Goal: Contribute content: Contribute content

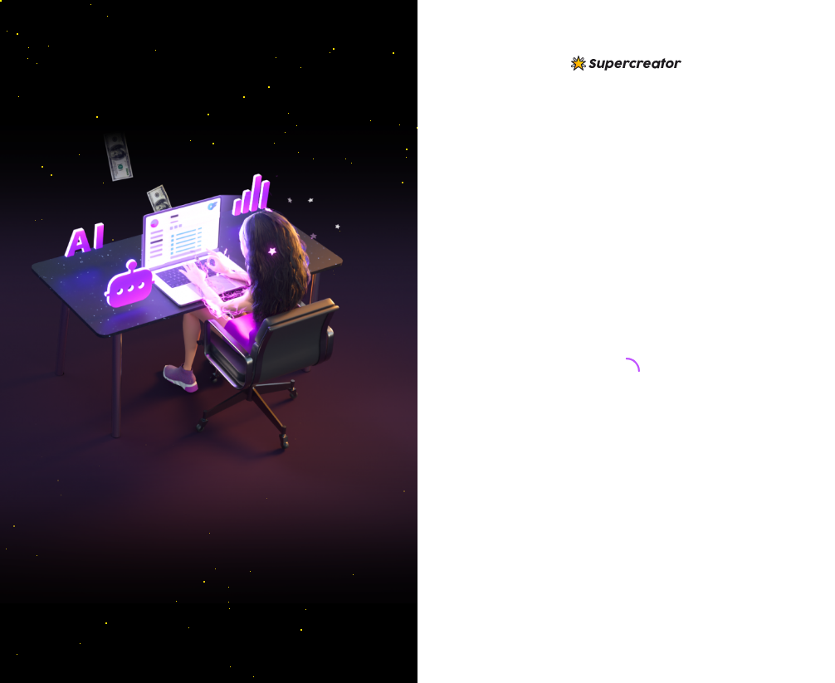
click at [347, 273] on img at bounding box center [209, 342] width 418 height 524
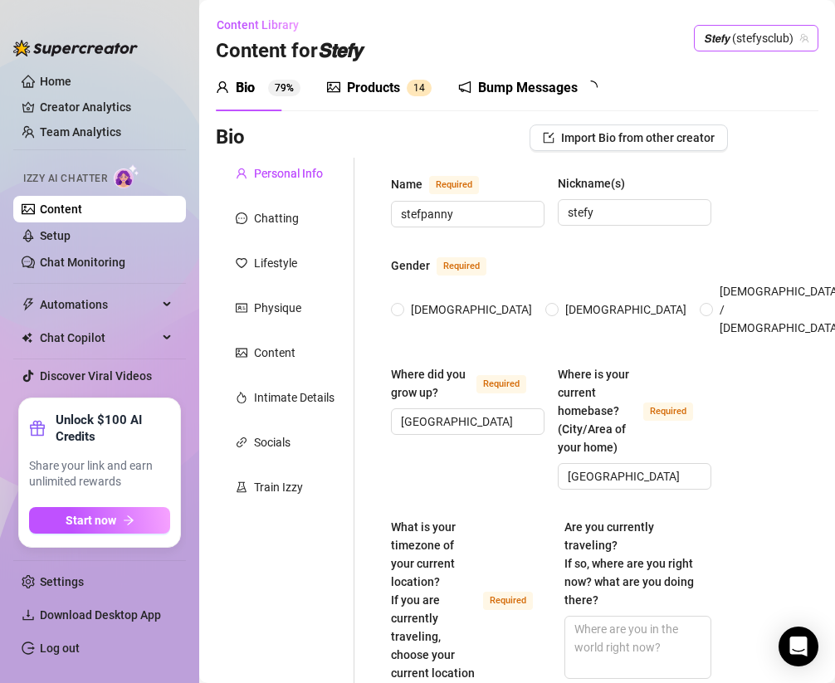
radio input "true"
type input "[DATE]"
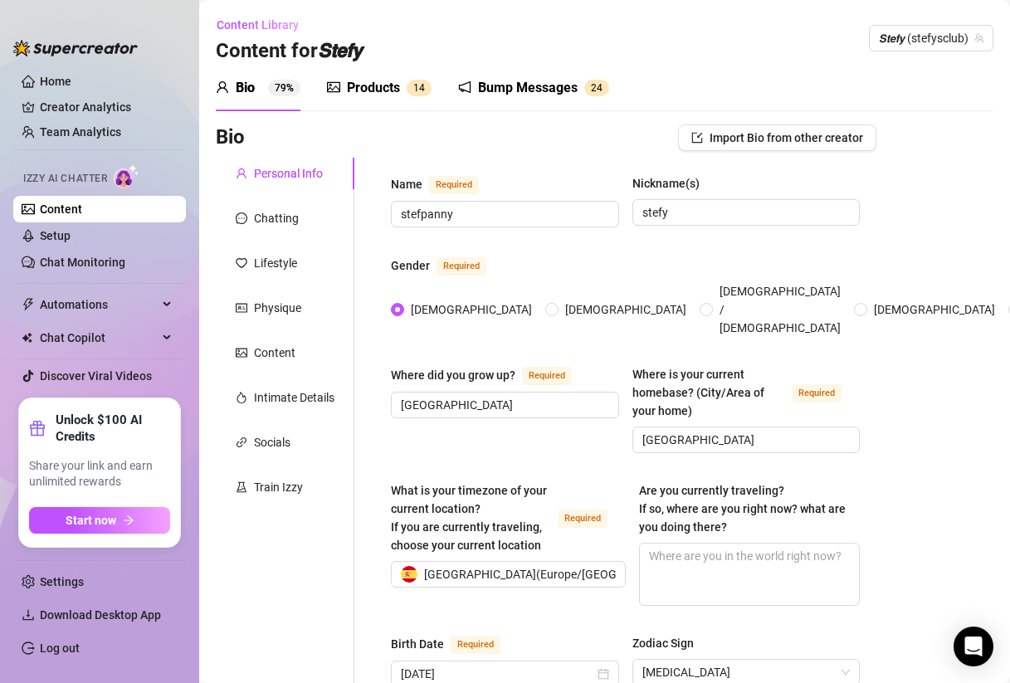
click at [384, 83] on div "Products" at bounding box center [373, 88] width 53 height 20
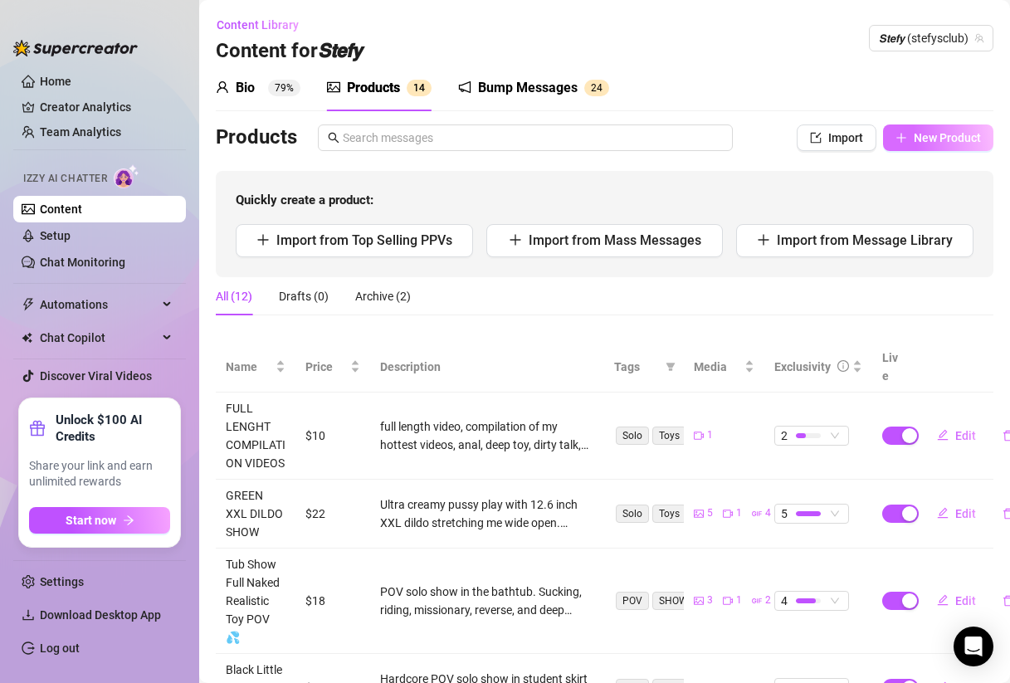
click at [834, 137] on span "New Product" at bounding box center [947, 137] width 67 height 13
type textarea "Type your message here..."
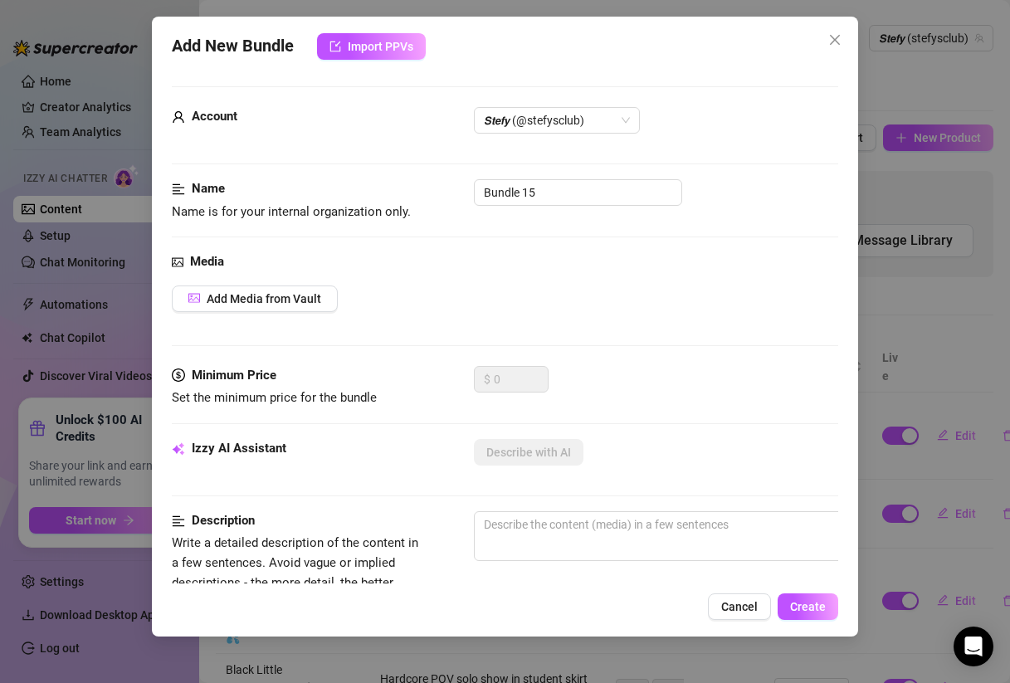
scroll to position [0, 3]
click at [276, 293] on span "Add Media from Vault" at bounding box center [260, 298] width 115 height 13
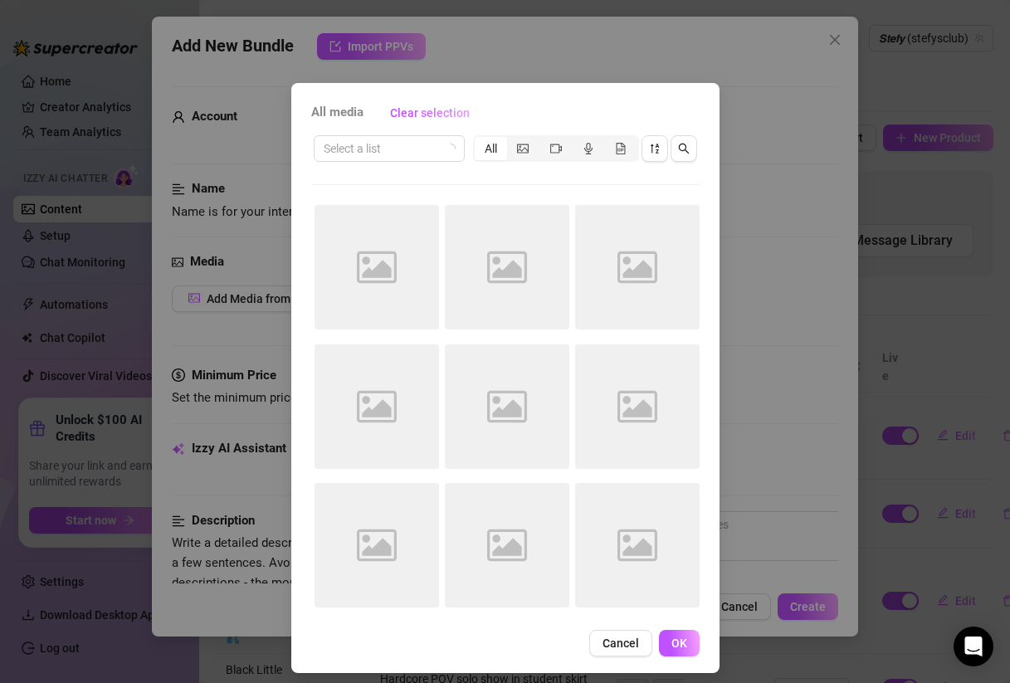
scroll to position [0, 0]
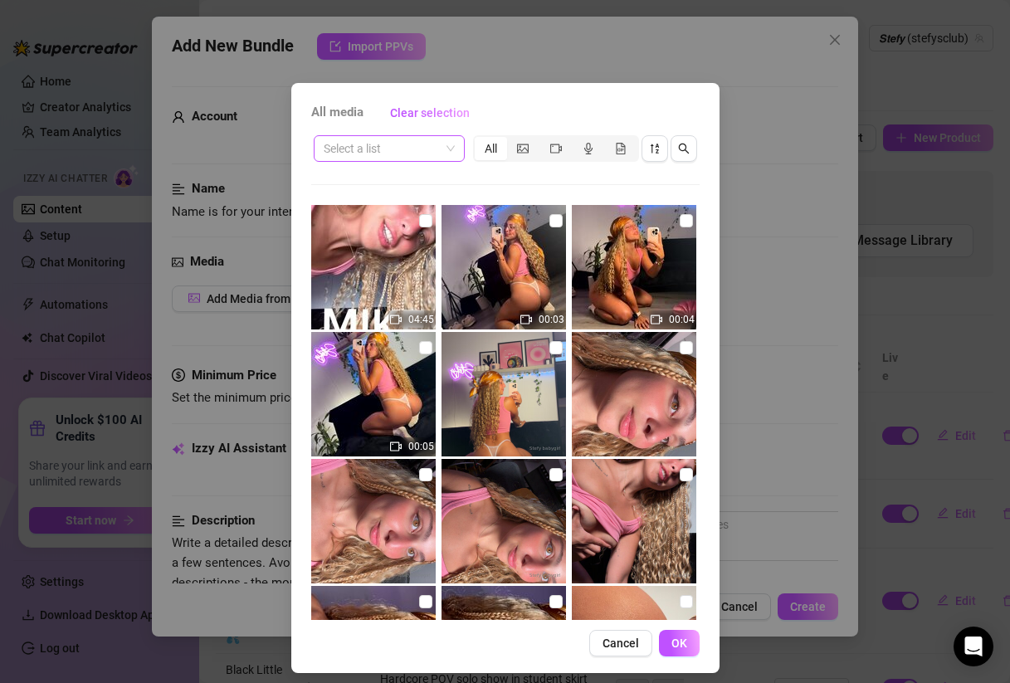
click at [397, 154] on input "search" at bounding box center [382, 148] width 116 height 25
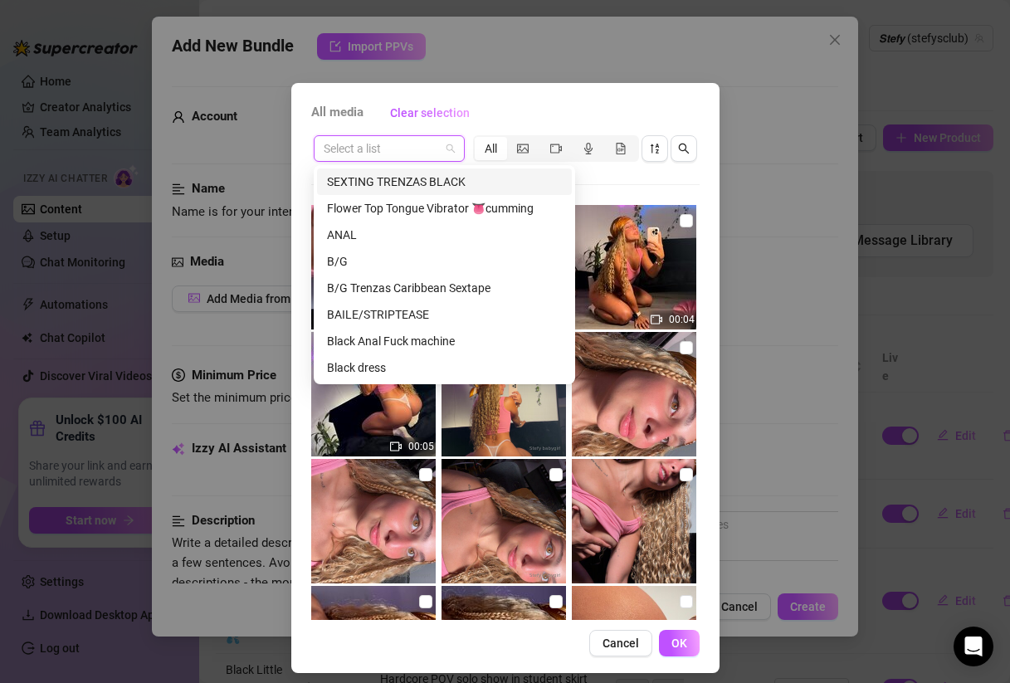
click at [401, 183] on div "SEXTING TRENZAS BLACK" at bounding box center [444, 182] width 235 height 18
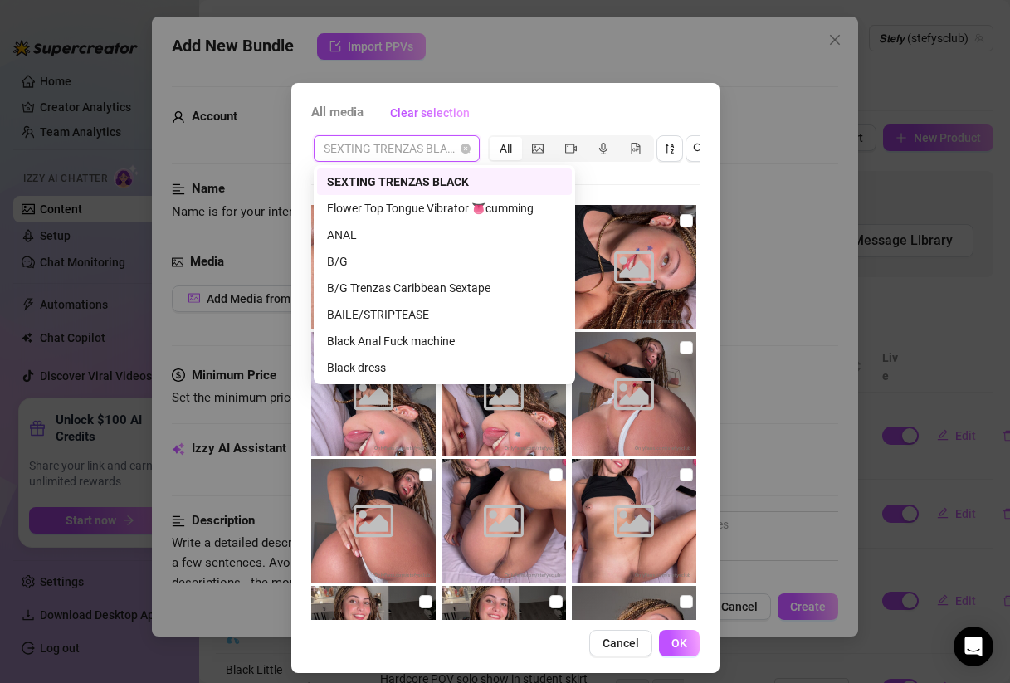
click at [404, 149] on span "SEXTING TRENZAS BLACK" at bounding box center [397, 148] width 146 height 25
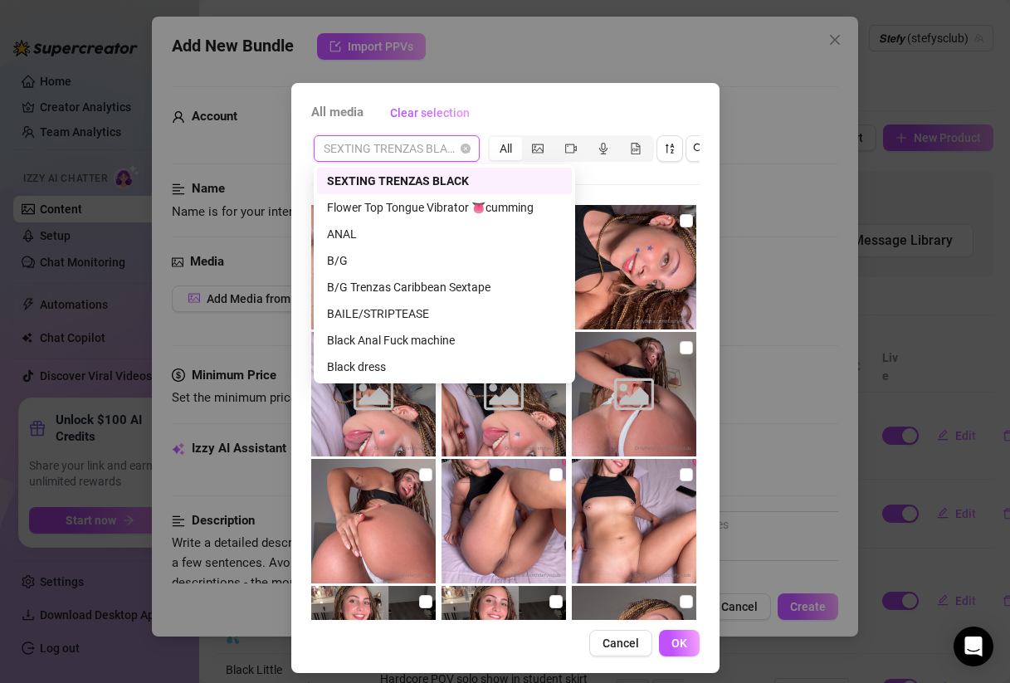
scroll to position [1, 0]
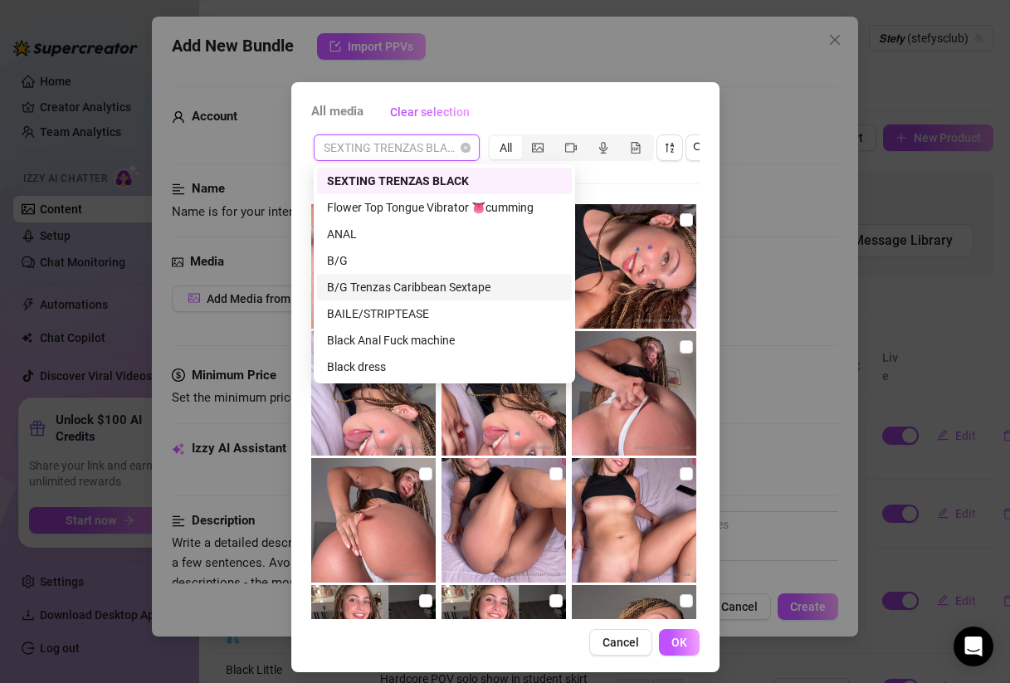
click at [439, 292] on div "B/G Trenzas Caribbean Sextape" at bounding box center [444, 287] width 235 height 18
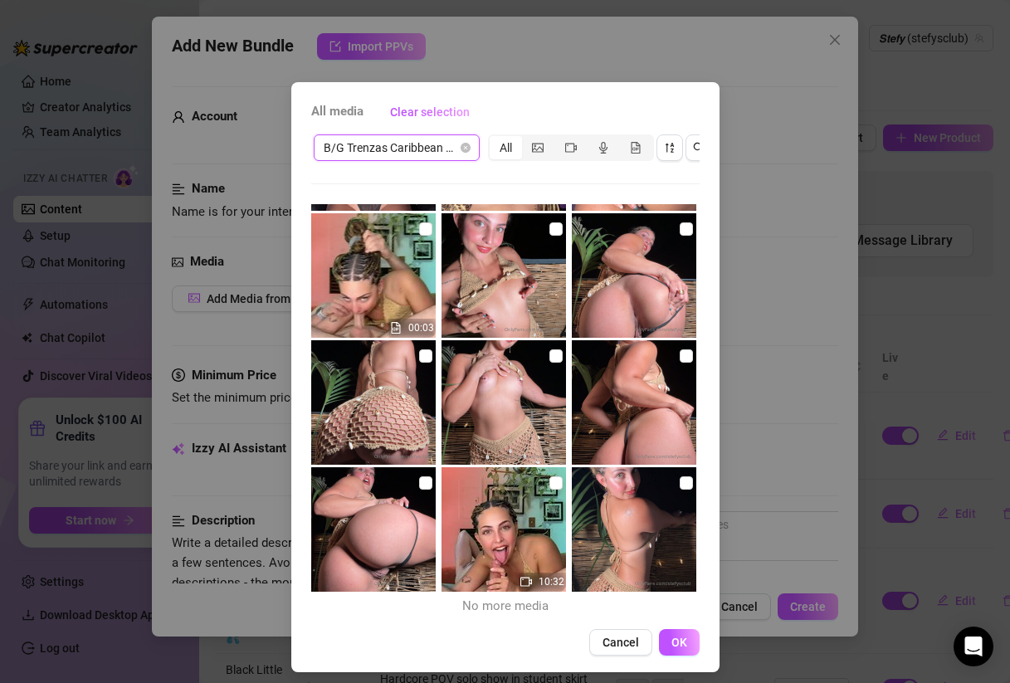
scroll to position [118, 0]
click at [559, 232] on input "checkbox" at bounding box center [556, 228] width 13 height 13
checkbox input "true"
click at [682, 355] on input "checkbox" at bounding box center [686, 355] width 13 height 13
checkbox input "true"
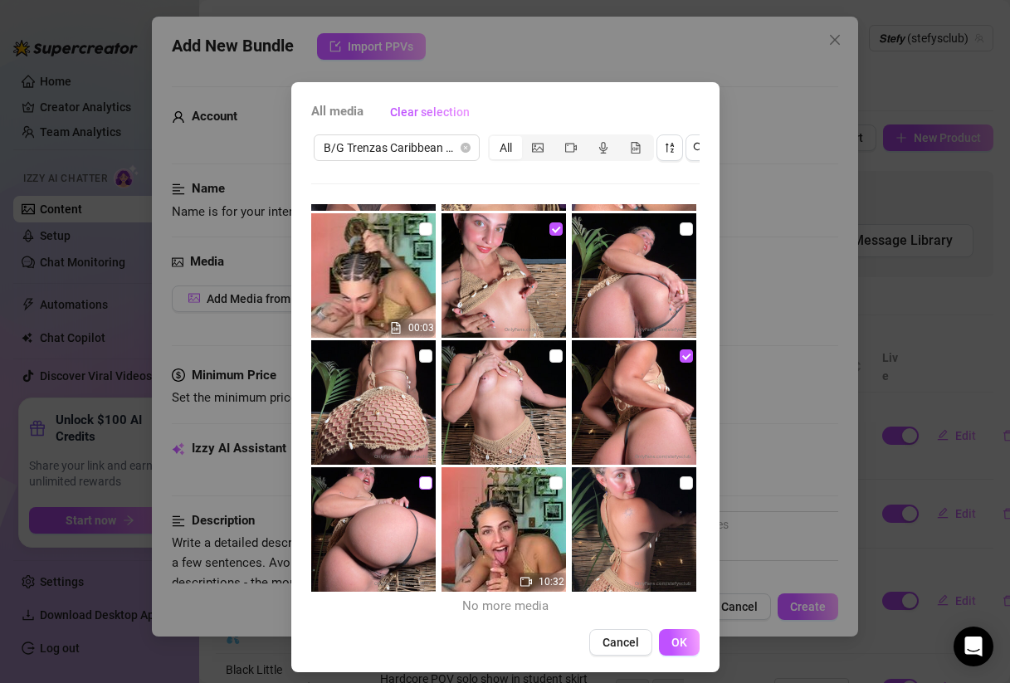
click at [425, 485] on input "checkbox" at bounding box center [425, 483] width 13 height 13
checkbox input "true"
click at [683, 235] on span at bounding box center [686, 228] width 13 height 13
click at [683, 235] on input "checkbox" at bounding box center [686, 228] width 13 height 13
checkbox input "true"
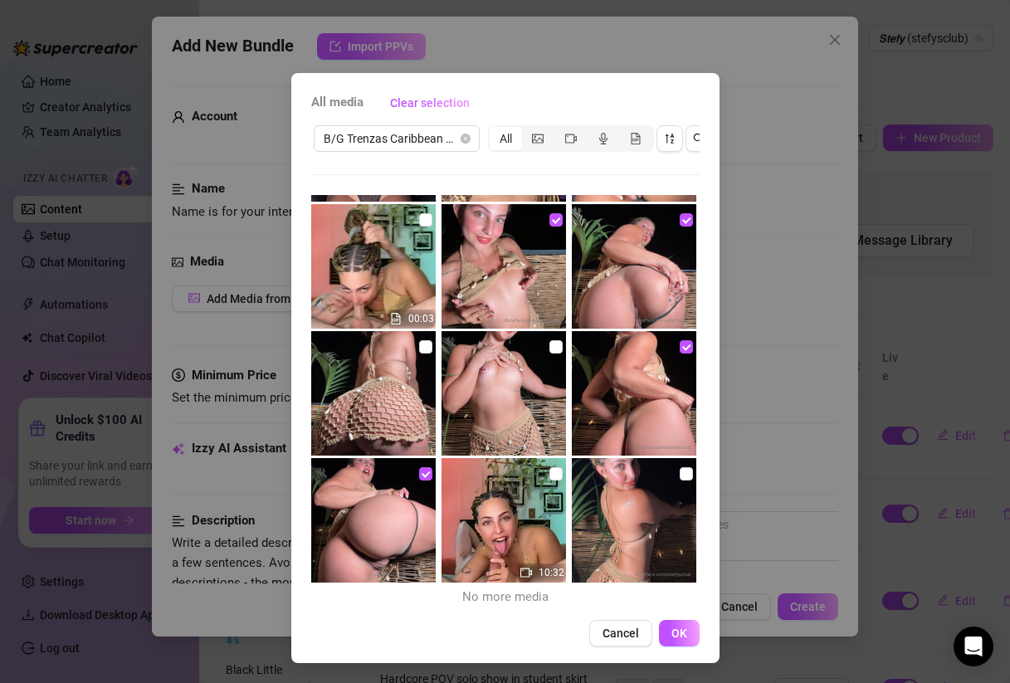
scroll to position [0, 0]
click at [553, 478] on span at bounding box center [556, 473] width 13 height 13
click at [553, 478] on input "checkbox" at bounding box center [556, 473] width 13 height 13
checkbox input "true"
click at [675, 633] on span "OK" at bounding box center [680, 633] width 16 height 13
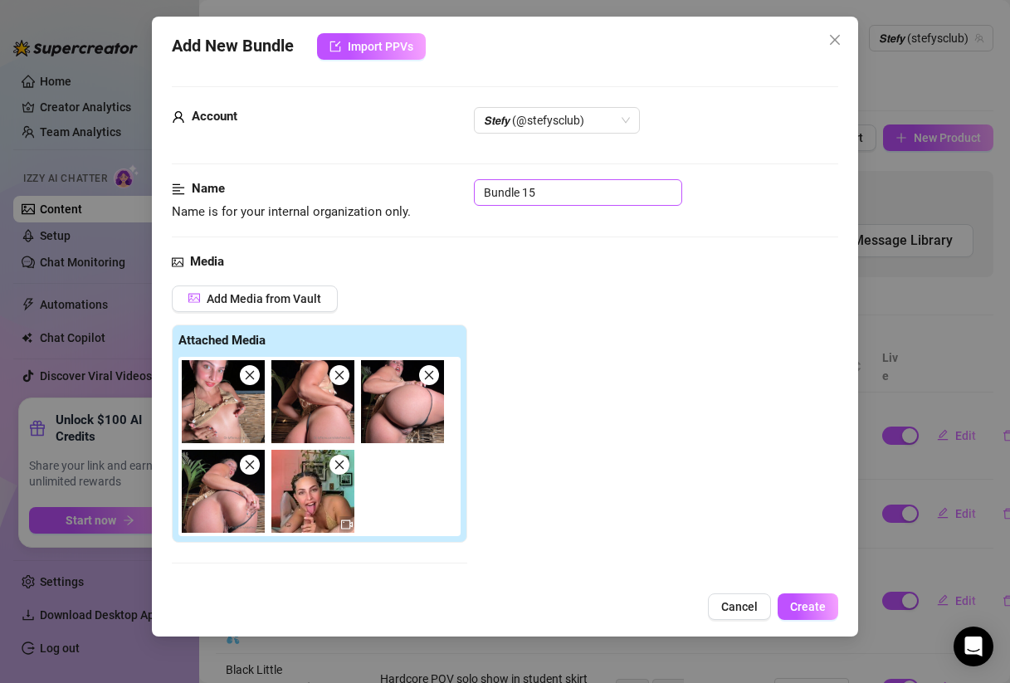
scroll to position [-1, 0]
drag, startPoint x: 589, startPoint y: 191, endPoint x: 403, endPoint y: 188, distance: 186.0
click at [403, 188] on div "Name Name is for your internal organization only. Bundle 15" at bounding box center [505, 200] width 667 height 42
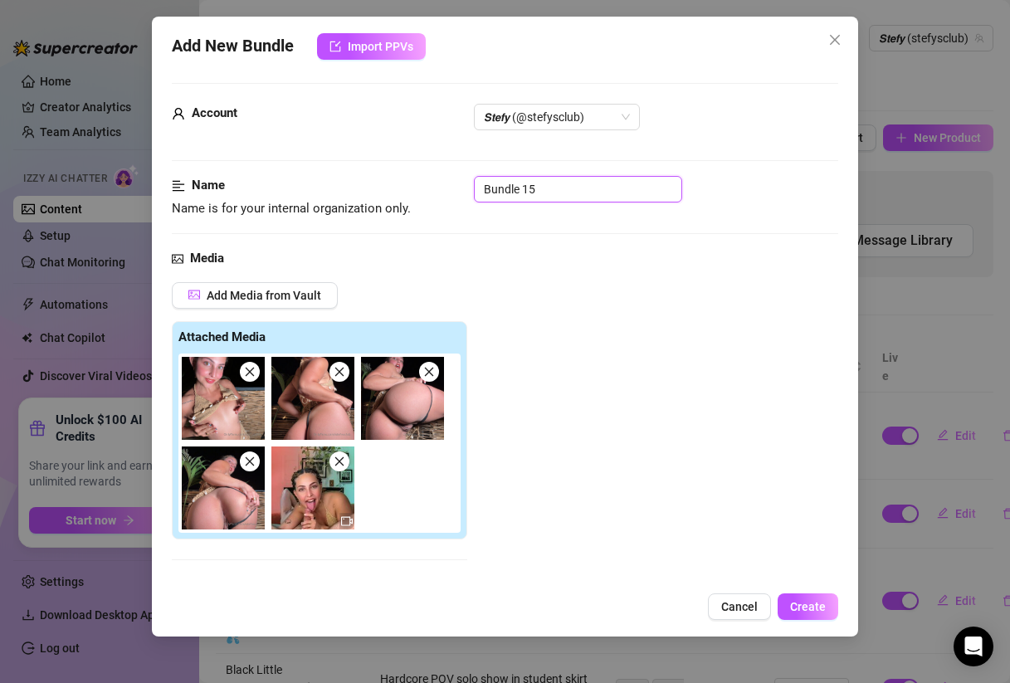
paste input "POV Sextape – Creamy Paradise 🌴🍑"
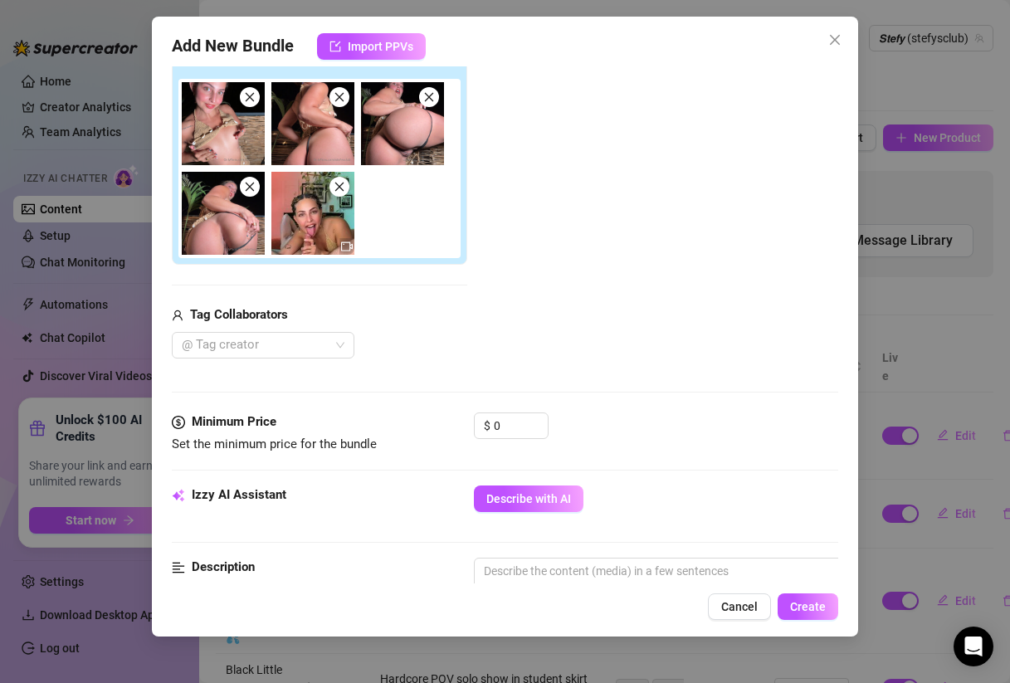
scroll to position [359, 0]
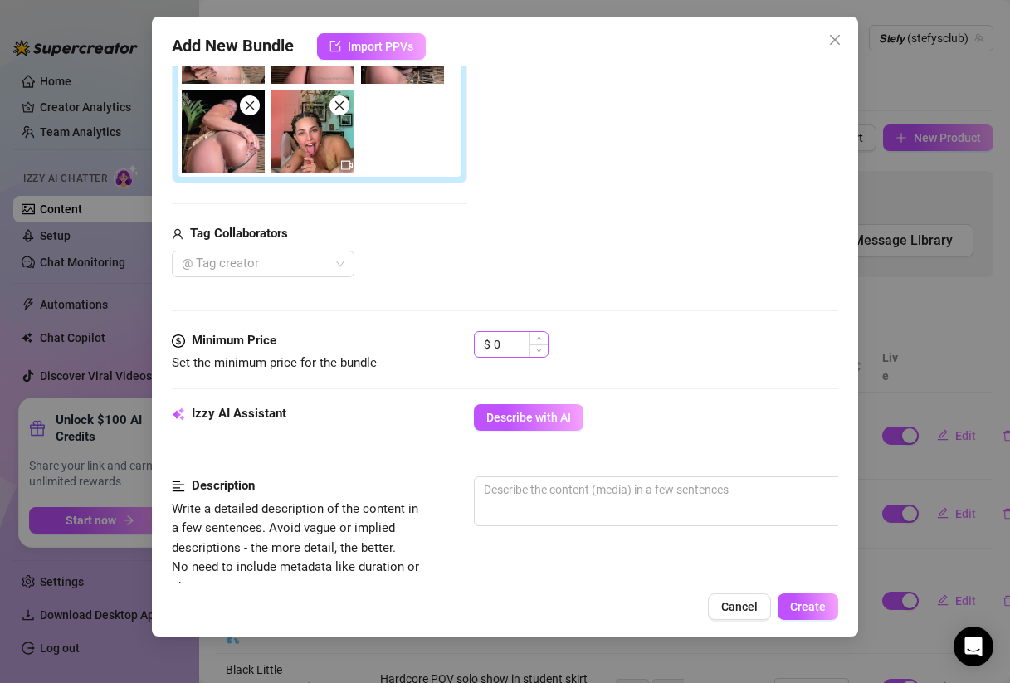
type input "POV Sextape – Creamy Paradise 🌴🍑"
drag, startPoint x: 510, startPoint y: 337, endPoint x: 458, endPoint y: 335, distance: 51.5
click at [458, 335] on div "Minimum Price Set the minimum price for the bundle $ 0" at bounding box center [505, 352] width 667 height 42
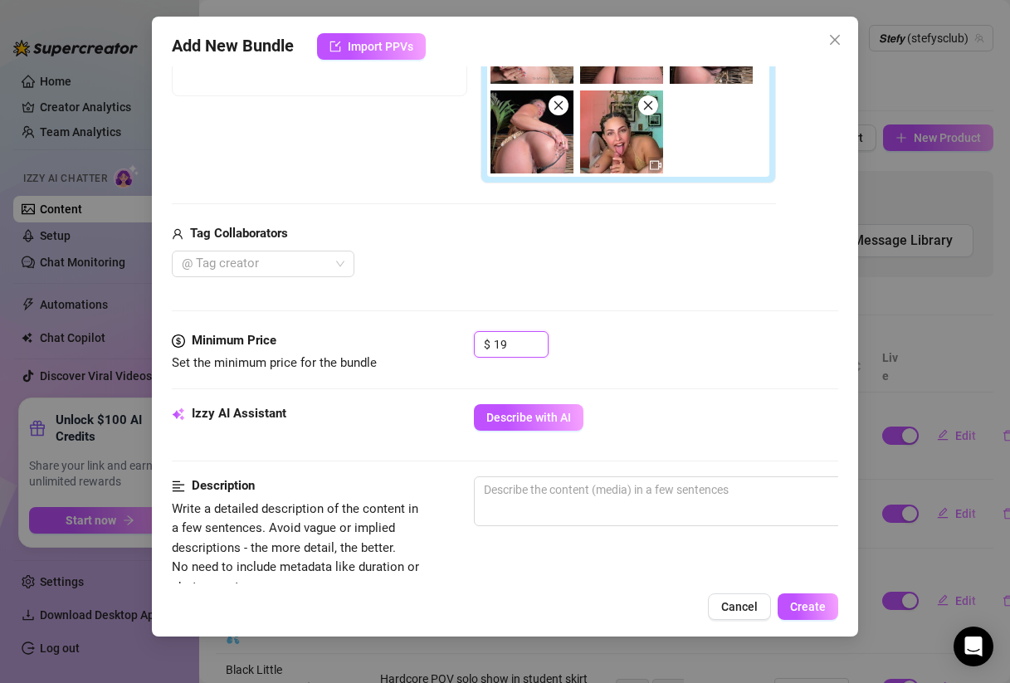
scroll to position [359, 0]
type input "19"
drag, startPoint x: 549, startPoint y: 517, endPoint x: 556, endPoint y: 511, distance: 10.0
click at [556, 511] on span "0 / 1000" at bounding box center [764, 502] width 581 height 50
click at [565, 487] on textarea at bounding box center [764, 490] width 579 height 25
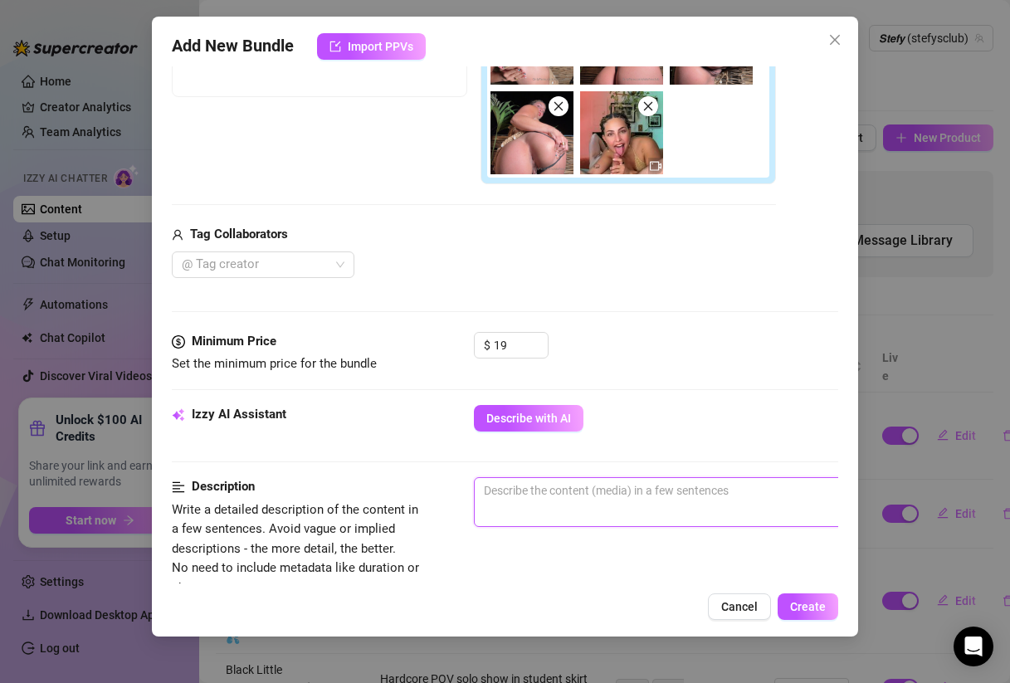
paste textarea "POV filmed in a beach cabana, Stefy, completely tanned and oiled up, starts wit…"
type textarea "POV filmed in a beach cabana, Stefy, completely tanned and oiled up, starts wit…"
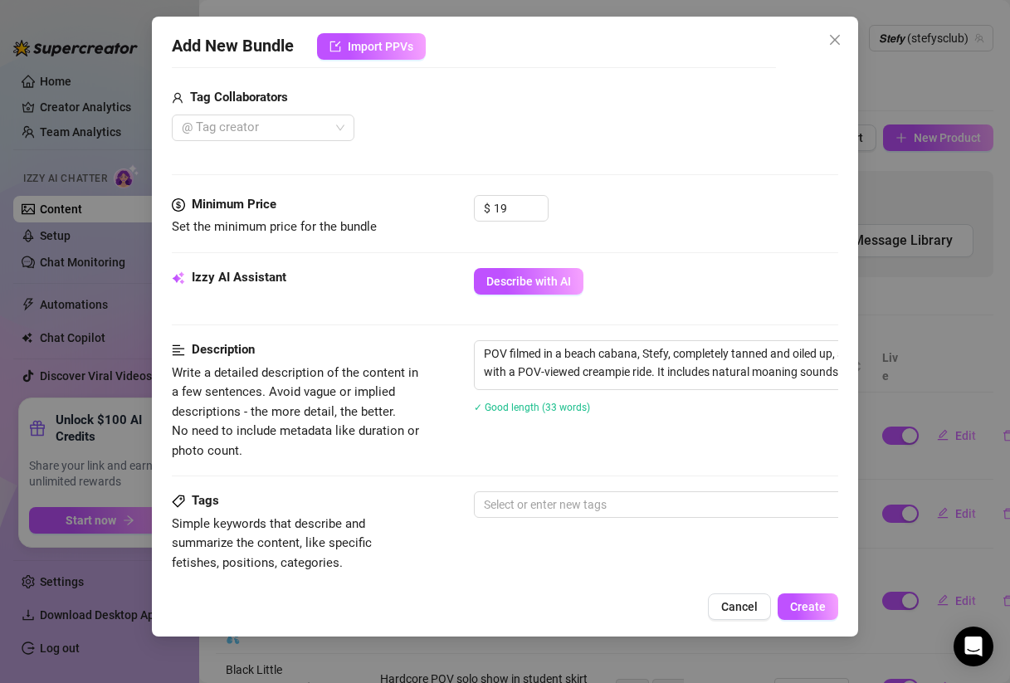
scroll to position [496, 0]
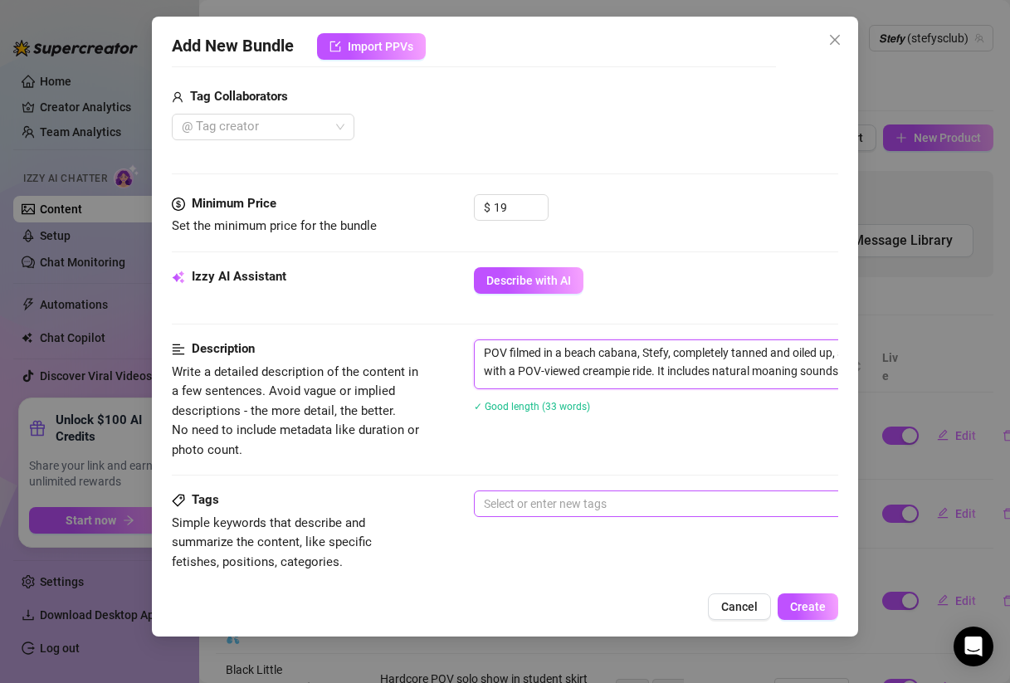
click at [623, 494] on div at bounding box center [755, 503] width 557 height 23
type textarea "POV filmed in a beach cabana, Stefy, completely tanned and oiled up, starts wit…"
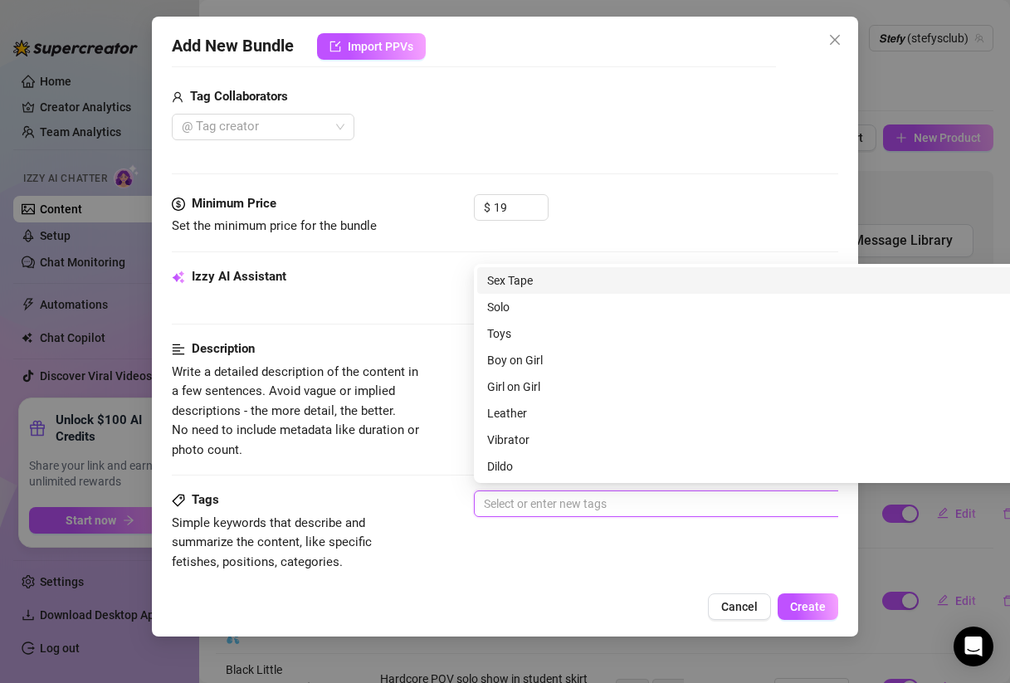
click at [502, 282] on div "Sex Tape" at bounding box center [764, 280] width 555 height 18
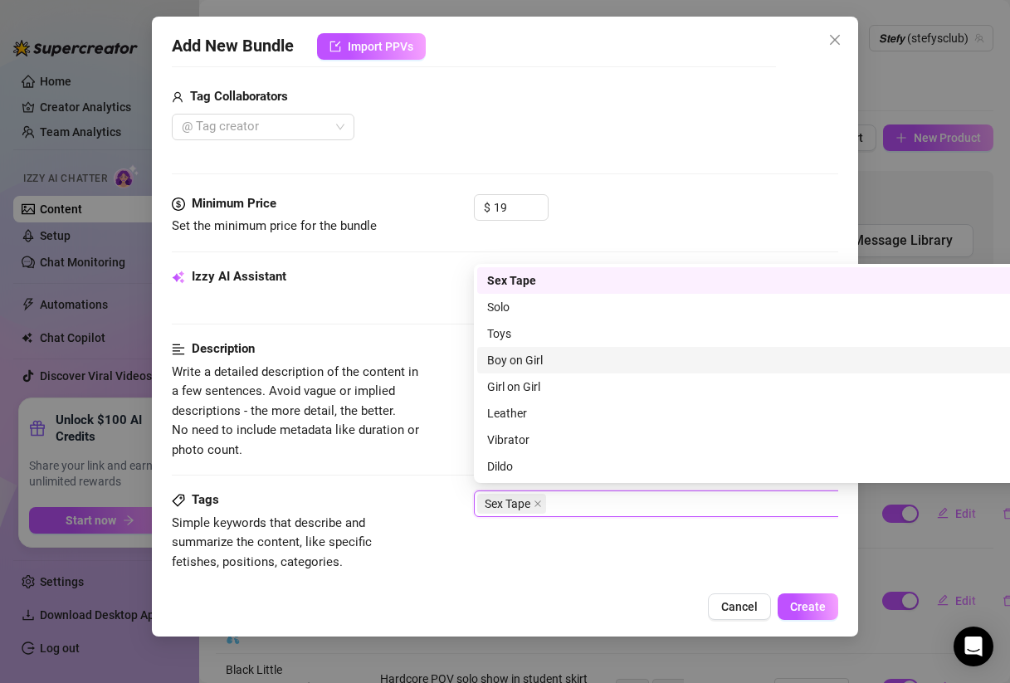
click at [507, 359] on div "Boy on Girl" at bounding box center [764, 360] width 555 height 18
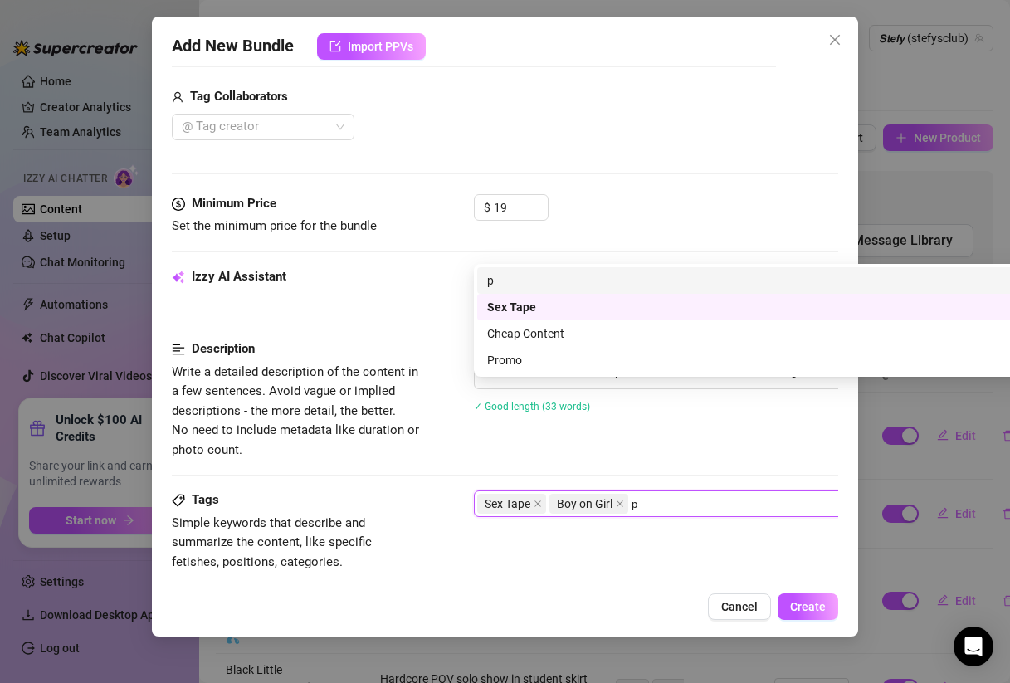
scroll to position [0, 0]
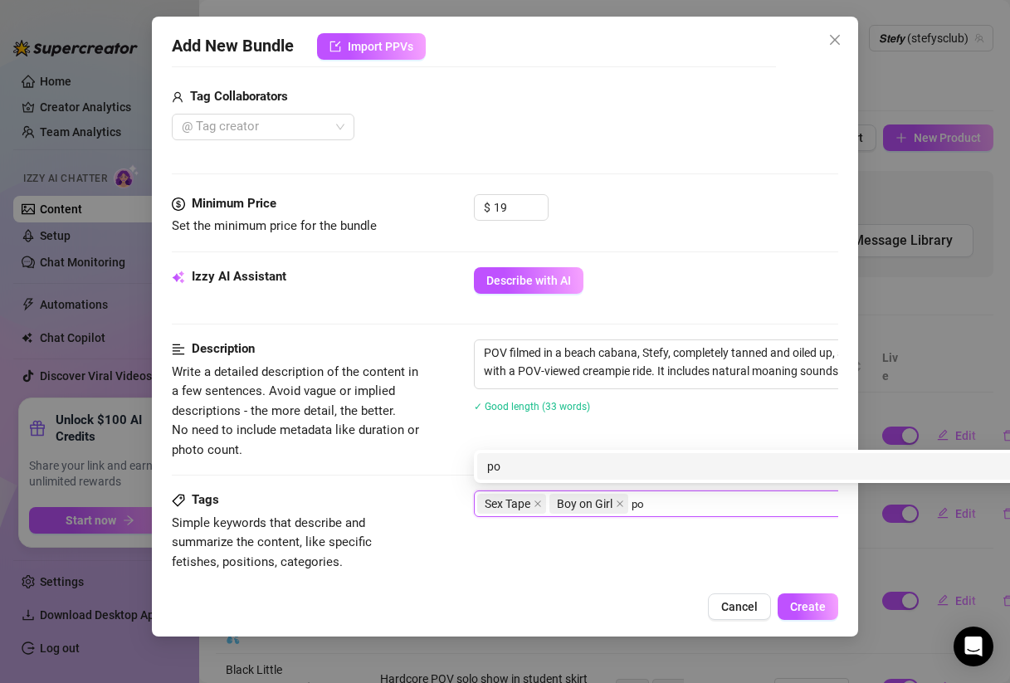
type input "pov"
type input "sextape"
type input "creampie"
type input "beach"
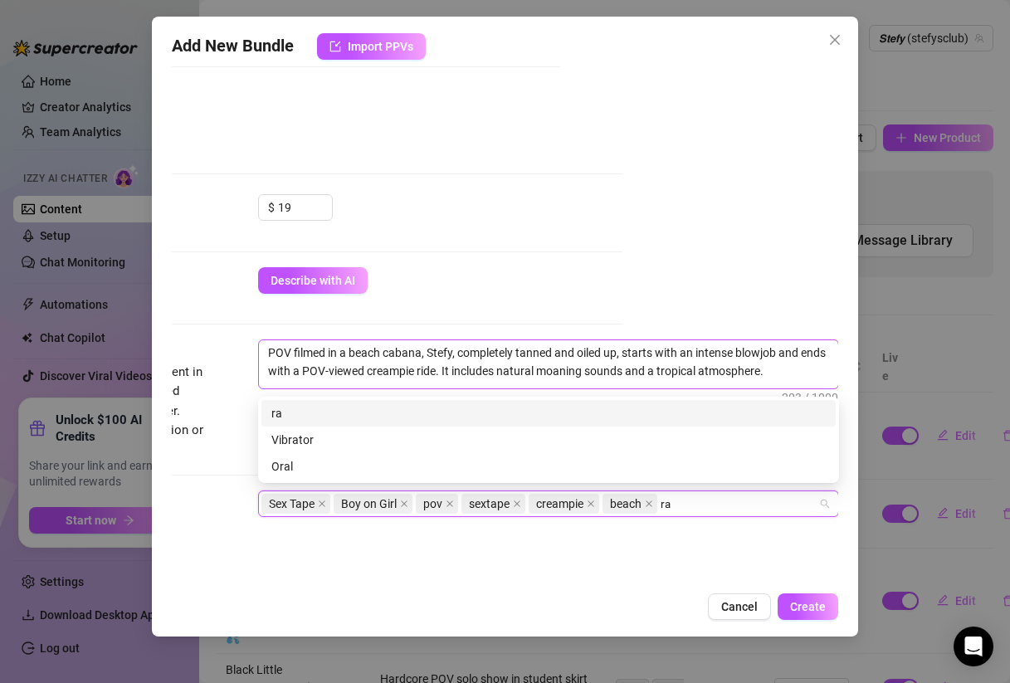
type input "raw"
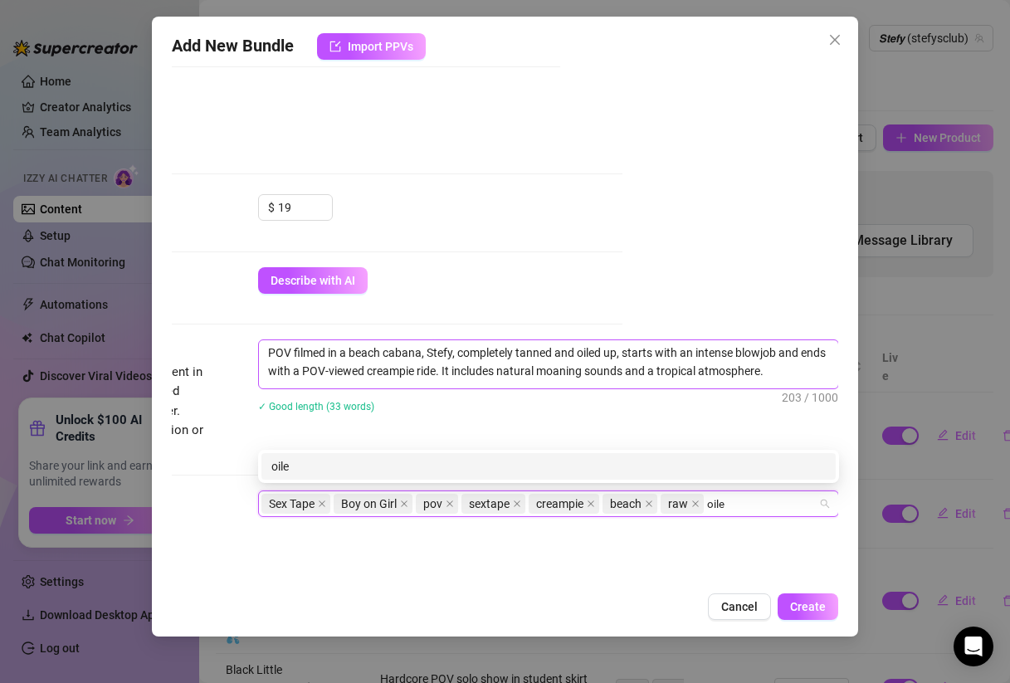
type input "oiled"
type input "messy"
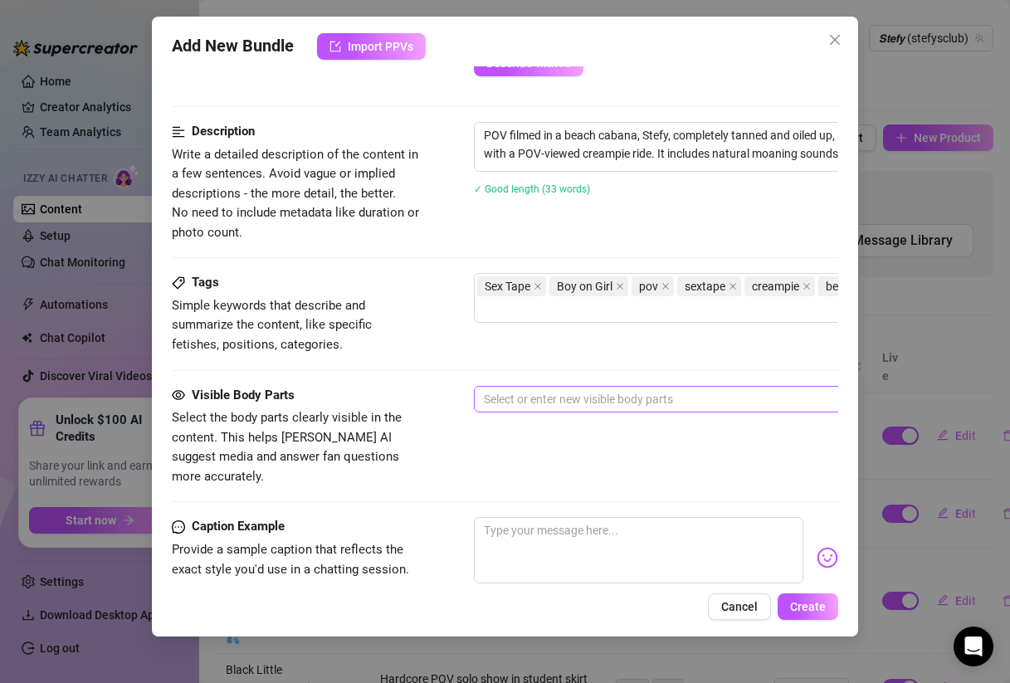
scroll to position [716, 0]
click at [596, 392] on div at bounding box center [755, 397] width 557 height 23
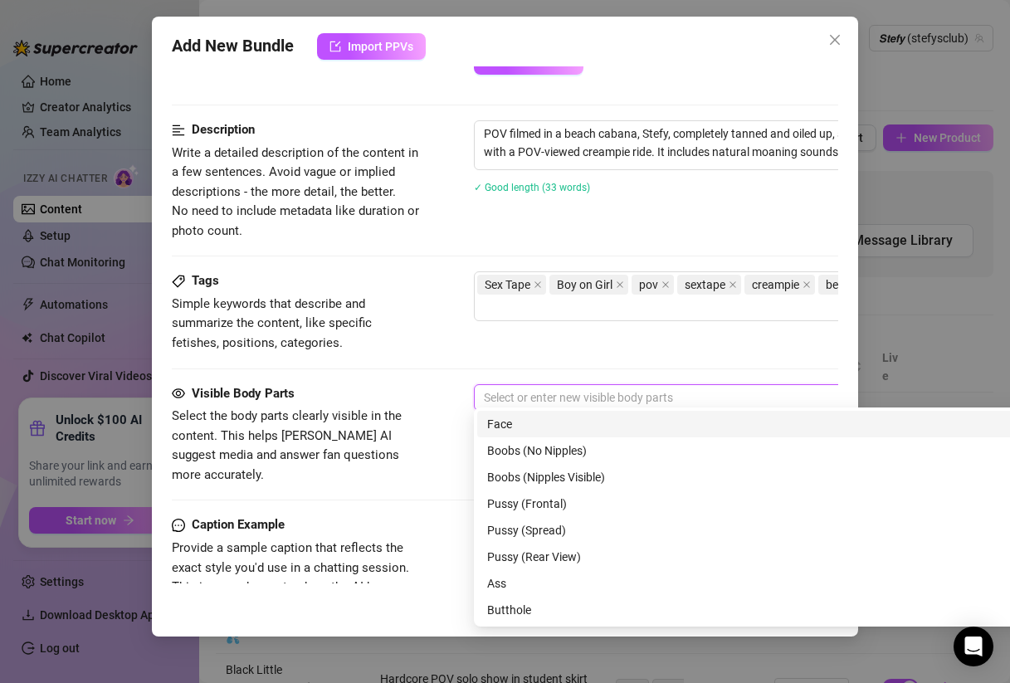
click at [550, 428] on div "Face" at bounding box center [764, 424] width 555 height 18
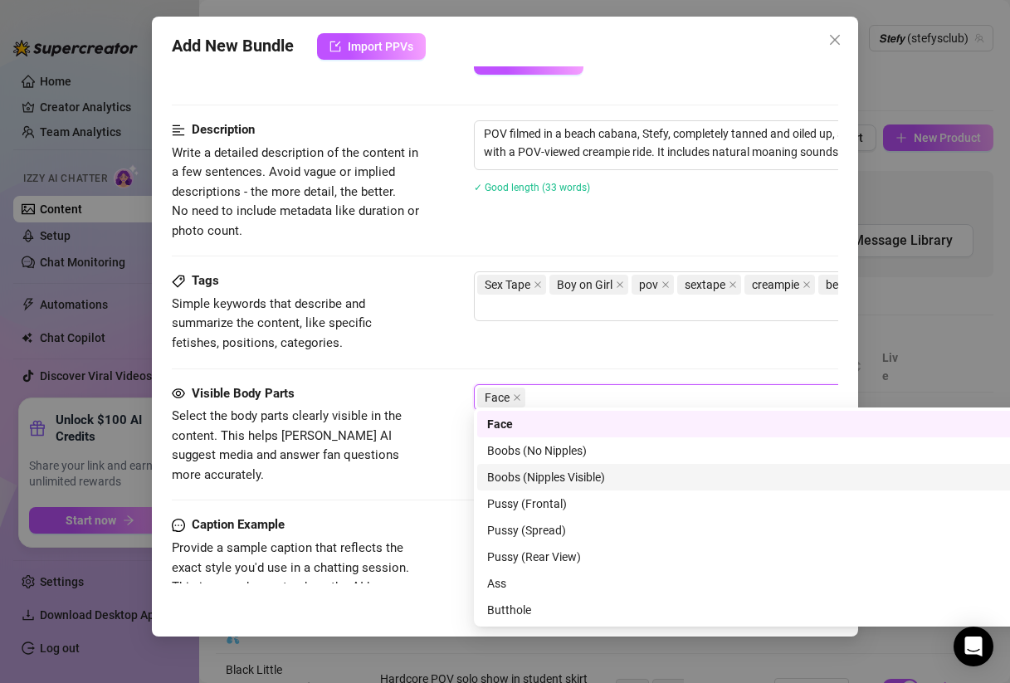
click at [545, 489] on div "Boobs (Nipples Visible)" at bounding box center [764, 477] width 574 height 27
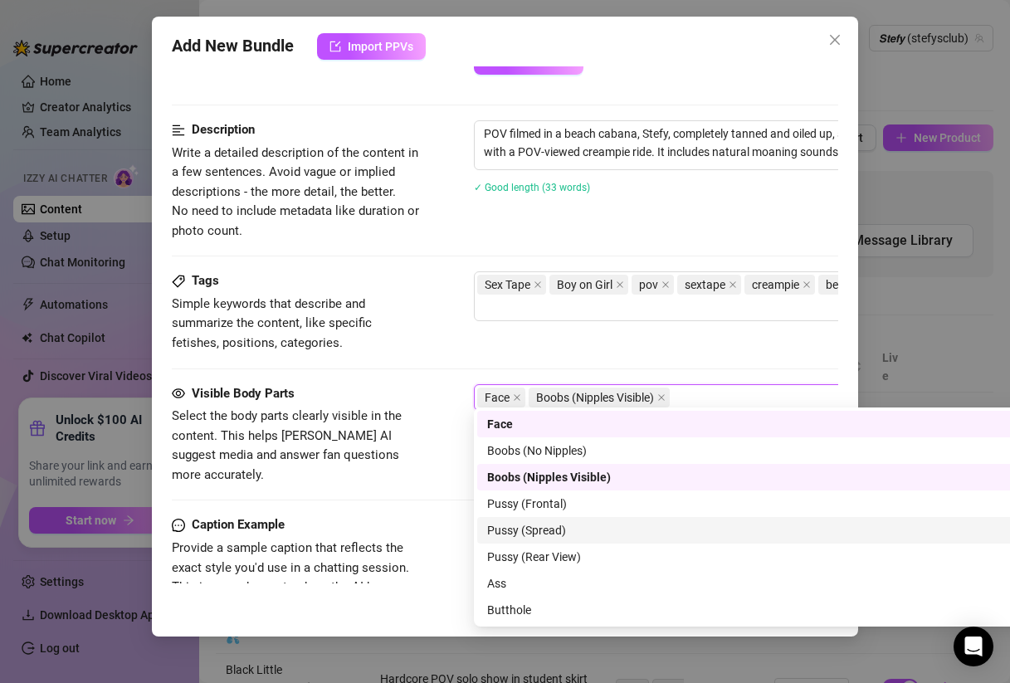
click at [542, 517] on div "Pussy (Spread)" at bounding box center [764, 530] width 574 height 27
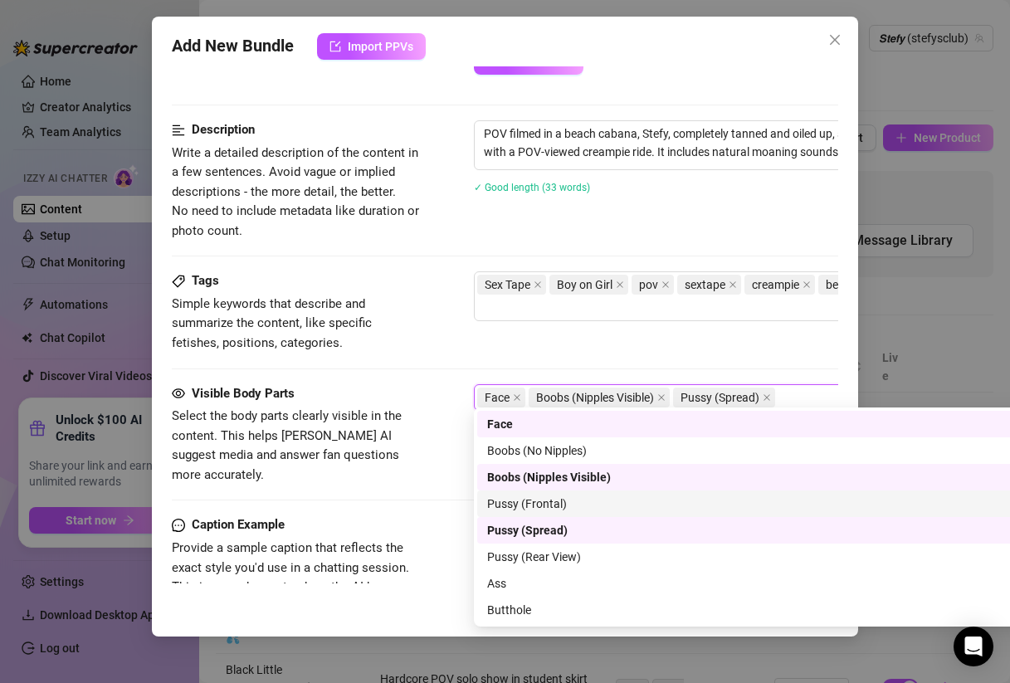
click at [558, 504] on div "Pussy (Frontal)" at bounding box center [764, 504] width 555 height 18
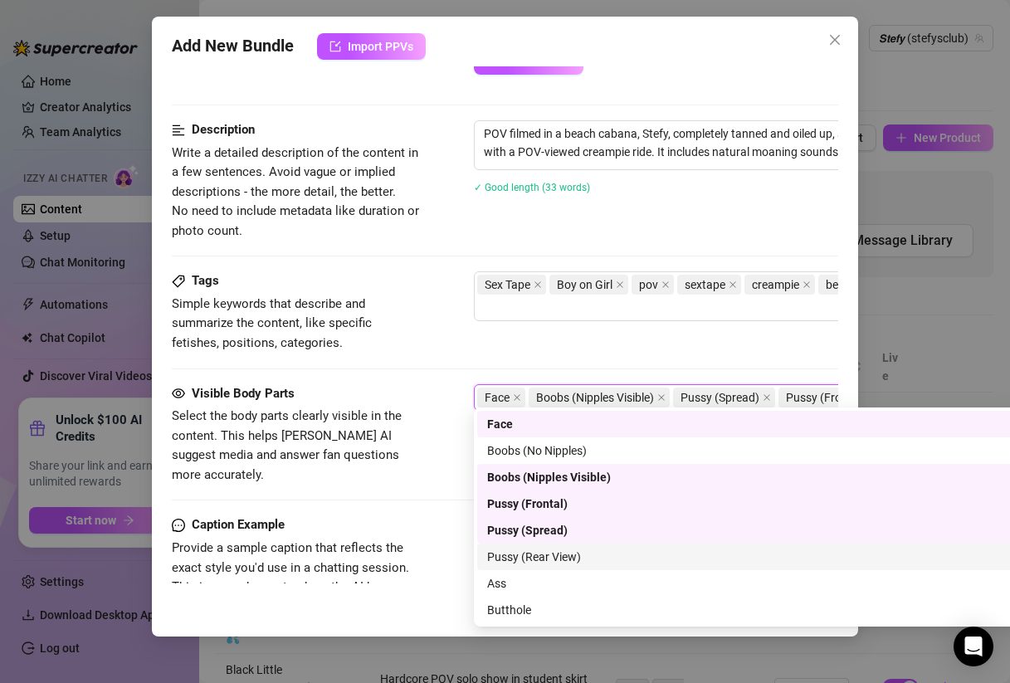
click at [550, 560] on div "Pussy (Rear View)" at bounding box center [764, 557] width 555 height 18
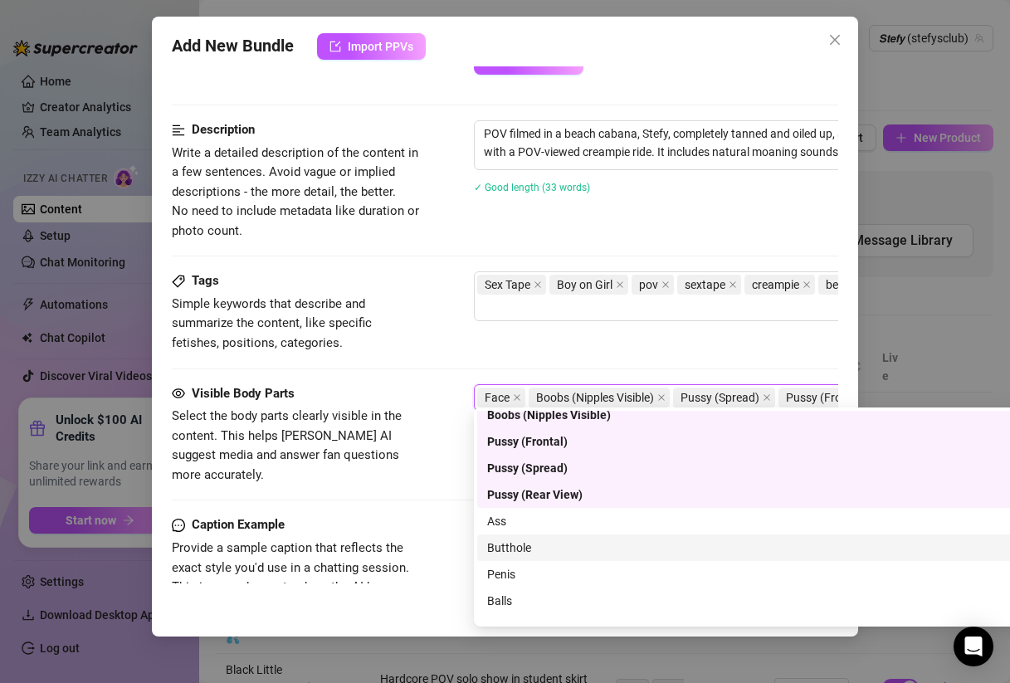
scroll to position [64, 0]
click at [537, 553] on div "Butthole" at bounding box center [764, 546] width 555 height 18
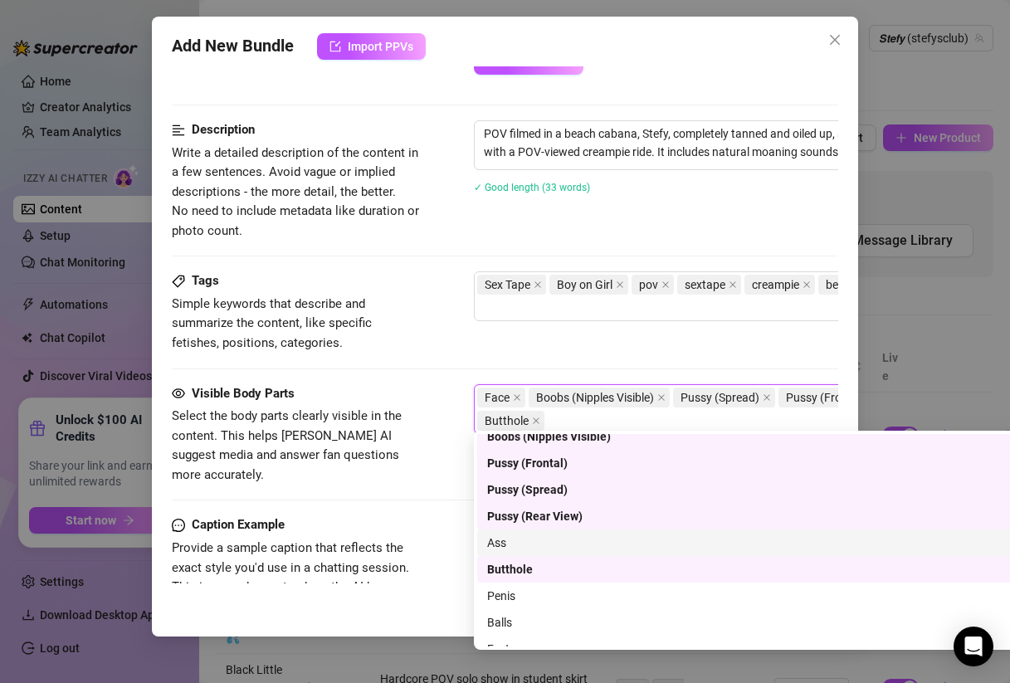
click at [524, 540] on div "Ass" at bounding box center [764, 543] width 555 height 18
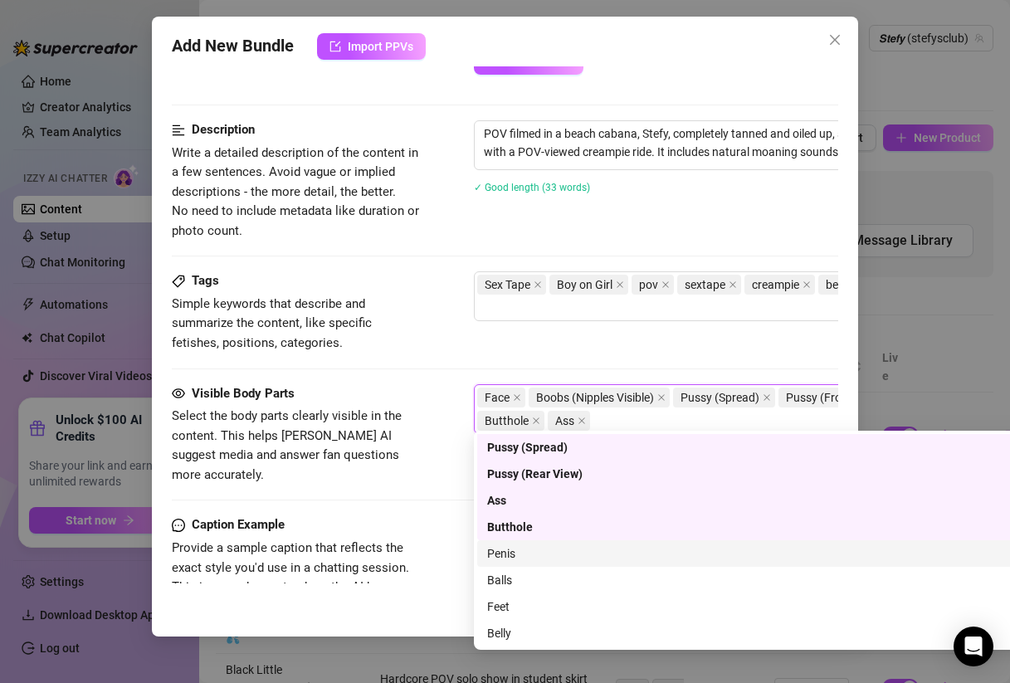
click at [522, 555] on div "Penis" at bounding box center [764, 554] width 555 height 18
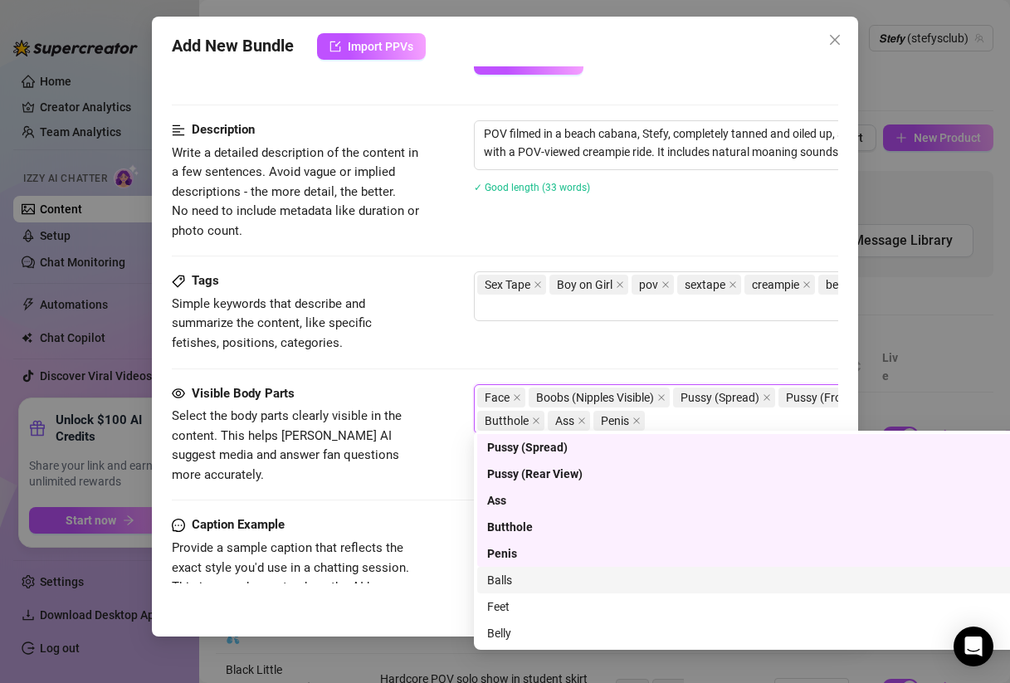
click at [516, 581] on div "Balls" at bounding box center [764, 580] width 555 height 18
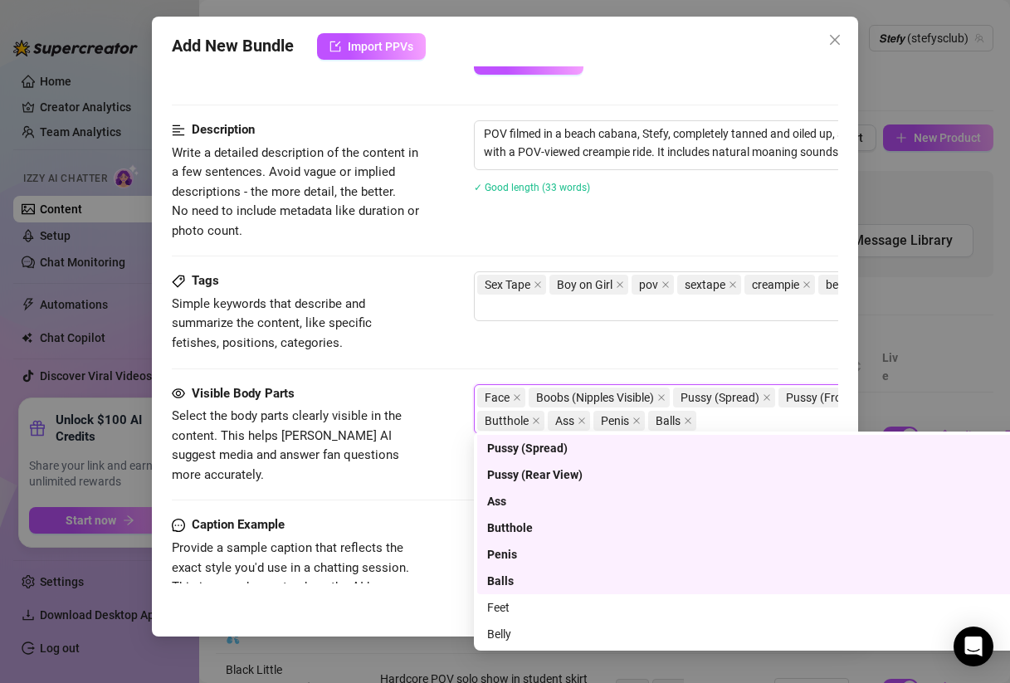
scroll to position [0, 0]
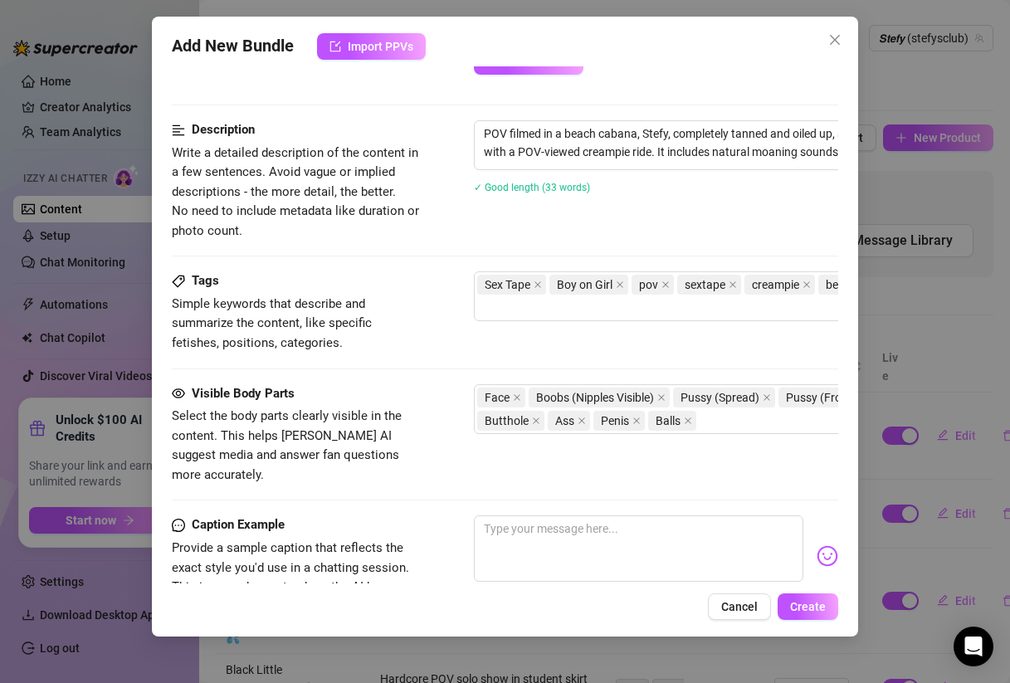
click at [470, 452] on div "Visible Body Parts Select the body parts clearly visible in the content. This h…" at bounding box center [505, 434] width 667 height 101
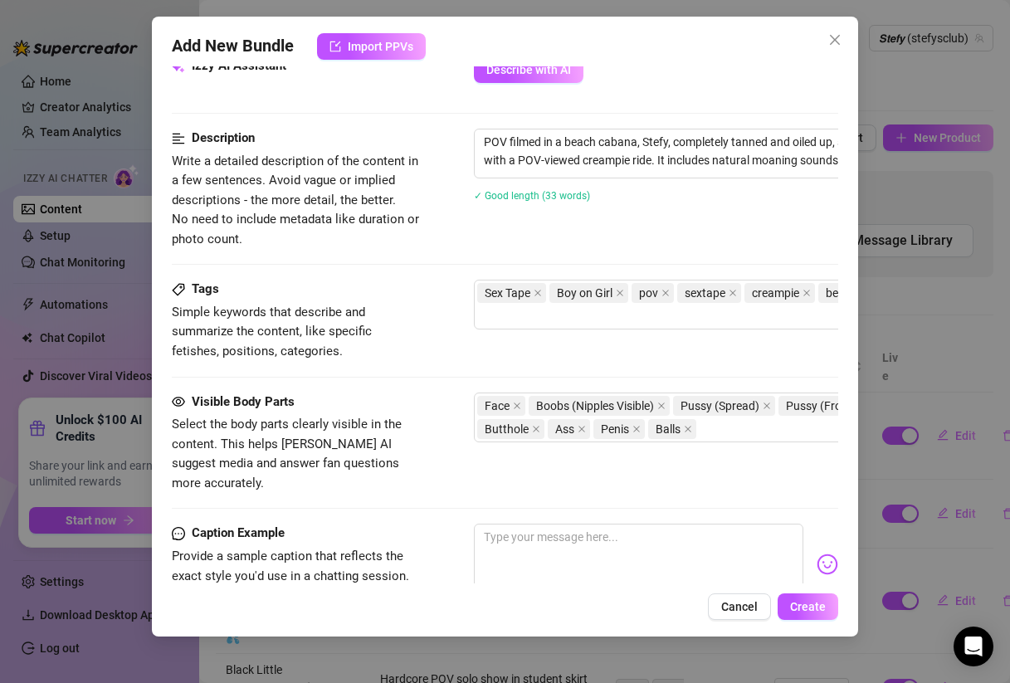
scroll to position [706, 0]
click at [609, 525] on textarea at bounding box center [639, 558] width 330 height 66
paste textarea "Tanned, wet, oiled and nasty in paradise 🌴… your Caribbean girl taking your coc…"
type textarea "Tanned, wet, oiled and nasty in paradise 🌴… your Caribbean girl taking your coc…"
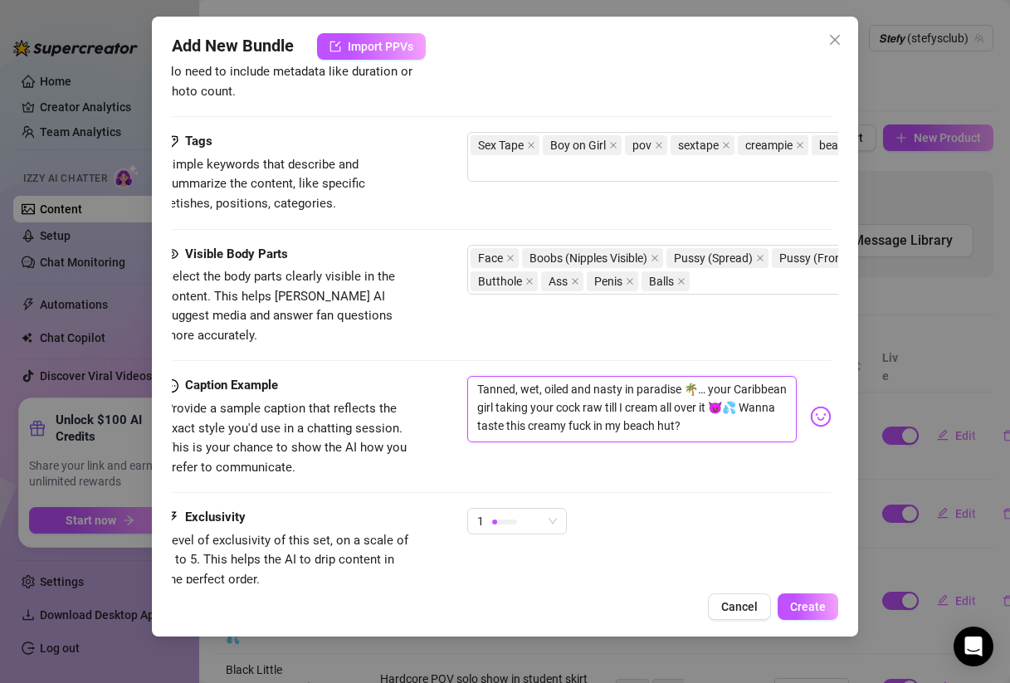
scroll to position [868, 7]
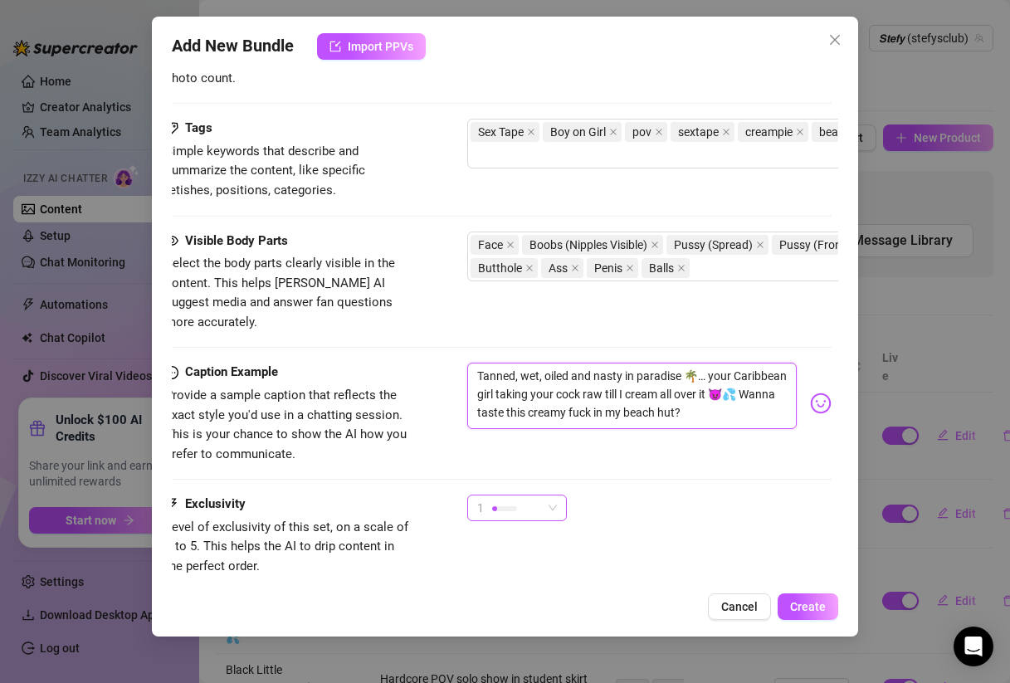
click at [505, 506] on div at bounding box center [504, 508] width 25 height 5
type textarea "Tanned, wet, oiled and nasty in paradise 🌴… your Caribbean girl taking your coc…"
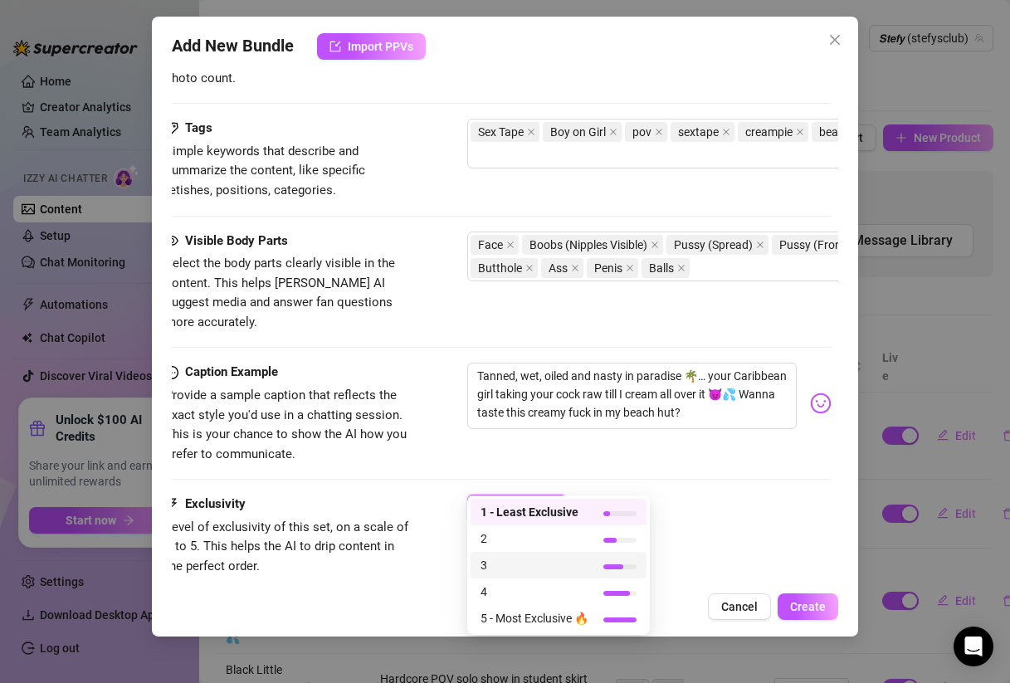
scroll to position [0, 0]
click at [546, 616] on span "5 - Most Exclusive 🔥" at bounding box center [535, 618] width 108 height 18
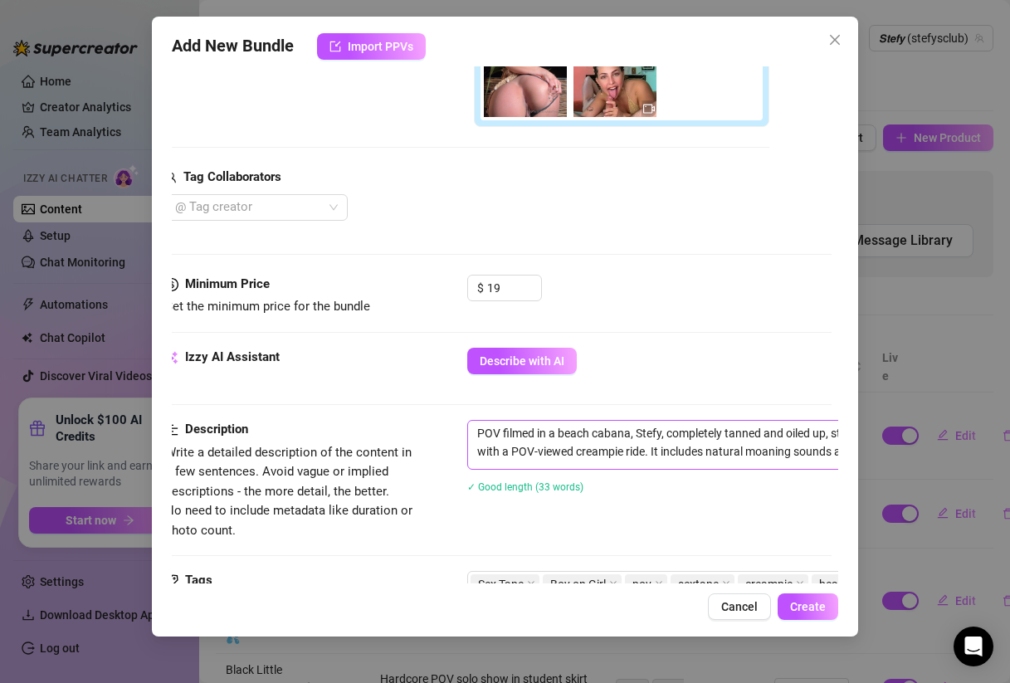
scroll to position [415, 7]
click at [252, 200] on div at bounding box center [248, 208] width 159 height 23
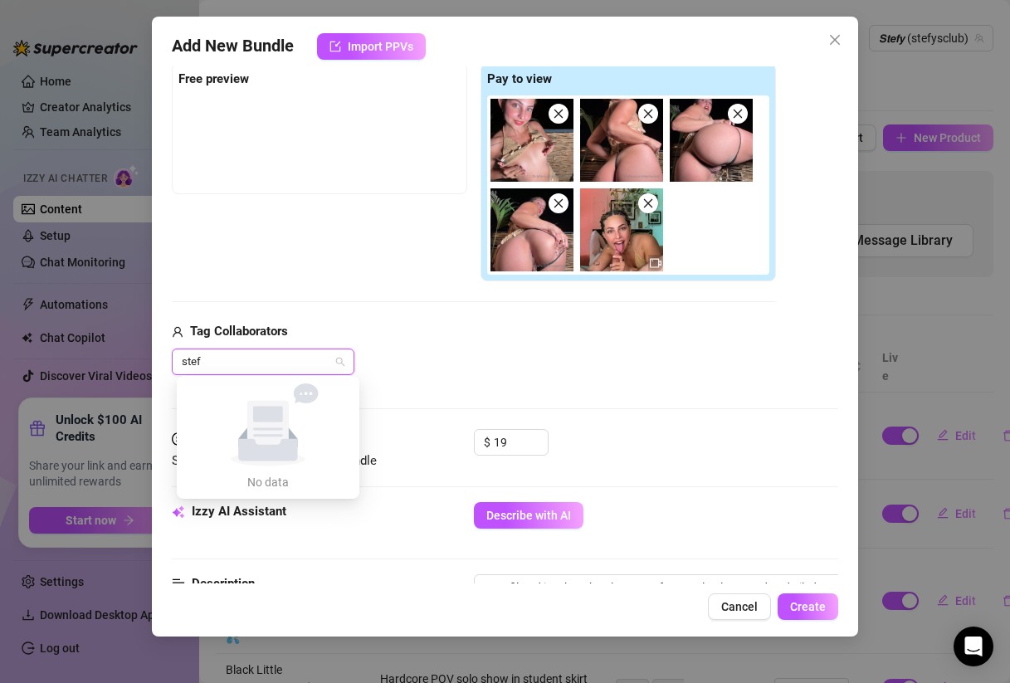
scroll to position [261, 0]
type input "stefy"
click at [441, 369] on div "stefy" at bounding box center [474, 362] width 604 height 27
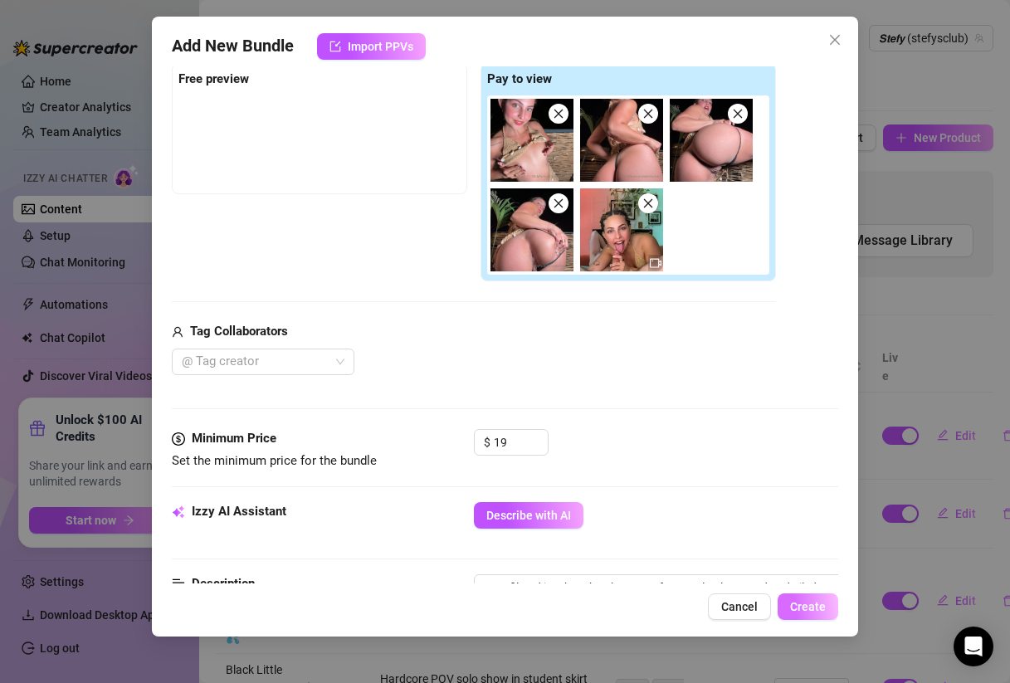
click at [810, 609] on span "Create" at bounding box center [808, 606] width 36 height 13
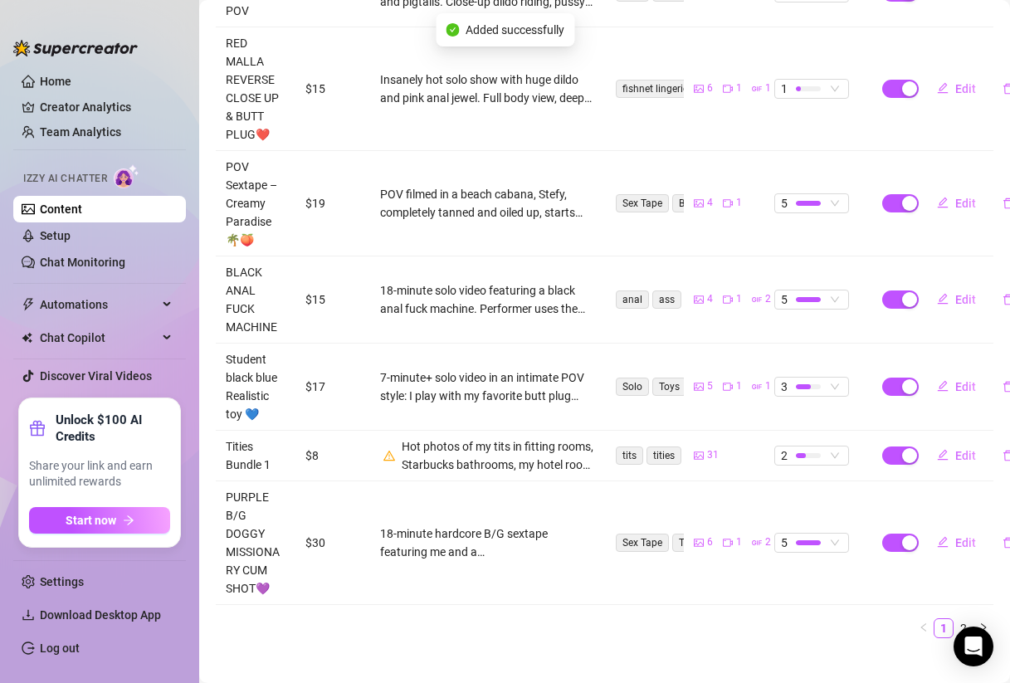
scroll to position [695, 0]
click at [834, 198] on span "Edit" at bounding box center [966, 204] width 21 height 13
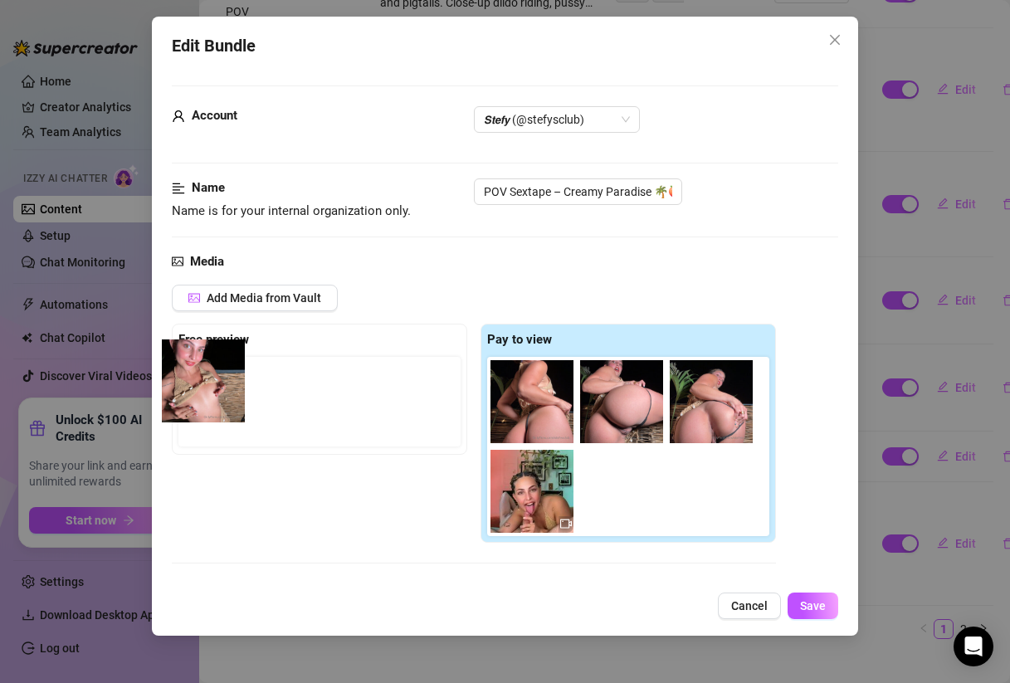
drag, startPoint x: 525, startPoint y: 393, endPoint x: 188, endPoint y: 374, distance: 336.8
click at [188, 374] on div "Free preview Pay to view" at bounding box center [474, 433] width 604 height 219
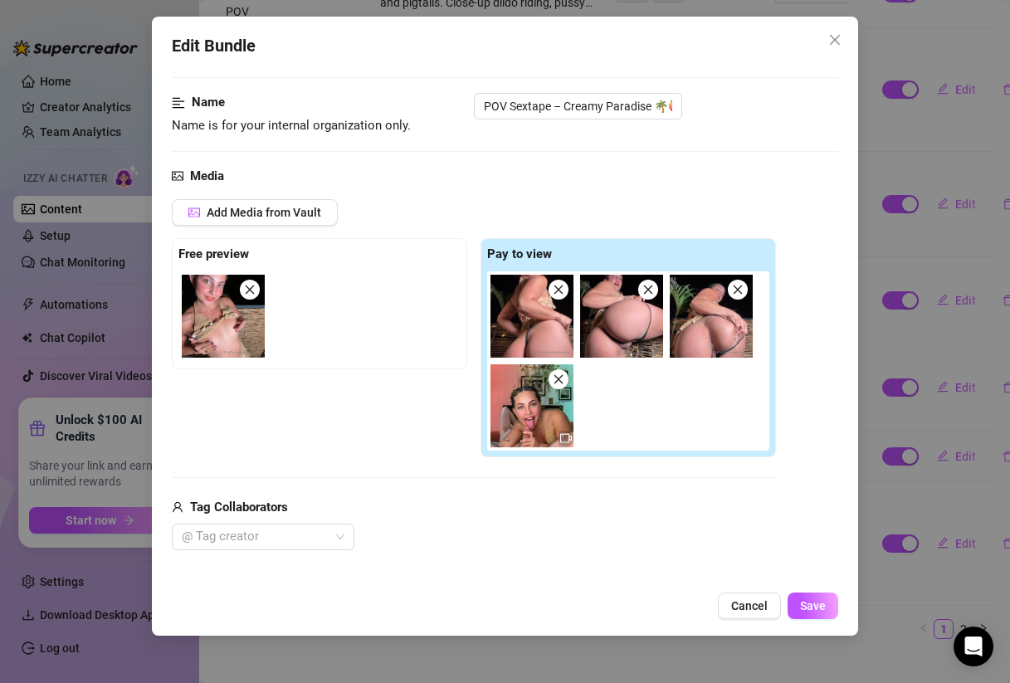
scroll to position [87, 0]
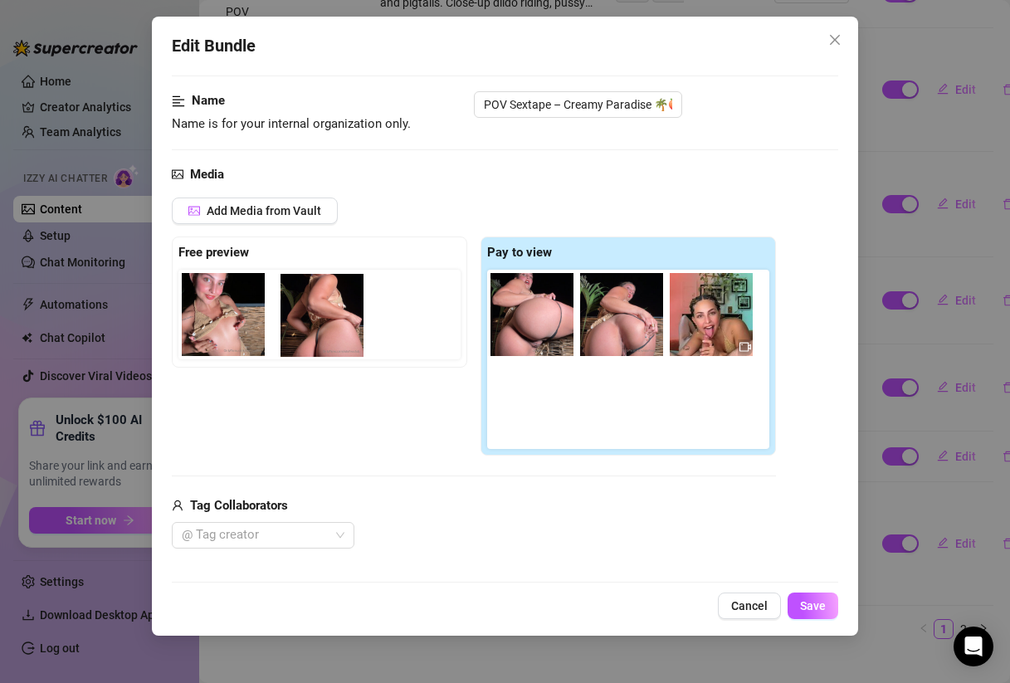
drag, startPoint x: 539, startPoint y: 318, endPoint x: 324, endPoint y: 321, distance: 215.0
click at [324, 321] on div "Free preview Pay to view" at bounding box center [474, 346] width 604 height 219
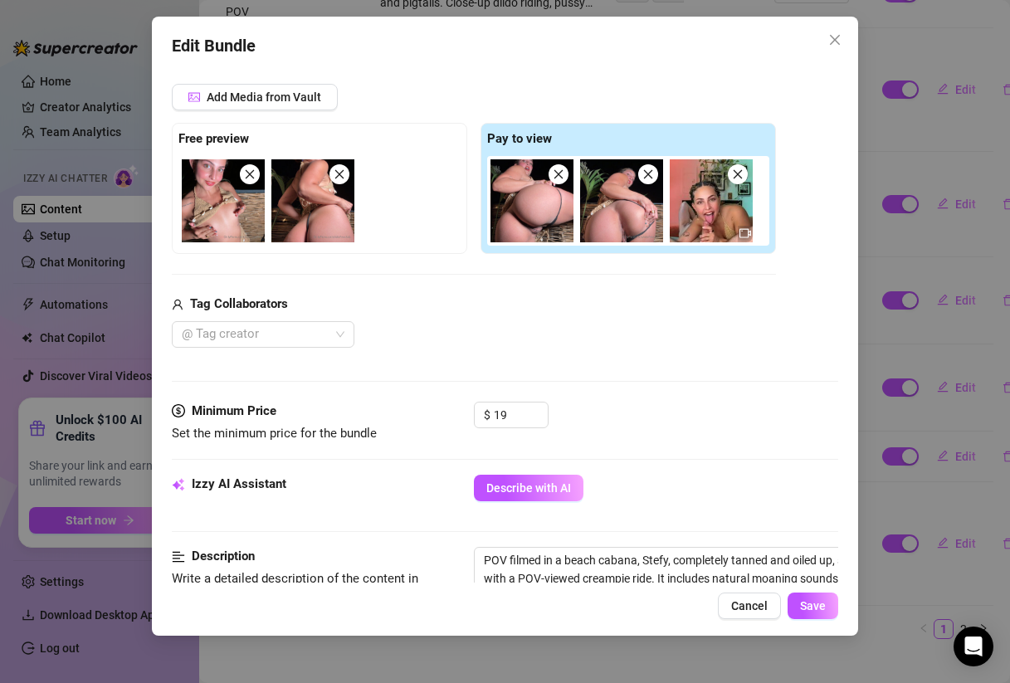
scroll to position [0, 0]
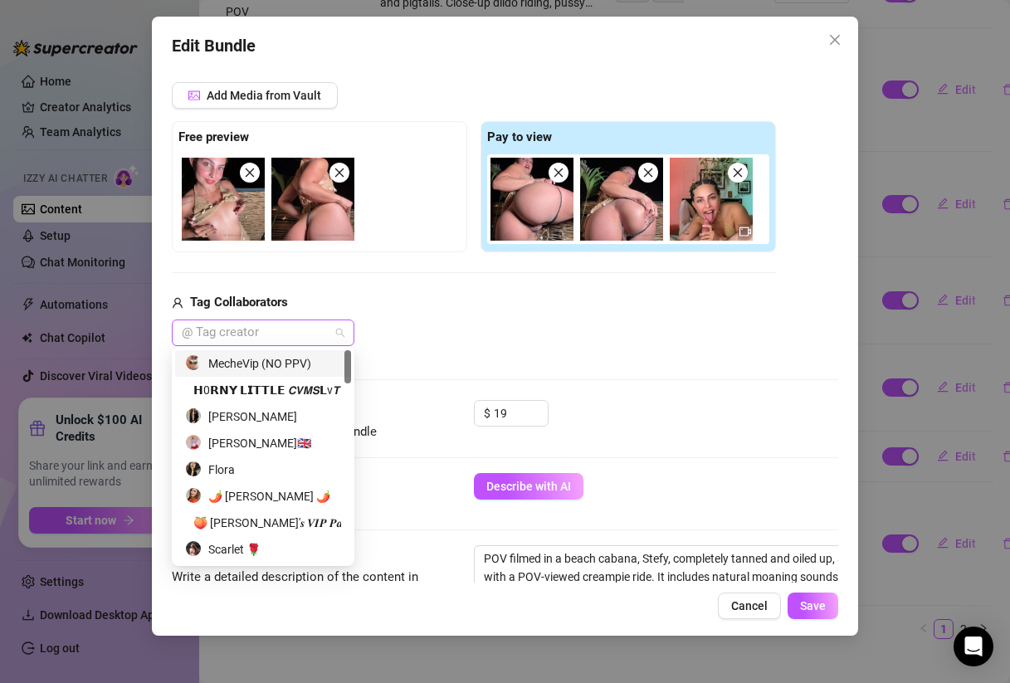
click at [313, 330] on div at bounding box center [254, 332] width 159 height 23
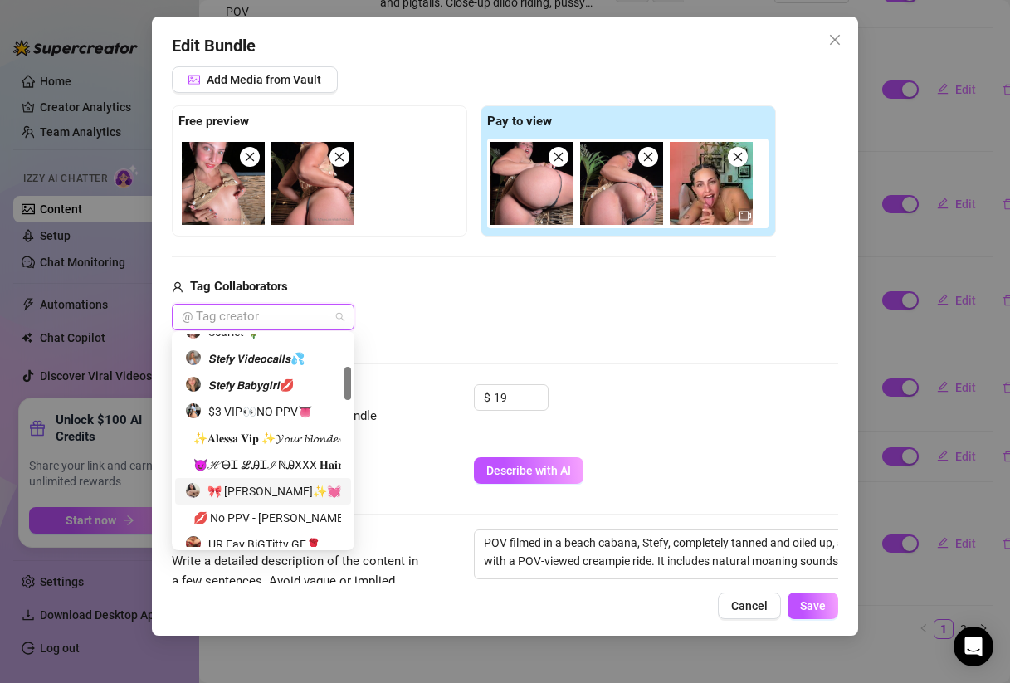
scroll to position [204, 0]
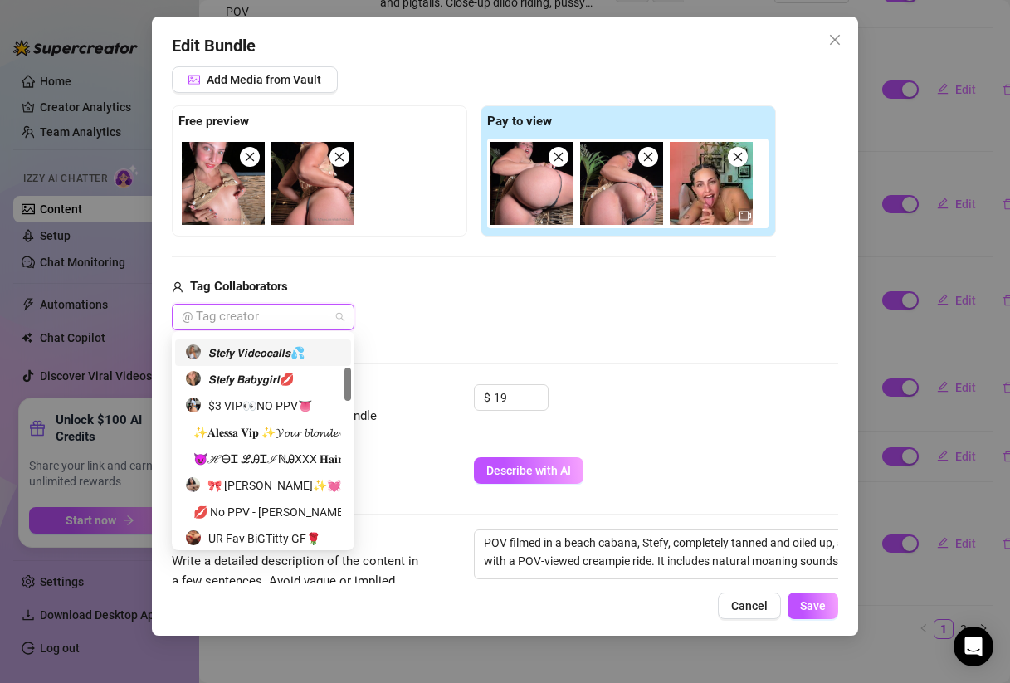
click at [263, 354] on div "𝙎𝙩𝙚𝙛𝙮 𝙑𝙞𝙙𝙚𝙤𝙘𝙖𝙡𝙡𝙨💦" at bounding box center [263, 353] width 156 height 18
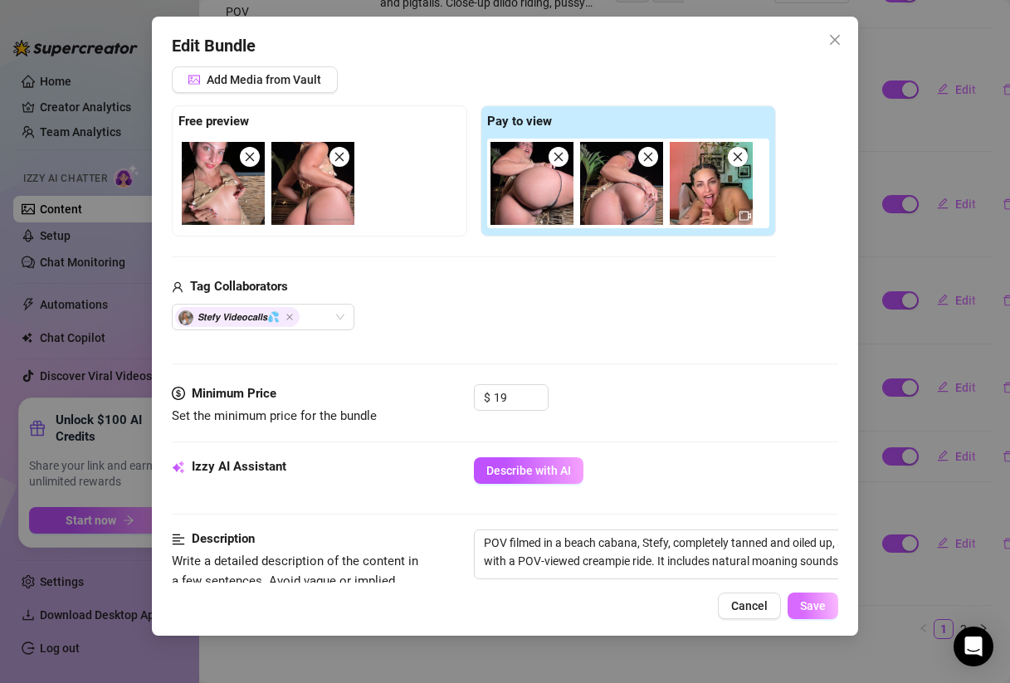
click at [797, 599] on button "Save" at bounding box center [813, 606] width 51 height 27
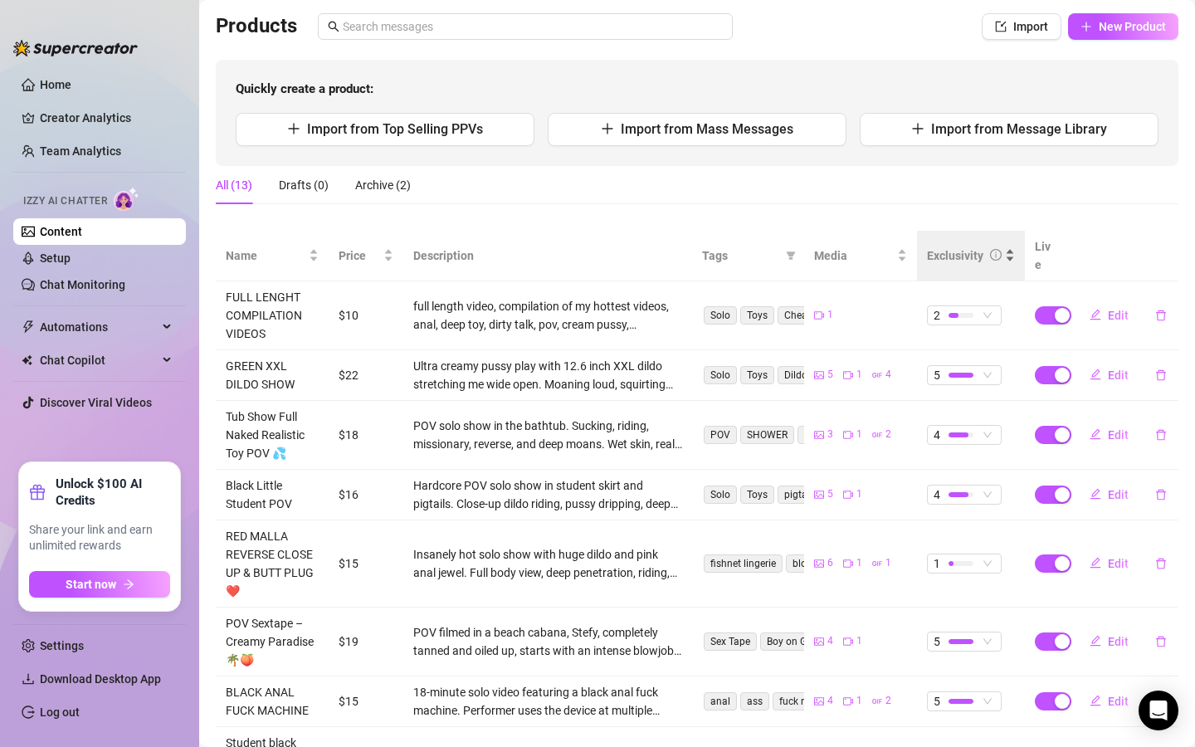
scroll to position [46, 0]
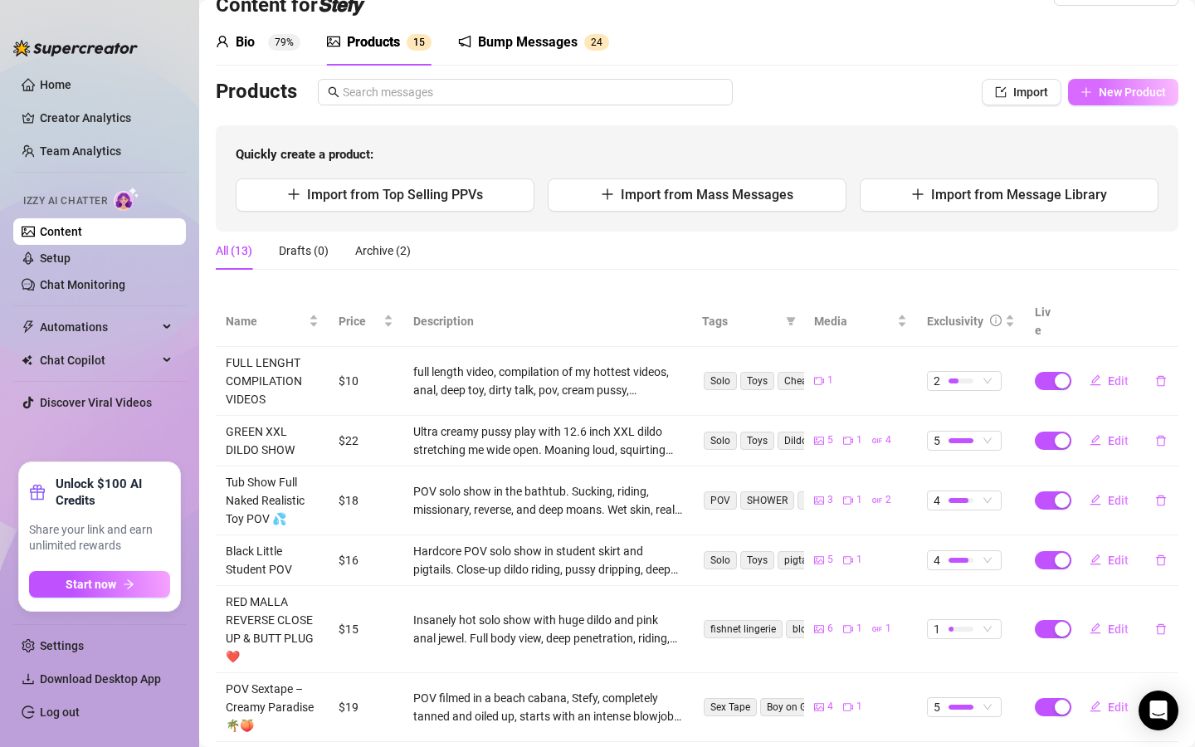
click at [834, 100] on button "New Product" at bounding box center [1123, 92] width 110 height 27
type textarea "Type your message here..."
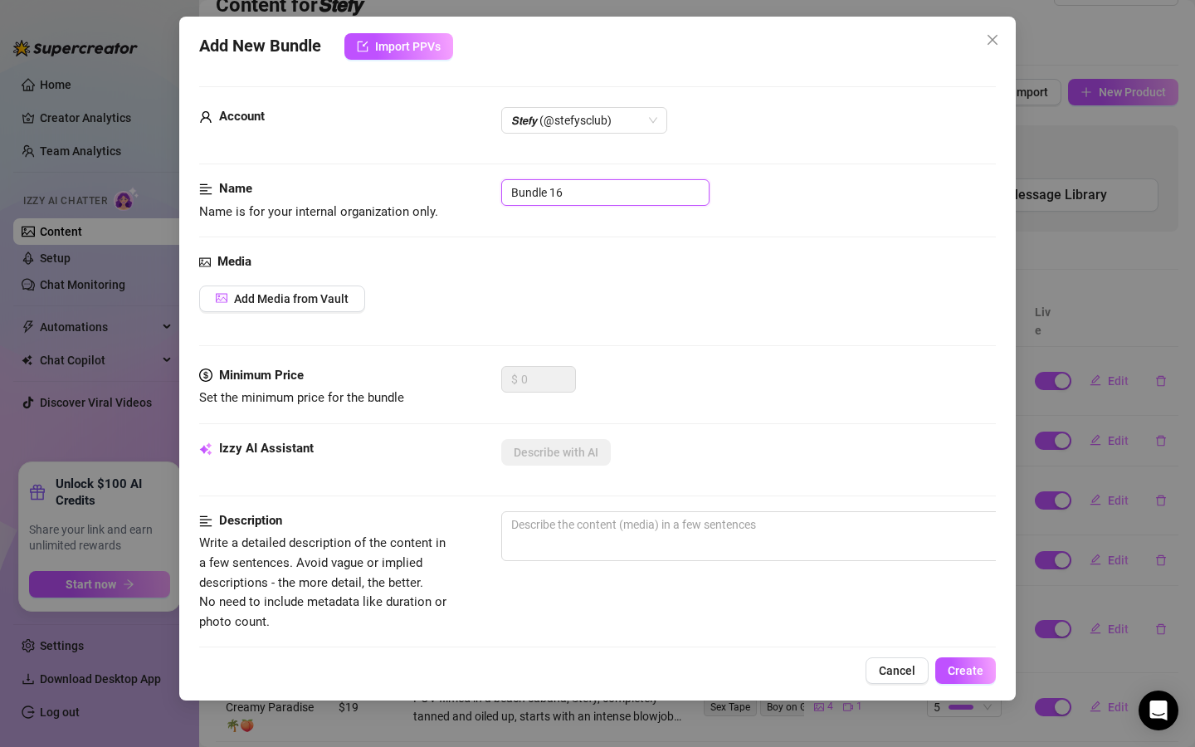
click at [659, 183] on input "Bundle 16" at bounding box center [605, 192] width 208 height 27
drag, startPoint x: 521, startPoint y: 191, endPoint x: 467, endPoint y: 189, distance: 54.0
click at [467, 189] on div "Name Name is for your internal organization only. Bundle 16" at bounding box center [597, 200] width 797 height 42
paste input "After Gym Creamy Ride 🏋️‍♀️💦 TRENZAS (yellow and blue)"
type input "After Gym Creamy Ride 🏋️‍♀️💦 TRENZAS (yellow and blue)"
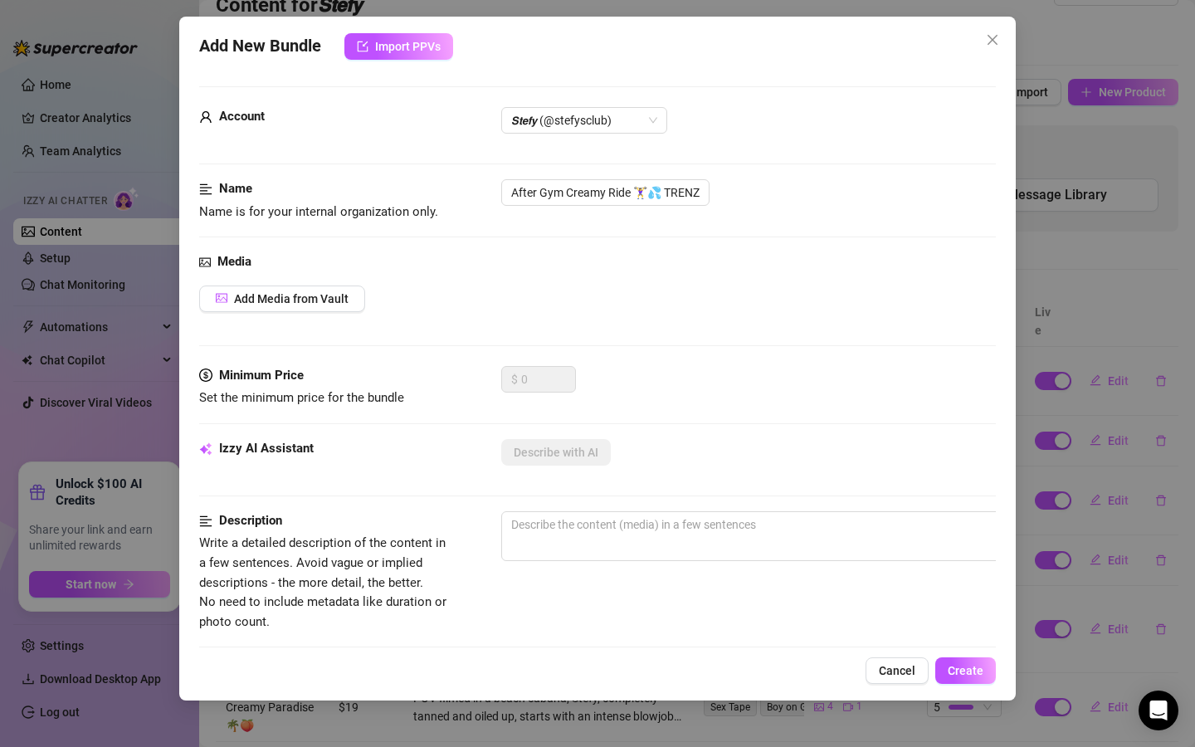
click at [571, 230] on div "Name Name is for your internal organization only. After Gym Creamy Ride 🏋️‍♀️💦 …" at bounding box center [597, 215] width 797 height 73
click at [321, 298] on span "Add Media from Vault" at bounding box center [291, 298] width 115 height 13
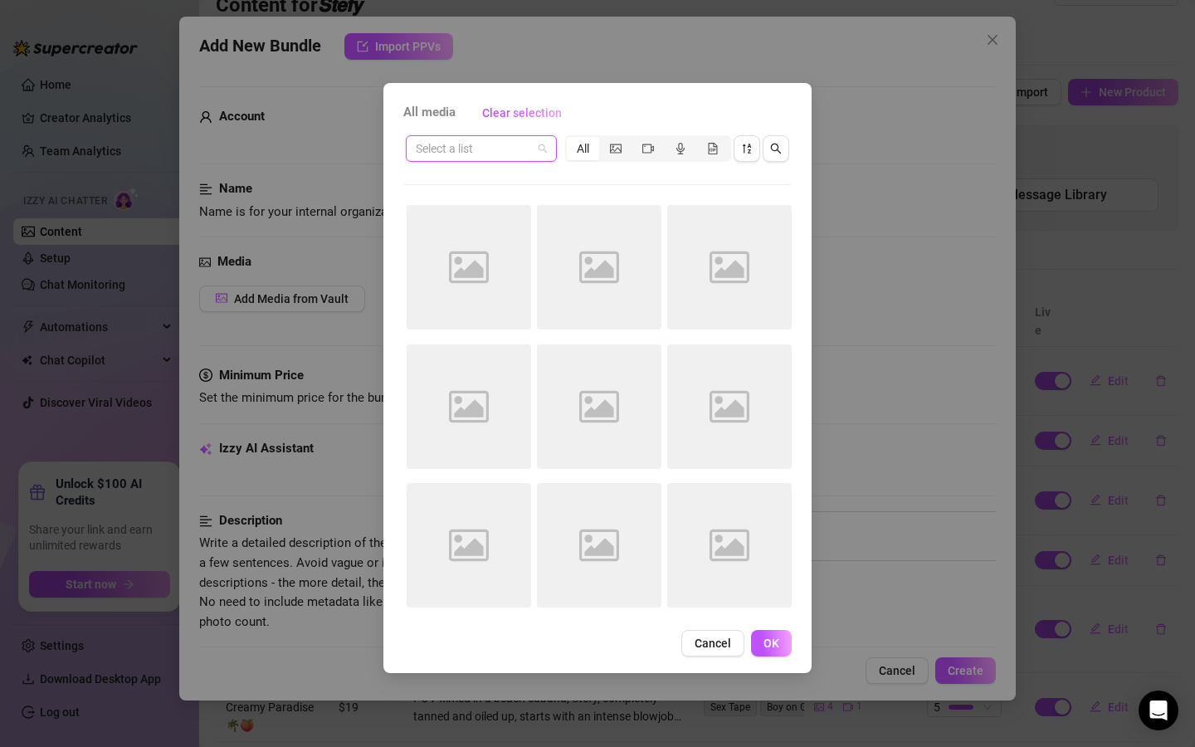
click at [520, 151] on input "search" at bounding box center [474, 148] width 116 height 25
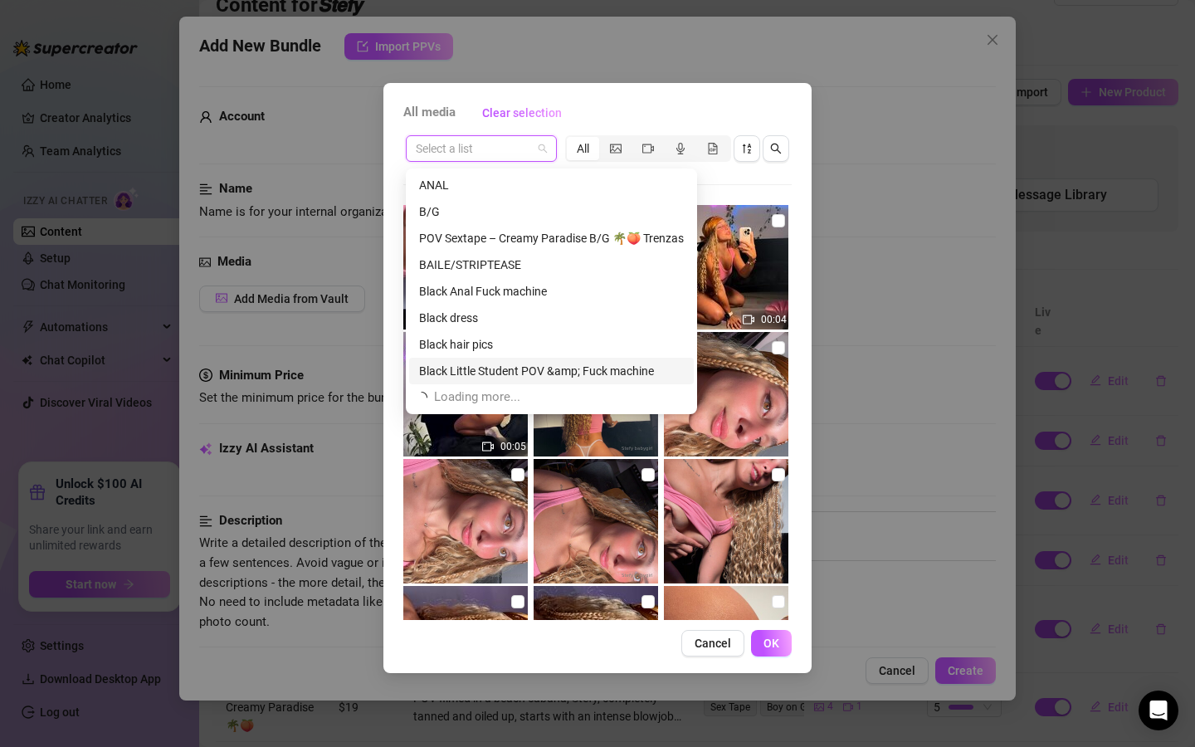
scroll to position [0, 0]
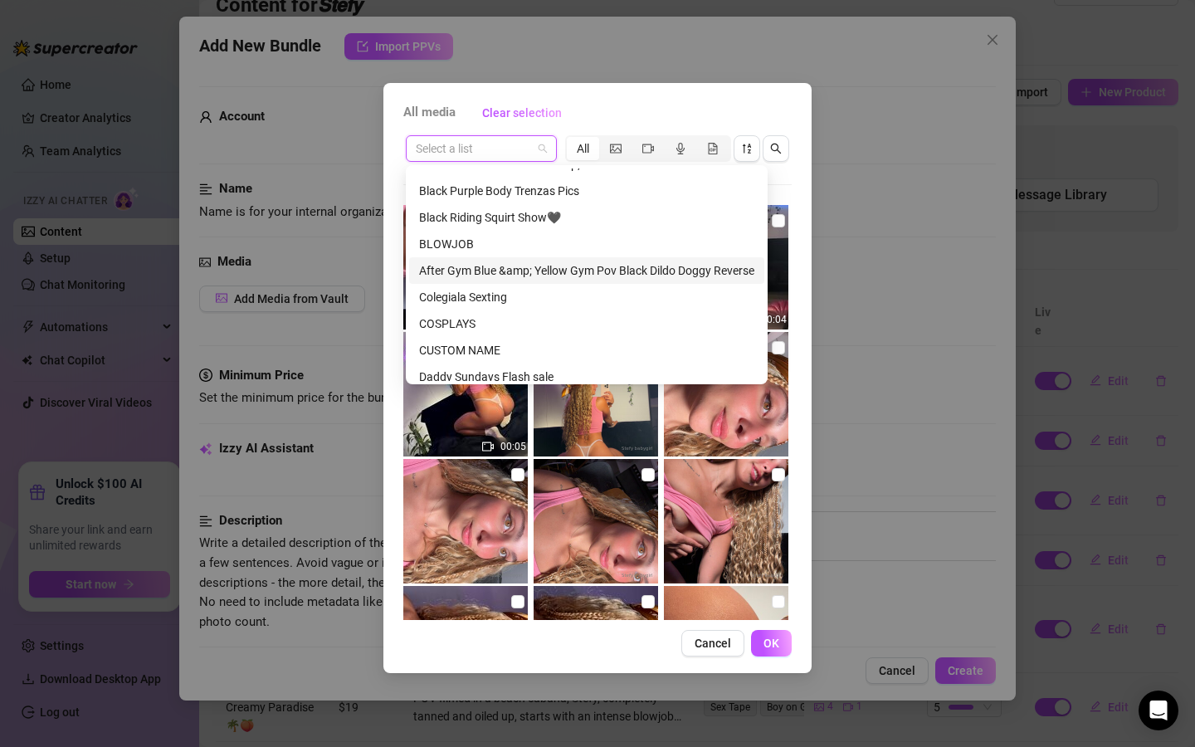
click at [603, 258] on div "After Gym Blue &amp; Yellow Gym Pov Black Dildo Doggy Reverse" at bounding box center [586, 270] width 355 height 27
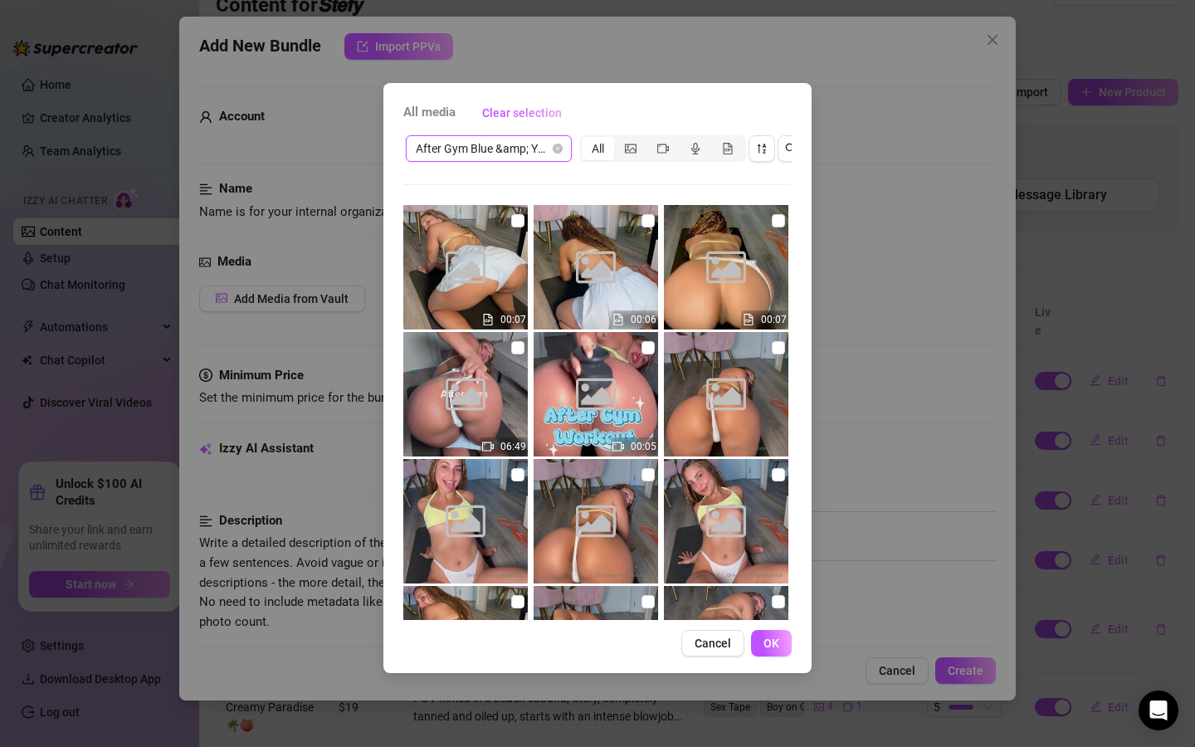
scroll to position [4, 0]
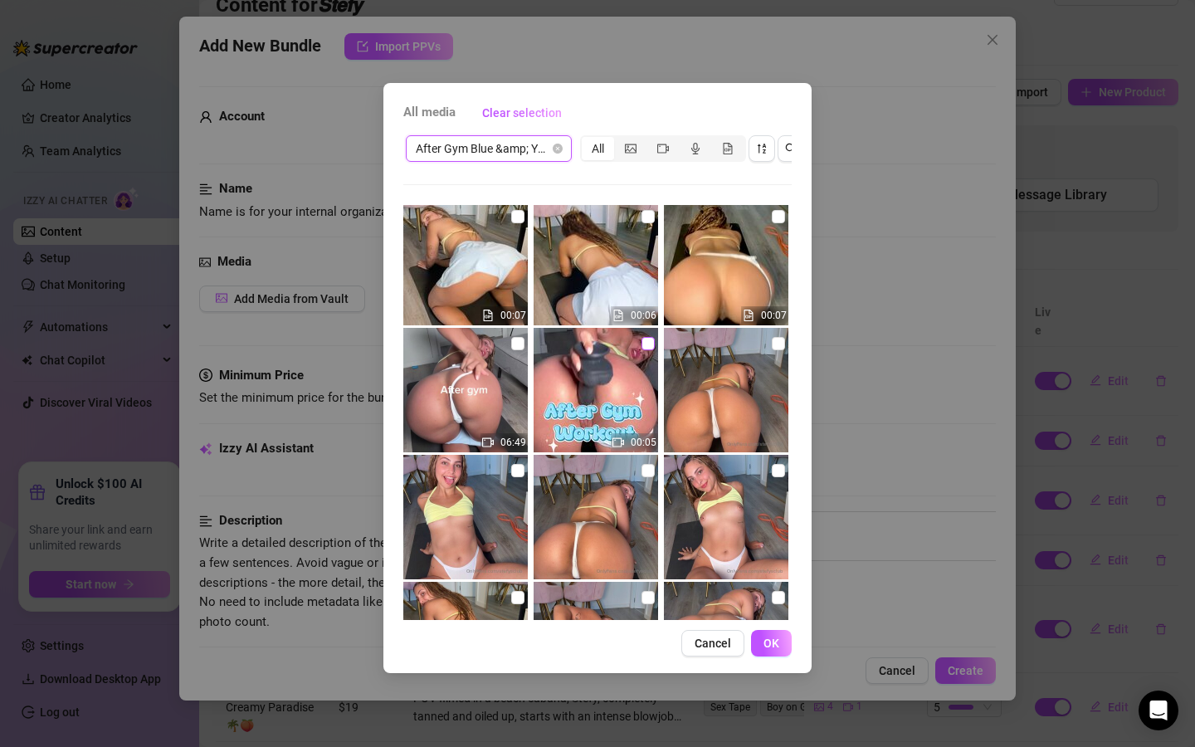
click at [647, 346] on input "checkbox" at bounding box center [648, 343] width 13 height 13
checkbox input "true"
click at [521, 345] on span at bounding box center [517, 343] width 13 height 13
click at [521, 345] on input "checkbox" at bounding box center [517, 343] width 13 height 13
checkbox input "true"
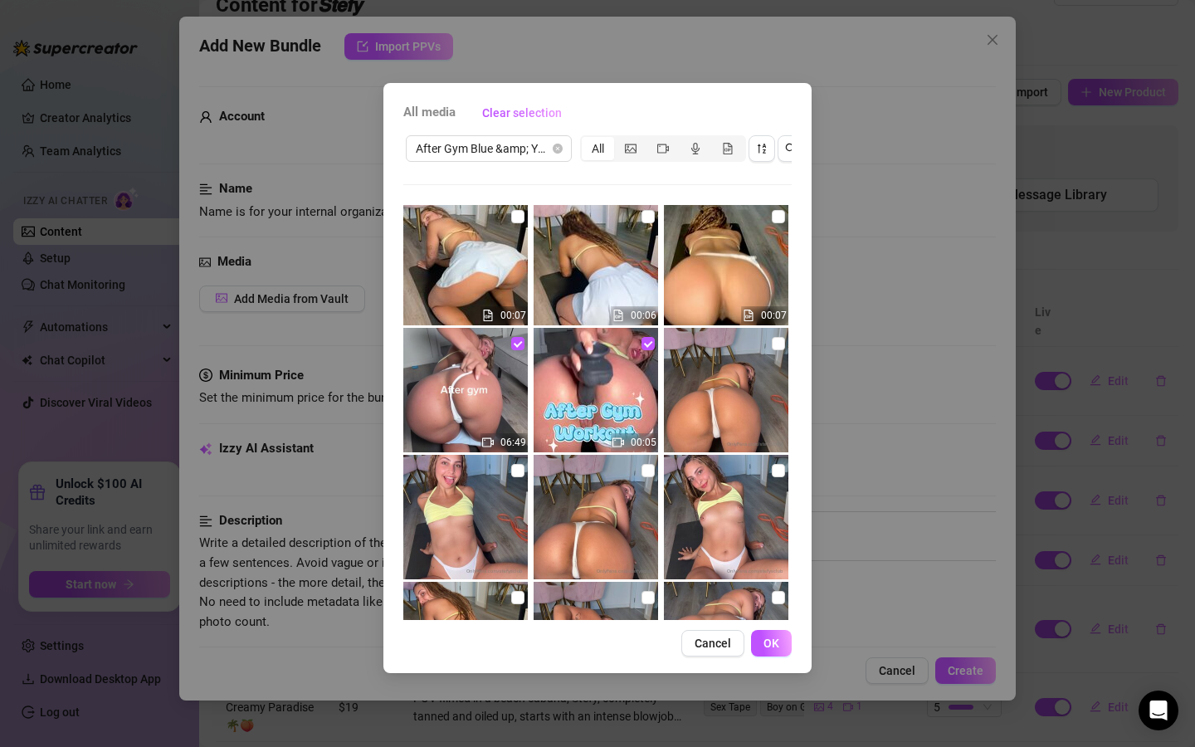
click at [493, 472] on img at bounding box center [465, 517] width 125 height 125
click at [507, 469] on img at bounding box center [465, 517] width 125 height 125
click at [516, 474] on span at bounding box center [517, 469] width 13 height 13
click at [516, 474] on input "checkbox" at bounding box center [517, 469] width 13 height 13
checkbox input "true"
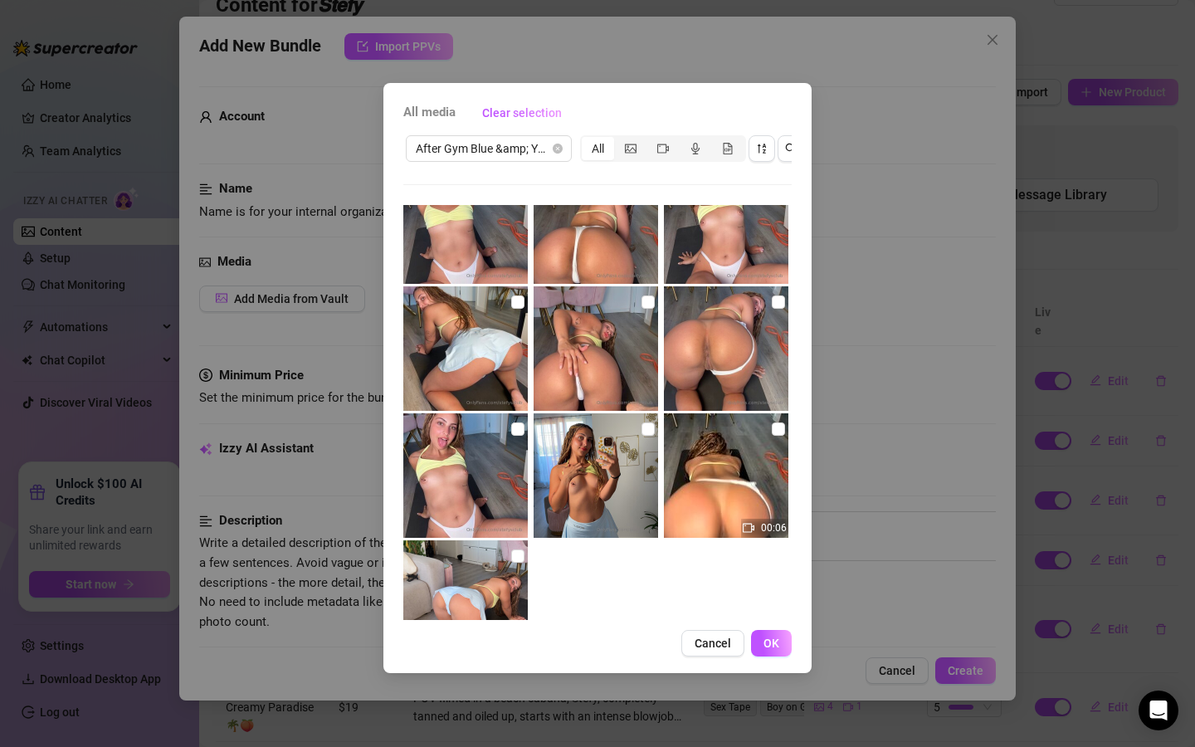
scroll to position [303, 0]
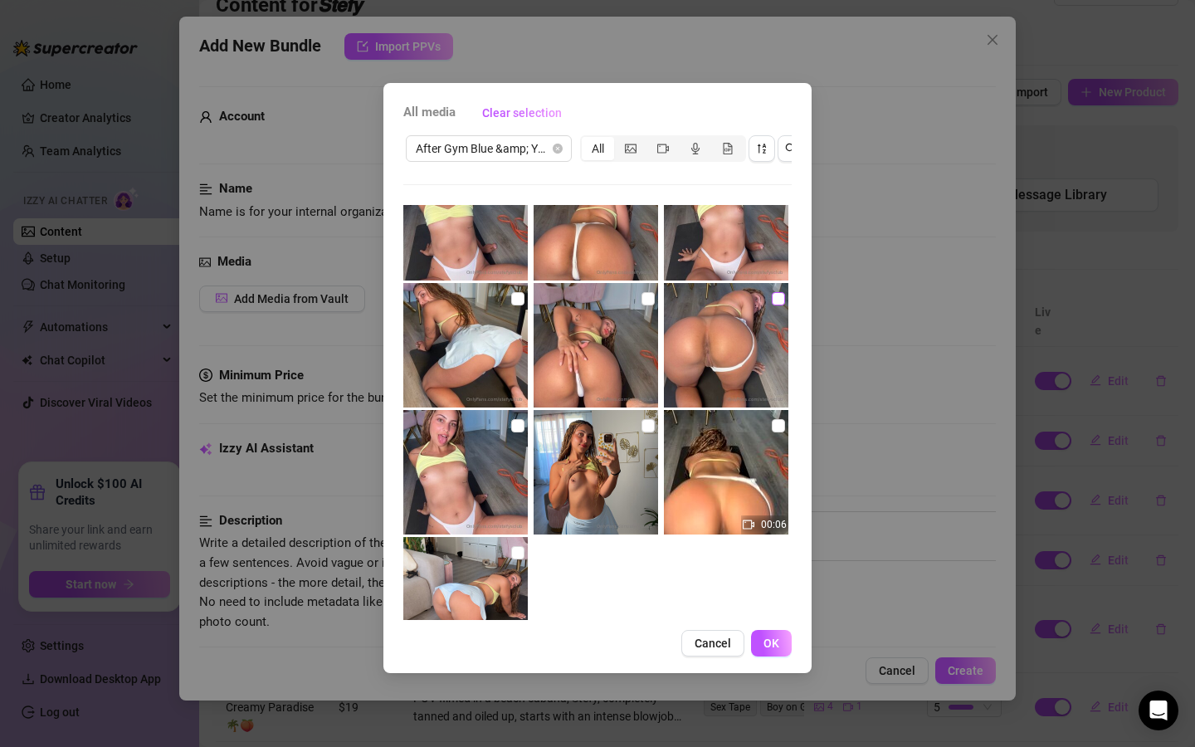
click at [775, 295] on input "checkbox" at bounding box center [778, 298] width 13 height 13
checkbox input "true"
click at [527, 432] on img at bounding box center [465, 472] width 125 height 125
click at [520, 432] on span at bounding box center [517, 425] width 13 height 13
click at [520, 432] on input "checkbox" at bounding box center [517, 425] width 13 height 13
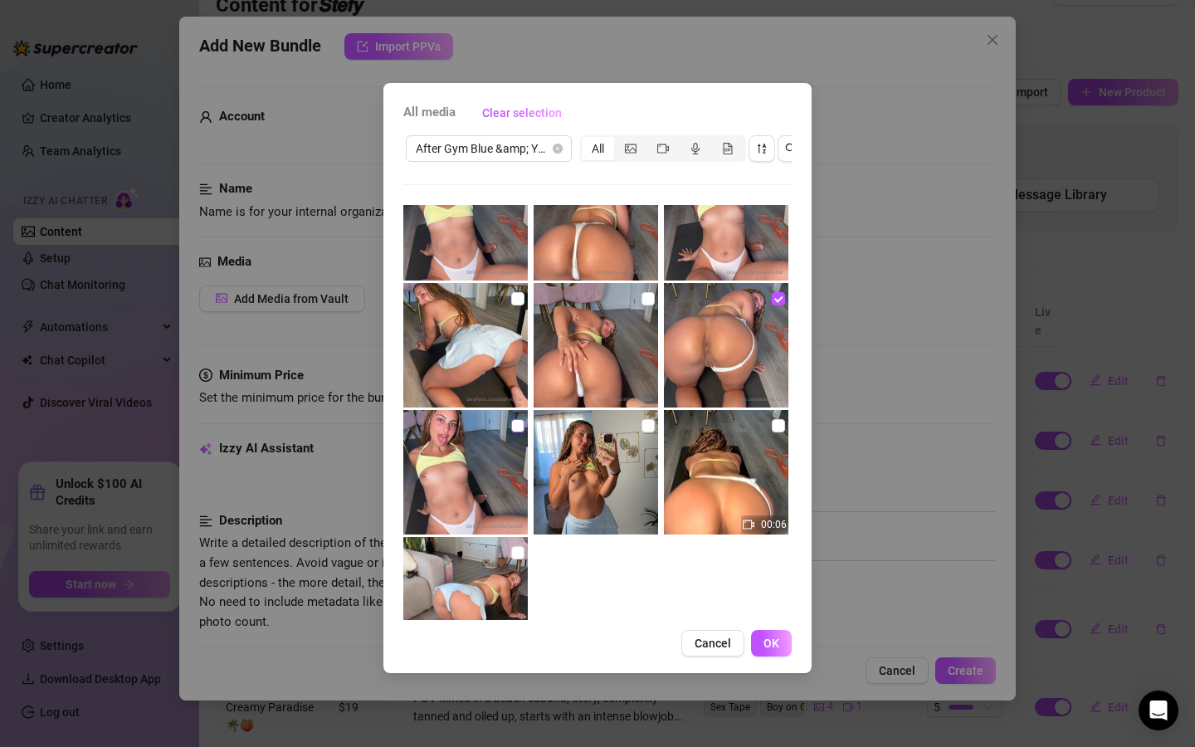
checkbox input "true"
click at [652, 430] on span at bounding box center [648, 425] width 13 height 13
click at [652, 430] on input "checkbox" at bounding box center [648, 425] width 13 height 13
checkbox input "true"
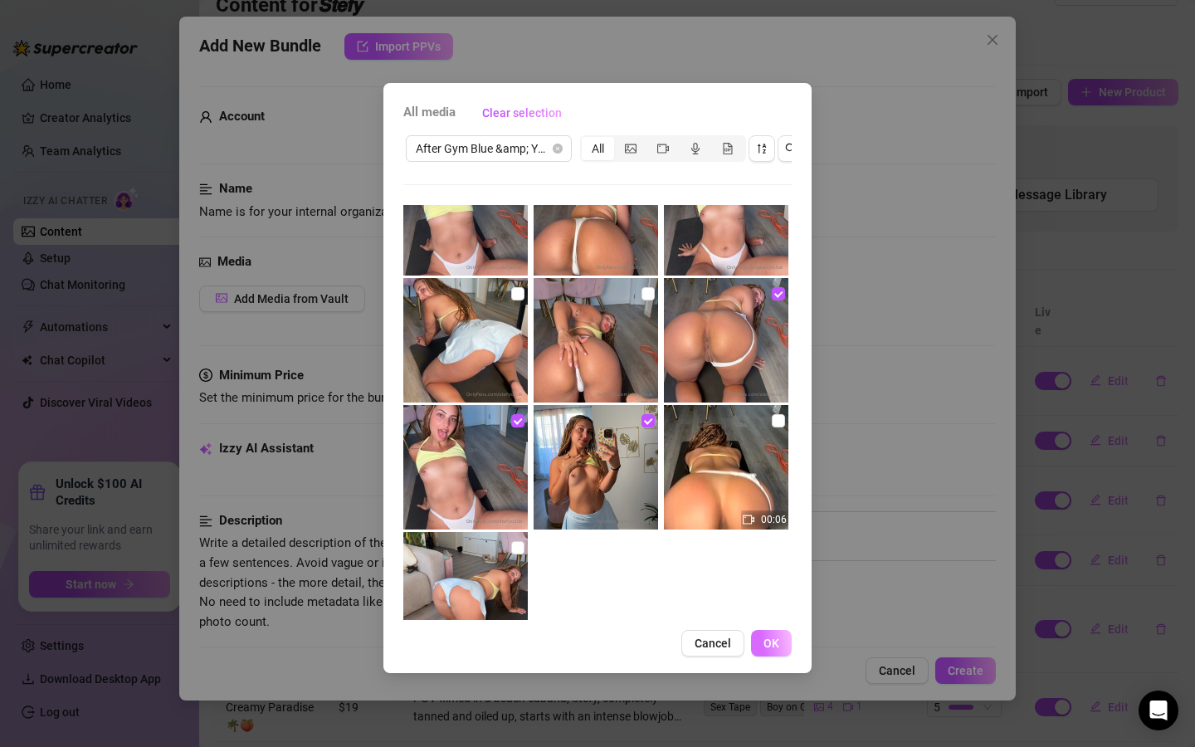
click at [780, 646] on button "OK" at bounding box center [771, 643] width 41 height 27
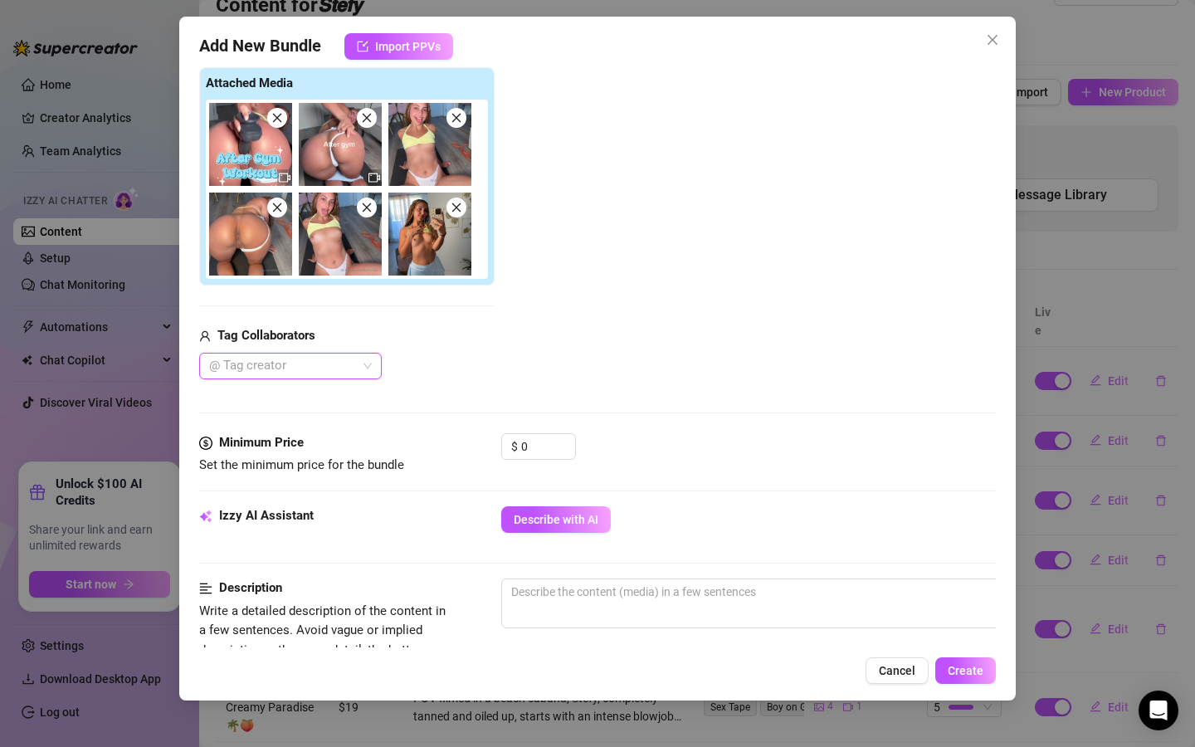
scroll to position [258, 0]
click at [660, 587] on textarea at bounding box center [791, 591] width 579 height 25
paste textarea "Filmed after the gym, a sweaty Stefy uses an XXL black dildo in various positio…"
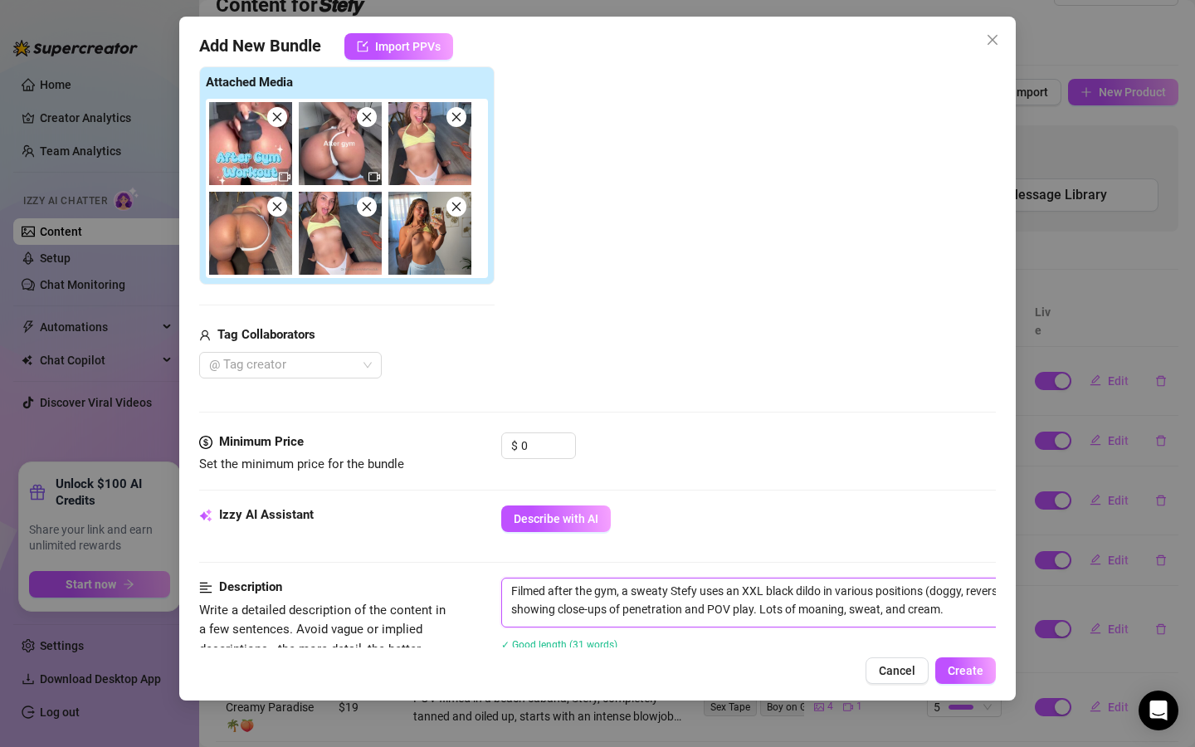
type textarea "Filmed after the gym, a sweaty Stefy uses an XXL black dildo in various positio…"
click at [540, 444] on input "0" at bounding box center [548, 445] width 54 height 25
drag, startPoint x: 540, startPoint y: 444, endPoint x: 447, endPoint y: 437, distance: 93.2
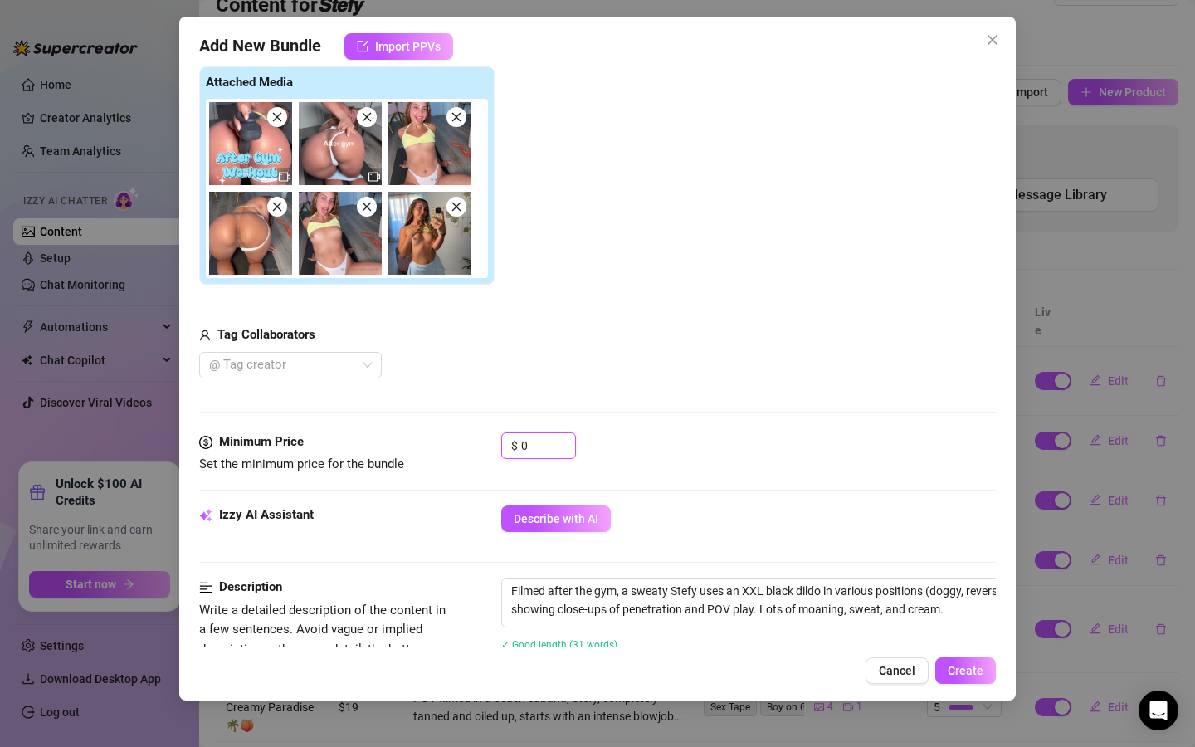
click at [447, 437] on div "Minimum Price Set the minimum price for the bundle $ 0" at bounding box center [597, 454] width 797 height 42
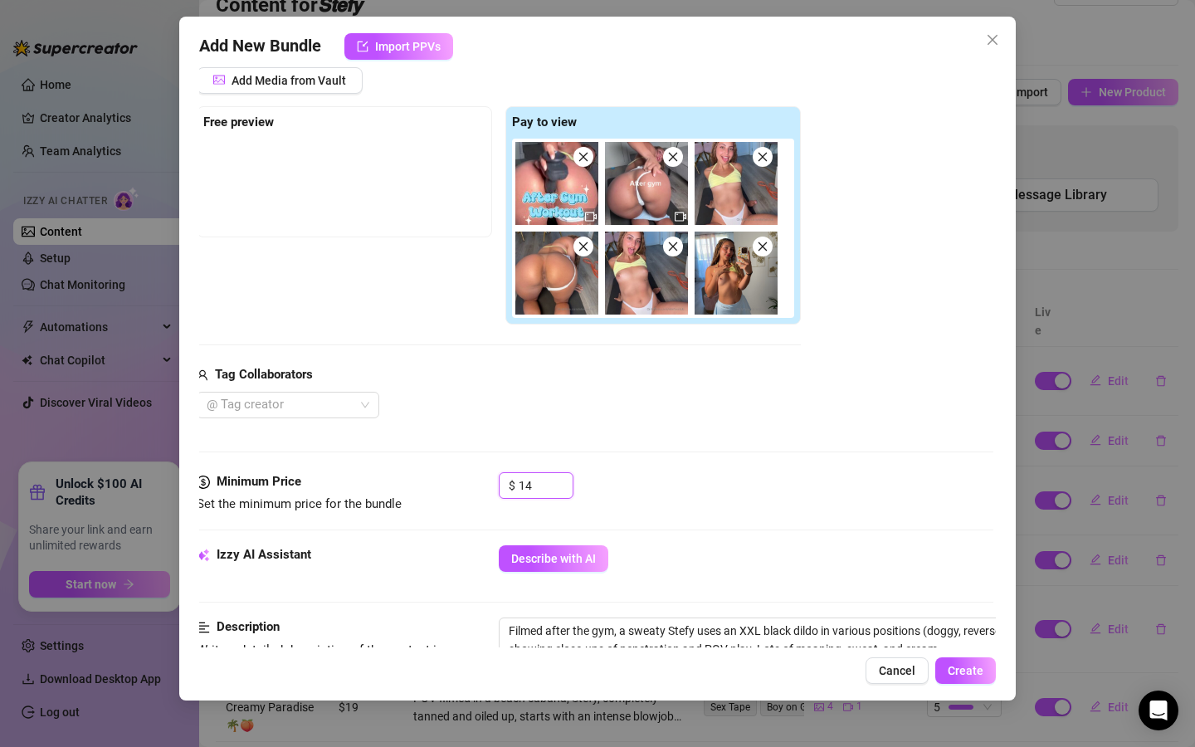
scroll to position [217, 2]
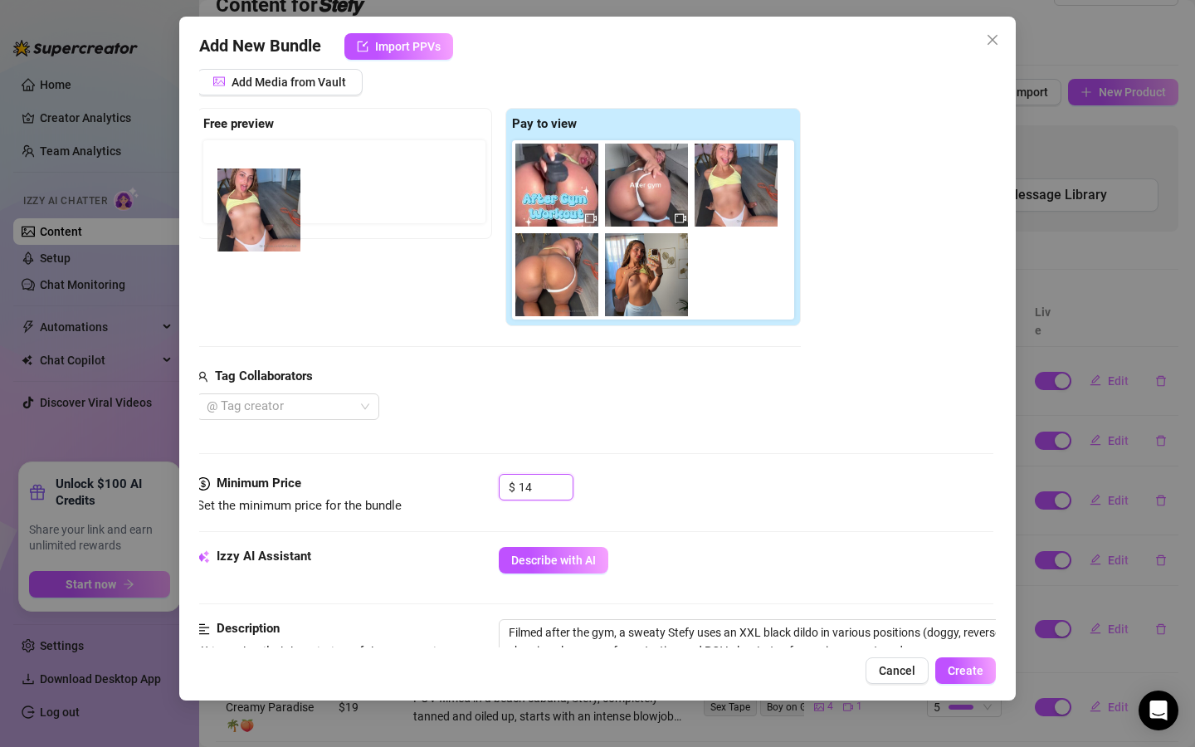
drag, startPoint x: 642, startPoint y: 301, endPoint x: 236, endPoint y: 235, distance: 411.2
click at [236, 235] on div "Free preview Pay to view" at bounding box center [499, 217] width 604 height 219
drag, startPoint x: 638, startPoint y: 276, endPoint x: 251, endPoint y: 191, distance: 396.8
click at [251, 191] on div "Free preview Pay to view" at bounding box center [499, 217] width 604 height 219
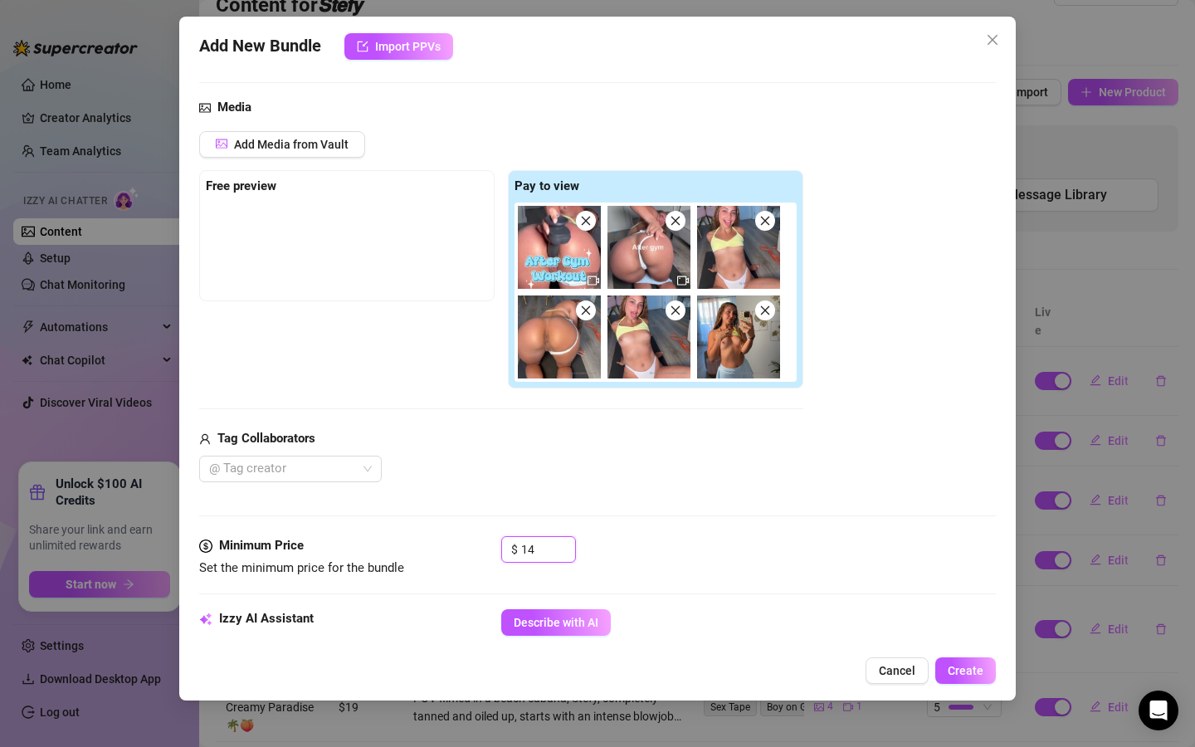
scroll to position [151, 0]
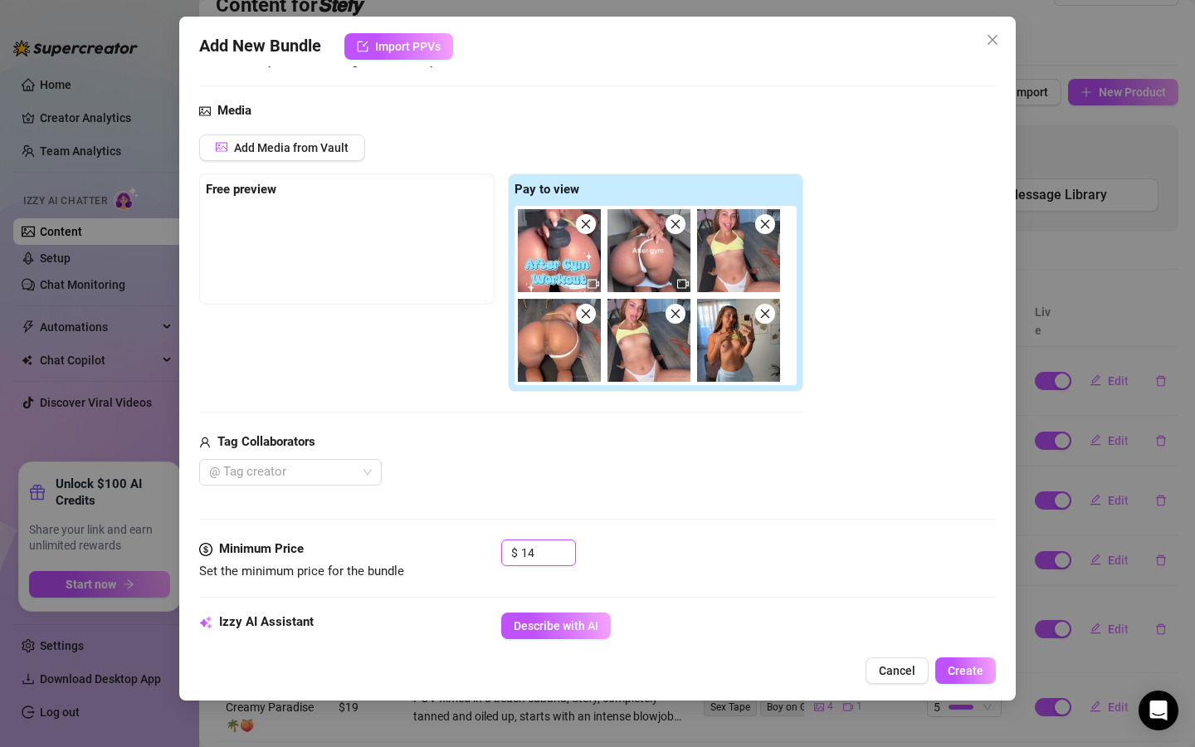
type input "14"
click at [768, 443] on div "Tag Collaborators" at bounding box center [501, 443] width 604 height 20
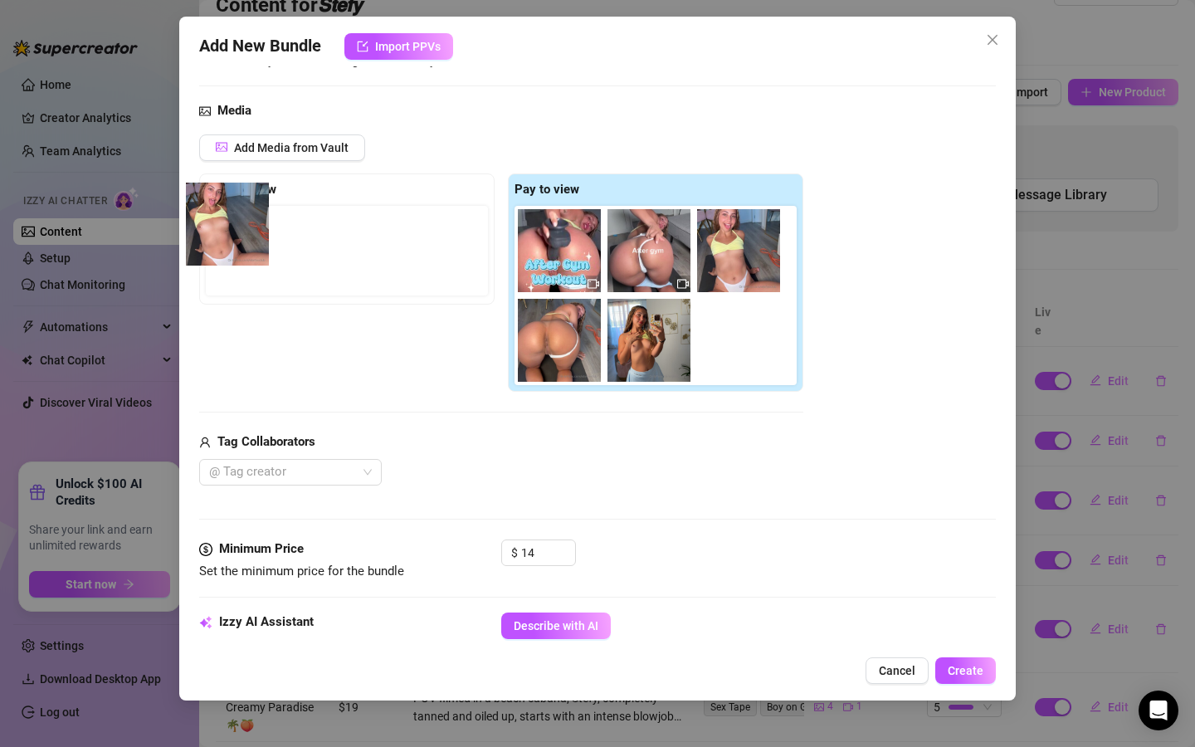
drag, startPoint x: 661, startPoint y: 360, endPoint x: 231, endPoint y: 245, distance: 445.2
click at [231, 245] on div "Free preview Pay to view" at bounding box center [501, 283] width 604 height 219
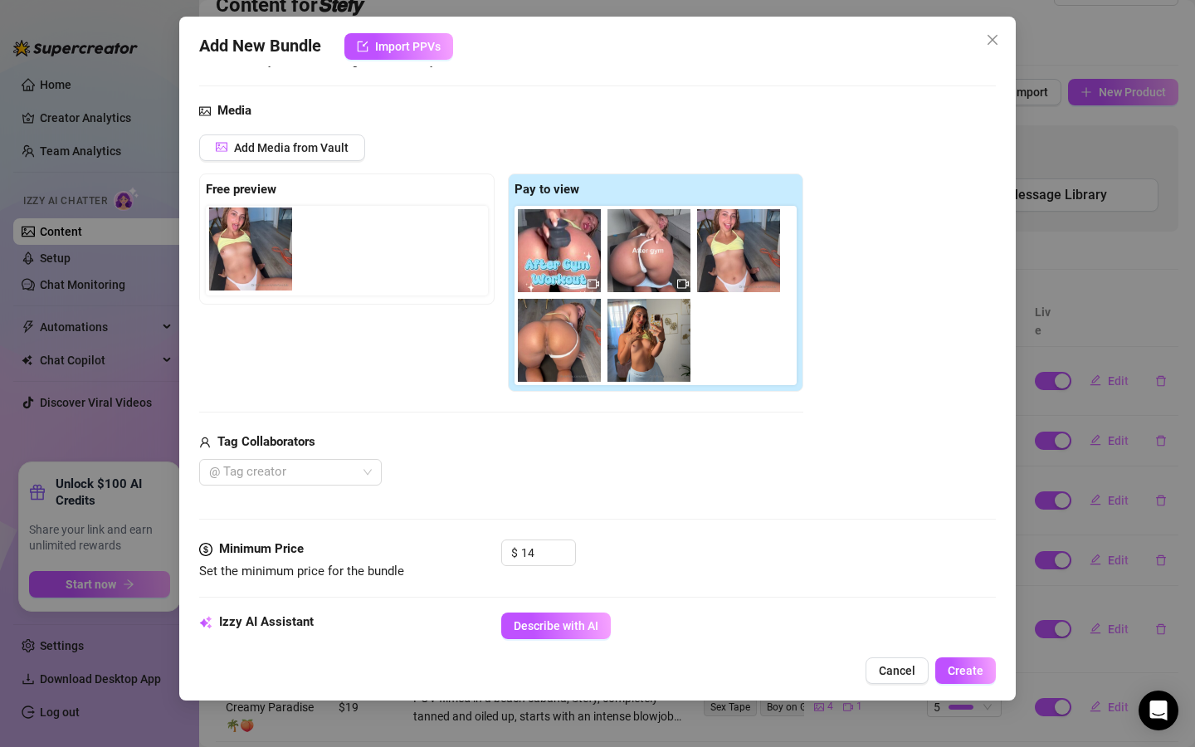
scroll to position [159, 0]
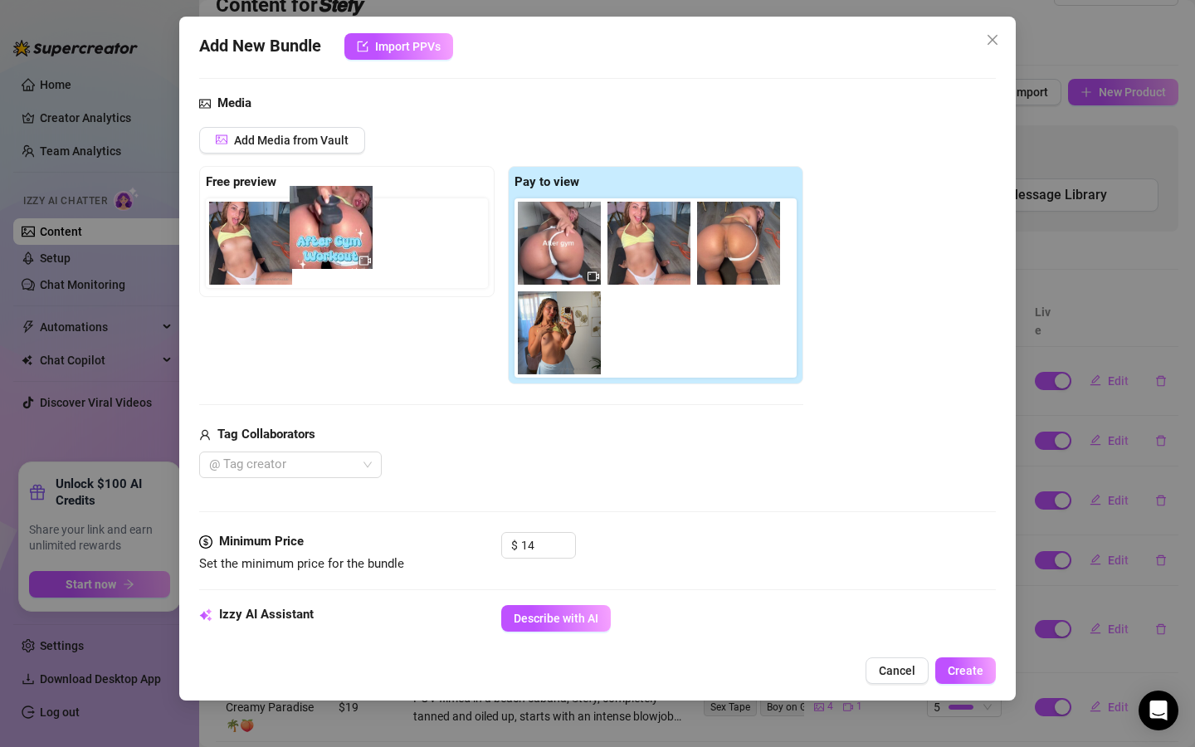
drag, startPoint x: 569, startPoint y: 258, endPoint x: 322, endPoint y: 244, distance: 247.8
click at [322, 244] on div "Free preview Pay to view" at bounding box center [501, 275] width 604 height 219
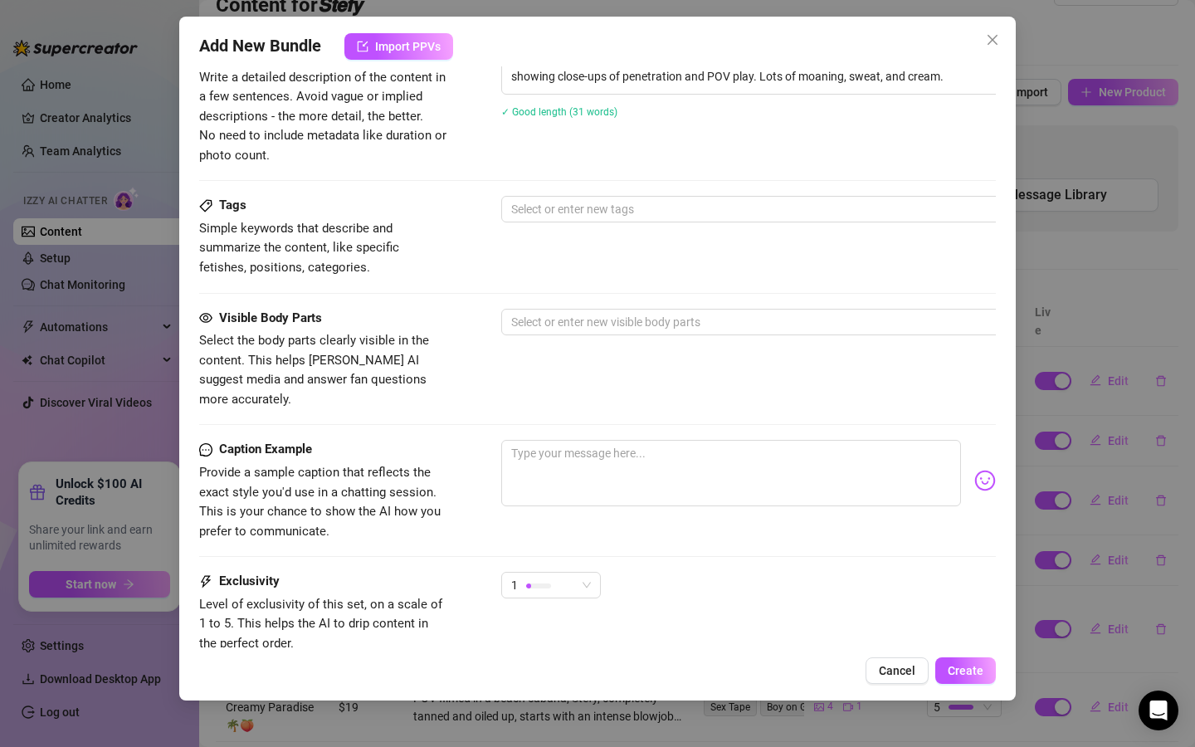
scroll to position [860, 0]
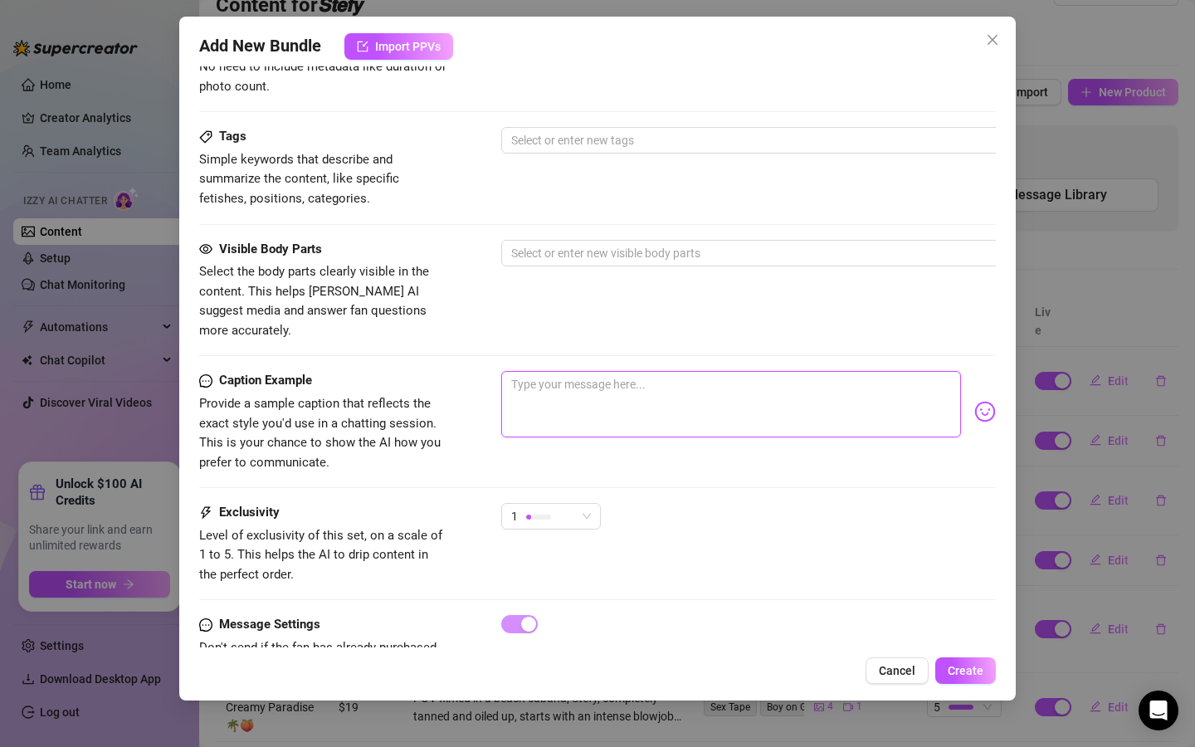
drag, startPoint x: 607, startPoint y: 350, endPoint x: 602, endPoint y: 364, distance: 15.0
click at [604, 371] on textarea at bounding box center [731, 404] width 460 height 66
paste textarea "Still dripping from my sweaty workout… and dripping even harder all over this h…"
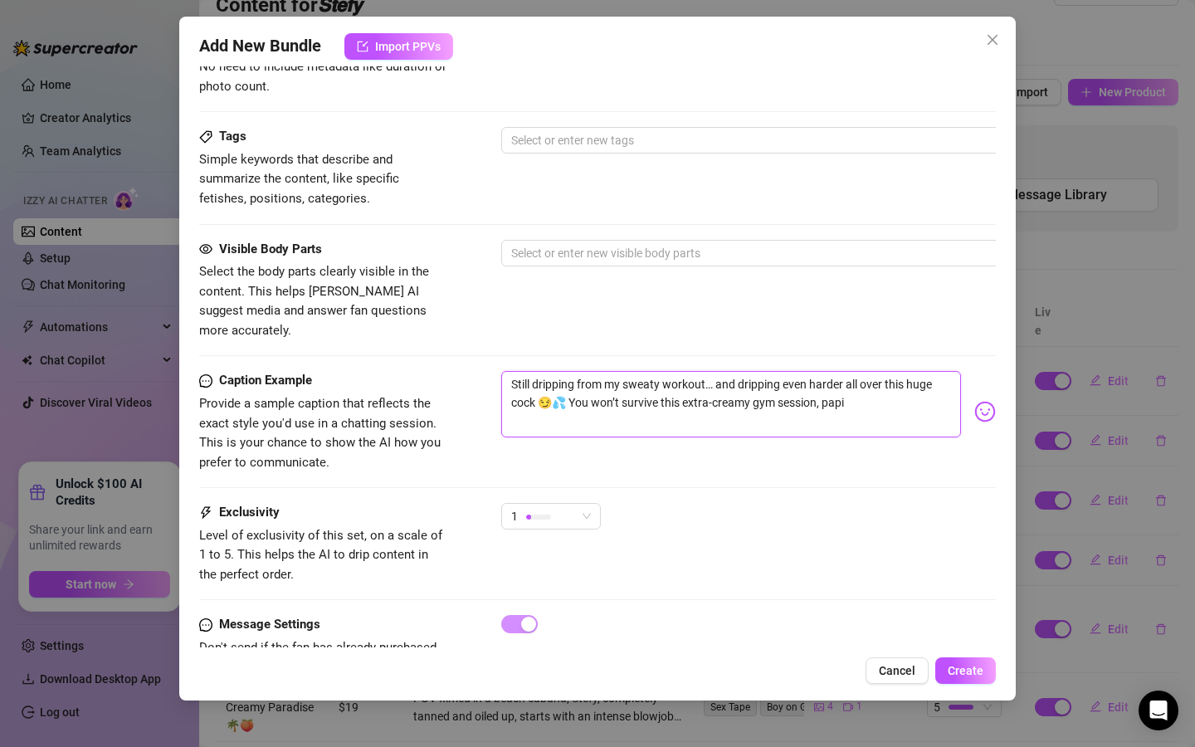
type textarea "Still dripping from my sweaty workout… and dripping even harder all over this h…"
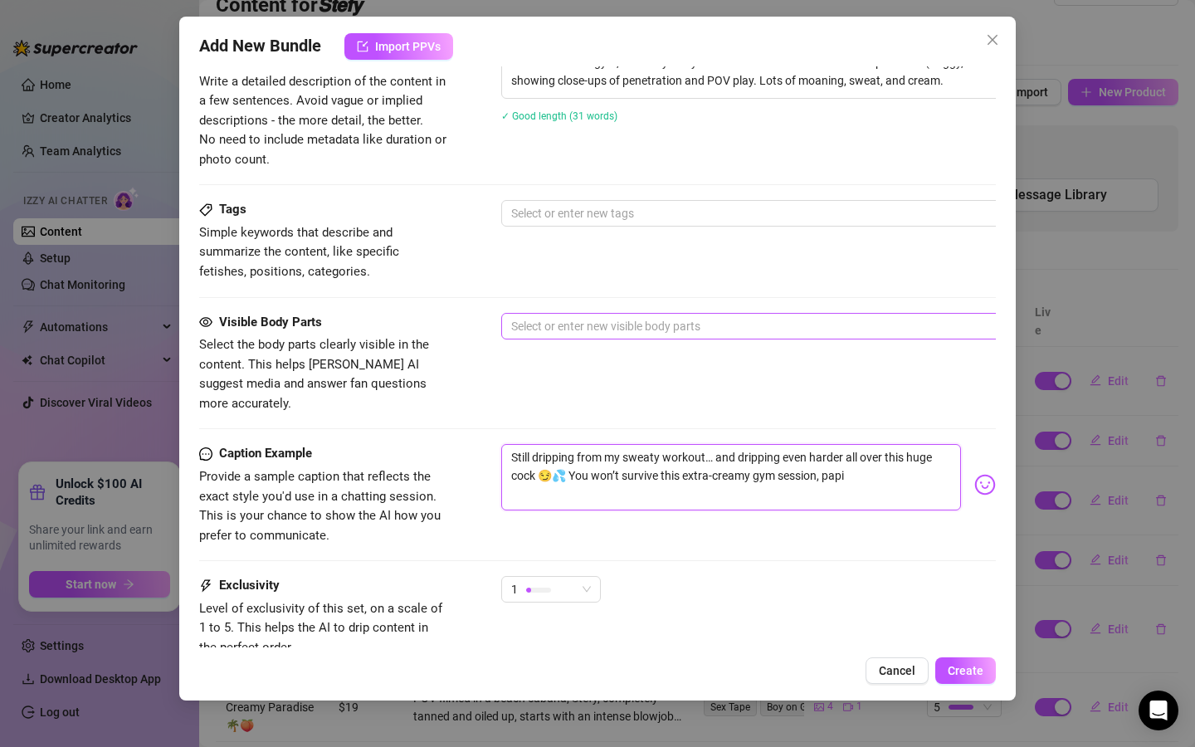
scroll to position [773, 0]
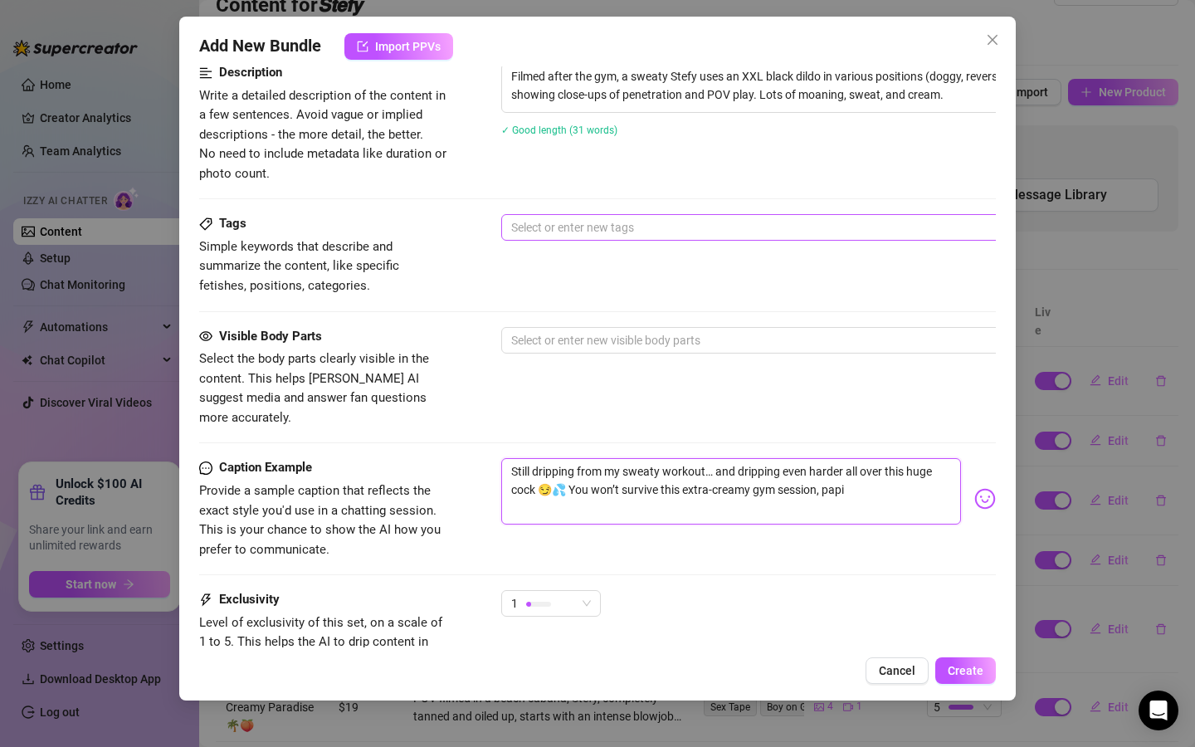
click at [565, 228] on div at bounding box center [783, 227] width 557 height 23
type textarea "Still dripping from my sweaty workout… and dripping even harder all over this h…"
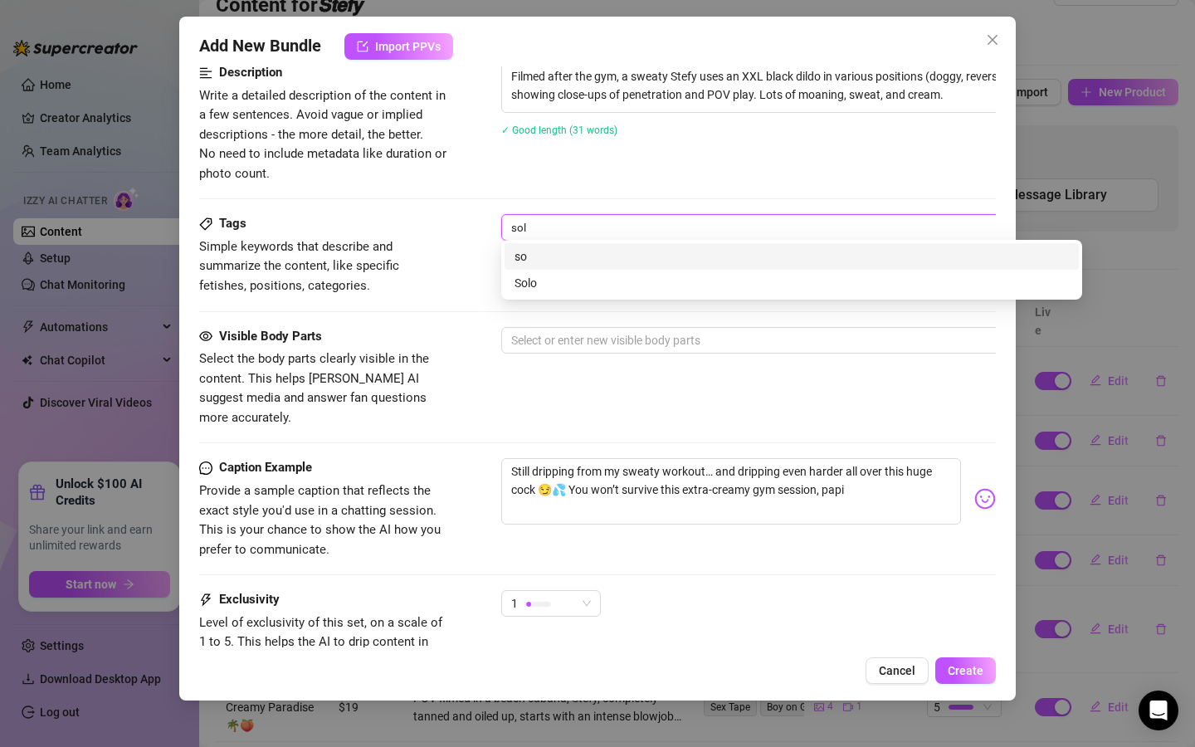
type input "solo"
type input "dildo"
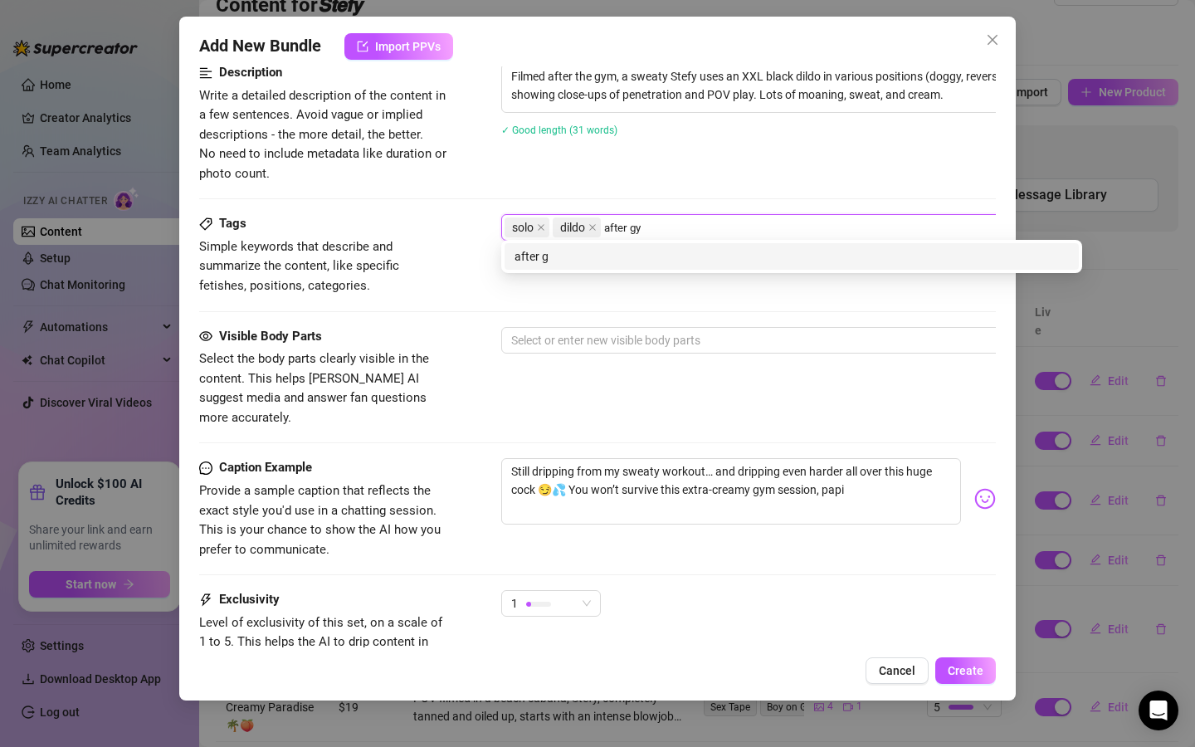
type input "after gym"
type input "sweaty"
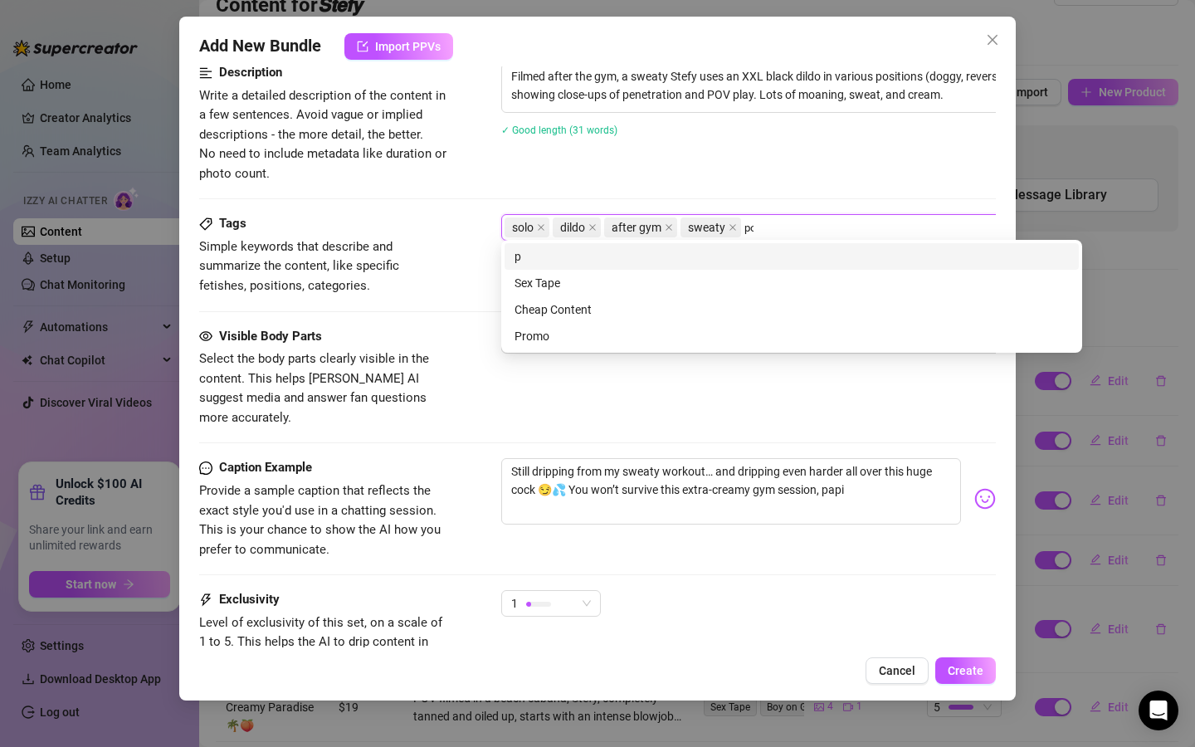
type input "pov"
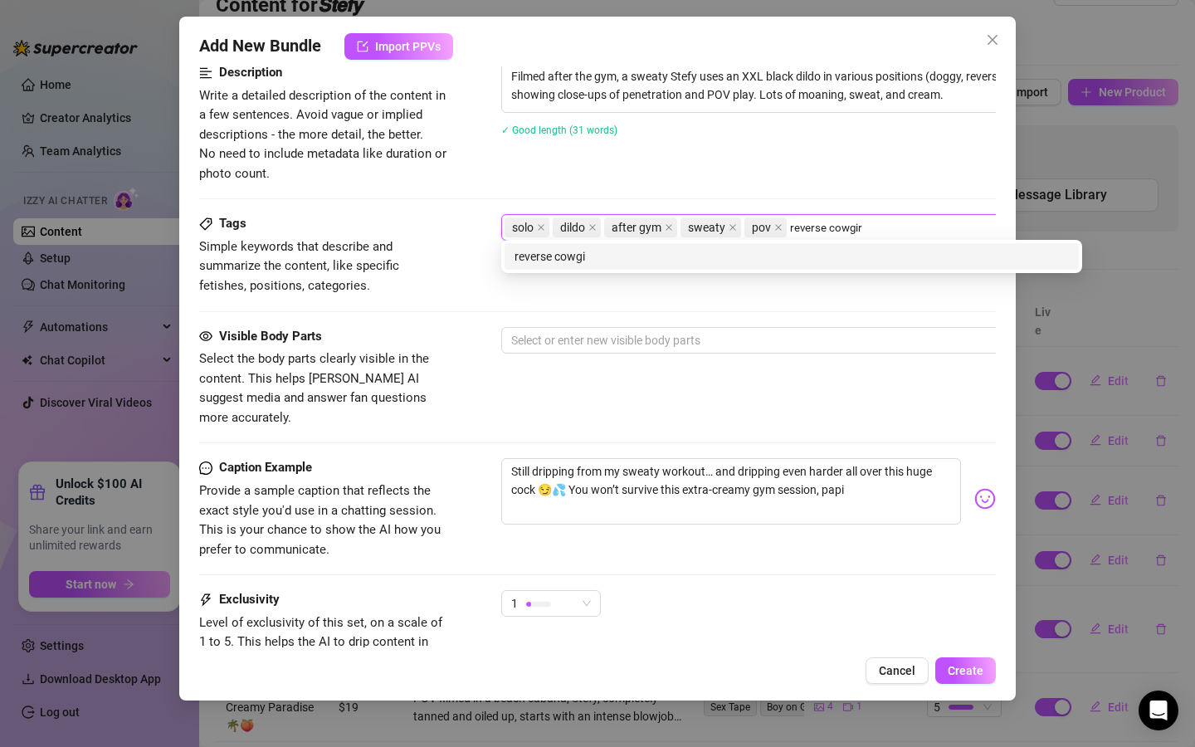
type input "reverse cowgirl"
type input "black dildo"
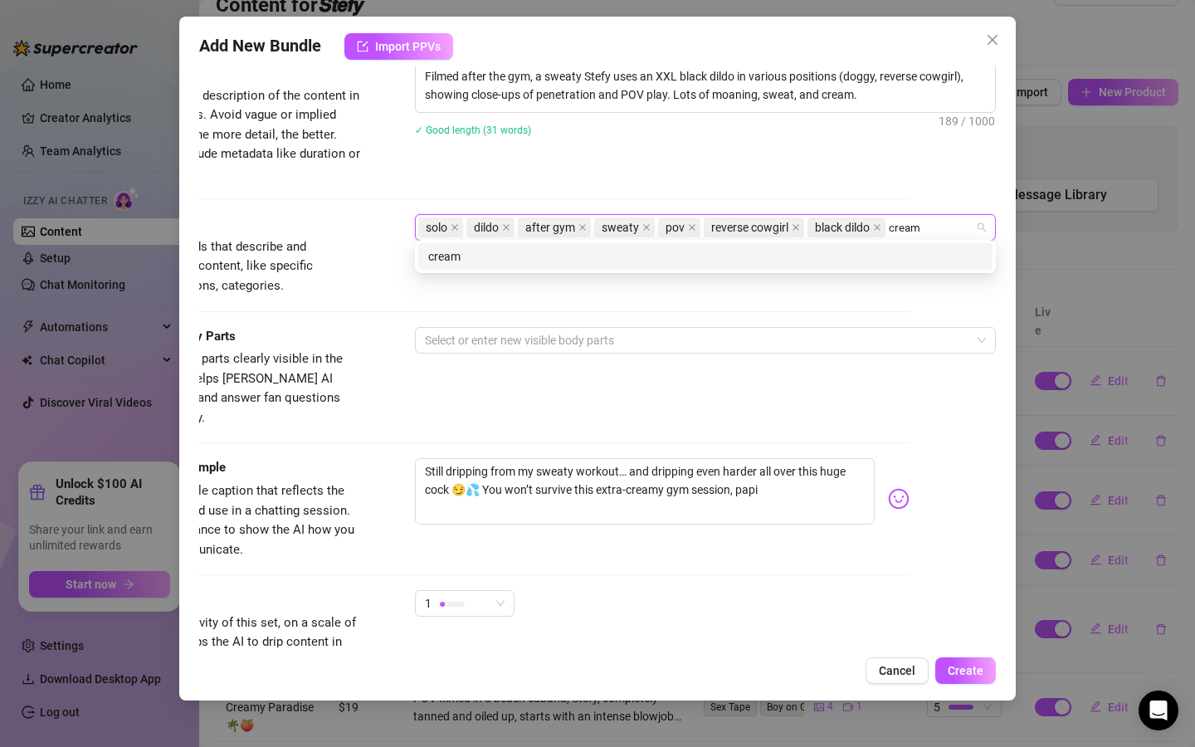
type input "creamy"
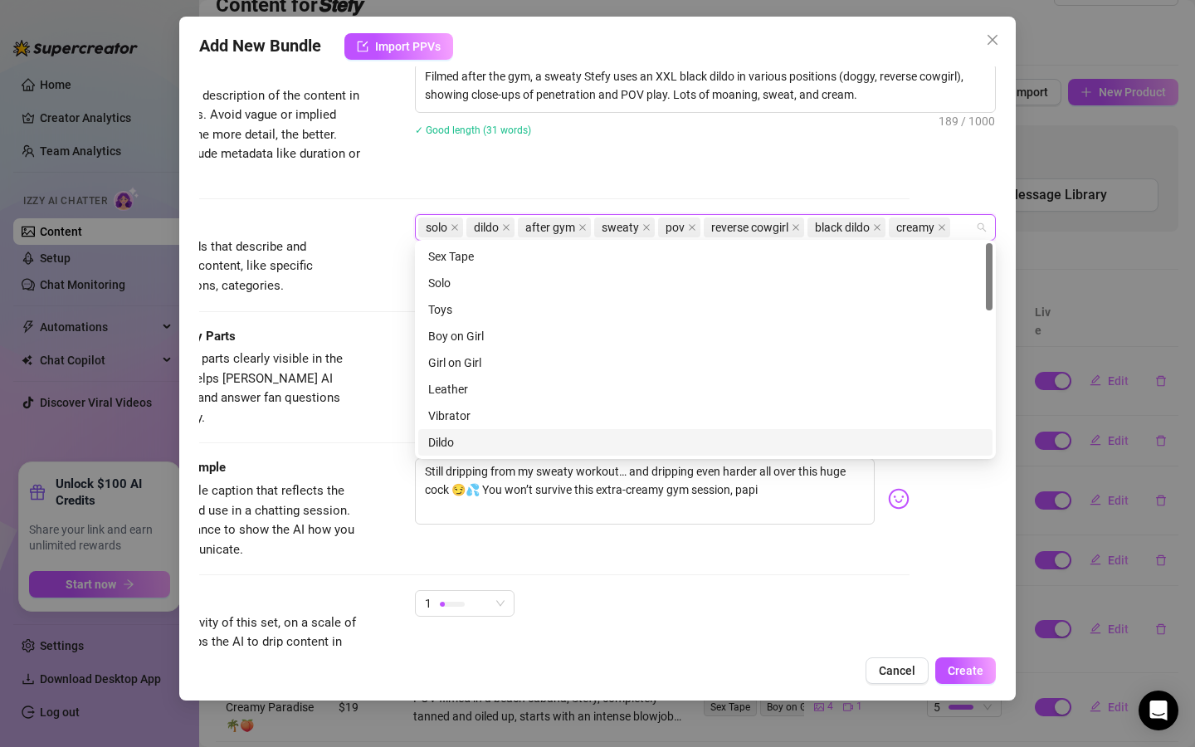
click at [731, 613] on div "Exclusivity Level of exclusivity of this set, on a scale of 1 to 5. This helps …" at bounding box center [511, 630] width 797 height 81
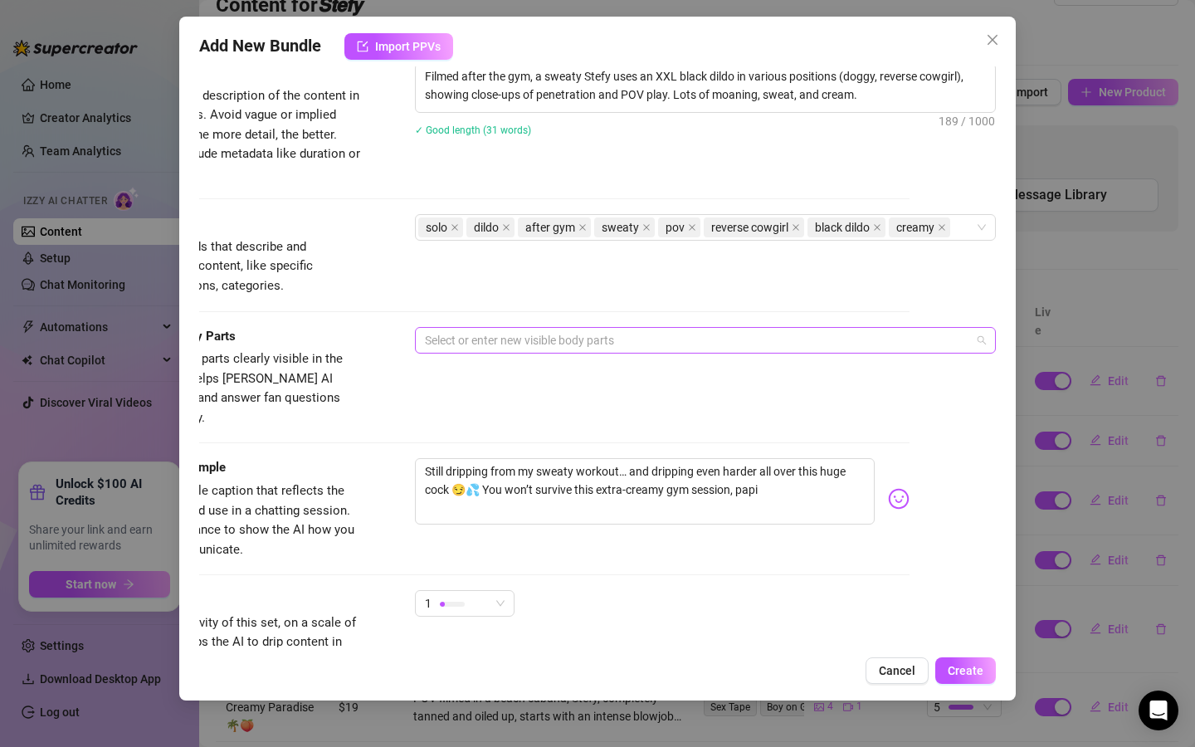
click at [520, 335] on div at bounding box center [696, 340] width 557 height 23
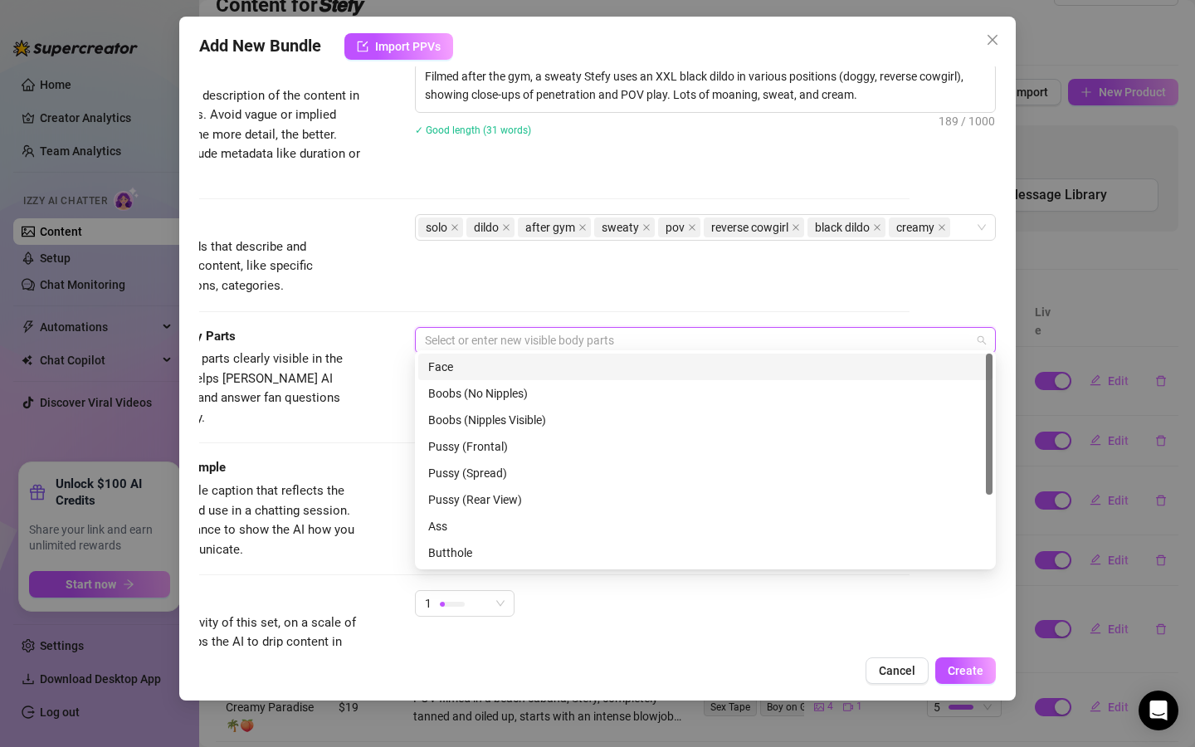
click at [511, 369] on div "Face" at bounding box center [705, 367] width 555 height 18
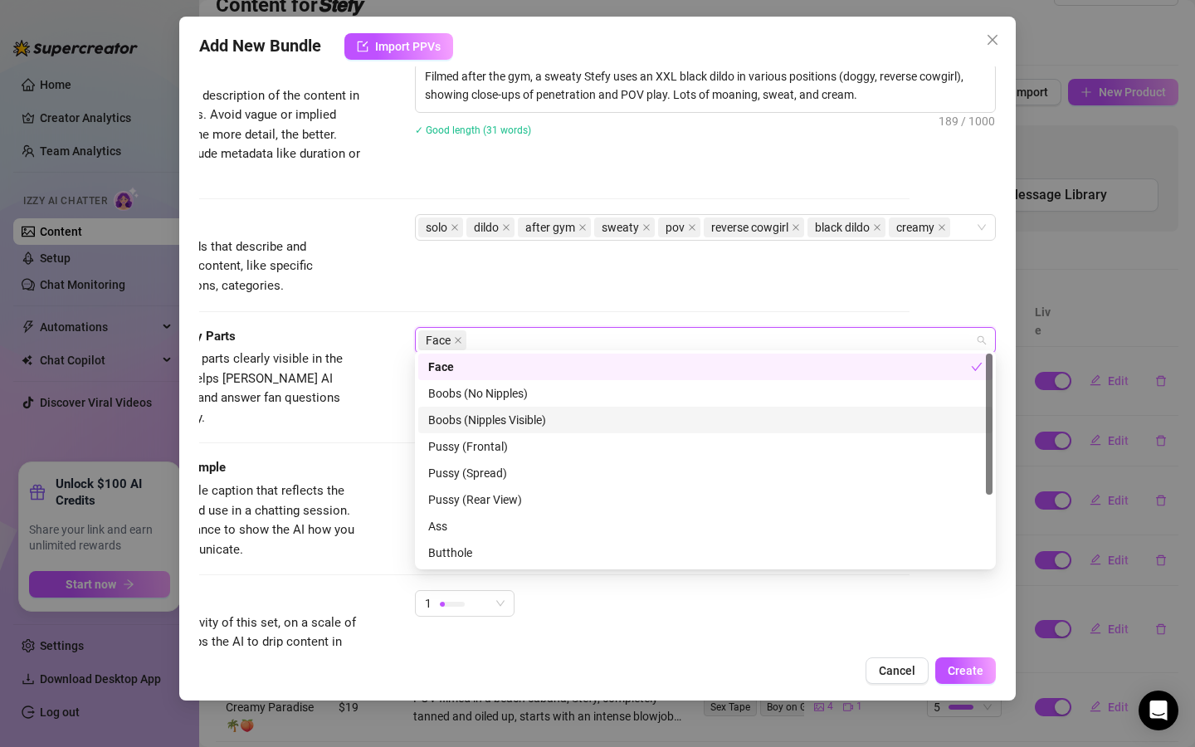
click at [515, 426] on div "Boobs (Nipples Visible)" at bounding box center [705, 420] width 555 height 18
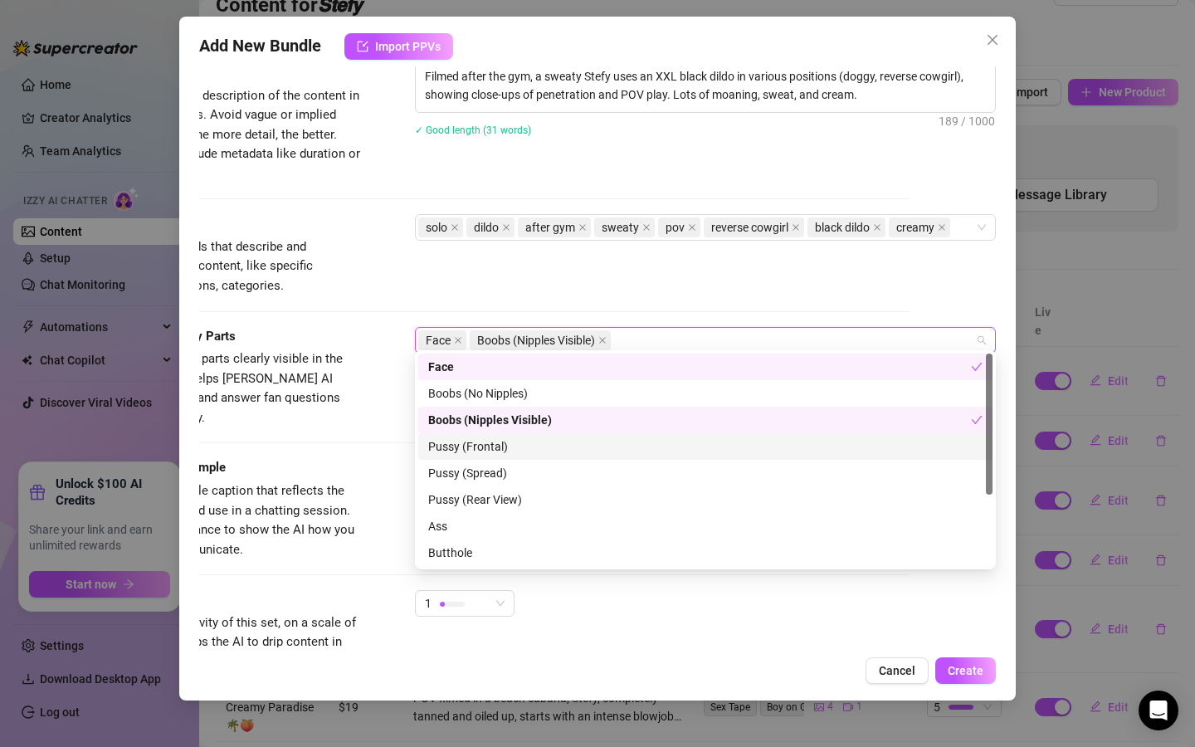
click at [492, 455] on div "Pussy (Frontal)" at bounding box center [705, 446] width 555 height 18
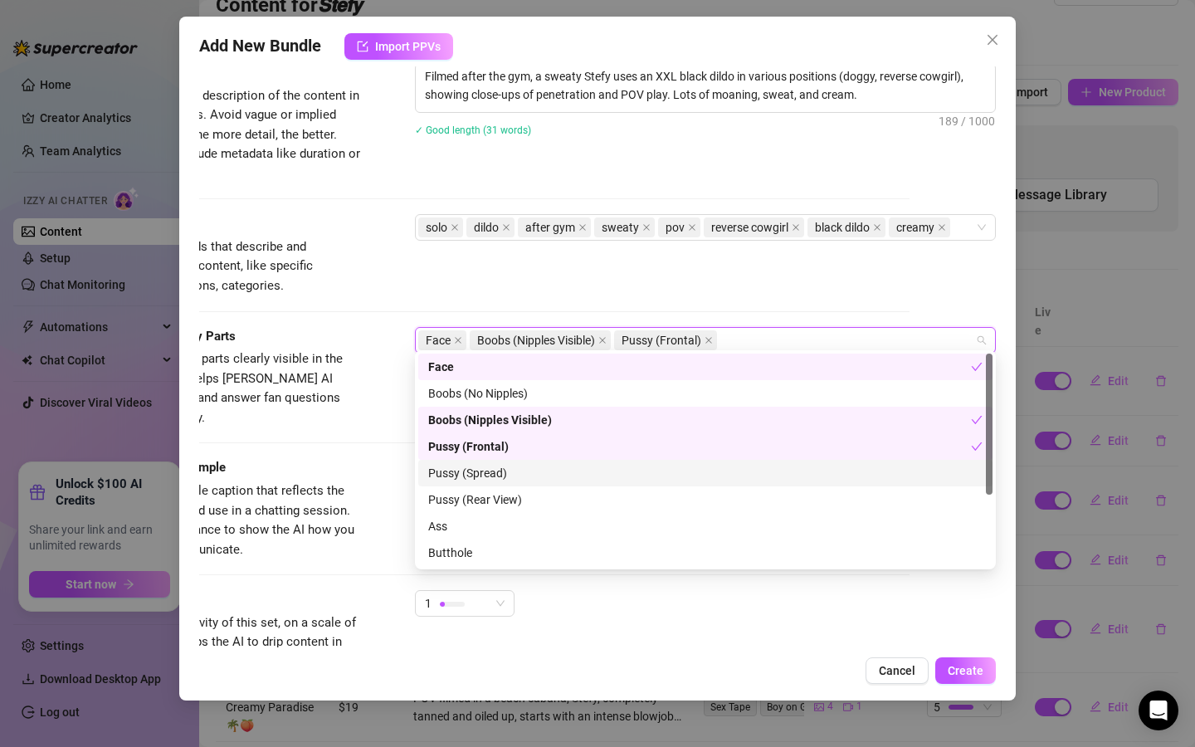
click at [485, 484] on div "Pussy (Spread)" at bounding box center [705, 473] width 574 height 27
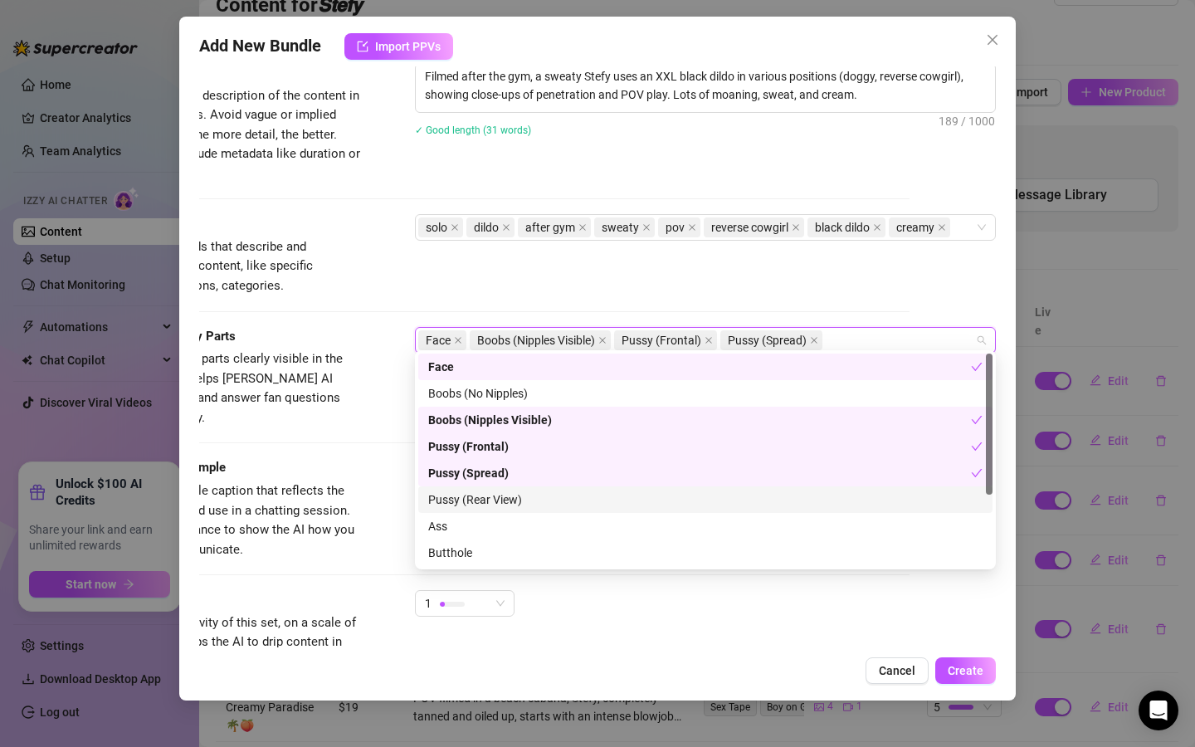
click at [484, 505] on div "Pussy (Rear View)" at bounding box center [705, 500] width 555 height 18
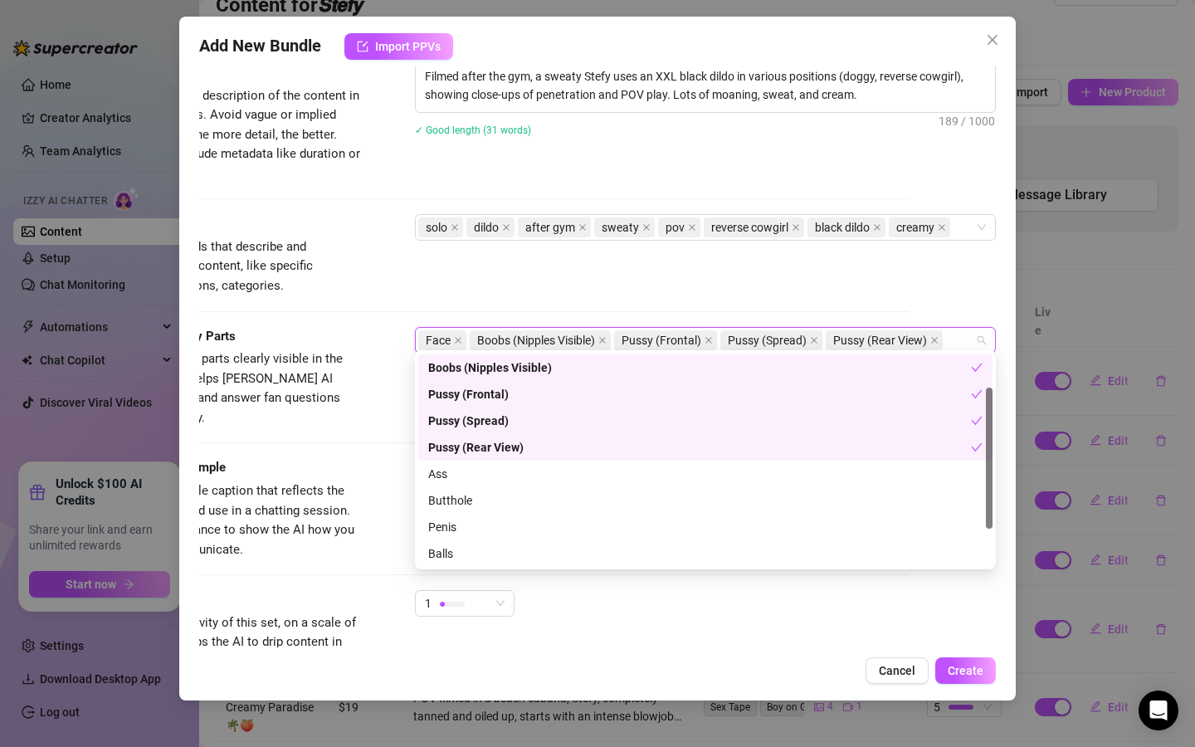
scroll to position [52, 0]
click at [471, 505] on div "Butthole" at bounding box center [705, 500] width 555 height 18
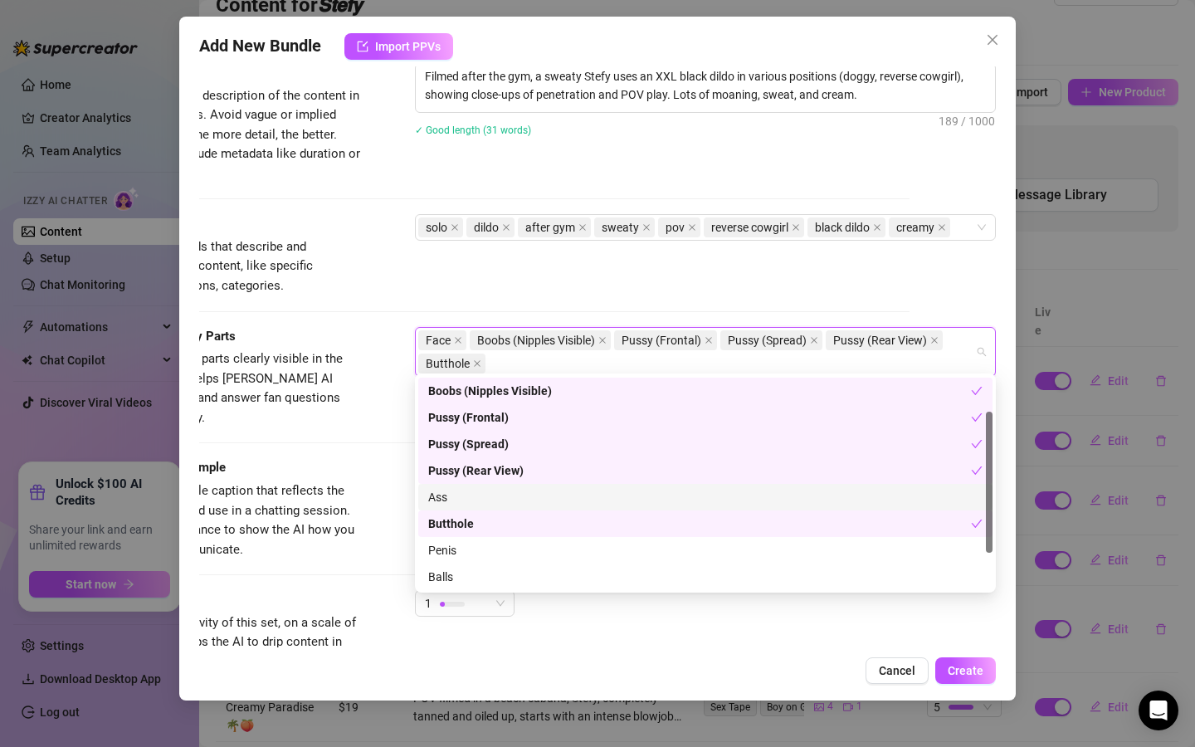
click at [463, 501] on div "Ass" at bounding box center [705, 497] width 555 height 18
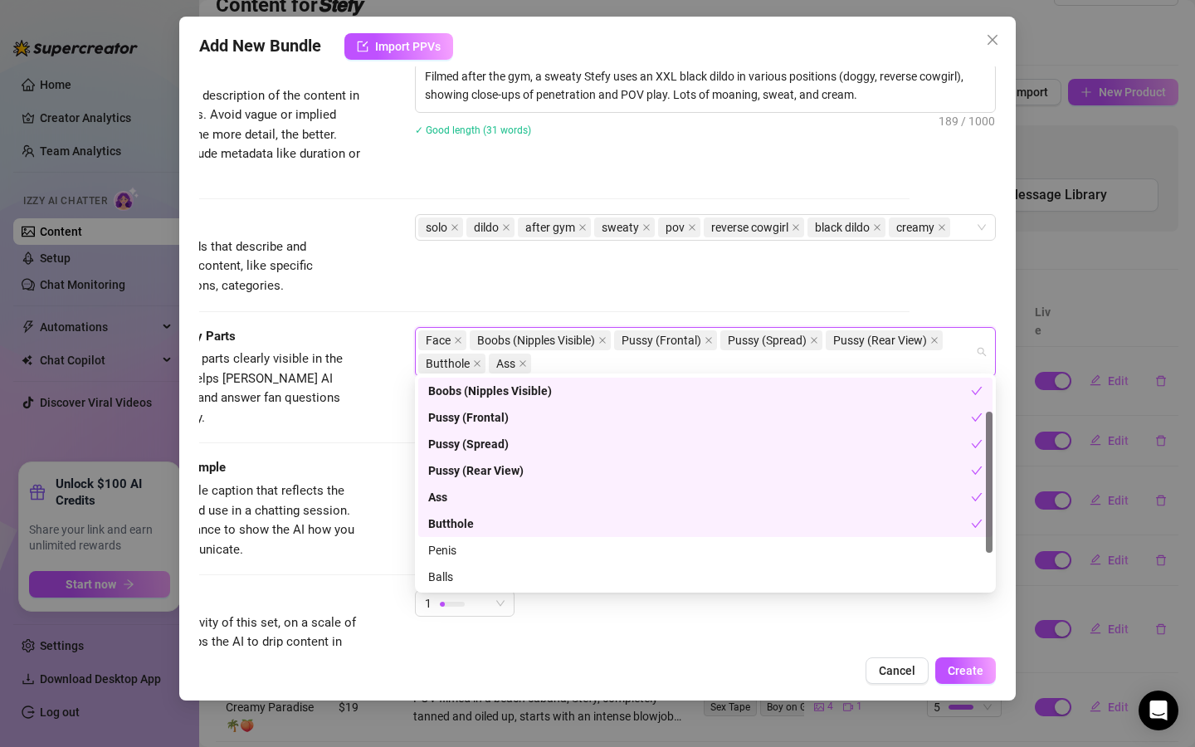
scroll to position [106, 0]
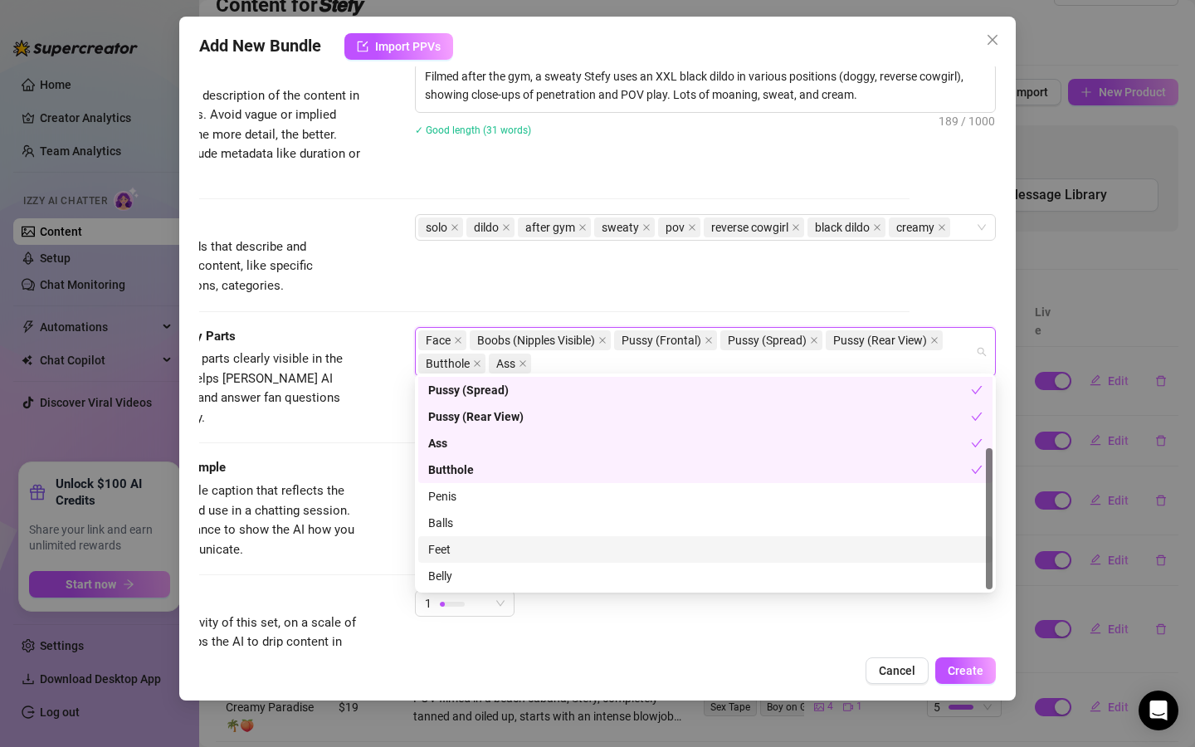
click at [457, 554] on div "Feet" at bounding box center [705, 549] width 555 height 18
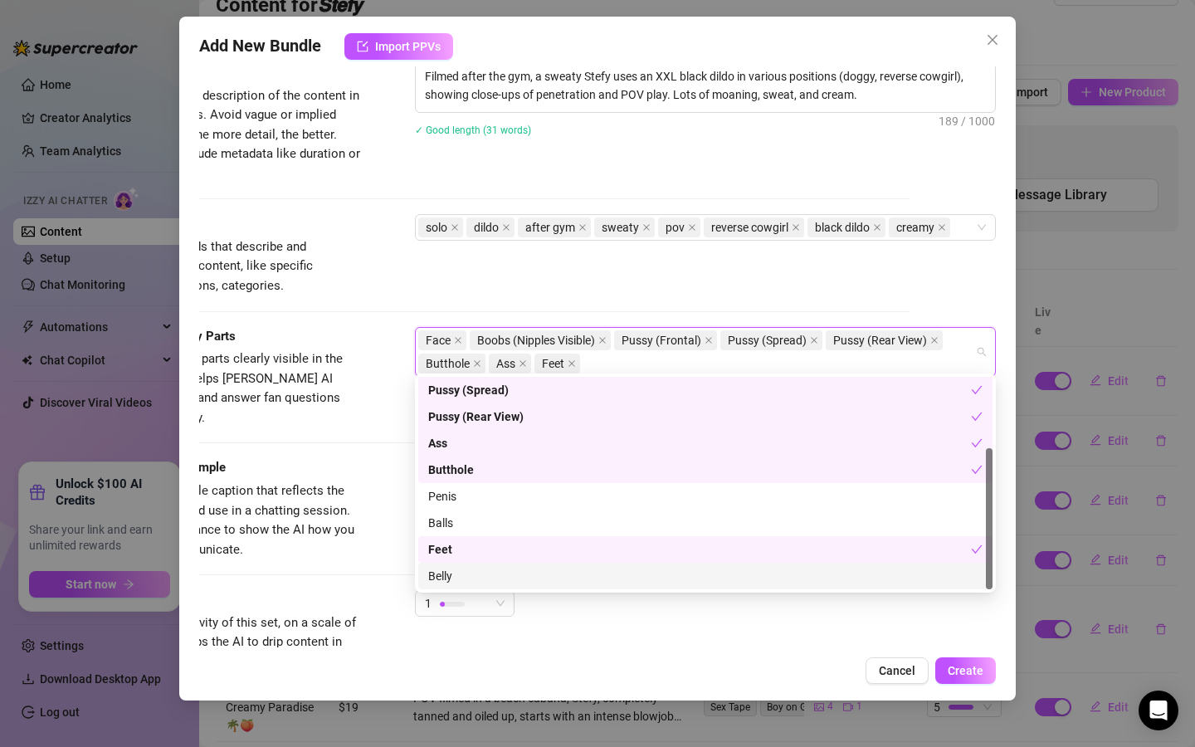
click at [456, 577] on div "Belly" at bounding box center [705, 576] width 555 height 18
click at [545, 669] on div "Cancel Create" at bounding box center [597, 670] width 797 height 27
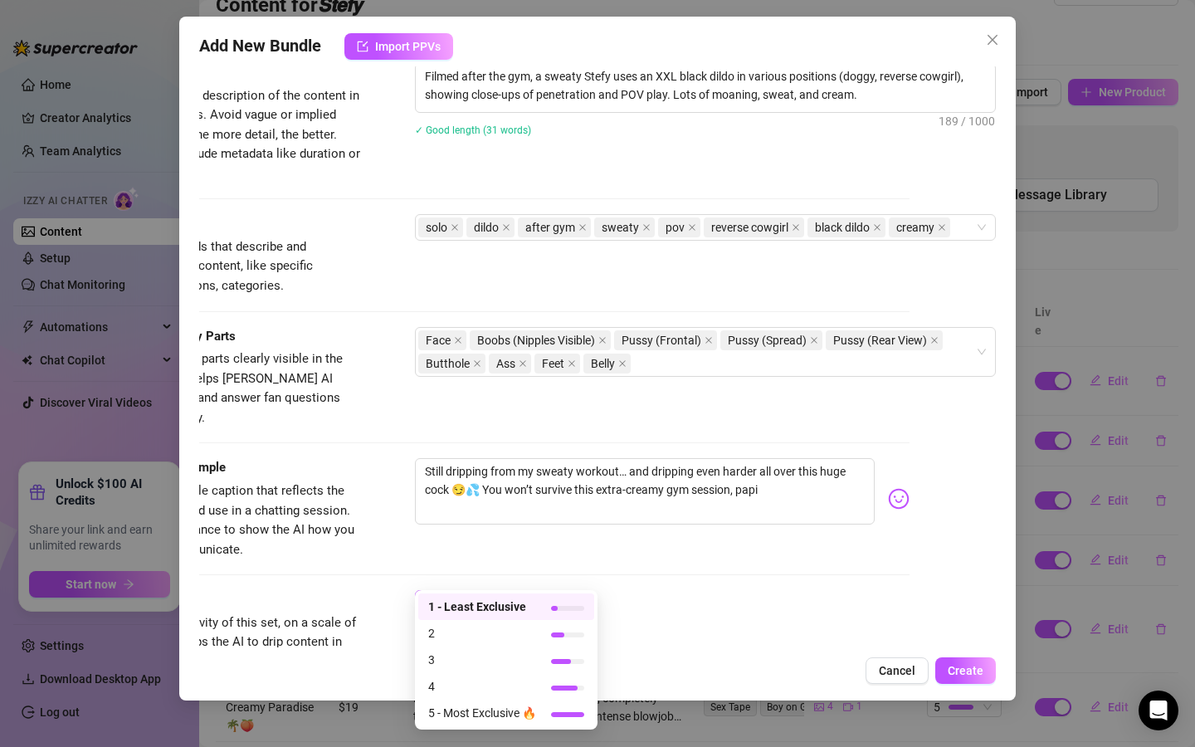
click at [463, 596] on div at bounding box center [452, 604] width 25 height 16
click at [478, 661] on span "3" at bounding box center [482, 660] width 108 height 18
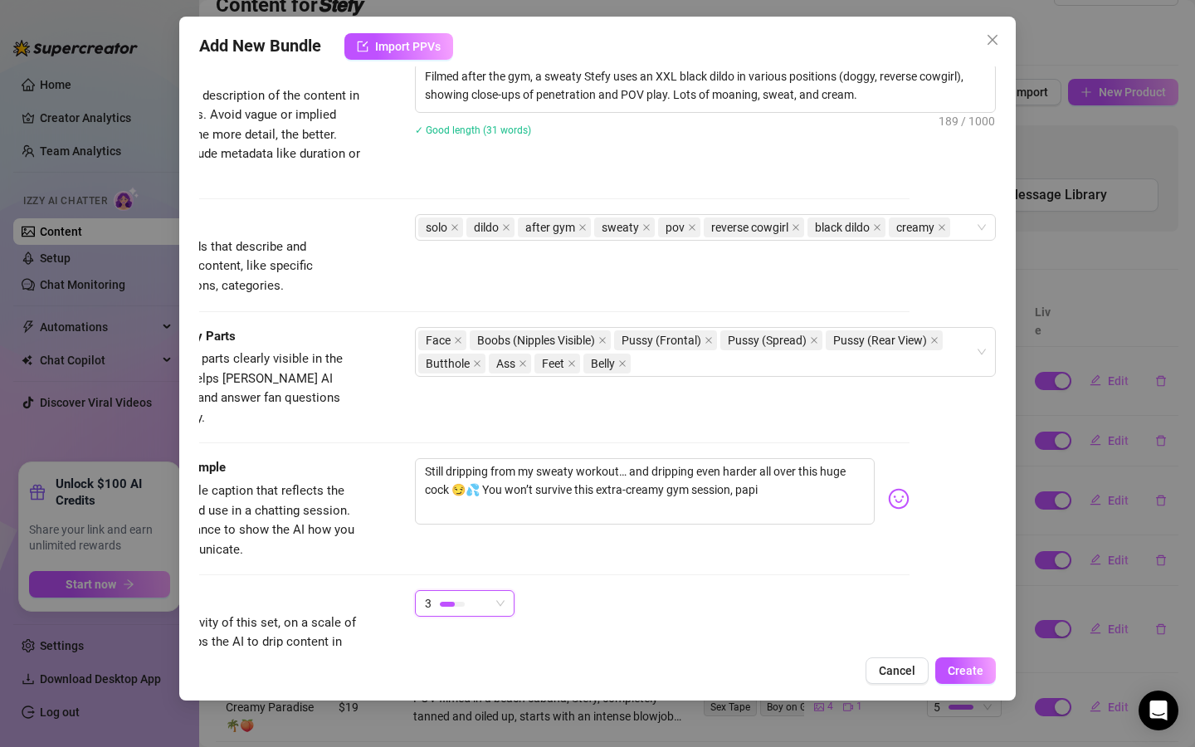
click at [660, 609] on div "Exclusivity Level of exclusivity of this set, on a scale of 1 to 5. This helps …" at bounding box center [511, 630] width 797 height 81
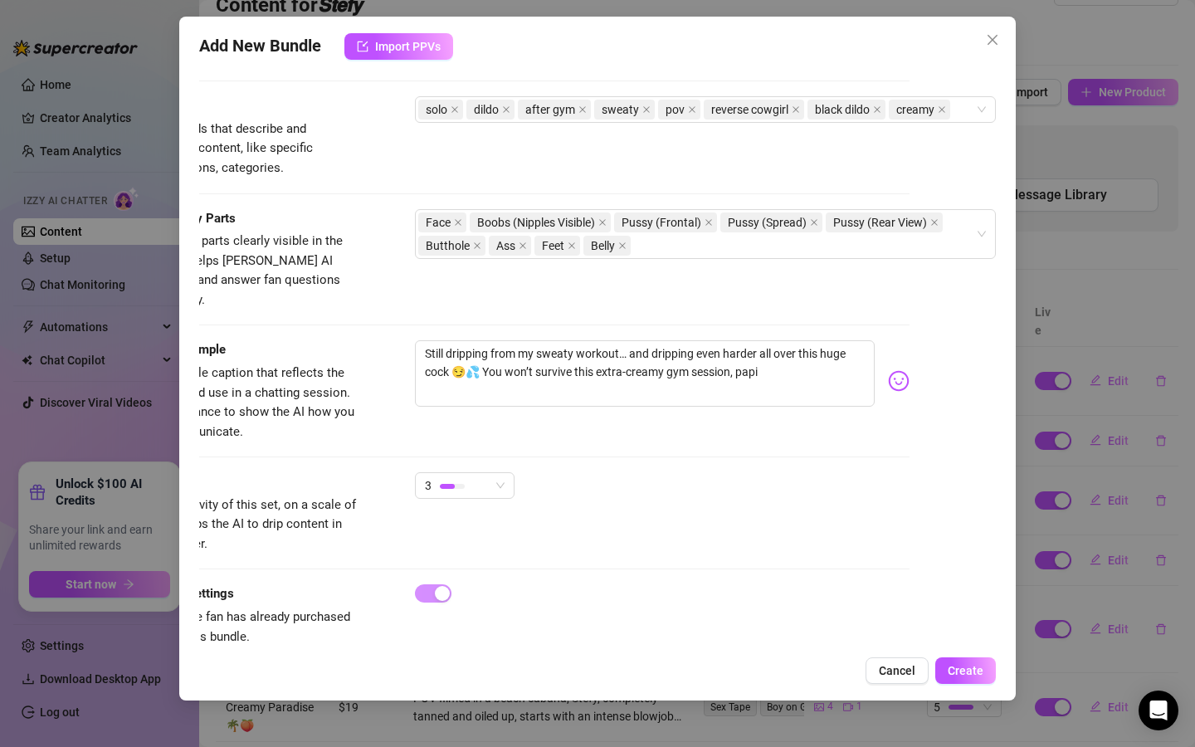
scroll to position [887, 86]
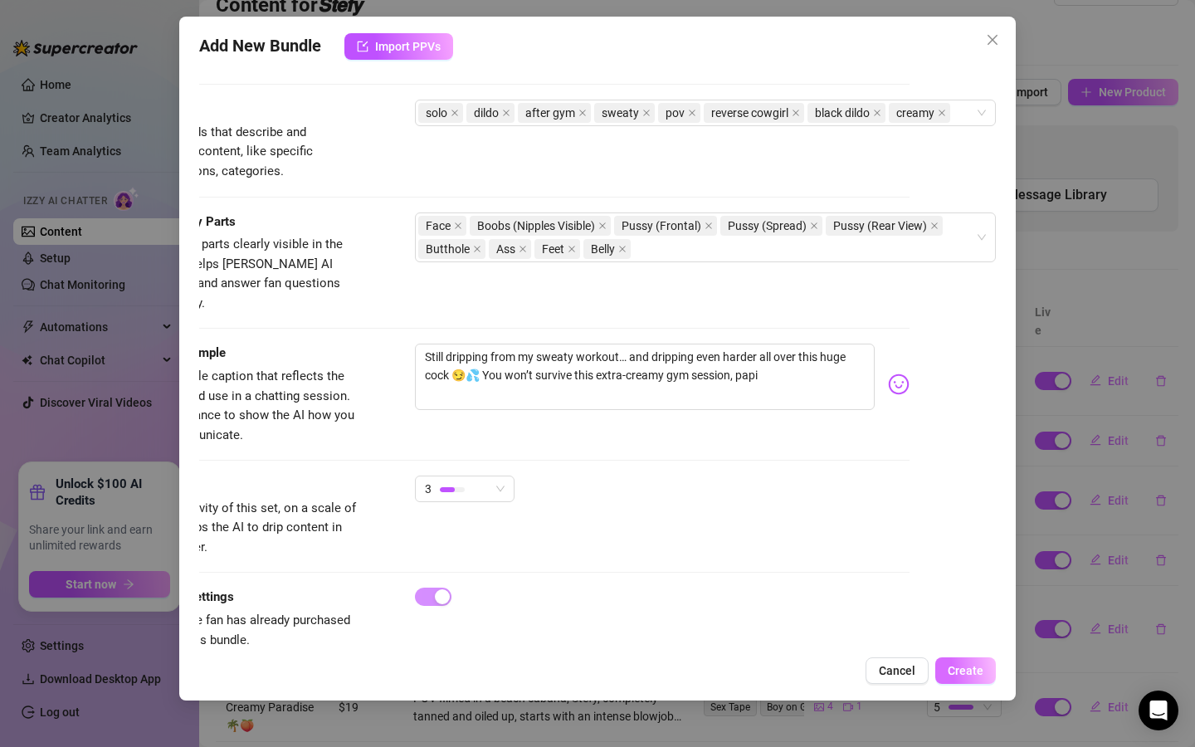
click at [834, 667] on span "Create" at bounding box center [966, 670] width 36 height 13
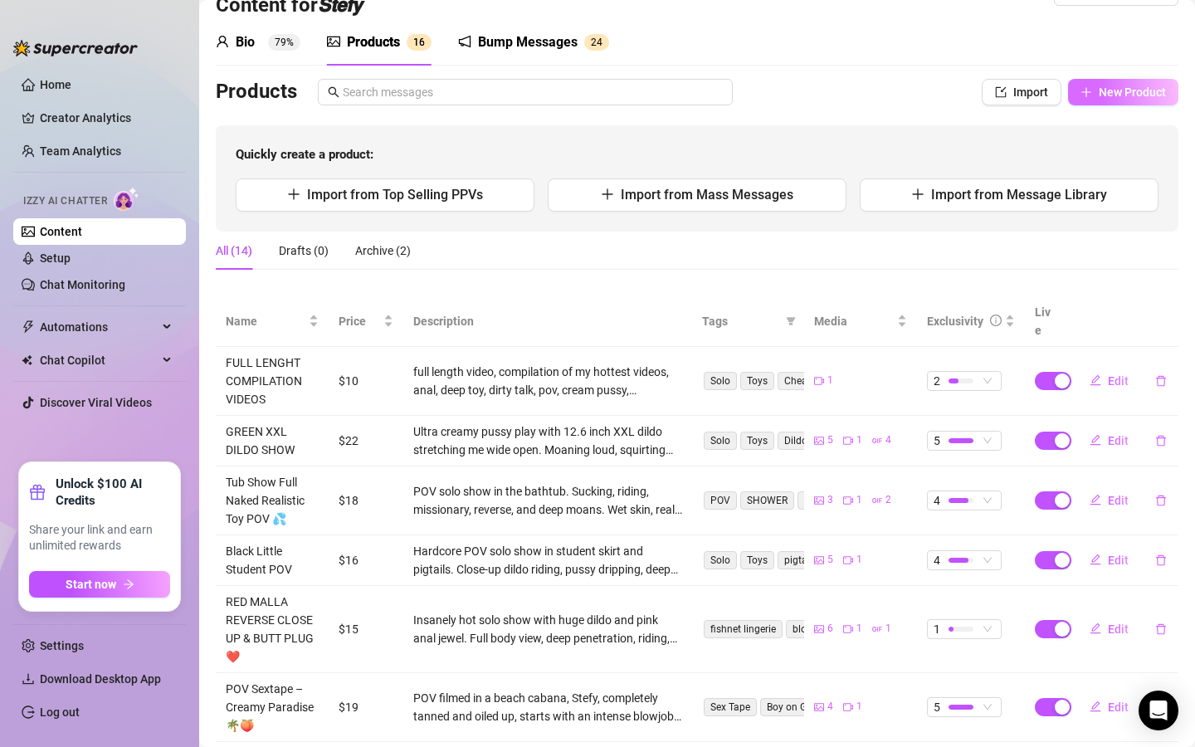
click at [834, 89] on span "New Product" at bounding box center [1132, 92] width 67 height 13
type textarea "Type your message here..."
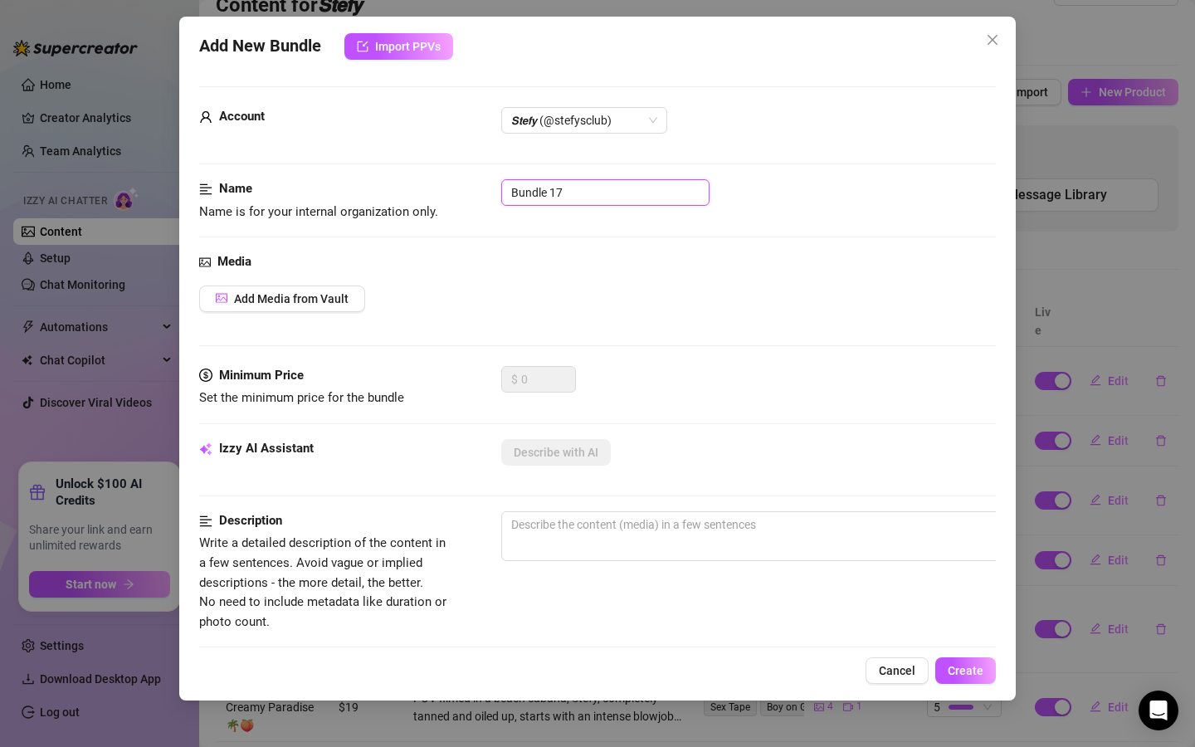
drag, startPoint x: 574, startPoint y: 192, endPoint x: 353, endPoint y: 232, distance: 224.5
click at [393, 186] on div "Name Name is for your internal organization only. Bundle 17" at bounding box center [597, 200] width 797 height 42
paste input "Student Green Trenzas Pov Dildo"
type input "Student Green Trenzas Pov Dildo"
click at [302, 283] on div "Media Add Media from Vault" at bounding box center [597, 309] width 797 height 114
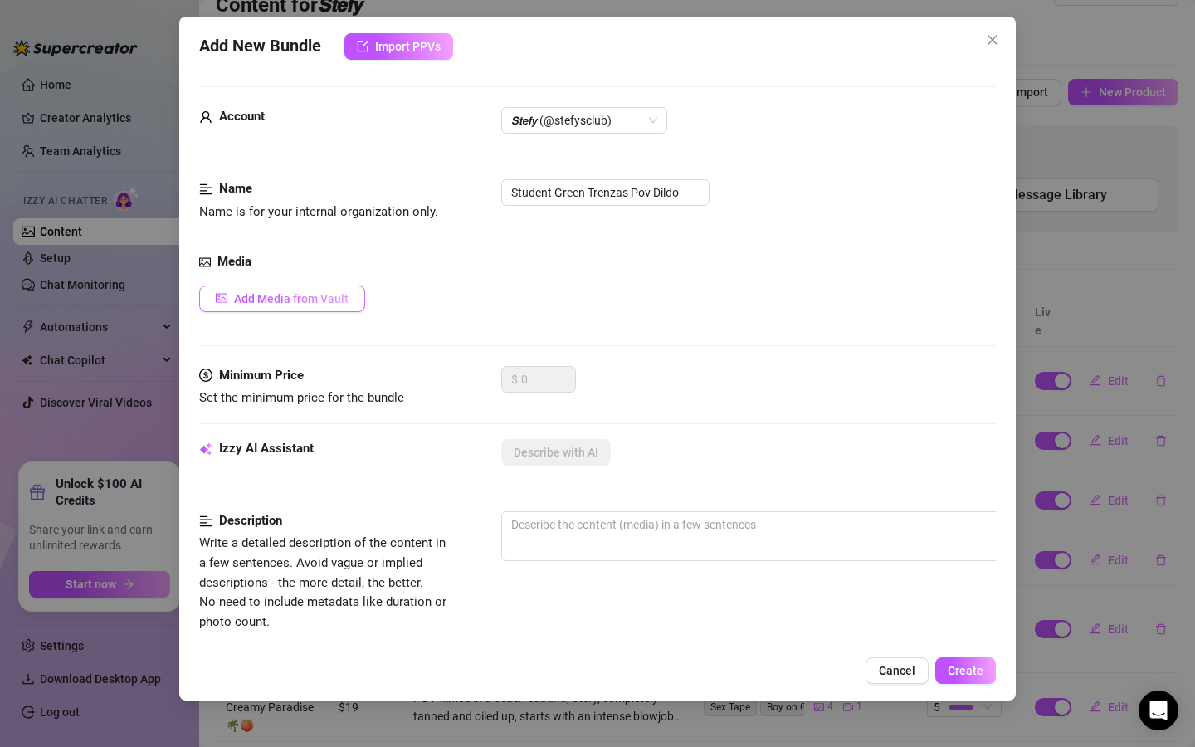
click at [291, 309] on button "Add Media from Vault" at bounding box center [282, 299] width 166 height 27
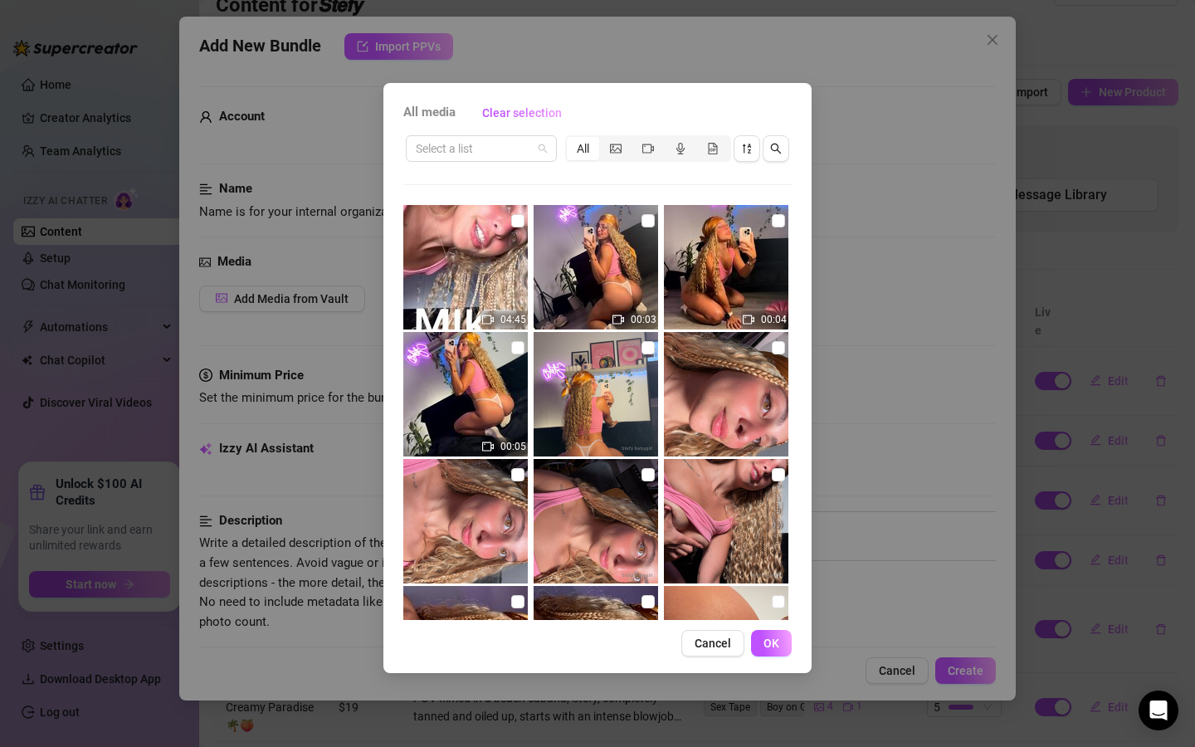
click at [518, 143] on input "search" at bounding box center [474, 148] width 116 height 25
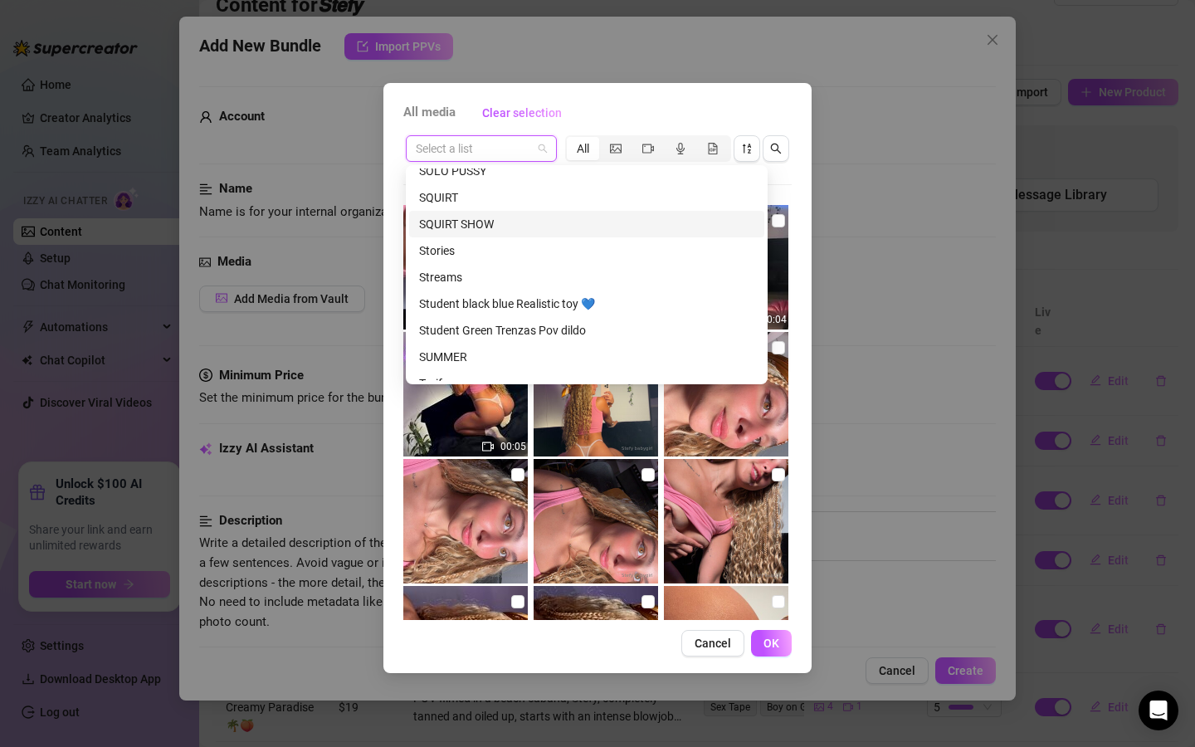
scroll to position [1259, 0]
click at [555, 324] on div "Student Green Trenzas Pov dildo" at bounding box center [586, 330] width 335 height 18
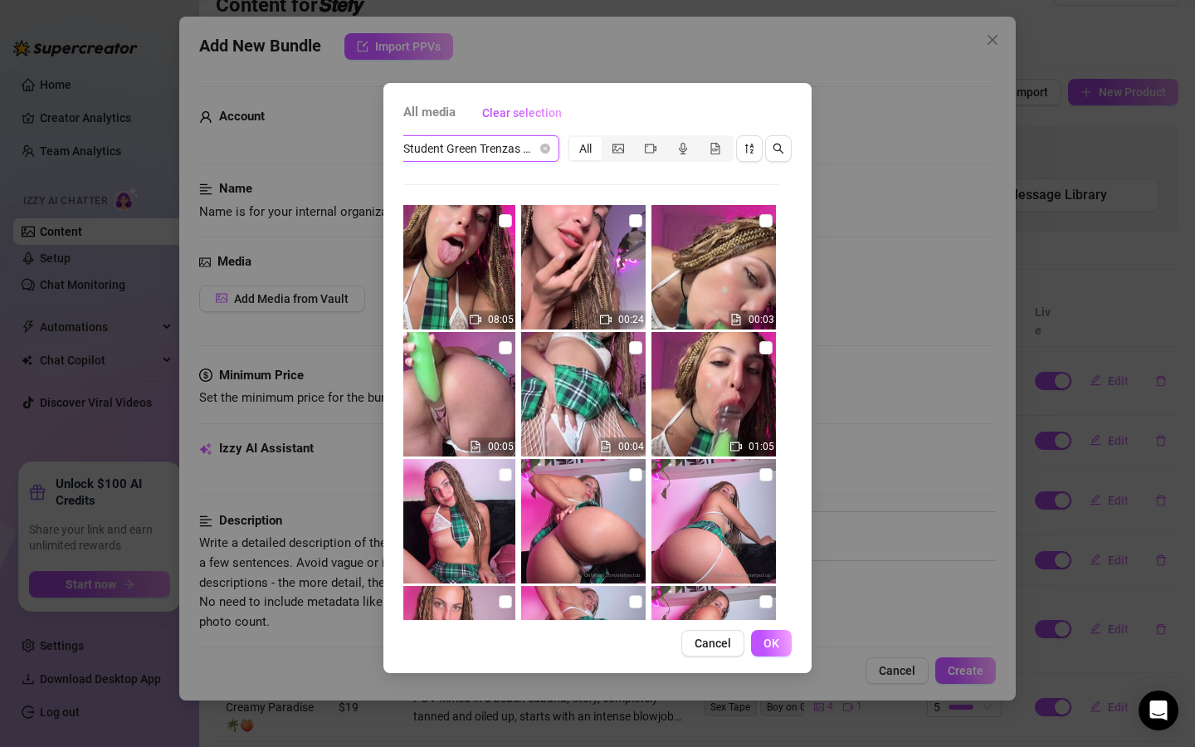
scroll to position [0, 12]
click at [511, 229] on label at bounding box center [505, 221] width 13 height 18
click at [511, 227] on input "checkbox" at bounding box center [505, 220] width 13 height 13
checkbox input "true"
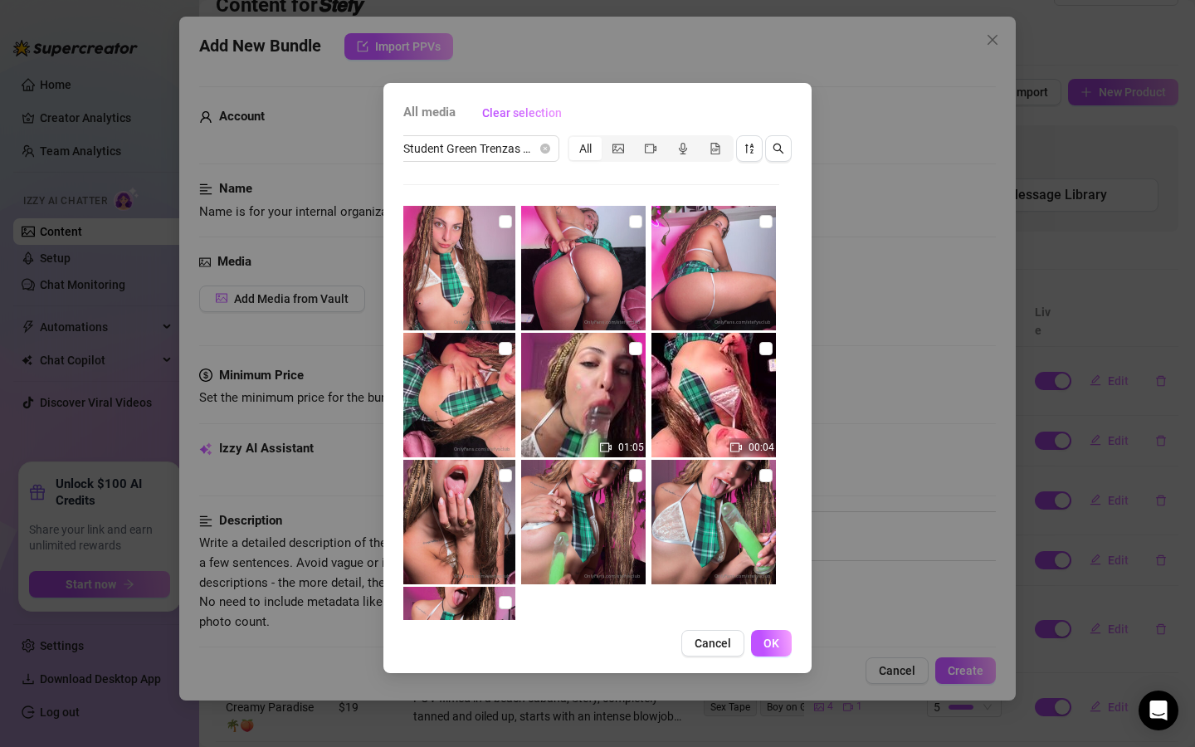
scroll to position [391, 0]
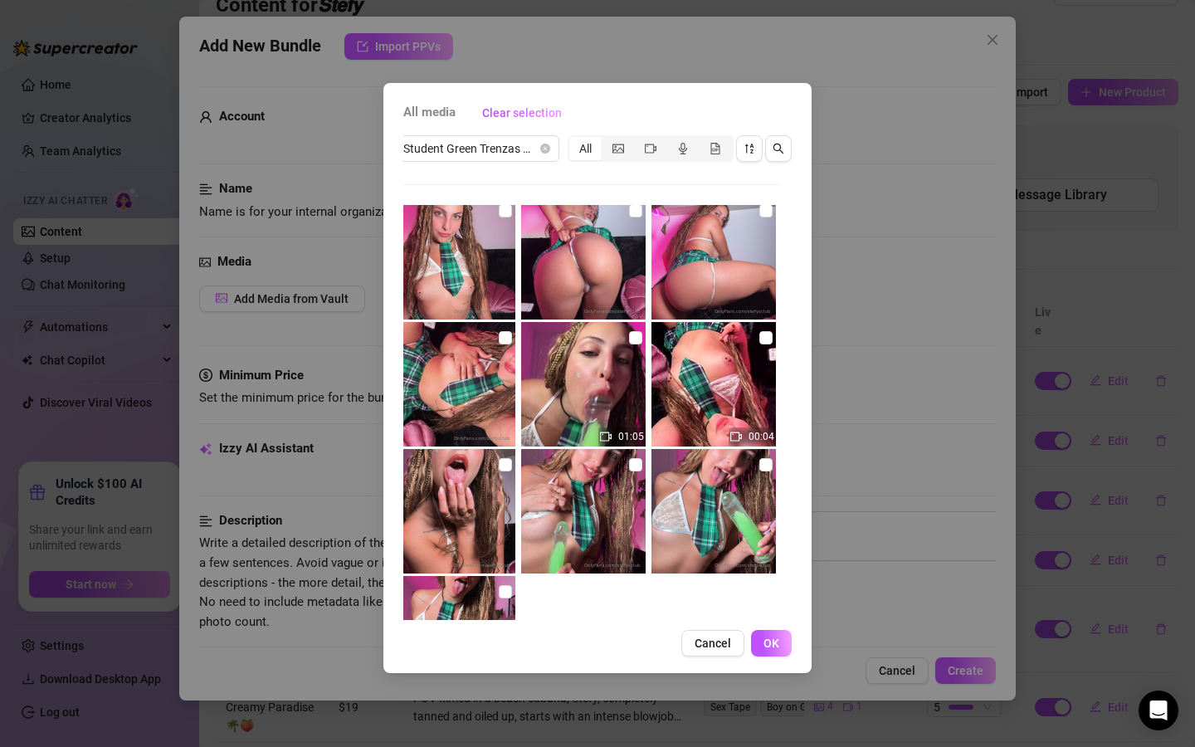
click at [626, 463] on img at bounding box center [583, 511] width 125 height 125
click at [633, 463] on input "checkbox" at bounding box center [635, 464] width 13 height 13
checkbox input "true"
click at [762, 464] on input "checkbox" at bounding box center [766, 464] width 13 height 13
checkbox input "true"
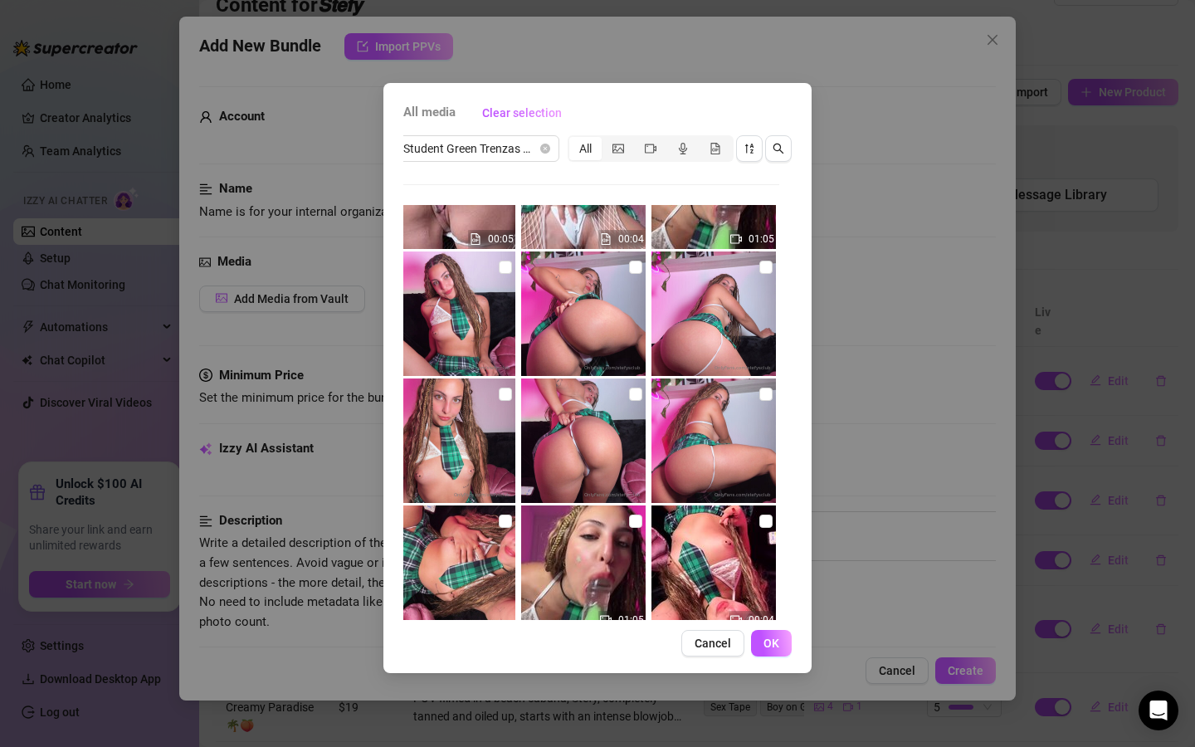
scroll to position [76, 0]
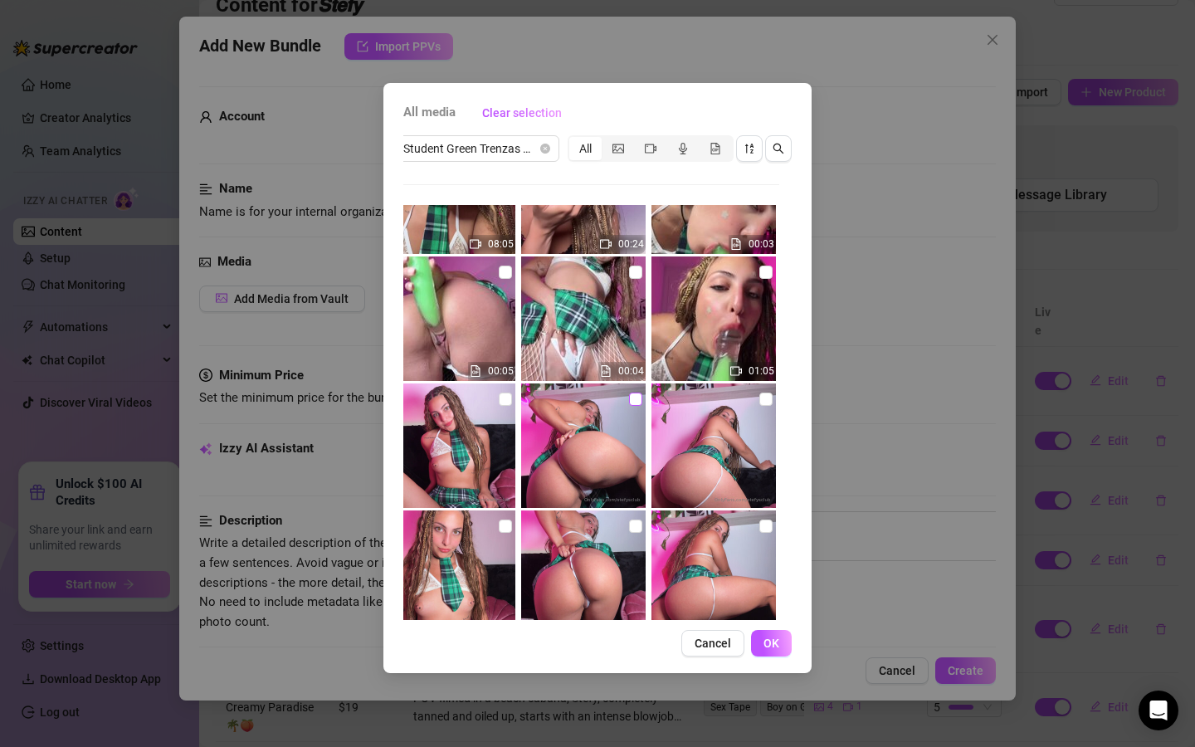
click at [633, 403] on span at bounding box center [635, 399] width 13 height 13
click at [633, 403] on input "checkbox" at bounding box center [635, 399] width 13 height 13
checkbox input "true"
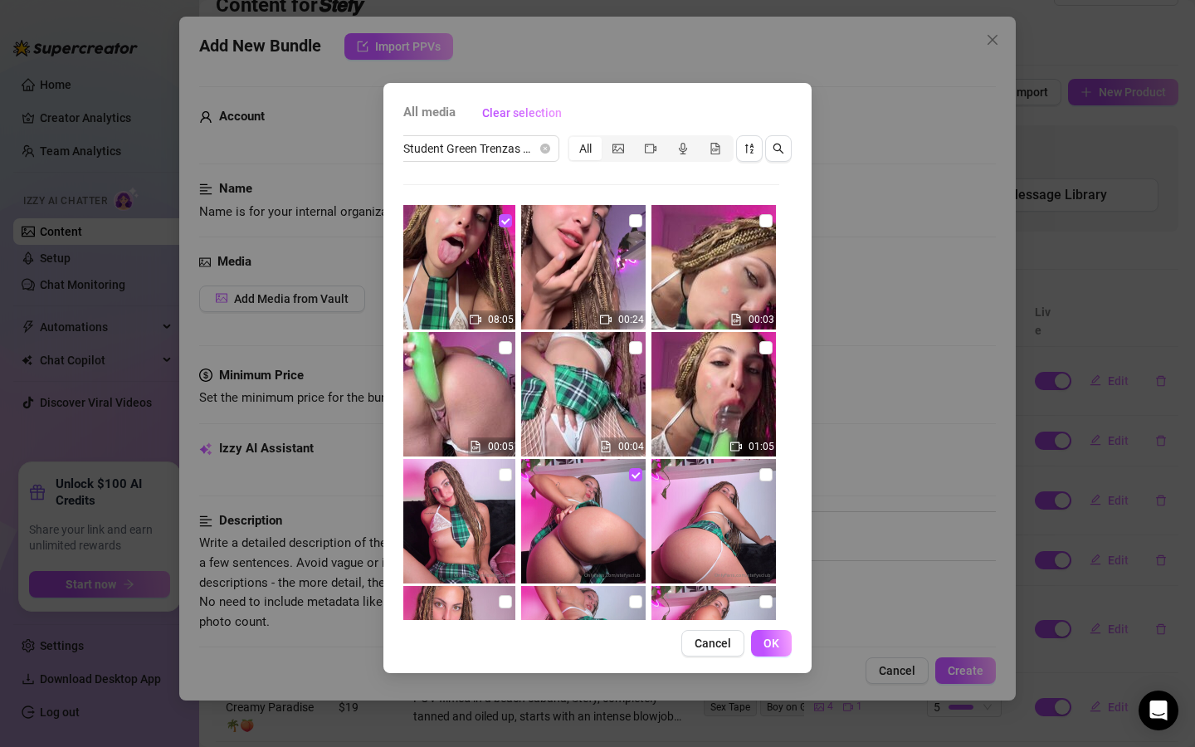
scroll to position [1, 0]
drag, startPoint x: 633, startPoint y: 343, endPoint x: 579, endPoint y: 346, distance: 53.2
click at [633, 343] on input "checkbox" at bounding box center [635, 346] width 13 height 13
checkbox input "true"
click at [507, 345] on input "checkbox" at bounding box center [505, 346] width 13 height 13
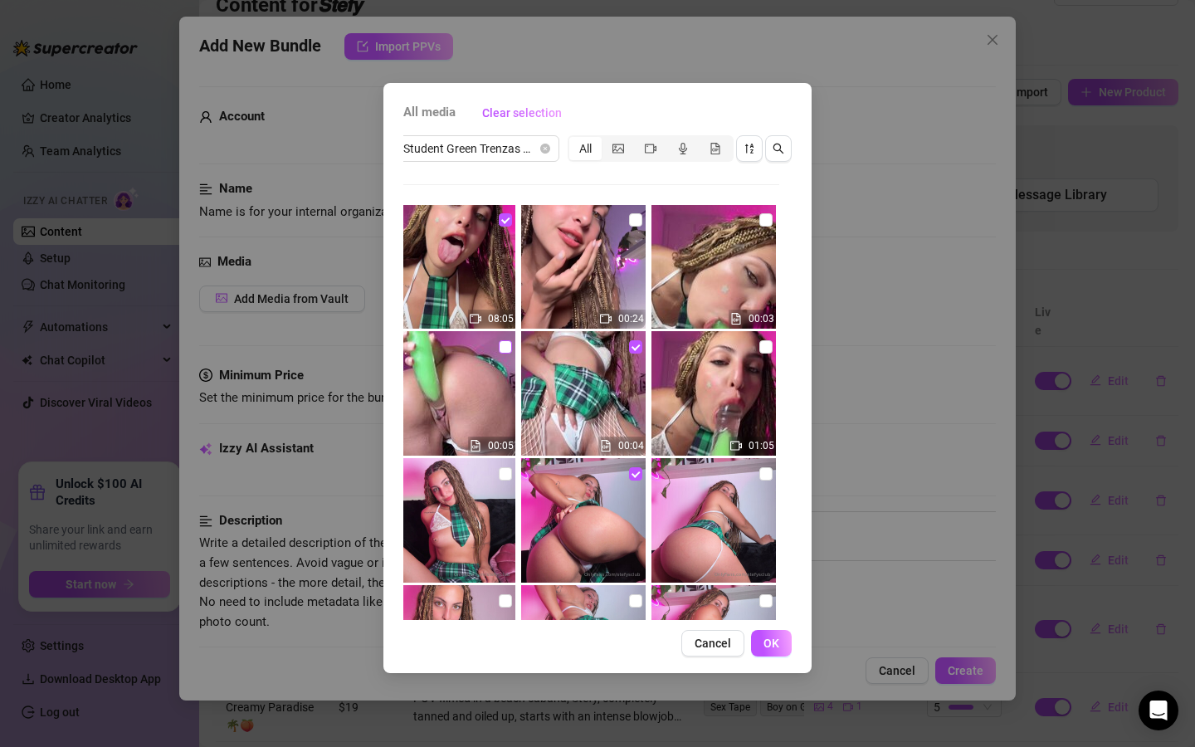
checkbox input "true"
click at [782, 638] on button "OK" at bounding box center [771, 643] width 41 height 27
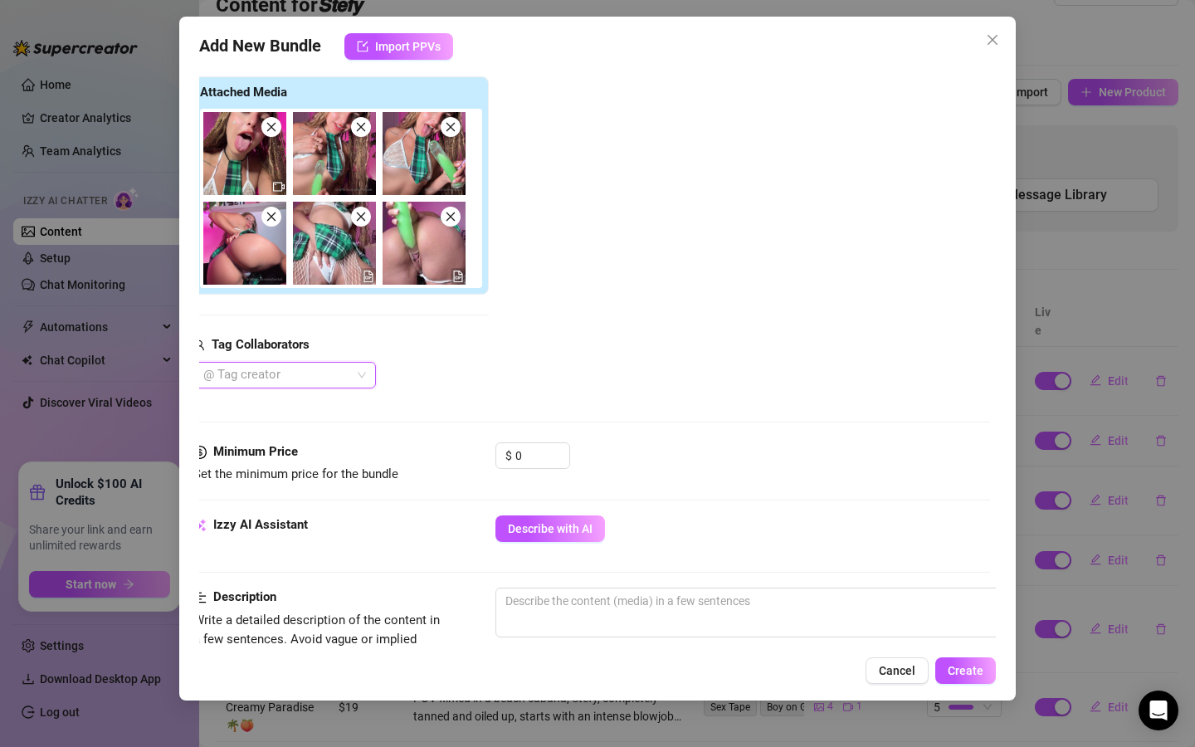
scroll to position [317, 6]
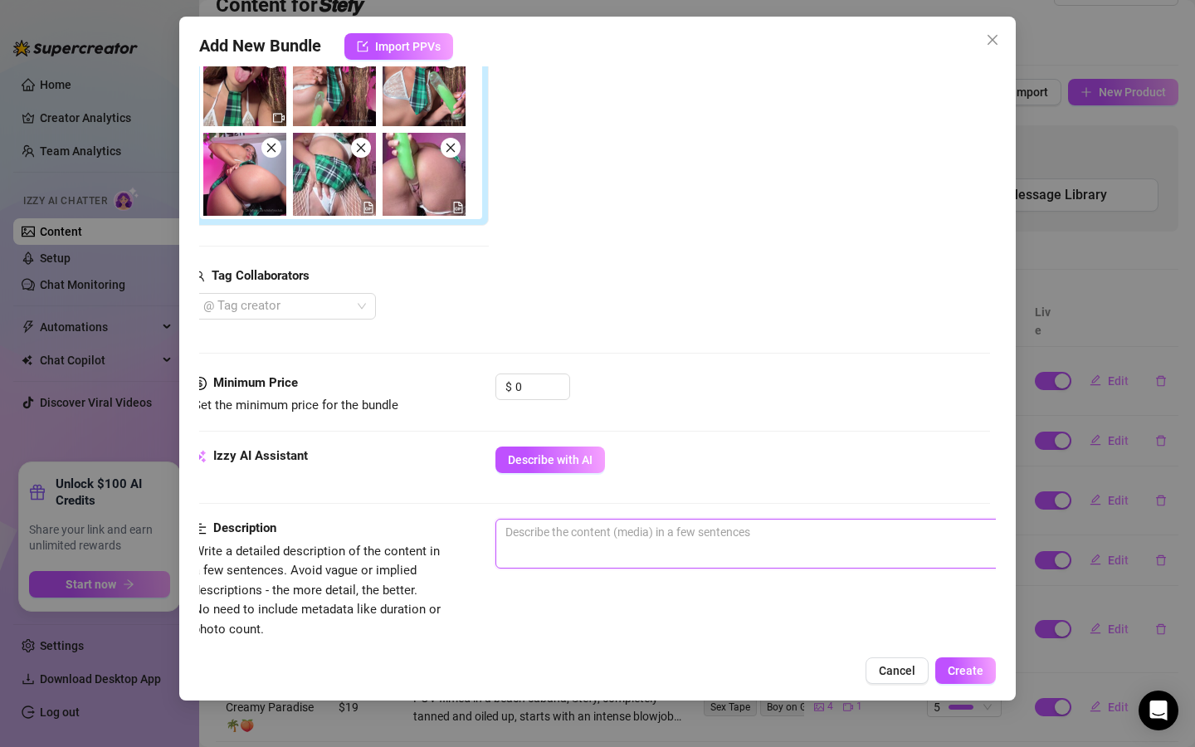
click at [604, 537] on textarea at bounding box center [785, 532] width 579 height 25
paste textarea "POV show with Stefy in a tight green outfit with no underwear, using a large to…"
type textarea "POV show with Stefy in a tight green outfit with no underwear, using a large to…"
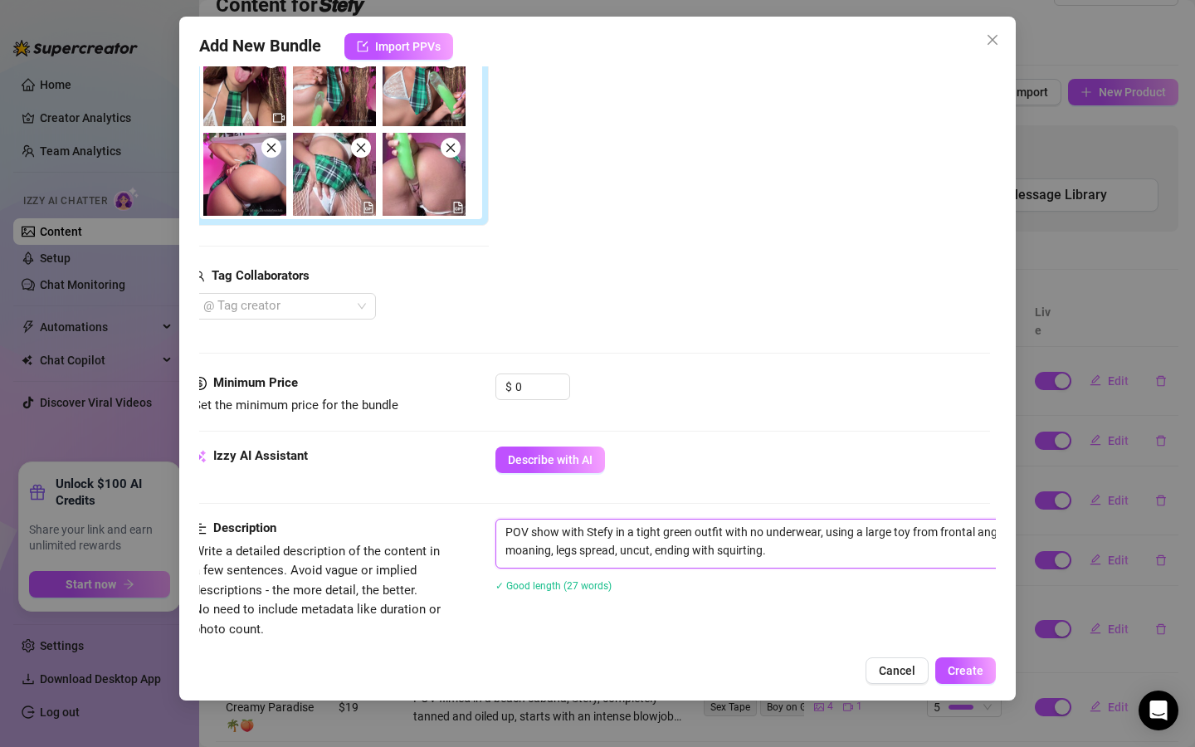
scroll to position [0, 0]
type textarea "POV show with Stefy in a tight green outfit with no underwear, using a large to…"
drag, startPoint x: 539, startPoint y: 381, endPoint x: 527, endPoint y: 382, distance: 11.7
click at [527, 382] on input "0" at bounding box center [543, 386] width 54 height 25
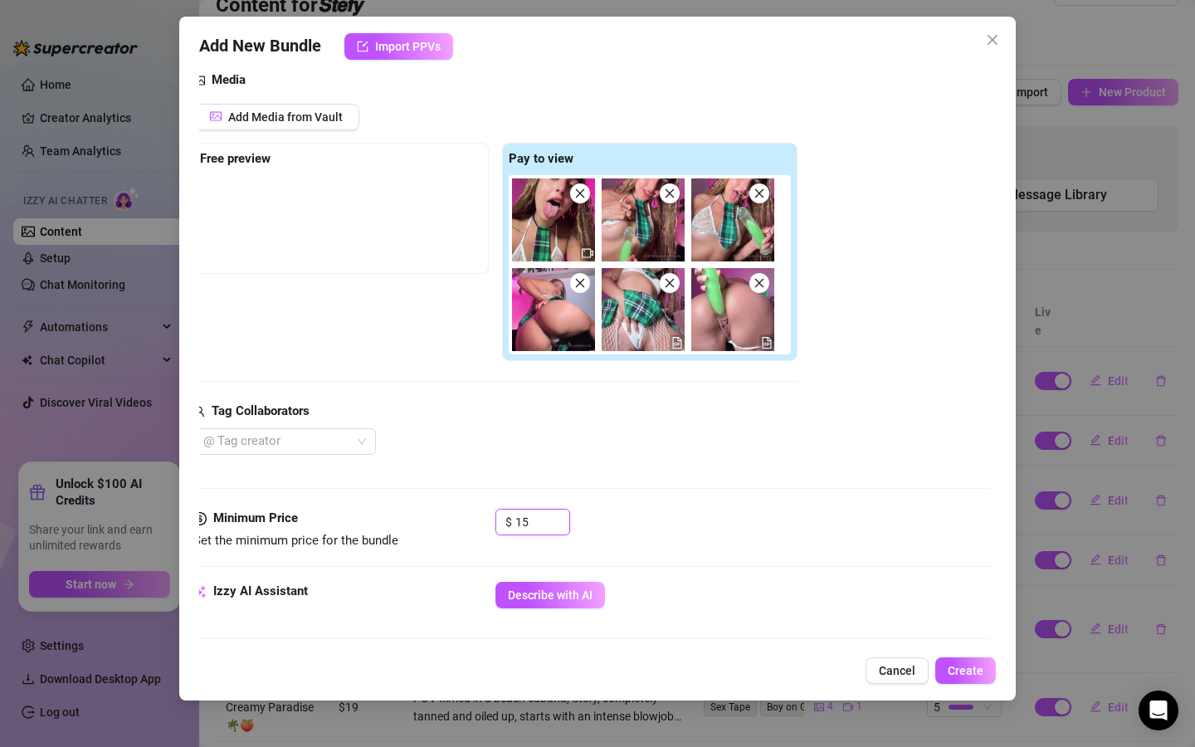
scroll to position [181, 6]
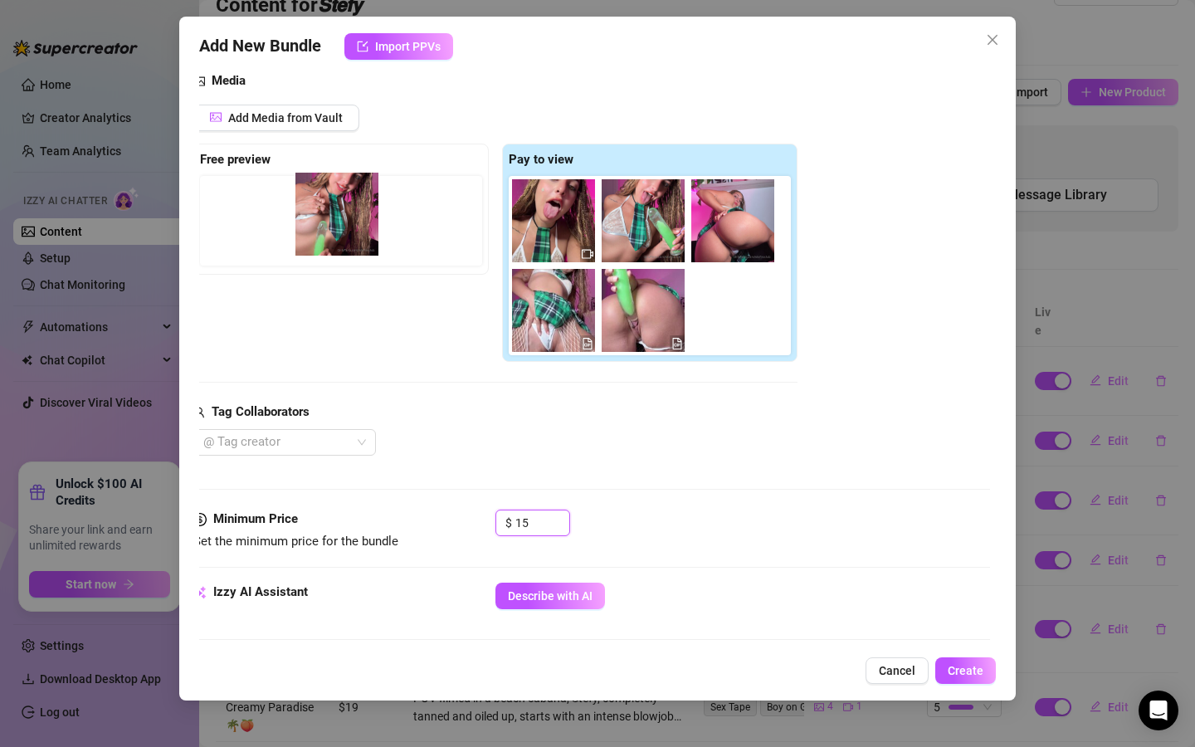
drag, startPoint x: 643, startPoint y: 236, endPoint x: 296, endPoint y: 231, distance: 347.9
click at [296, 231] on div "Free preview Pay to view" at bounding box center [495, 253] width 604 height 219
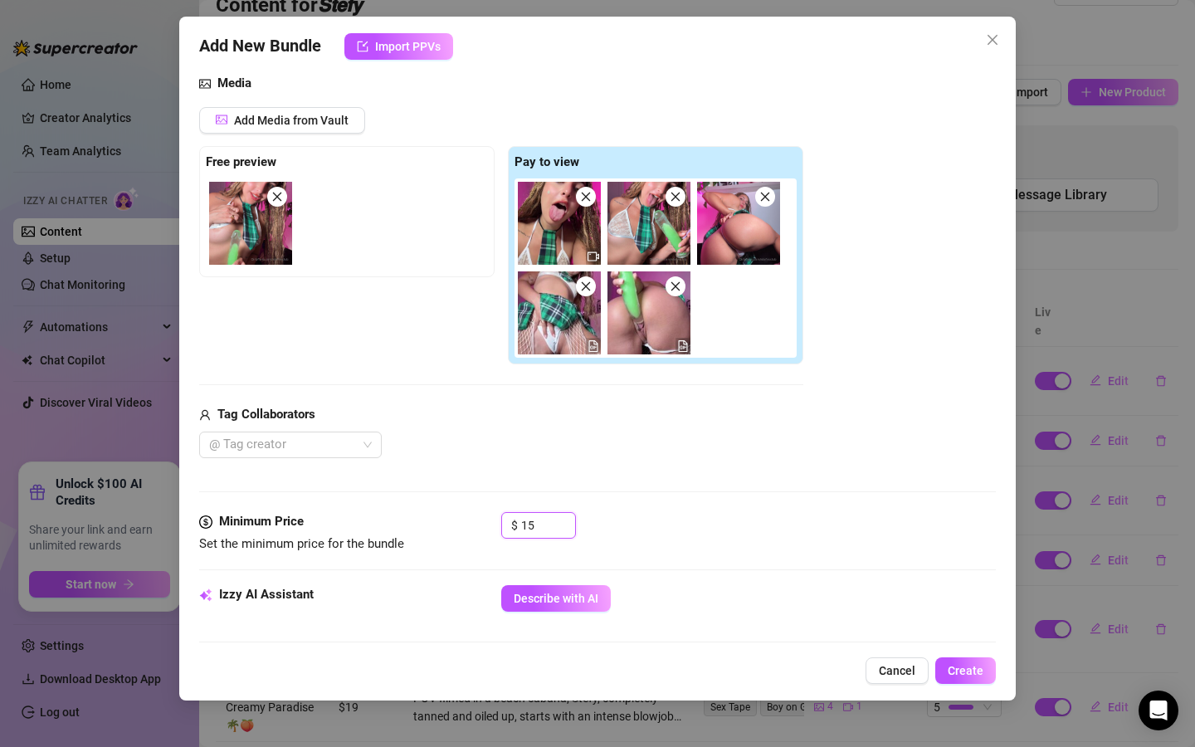
scroll to position [178, 0]
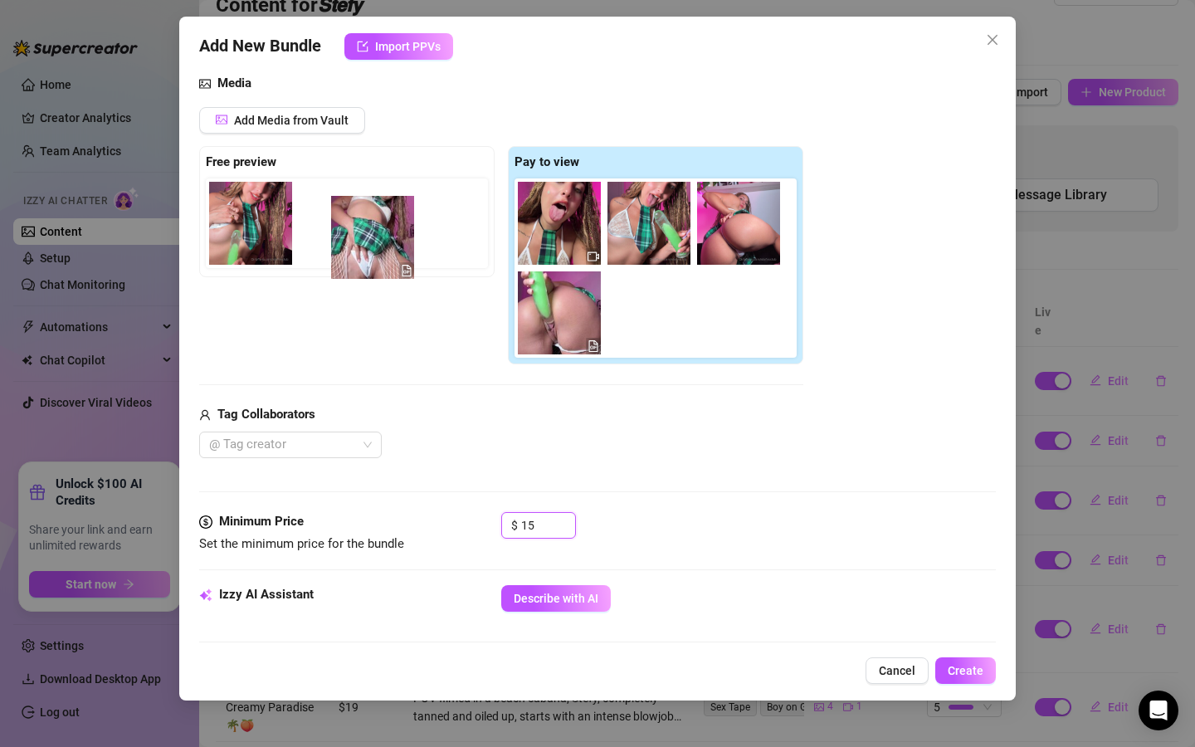
drag, startPoint x: 549, startPoint y: 325, endPoint x: 353, endPoint y: 248, distance: 210.6
click at [353, 248] on div "Free preview Pay to view" at bounding box center [501, 255] width 604 height 219
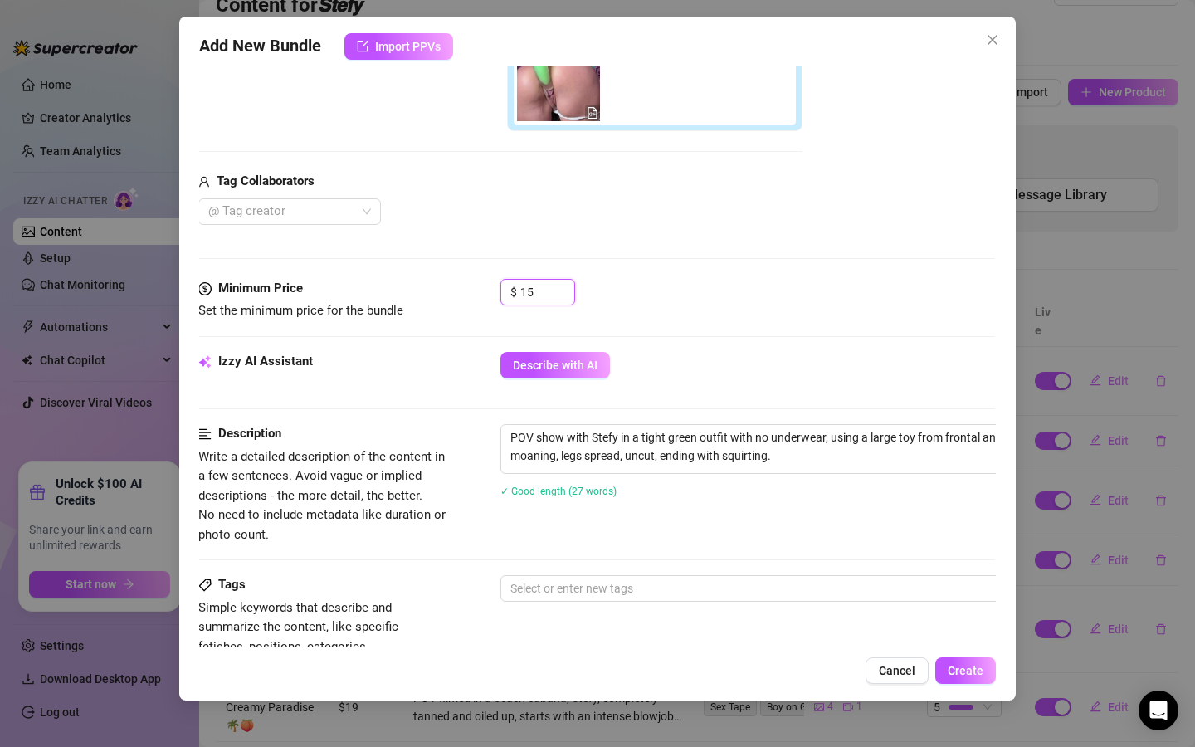
scroll to position [413, 1]
click at [652, 579] on div at bounding box center [782, 587] width 557 height 23
type input "15"
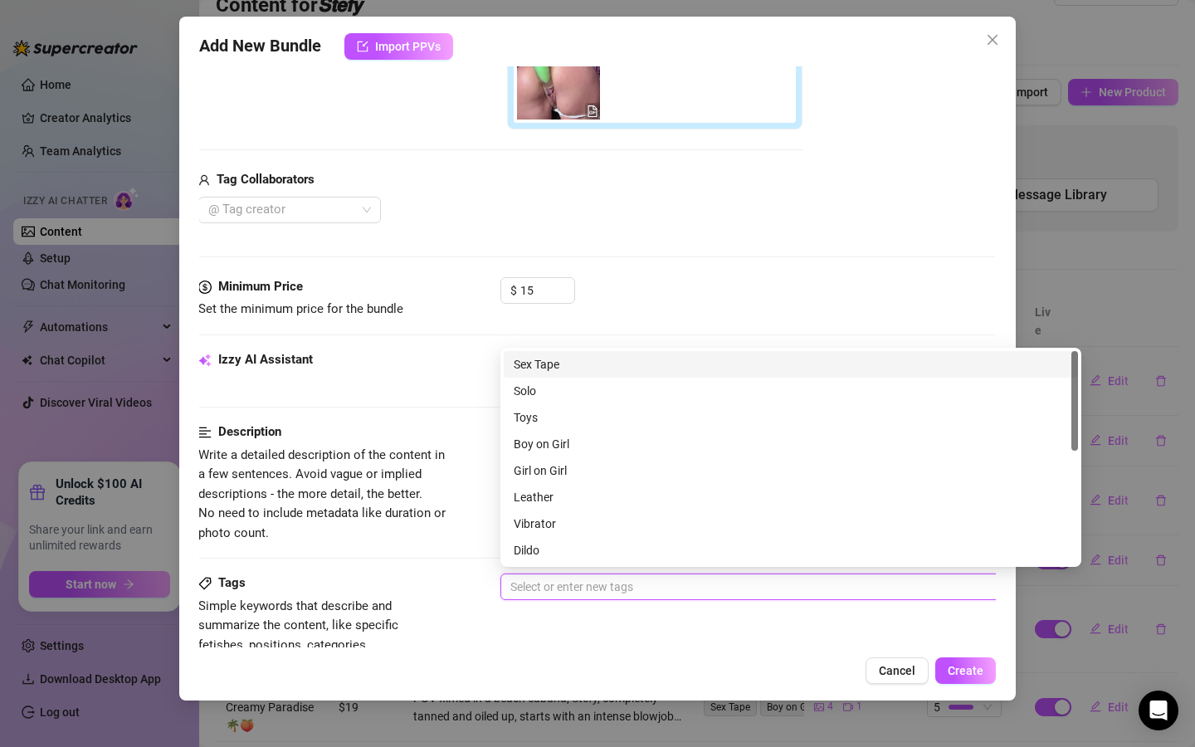
scroll to position [414, 1]
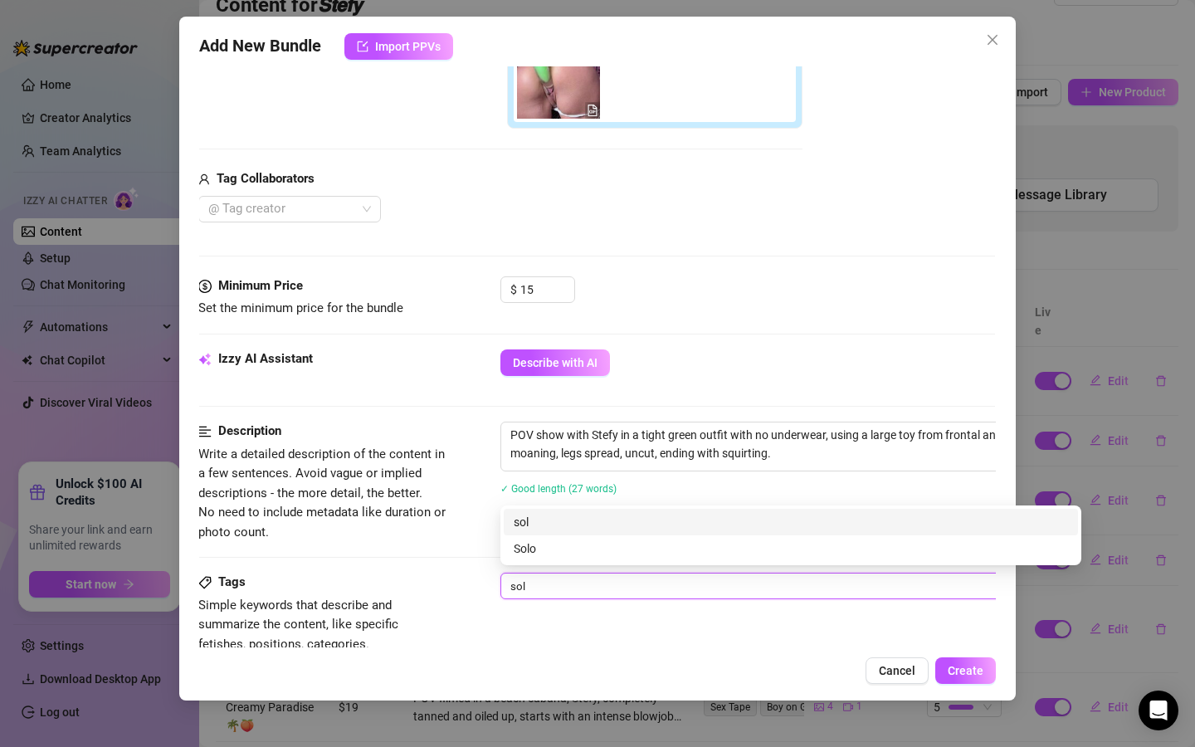
type input "solo"
type input "dildo"
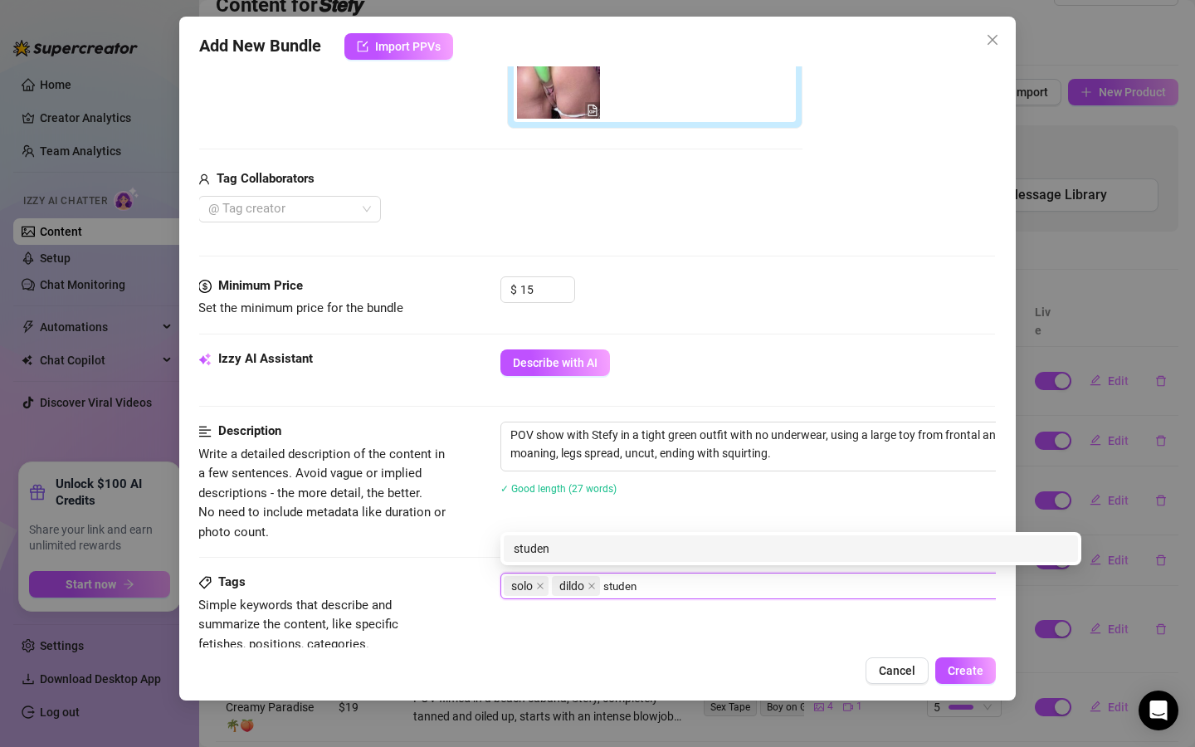
type input "student"
type input "skirt"
type input "moaning"
type input "creamy"
type input "green"
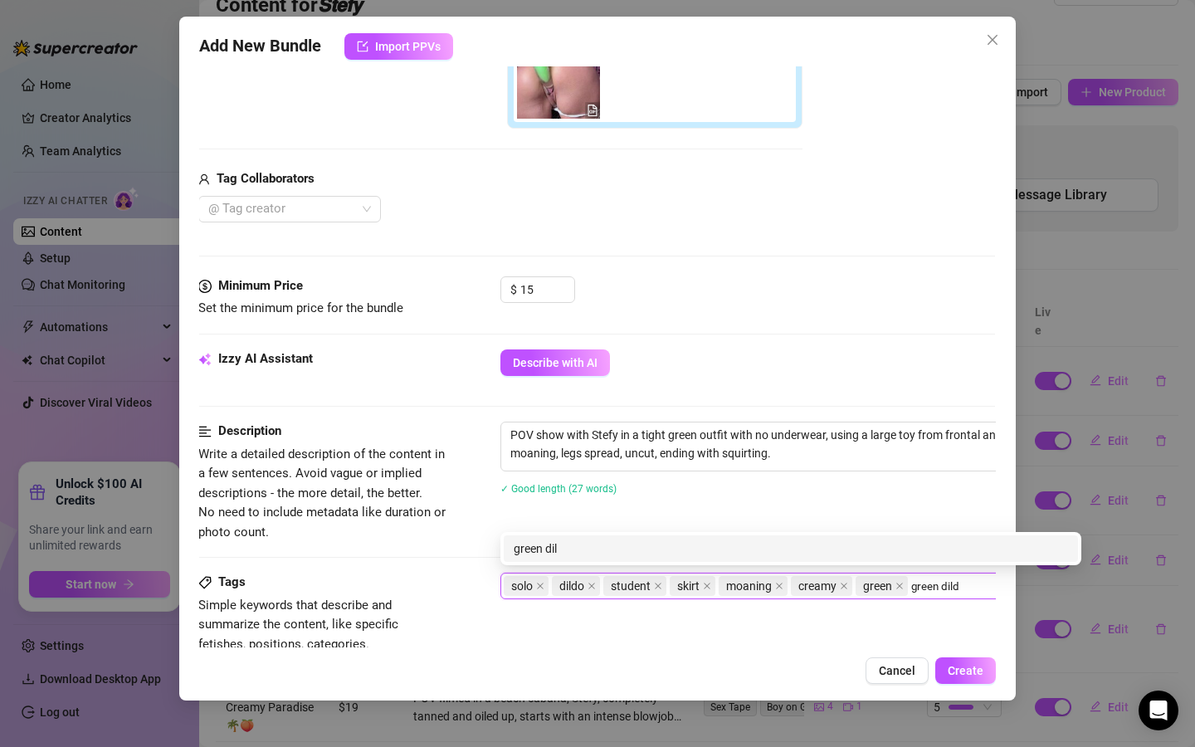
type input "green dildo"
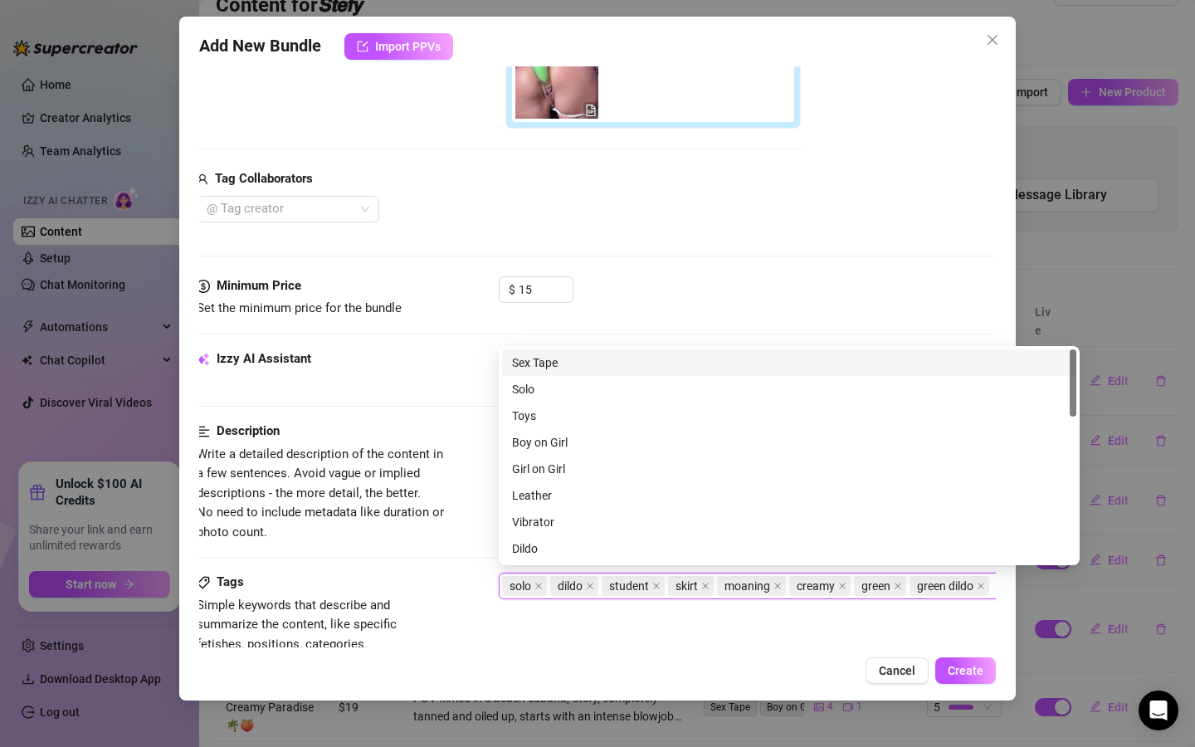
scroll to position [414, 10]
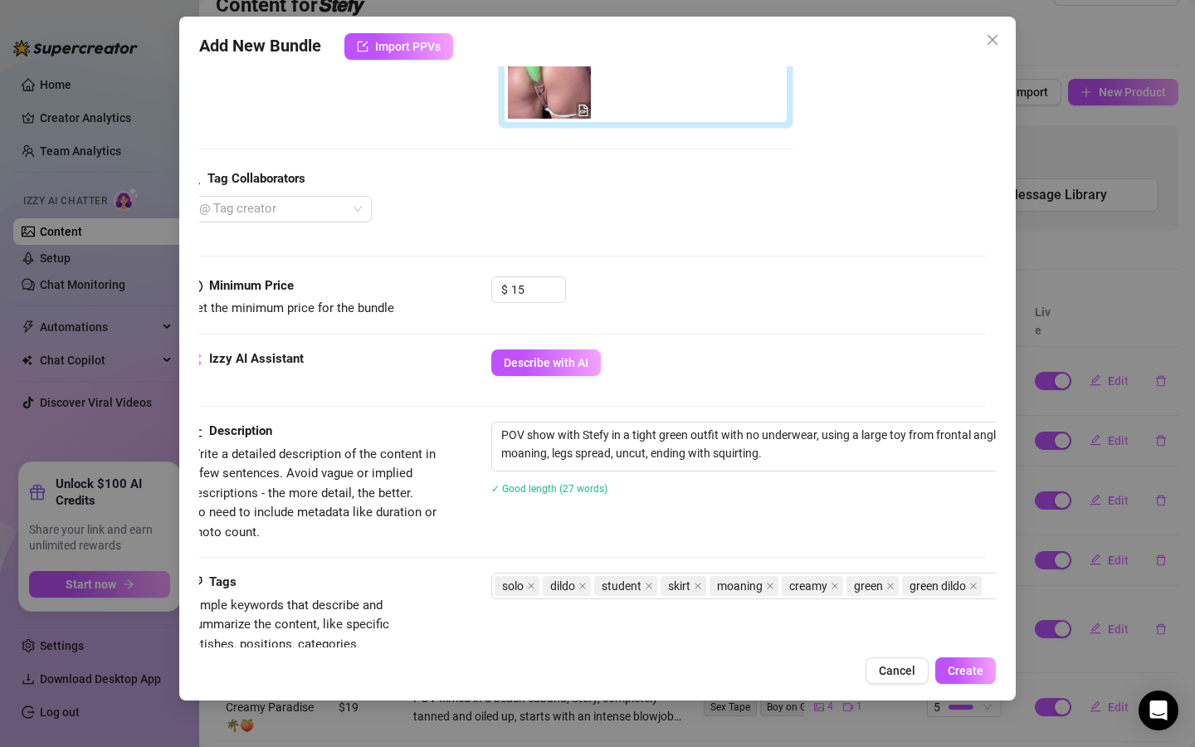
drag, startPoint x: 401, startPoint y: 517, endPoint x: 593, endPoint y: 478, distance: 195.7
click at [401, 517] on span "Write a detailed description of the content in a few sentences. Avoid vague or …" at bounding box center [313, 494] width 249 height 98
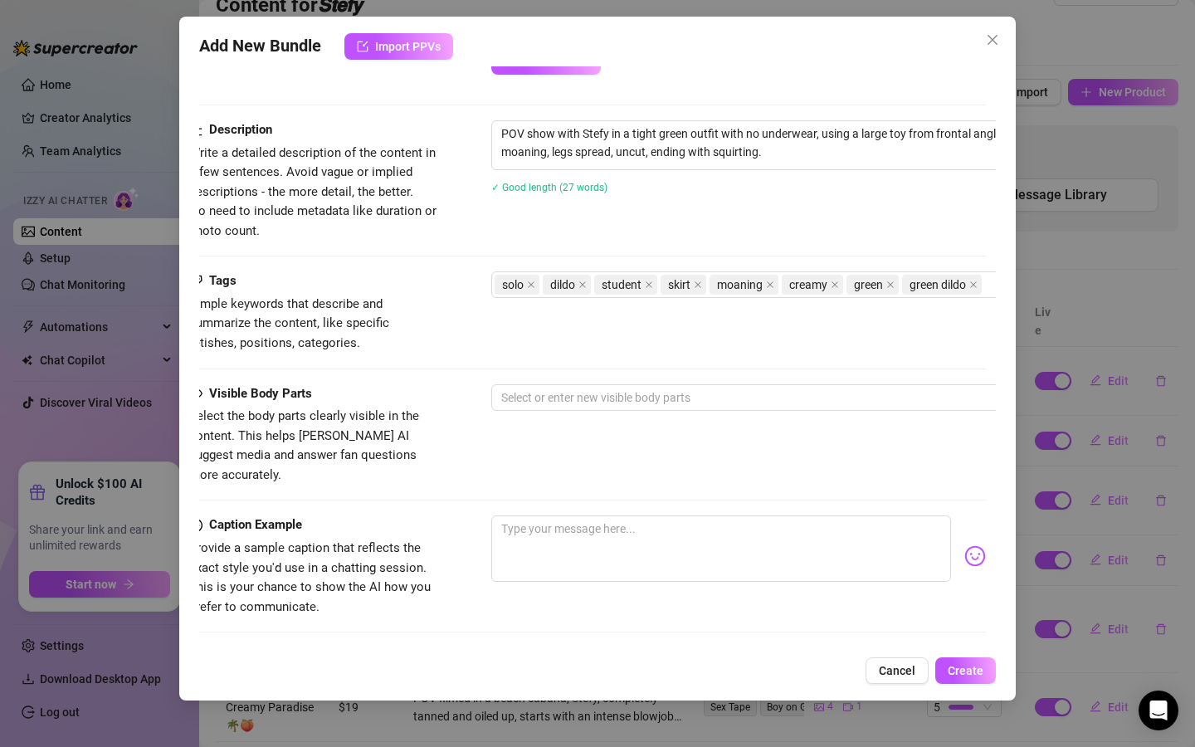
scroll to position [728, 10]
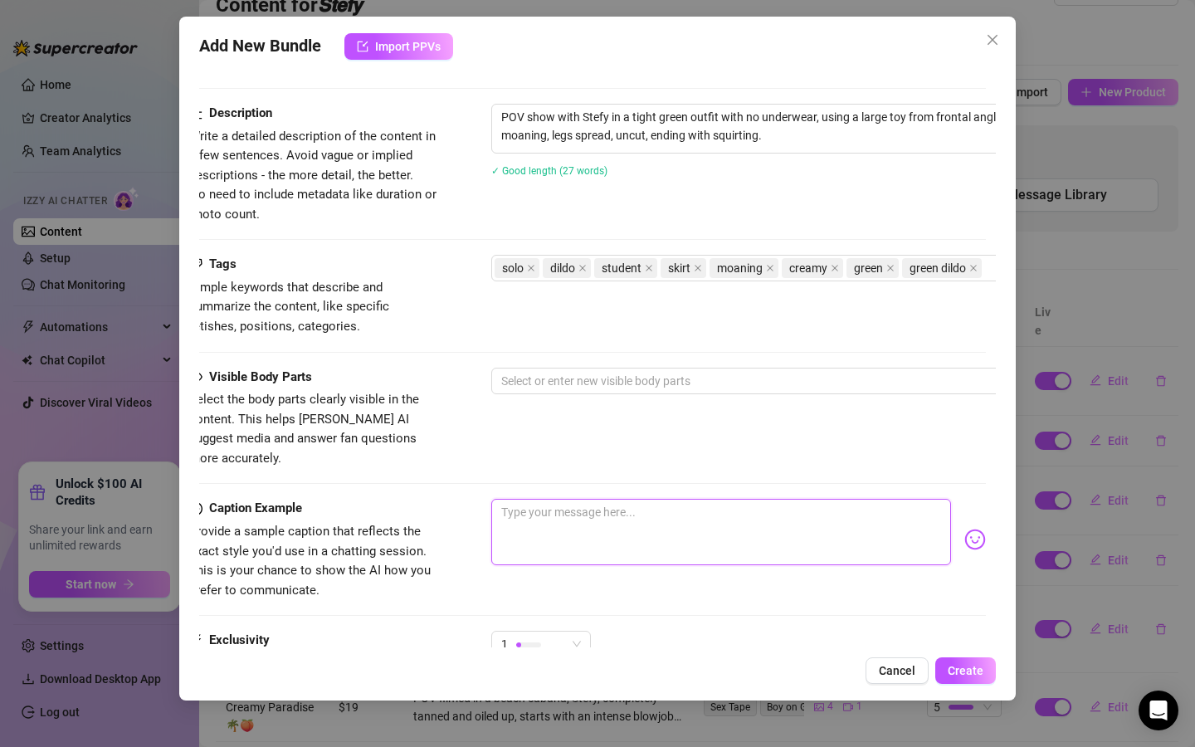
click at [607, 499] on textarea at bounding box center [721, 532] width 460 height 66
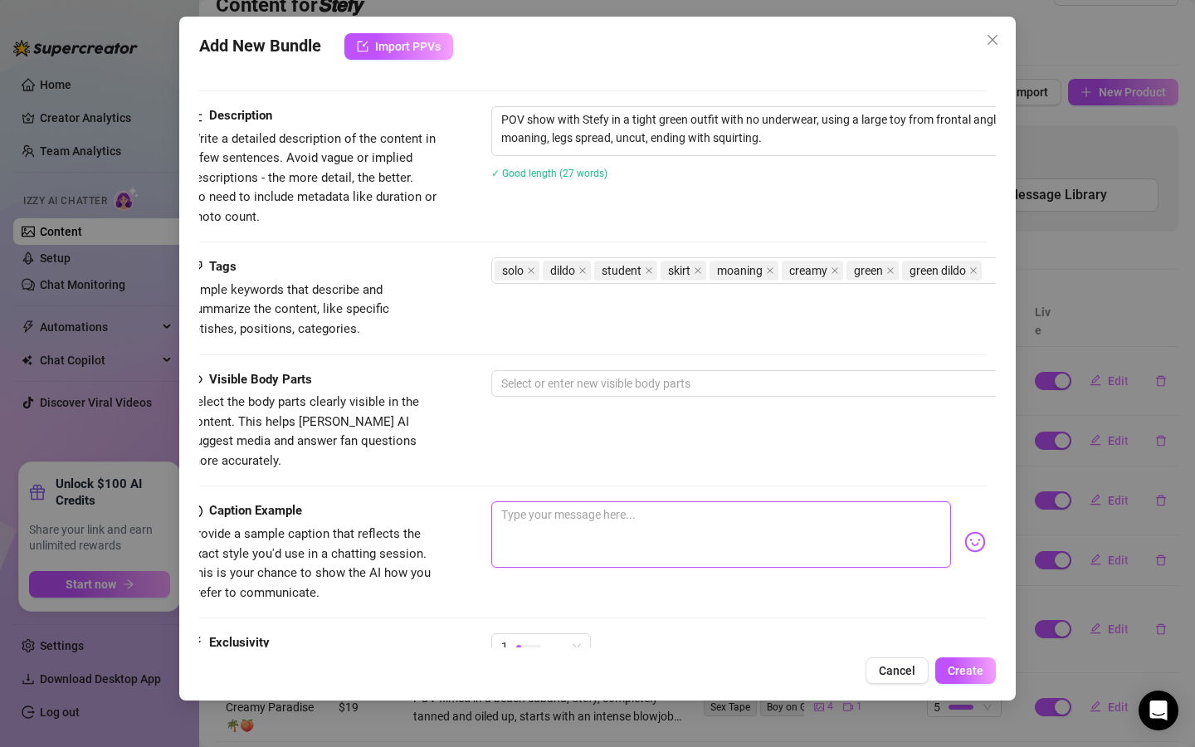
paste textarea "No panties, just this tight green fit and my hungry pussy wide open for you 😈💚 …"
type textarea "No panties, just this tight green fit and my hungry pussy wide open for you 😈💚 …"
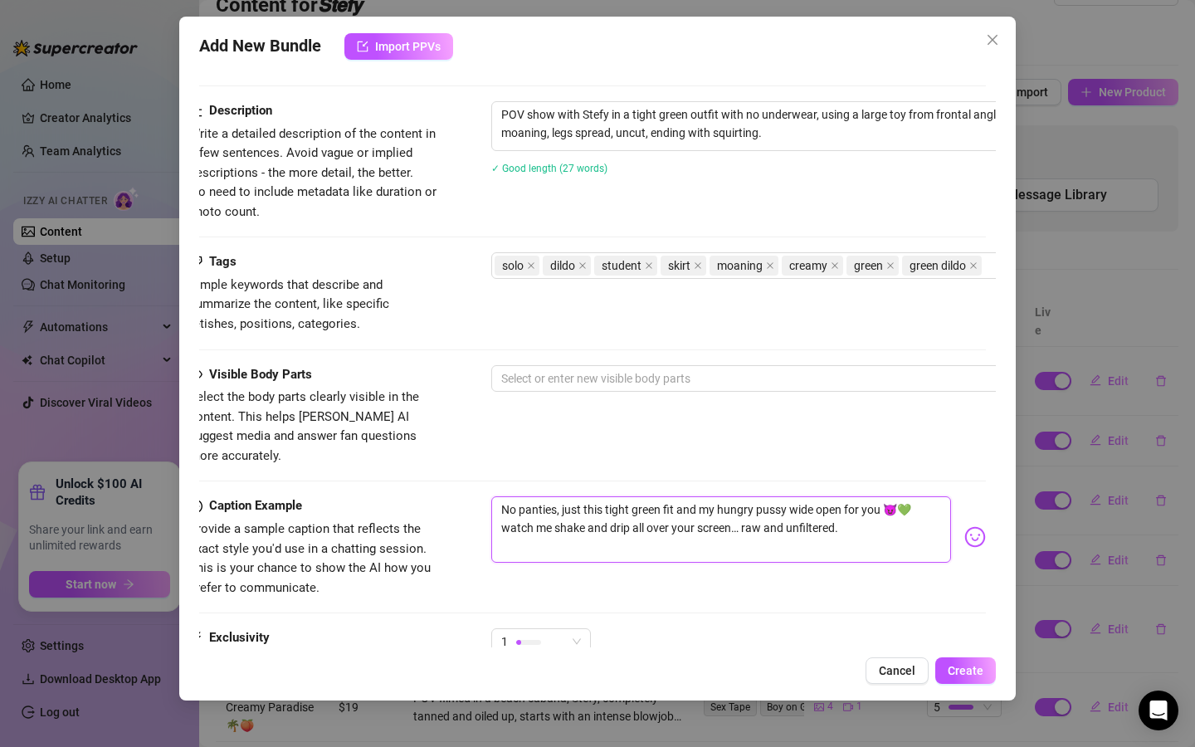
type textarea "No panties, just this tight green fit and my hungry pussy wide open for you 😈💚 …"
click at [608, 398] on div "Visible Body Parts Select the body parts clearly visible in the content. This h…" at bounding box center [587, 415] width 797 height 101
click at [614, 371] on div at bounding box center [773, 376] width 557 height 23
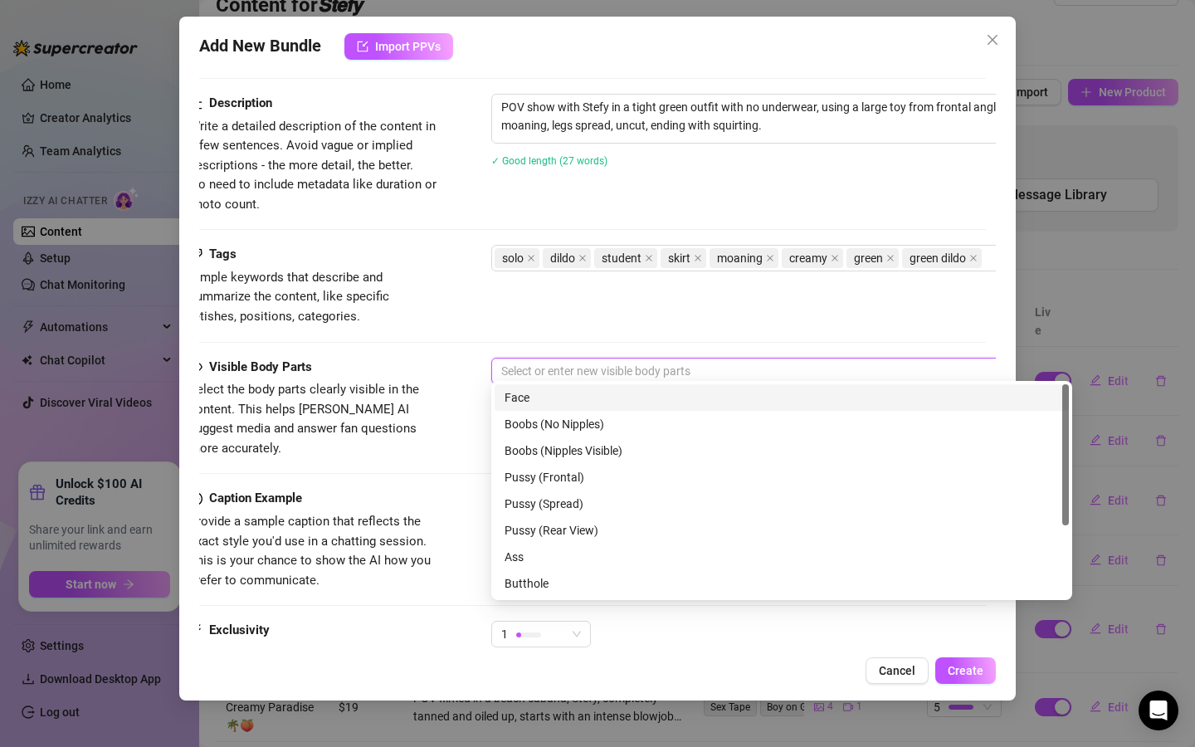
click at [608, 410] on div "Face Boobs (No Nipples) Boobs (Nipples Visible) Pussy (Frontal) Pussy (Spread) …" at bounding box center [782, 517] width 574 height 266
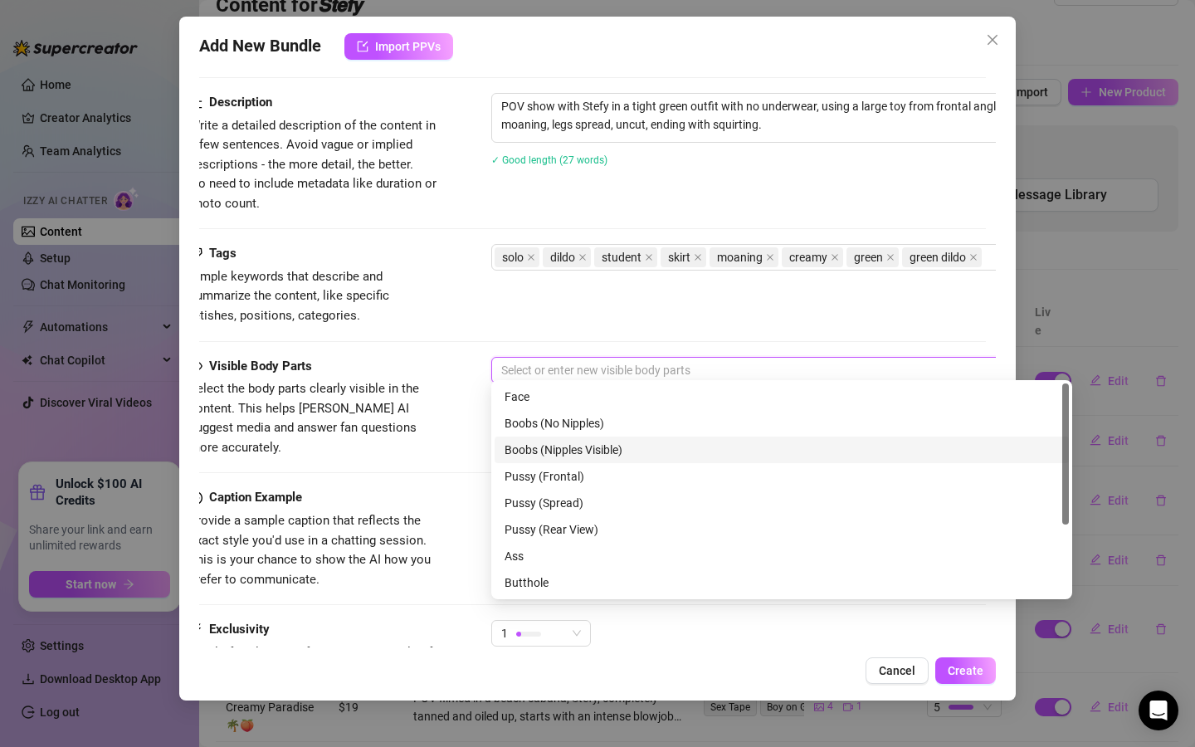
click at [595, 448] on div "Boobs (Nipples Visible)" at bounding box center [782, 450] width 555 height 18
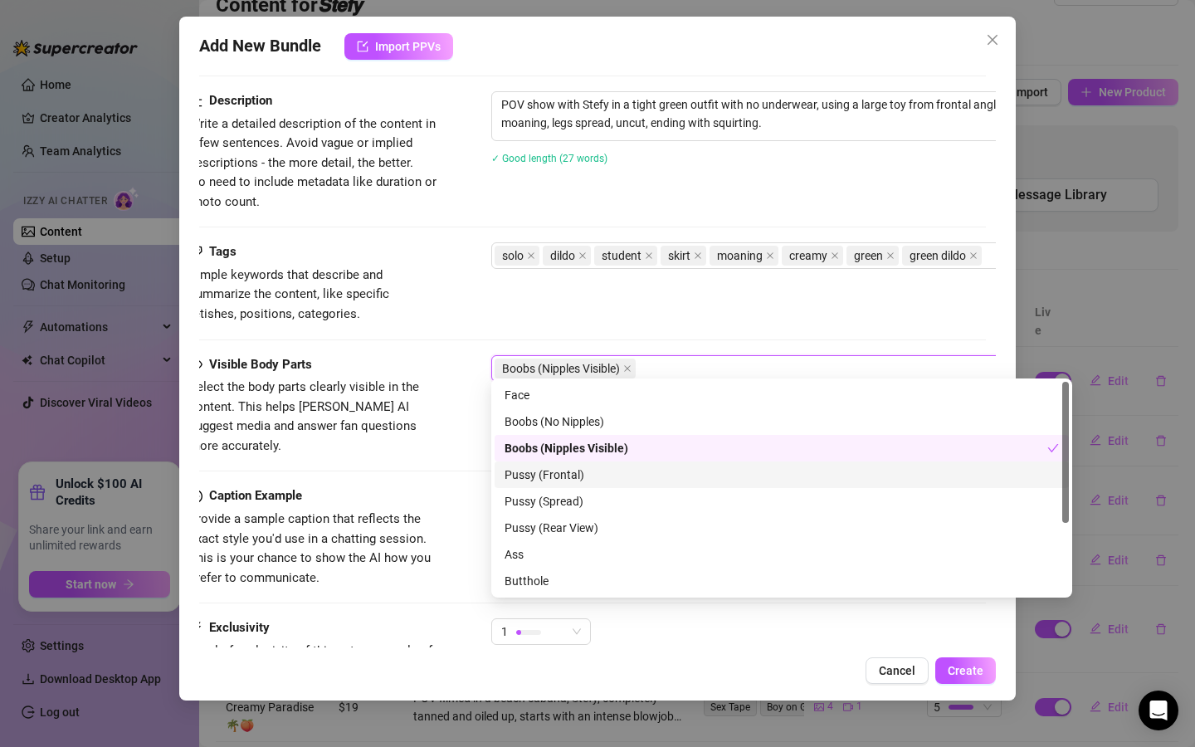
click at [579, 482] on div "Pussy (Frontal)" at bounding box center [782, 475] width 555 height 18
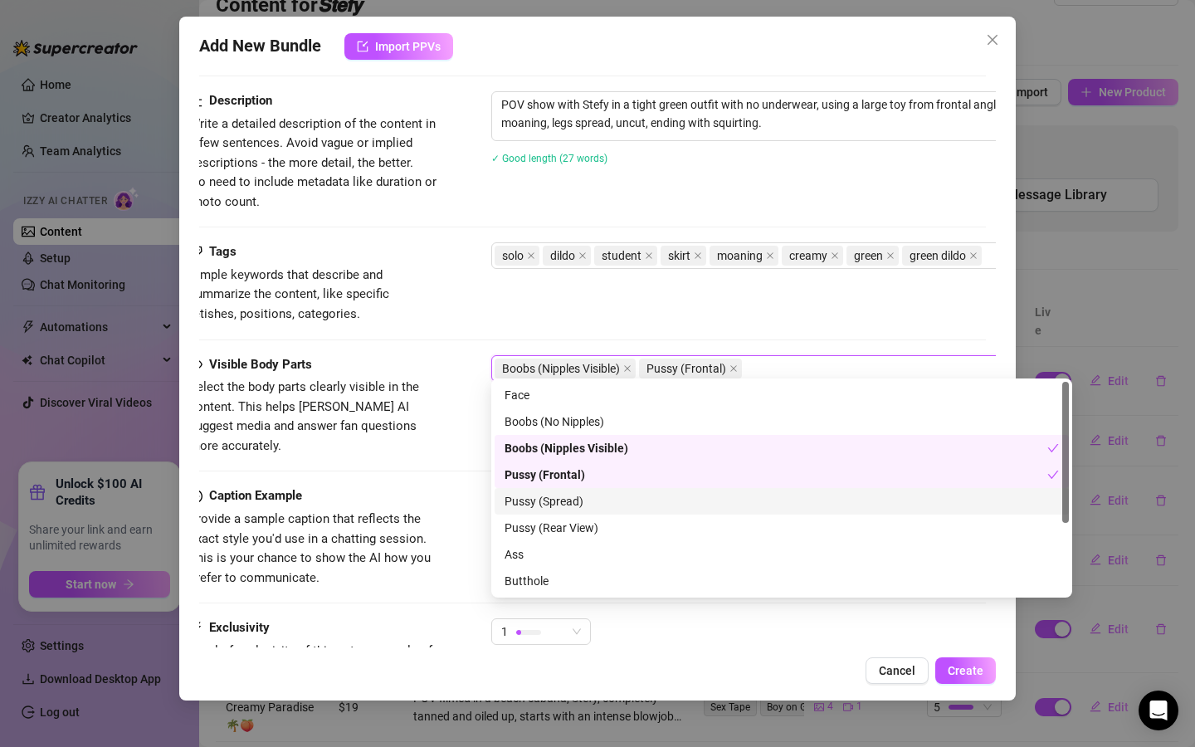
drag, startPoint x: 567, startPoint y: 507, endPoint x: 563, endPoint y: 535, distance: 28.5
click at [567, 508] on div "Pussy (Spread)" at bounding box center [782, 501] width 555 height 18
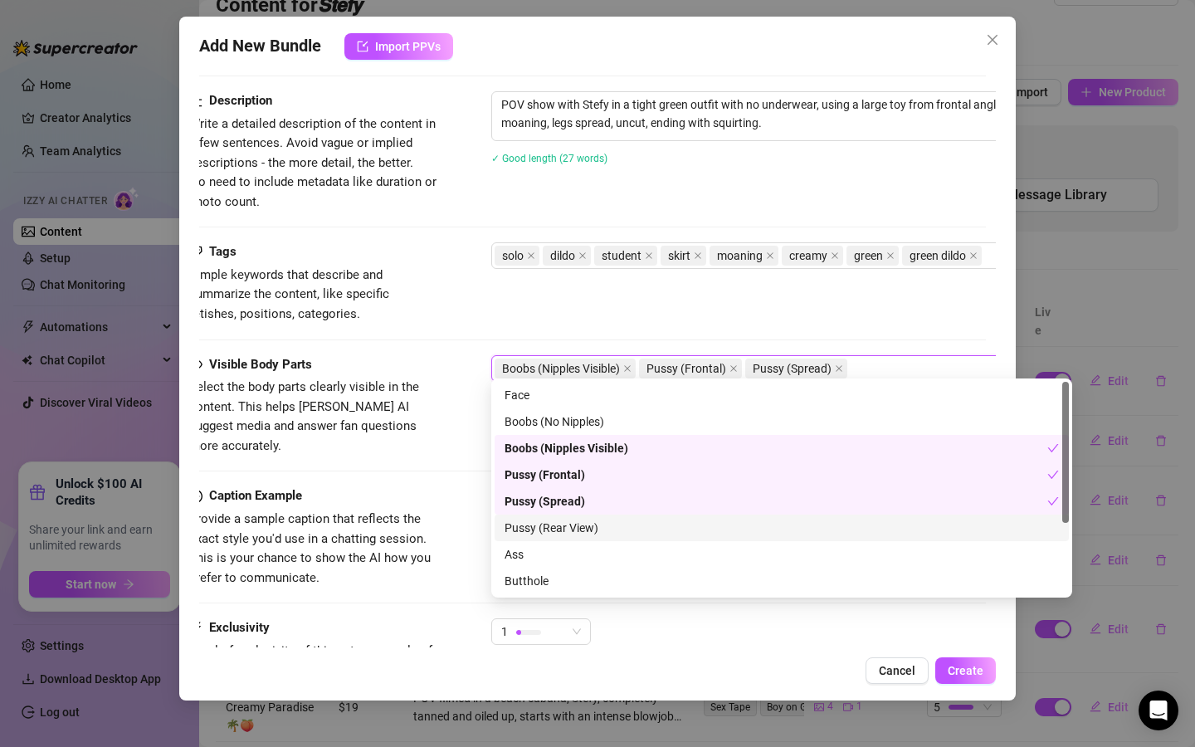
click at [563, 535] on div "Pussy (Rear View)" at bounding box center [782, 528] width 555 height 18
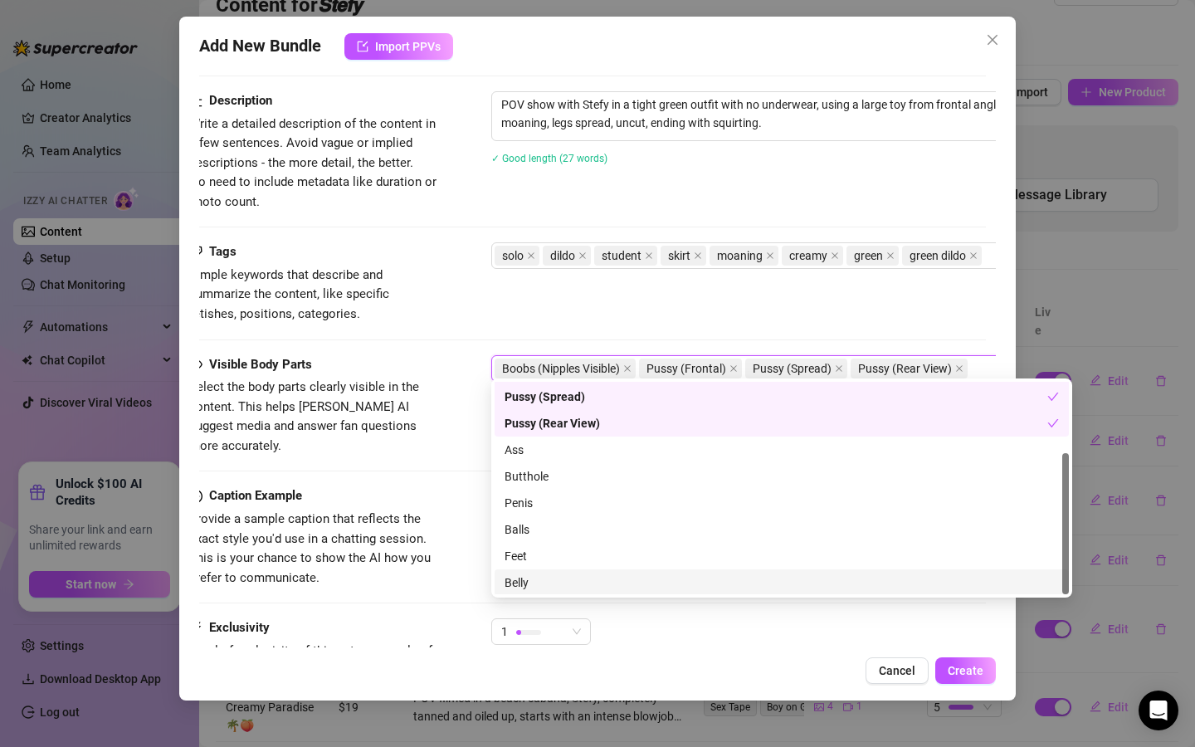
scroll to position [106, 0]
click at [507, 574] on div "Belly" at bounding box center [782, 581] width 555 height 18
click at [507, 574] on div "Belly" at bounding box center [776, 582] width 543 height 18
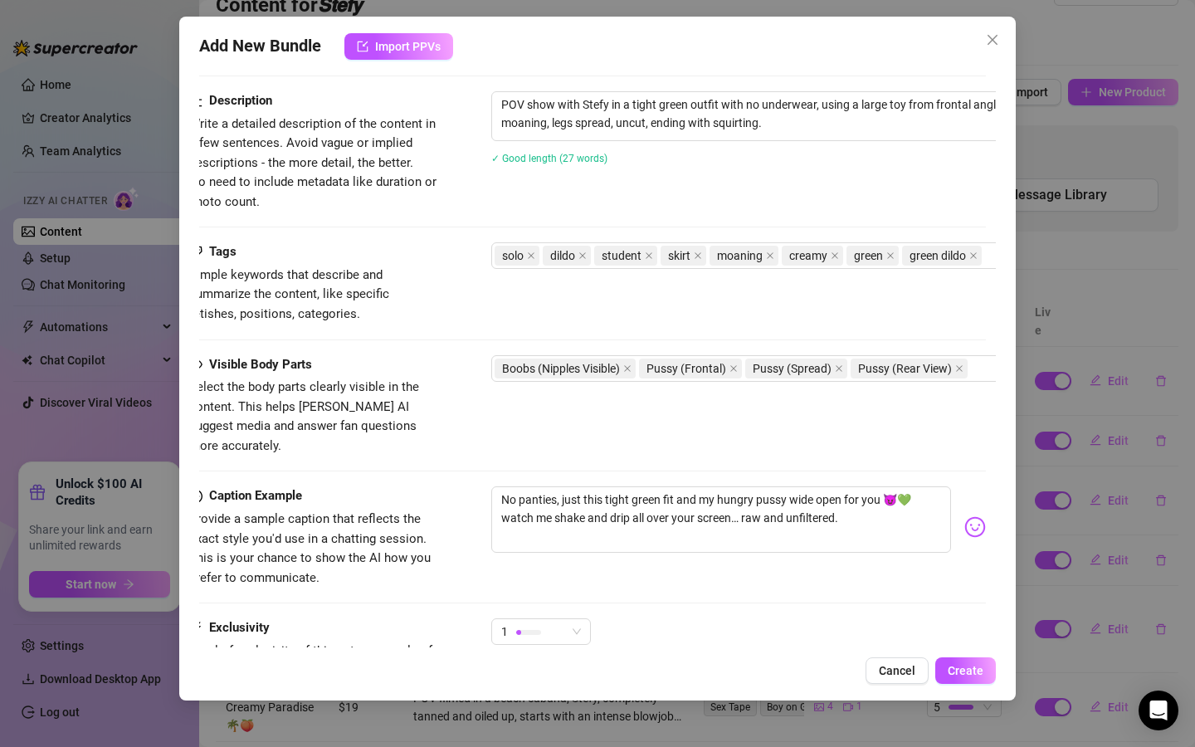
click at [451, 506] on div "Caption Example Provide a sample caption that reflects the exact style you'd us…" at bounding box center [587, 536] width 797 height 101
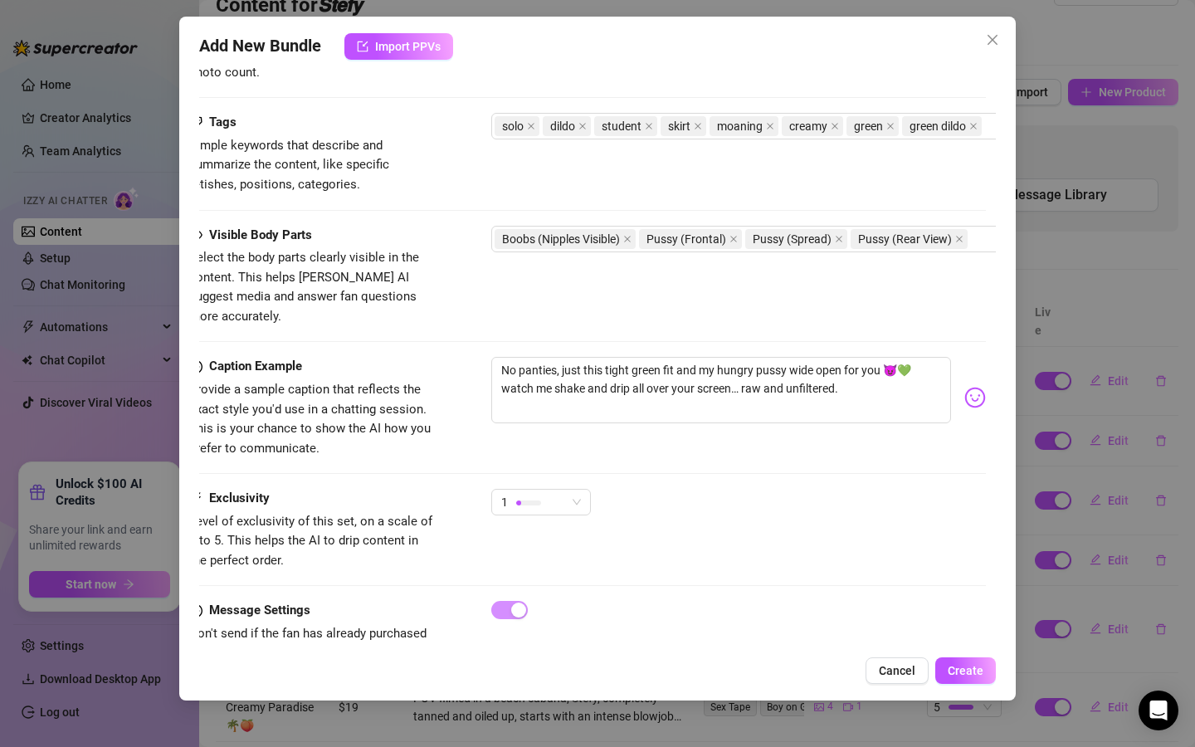
scroll to position [882, 12]
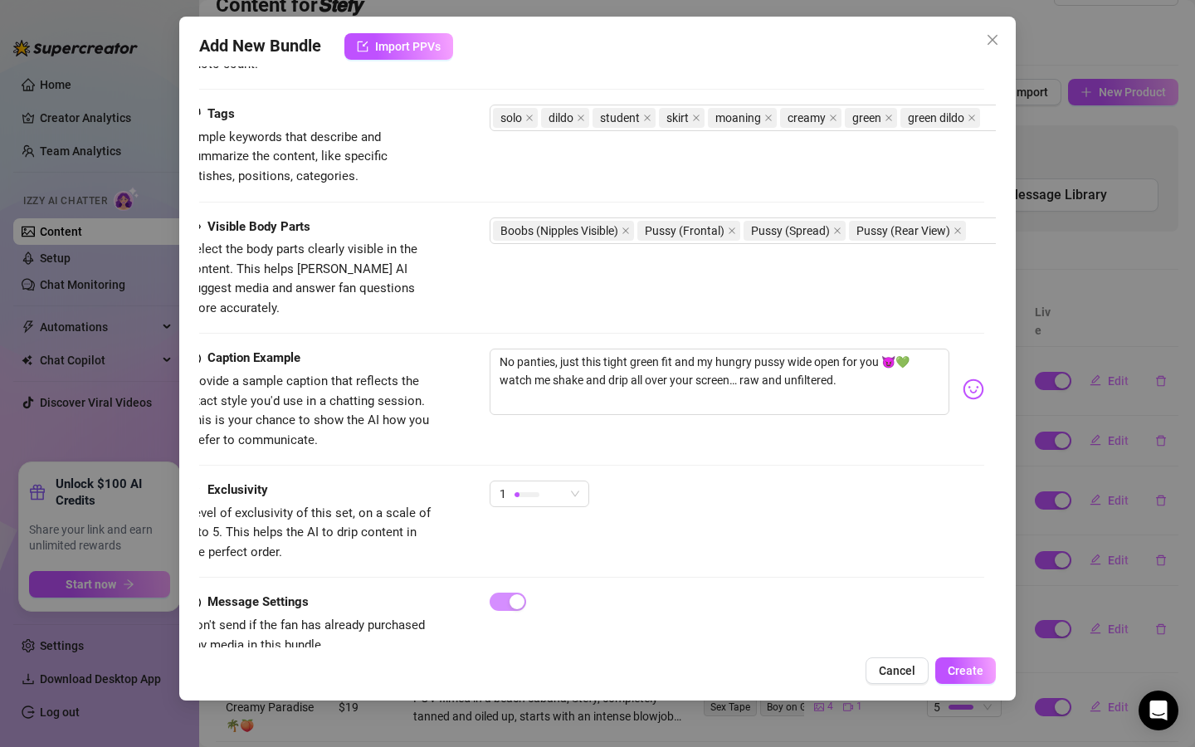
click at [531, 494] on div "Exclusivity Level of exclusivity of this set, on a scale of 1 to 5. This helps …" at bounding box center [586, 521] width 797 height 81
click at [524, 481] on div "1" at bounding box center [532, 493] width 65 height 25
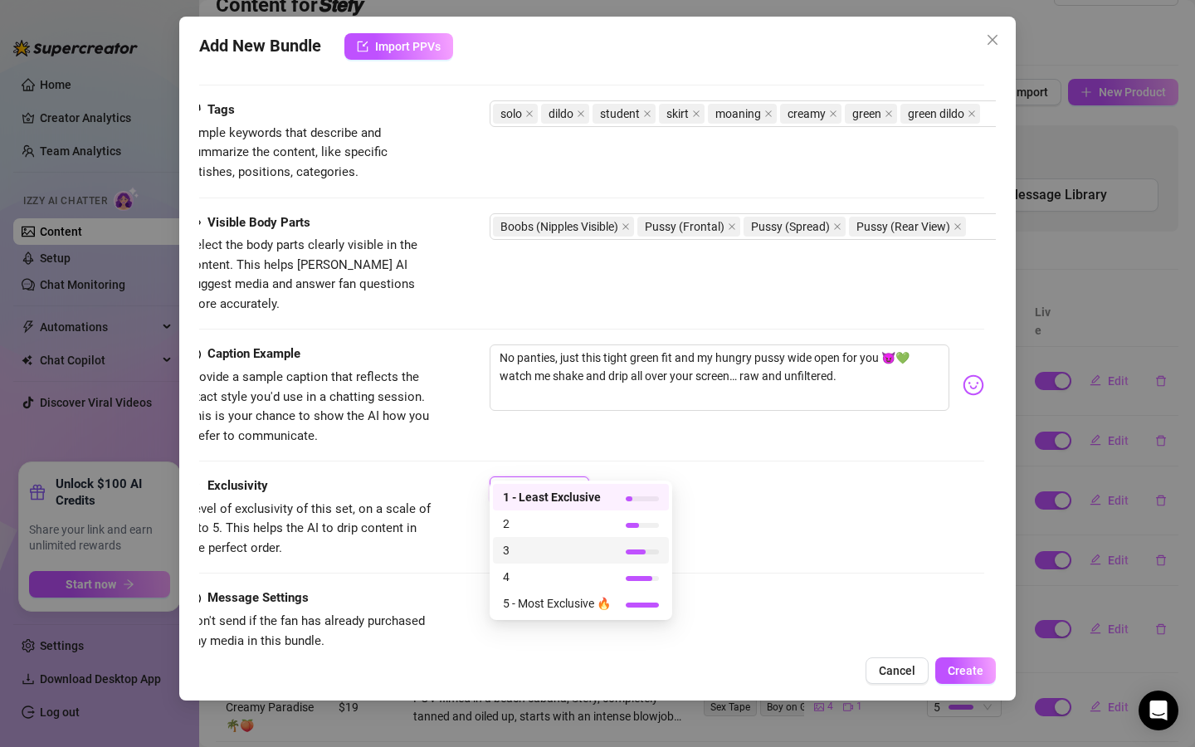
click at [530, 556] on div "3" at bounding box center [581, 550] width 176 height 27
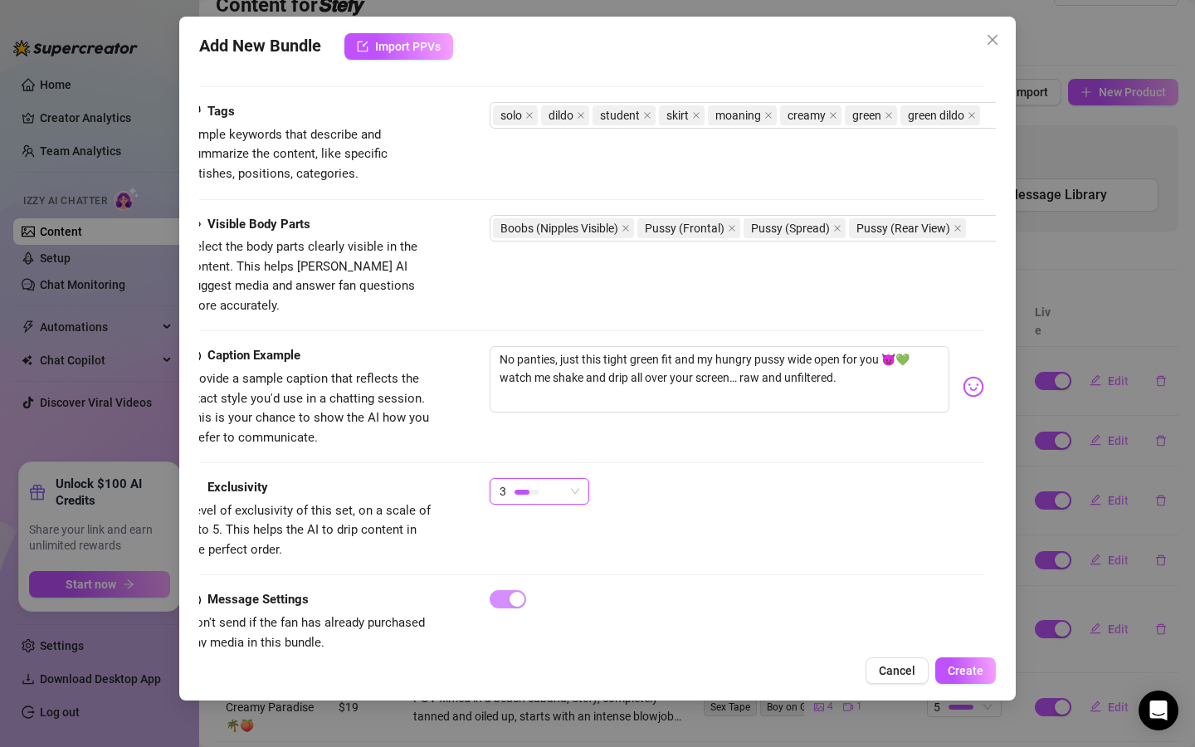
click at [731, 533] on div "Exclusivity Level of exclusivity of this set, on a scale of 1 to 5. This helps …" at bounding box center [586, 534] width 797 height 112
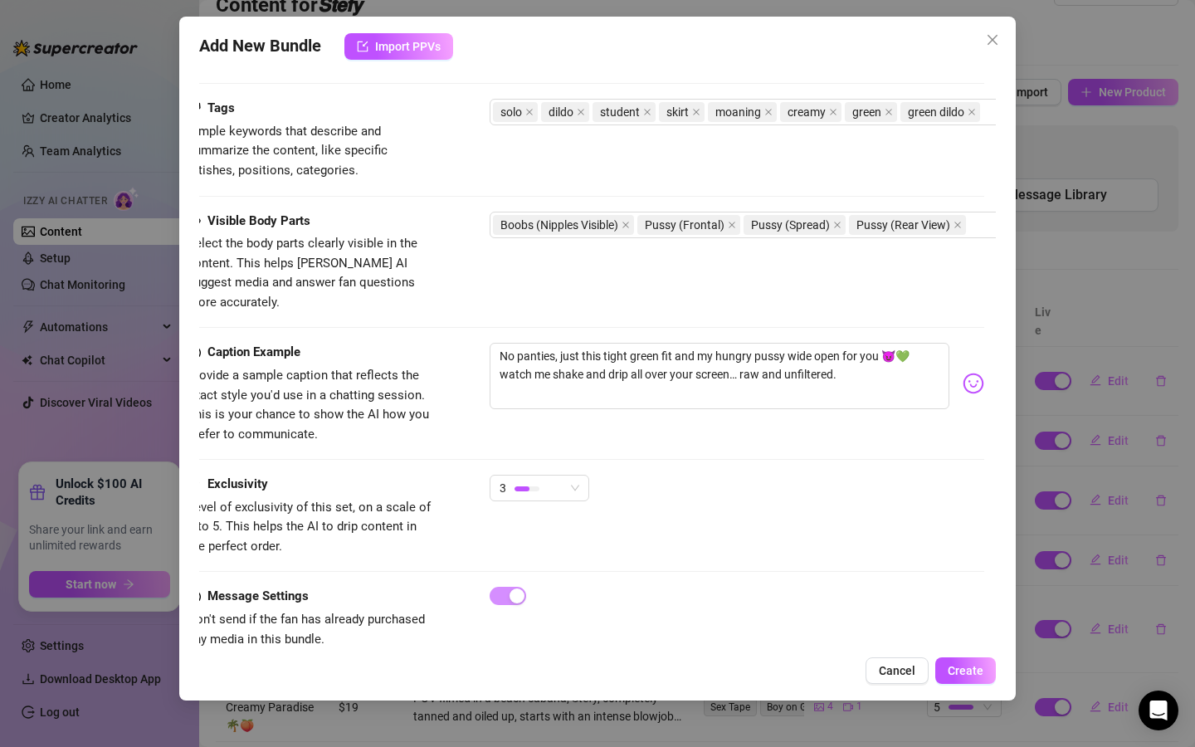
scroll to position [887, 12]
click at [834, 669] on span "Create" at bounding box center [966, 670] width 36 height 13
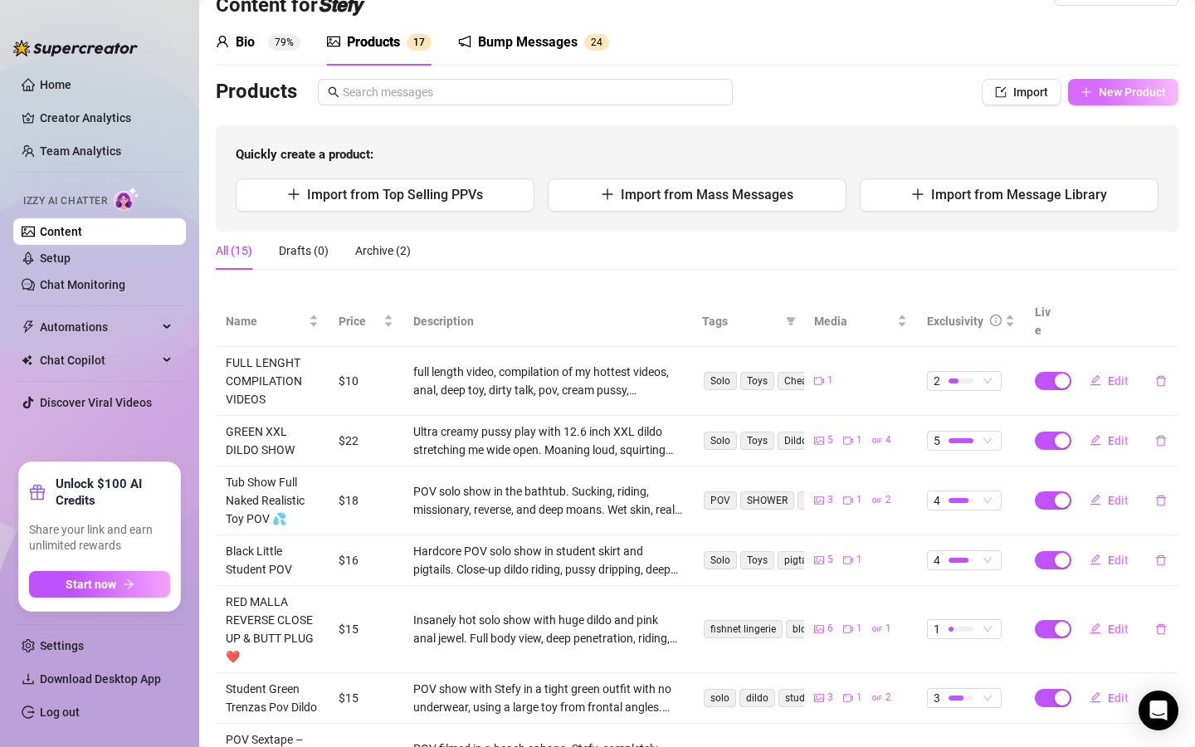
click at [834, 88] on span "New Product" at bounding box center [1132, 92] width 67 height 13
type textarea "Type your message here..."
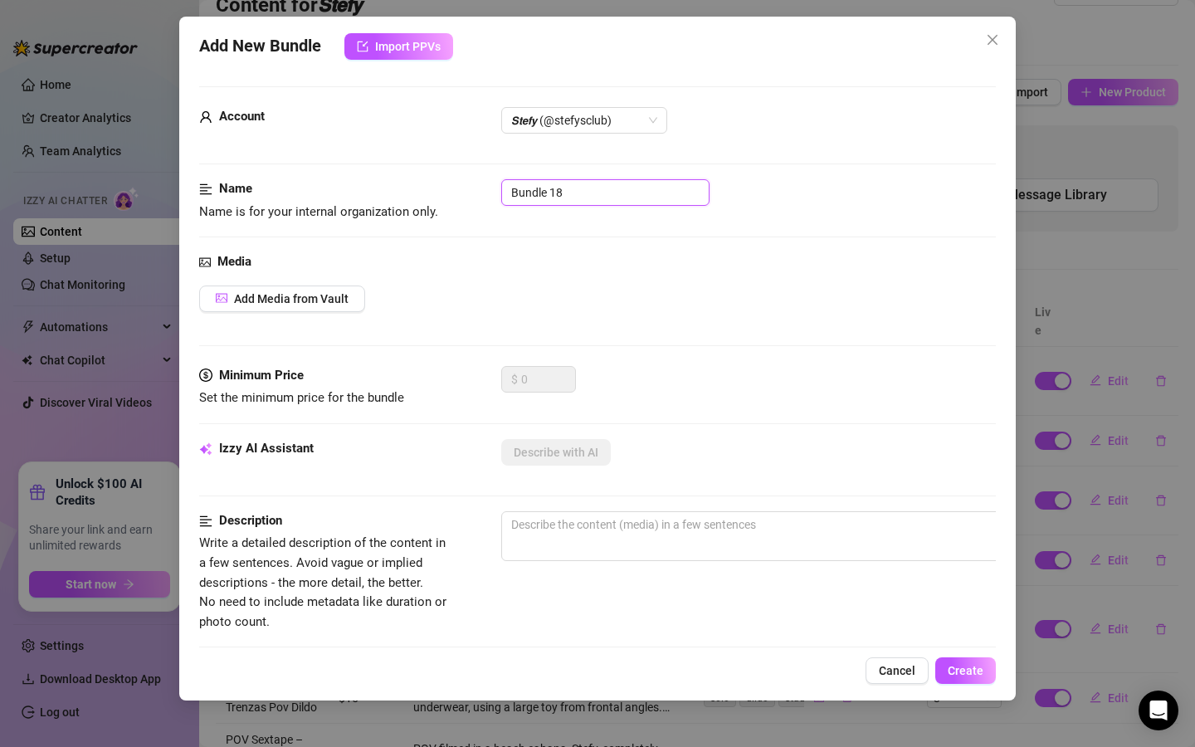
click at [572, 198] on input "Bundle 18" at bounding box center [605, 192] width 208 height 27
drag, startPoint x: 566, startPoint y: 196, endPoint x: 407, endPoint y: 178, distance: 160.4
click at [407, 178] on form "Account 𝙎𝙩𝙚𝙛𝙮 (@stefysclub) Name Name is for your internal organization only. B…" at bounding box center [597, 664] width 797 height 1157
paste input "Pink realistic dildo Liso Fake cum"
type input "Pink realistic dildo Liso Fake cum"
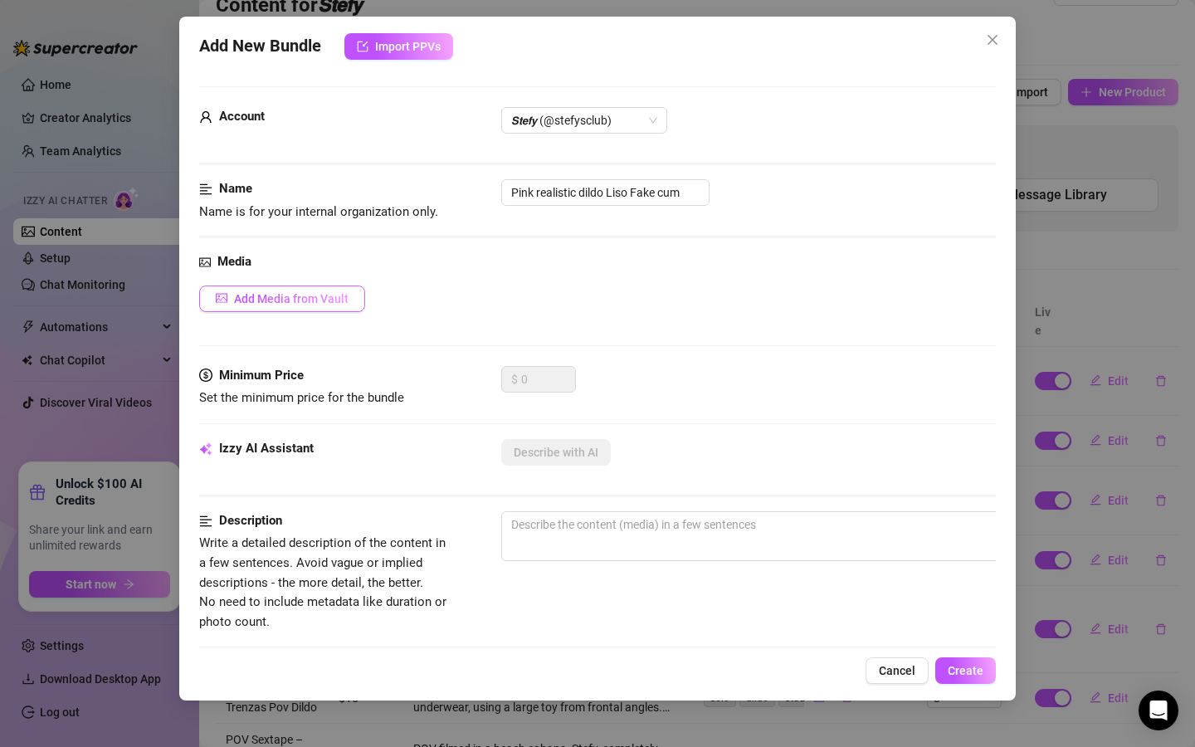
click at [300, 301] on span "Add Media from Vault" at bounding box center [291, 298] width 115 height 13
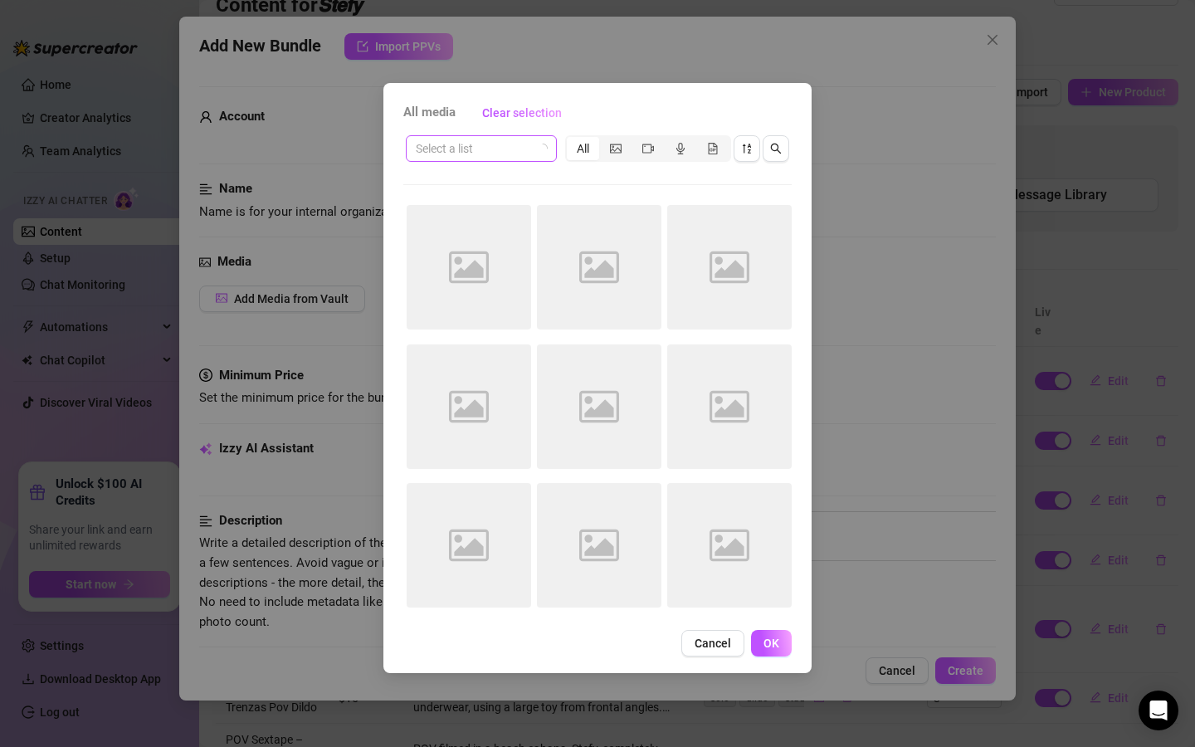
click at [460, 150] on input "search" at bounding box center [474, 148] width 116 height 25
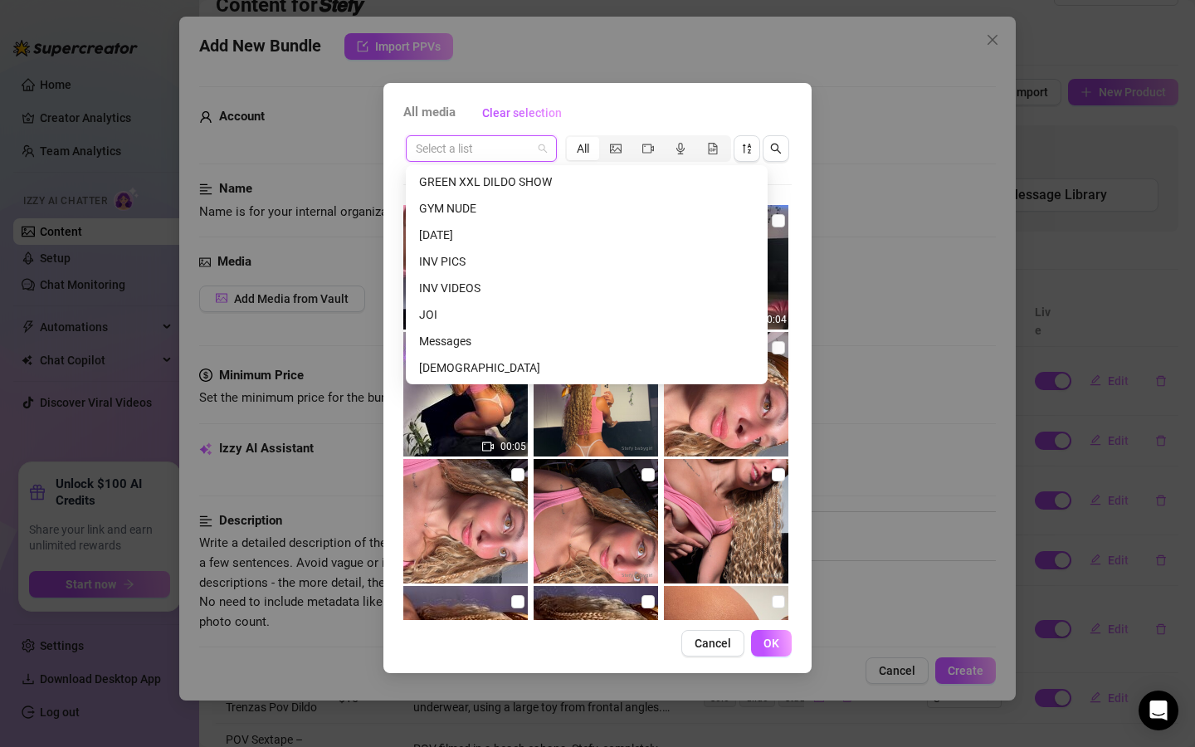
scroll to position [707, 0]
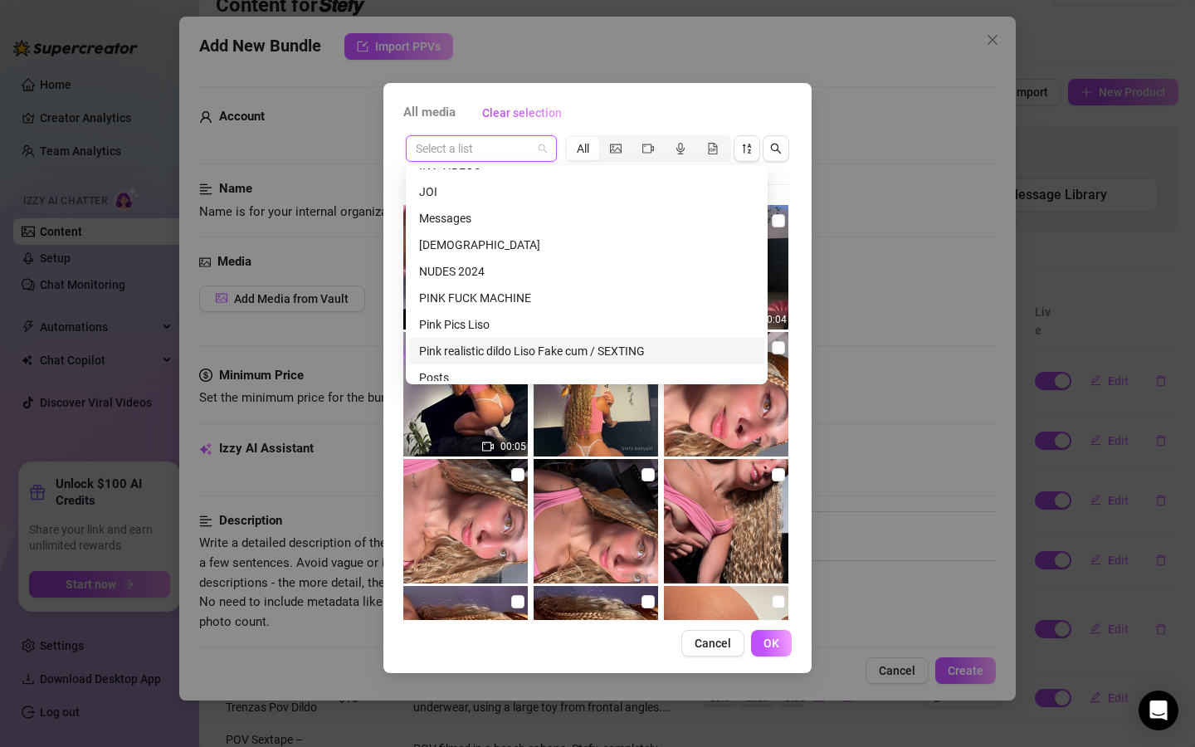
click at [518, 355] on div "Pink realistic dildo Liso Fake cum / SEXTING" at bounding box center [586, 351] width 335 height 18
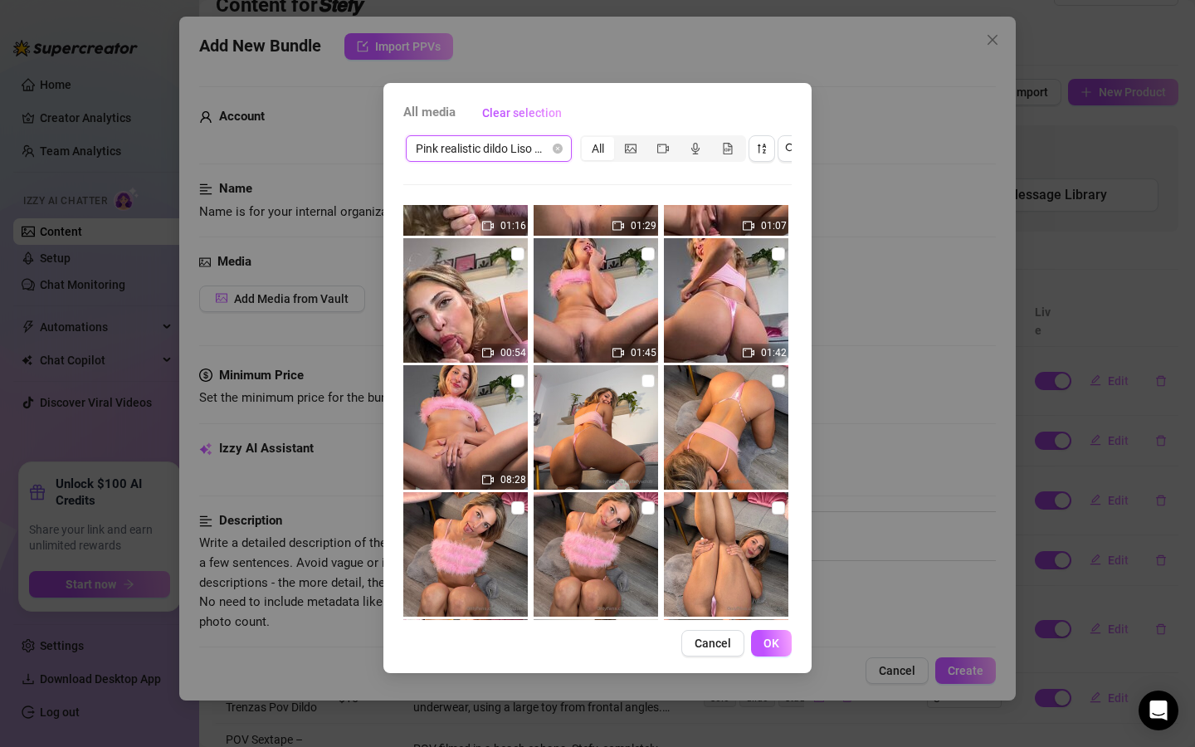
scroll to position [105, 0]
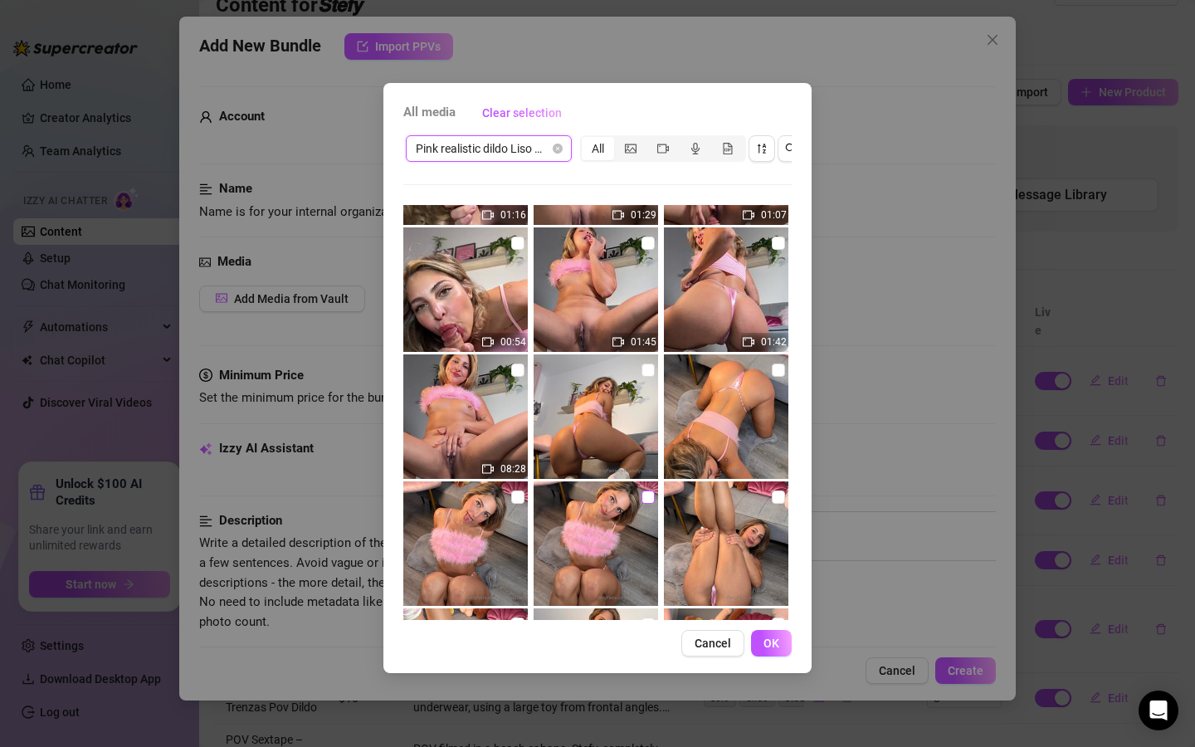
click at [643, 494] on input "checkbox" at bounding box center [648, 497] width 13 height 13
checkbox input "true"
click at [784, 495] on label at bounding box center [778, 497] width 13 height 18
click at [784, 495] on input "checkbox" at bounding box center [778, 497] width 13 height 13
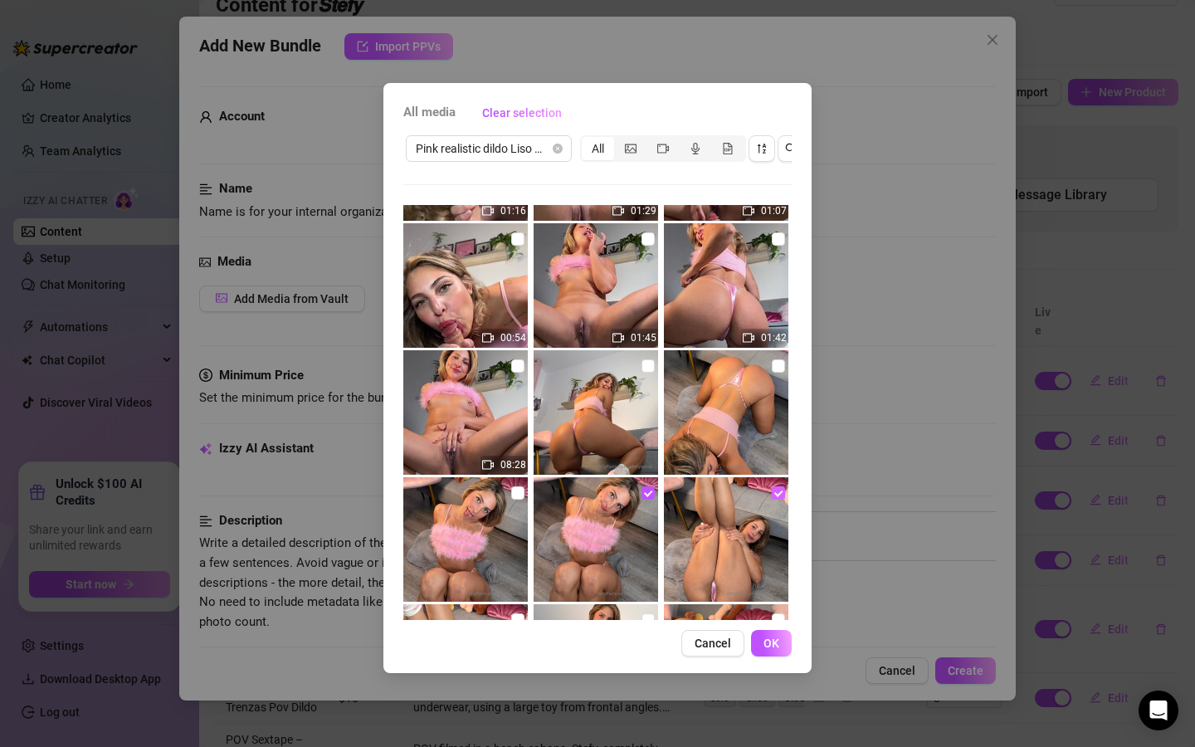
click at [776, 488] on input "checkbox" at bounding box center [778, 492] width 13 height 13
checkbox input "true"
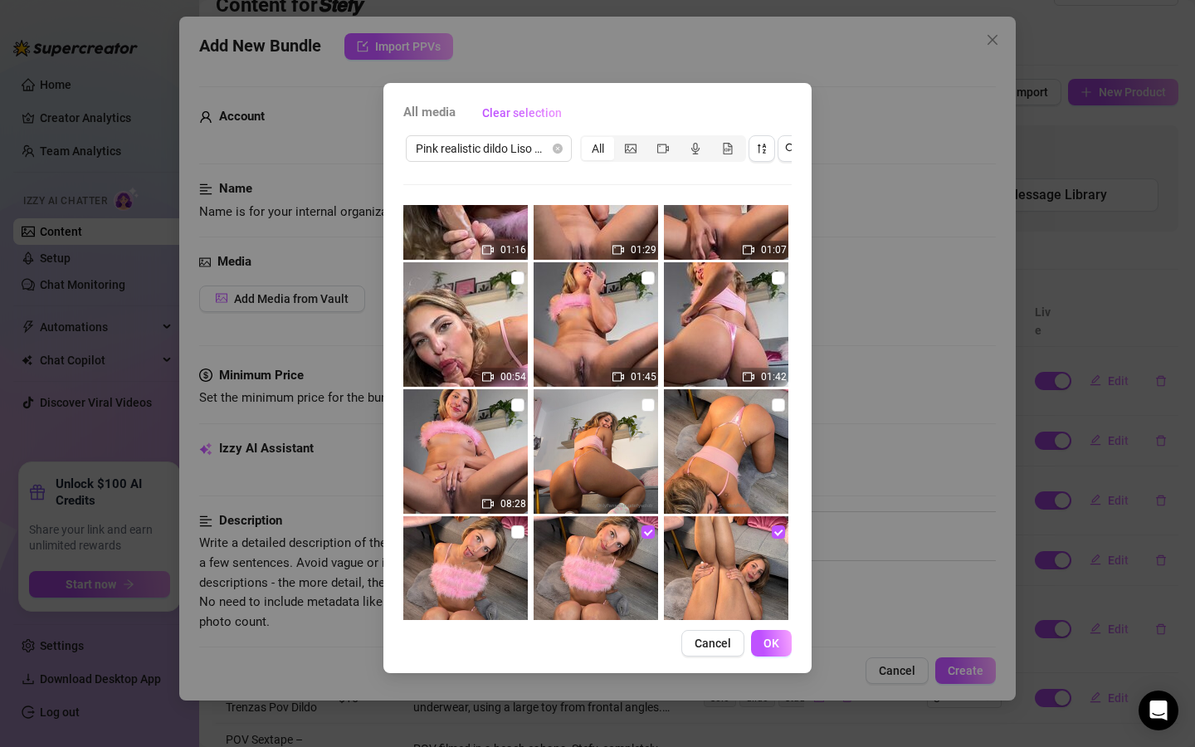
scroll to position [85, 0]
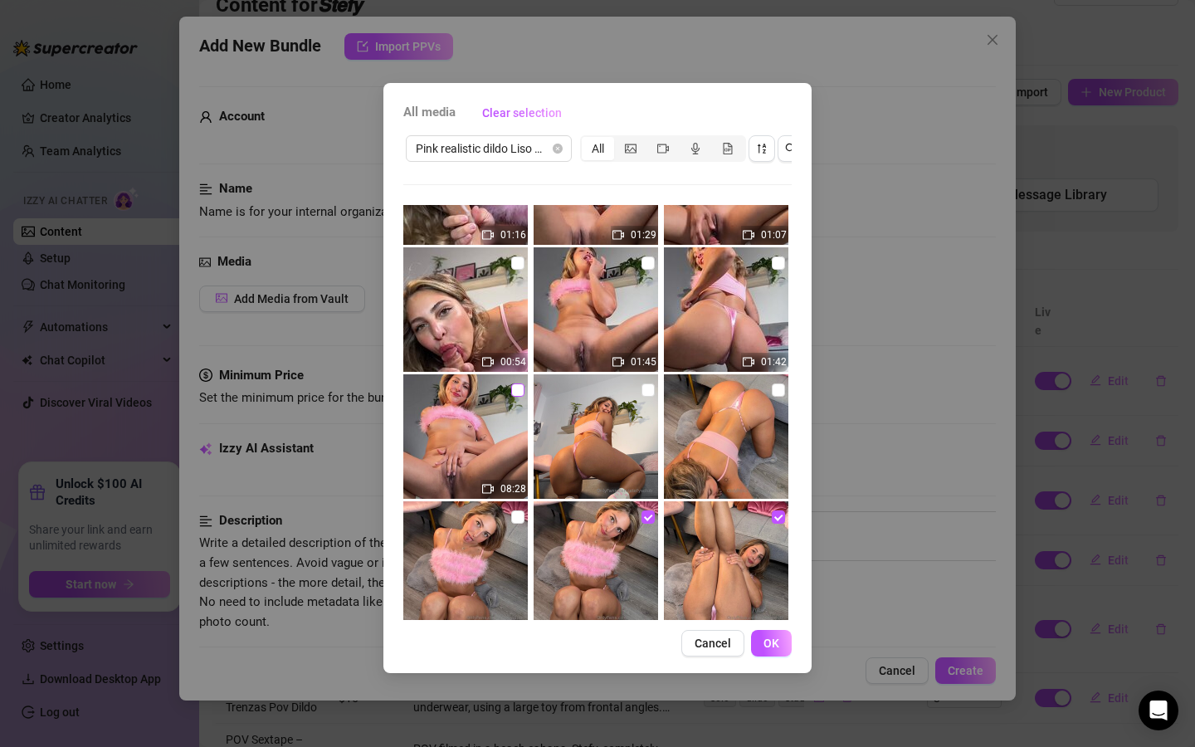
click at [516, 389] on input "checkbox" at bounding box center [517, 390] width 13 height 13
checkbox input "true"
click at [784, 652] on button "OK" at bounding box center [771, 643] width 41 height 27
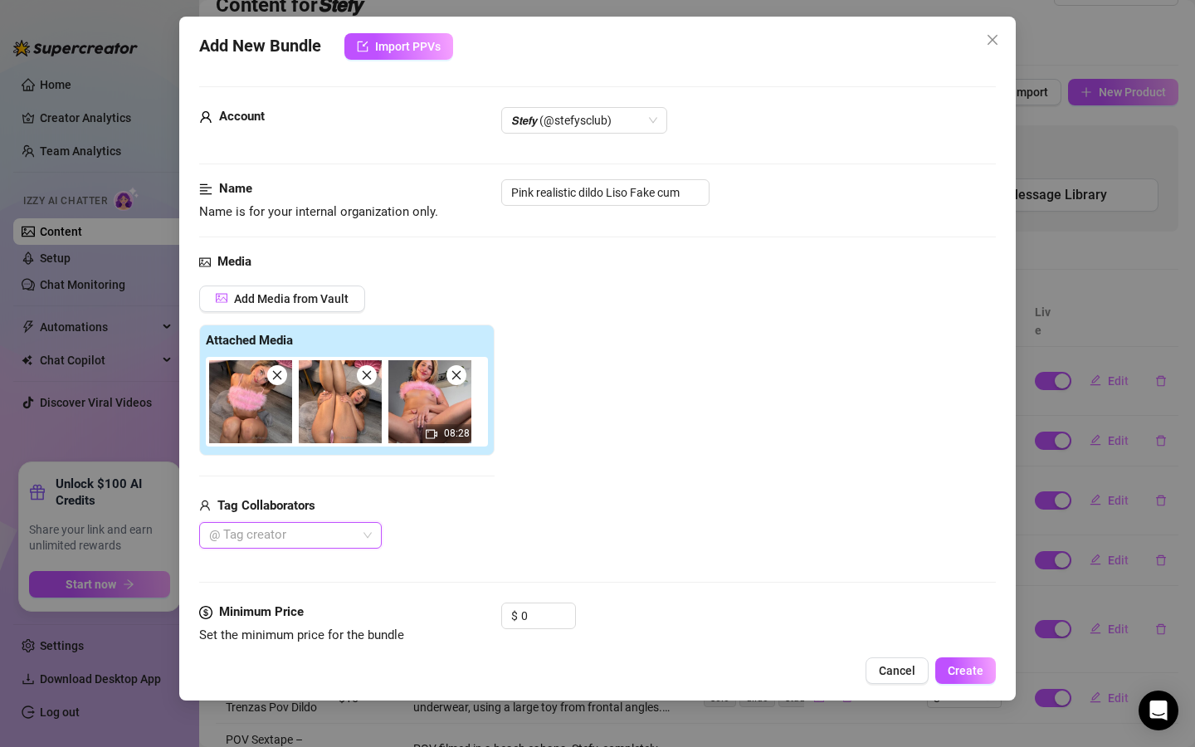
scroll to position [4, 0]
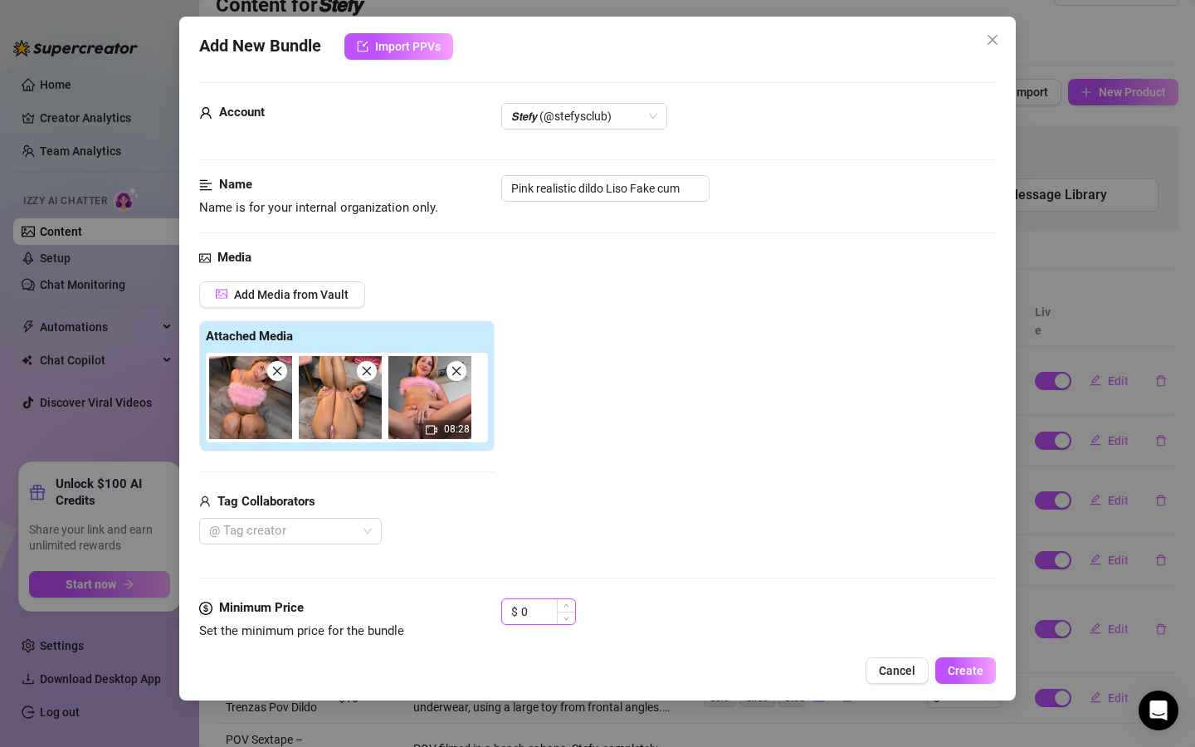
drag, startPoint x: 1138, startPoint y: 82, endPoint x: 541, endPoint y: 613, distance: 799.1
click at [541, 613] on input "0" at bounding box center [548, 611] width 54 height 25
drag, startPoint x: 541, startPoint y: 613, endPoint x: 476, endPoint y: 611, distance: 65.6
click at [476, 611] on div "Minimum Price Set the minimum price for the bundle $ 0" at bounding box center [597, 620] width 797 height 42
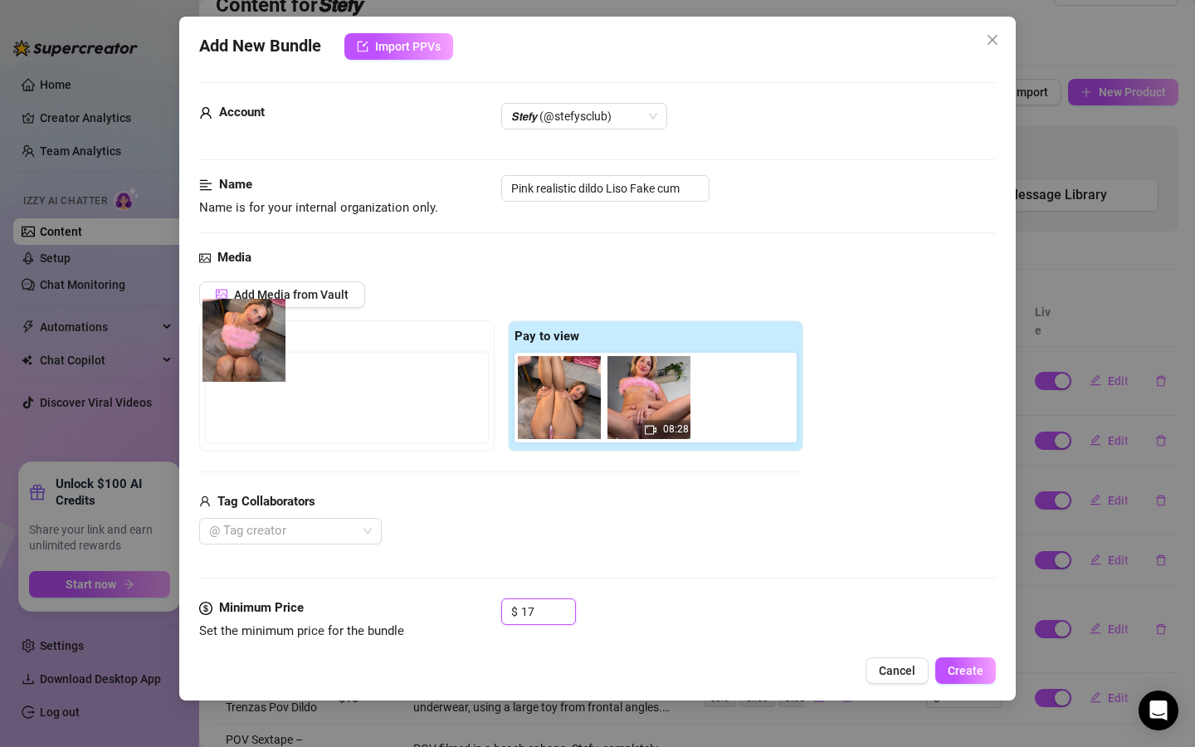
drag, startPoint x: 576, startPoint y: 424, endPoint x: 253, endPoint y: 368, distance: 327.8
click at [253, 368] on div "Free preview Pay to view 08:28" at bounding box center [501, 385] width 604 height 131
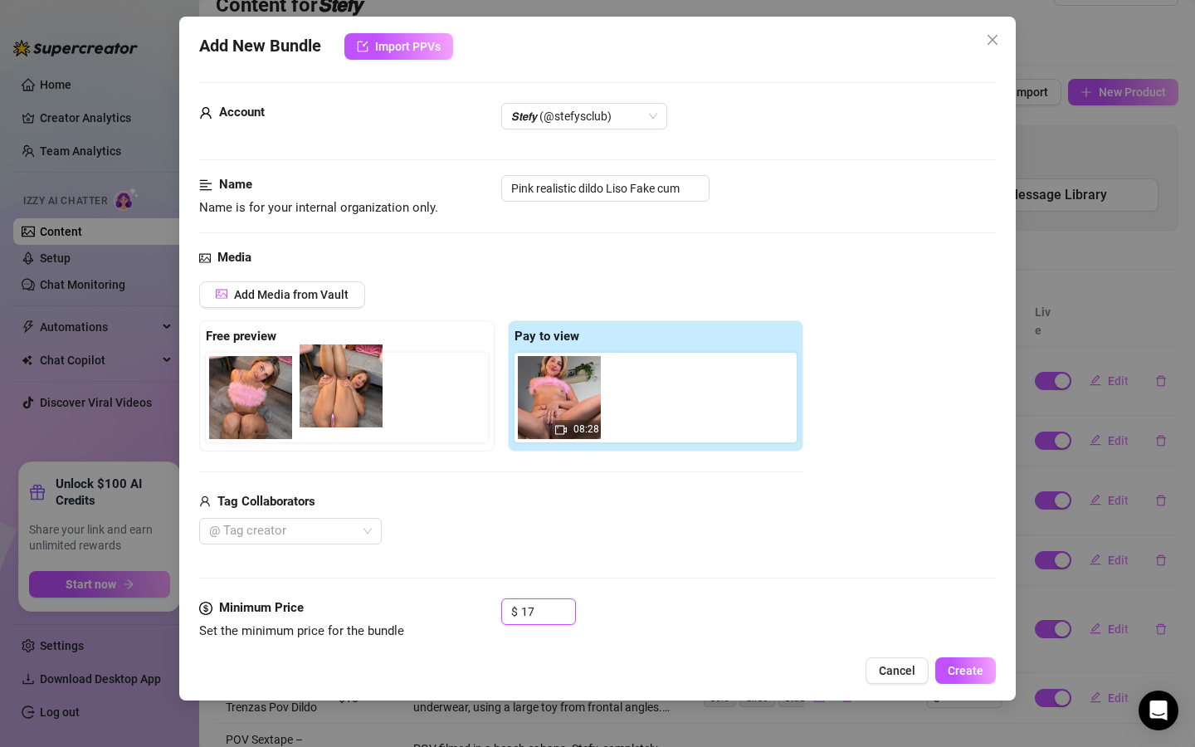
drag, startPoint x: 576, startPoint y: 408, endPoint x: 335, endPoint y: 397, distance: 241.0
click at [335, 397] on div "Free preview Pay to view 08:28" at bounding box center [501, 385] width 604 height 131
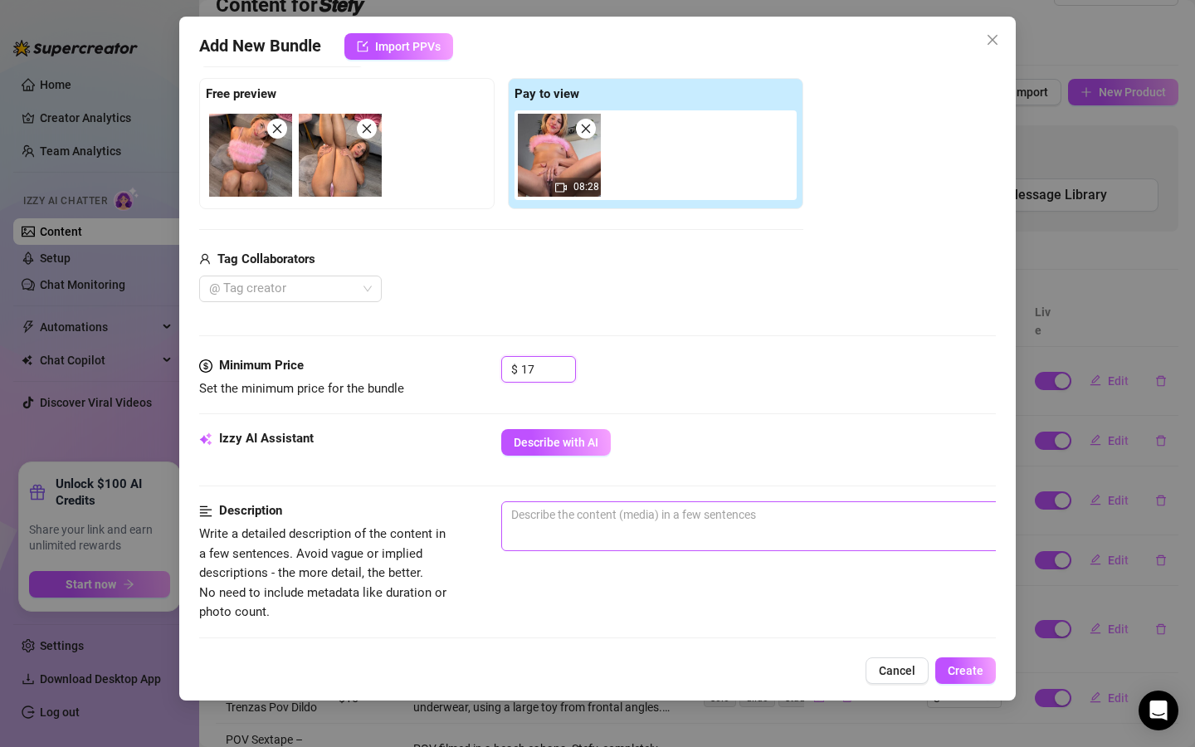
type input "17"
click at [554, 548] on span "0 / 1000" at bounding box center [791, 526] width 581 height 50
click at [560, 531] on span "0 / 1000" at bounding box center [791, 526] width 581 height 50
click at [564, 518] on textarea at bounding box center [791, 513] width 579 height 25
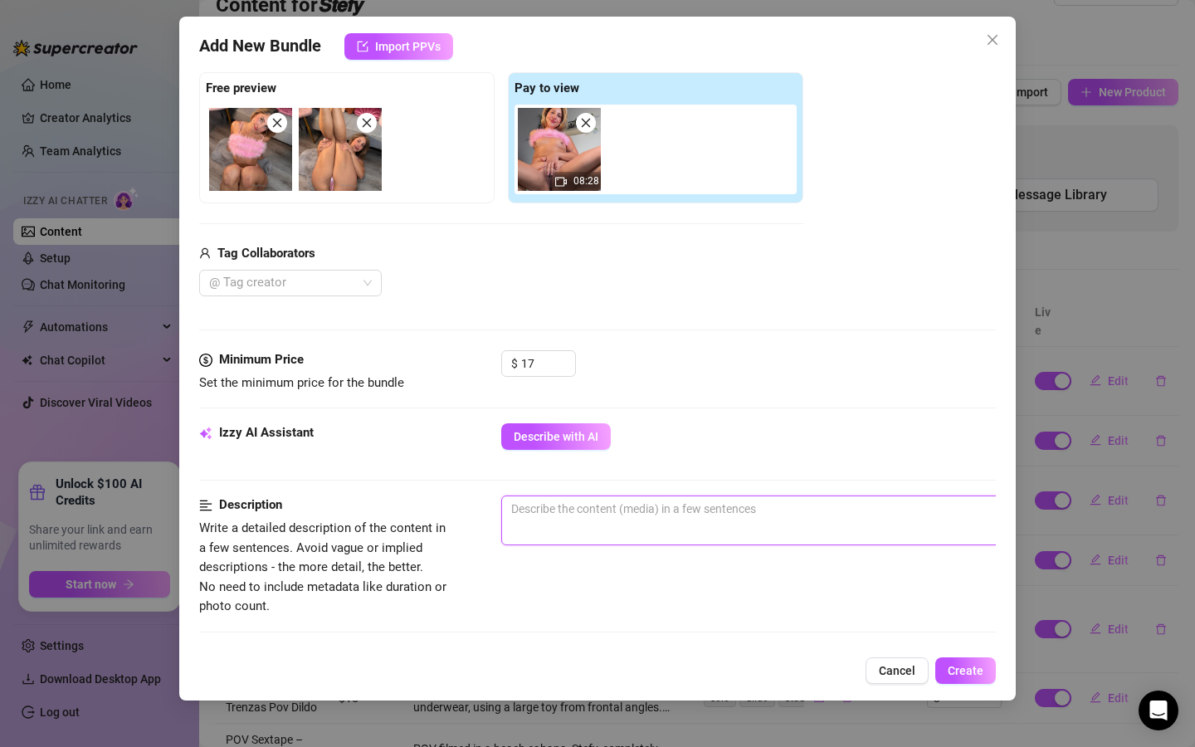
paste textarea "Hardcore POV with a big dildo, Stefy riding it to climax, ending with a realist…"
type textarea "Hardcore POV with a big dildo, Stefy riding it to climax, ending with a realist…"
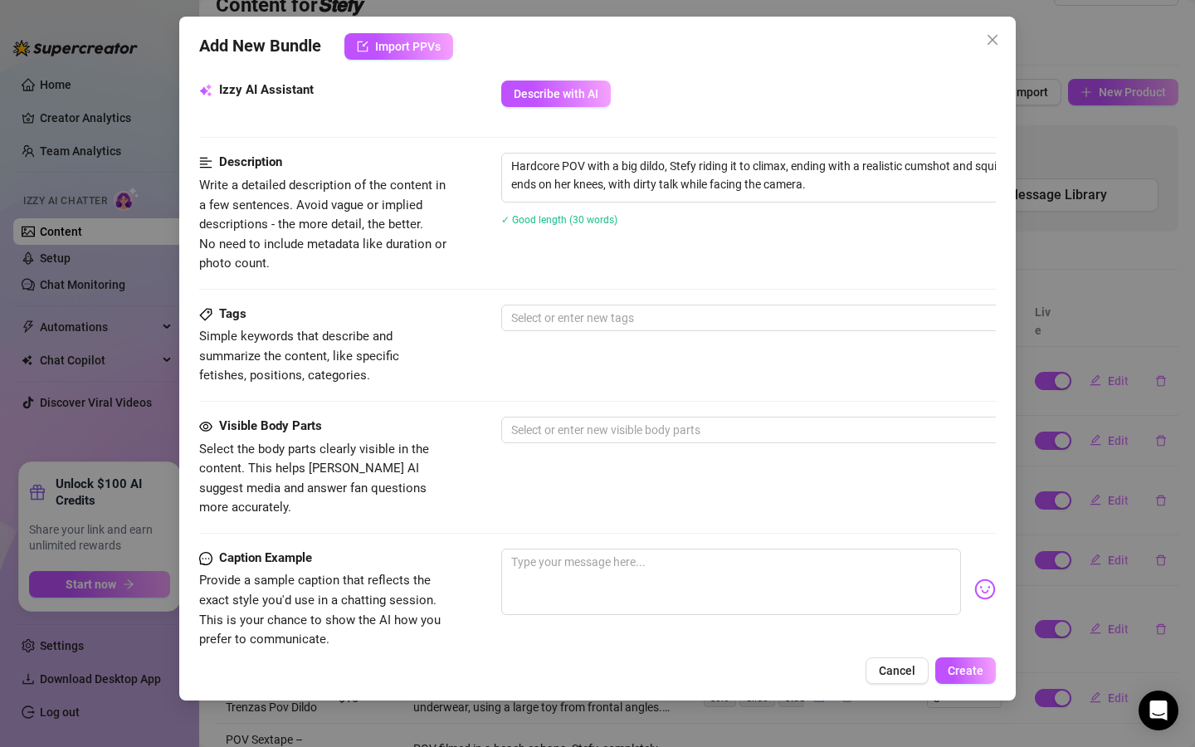
scroll to position [618, 0]
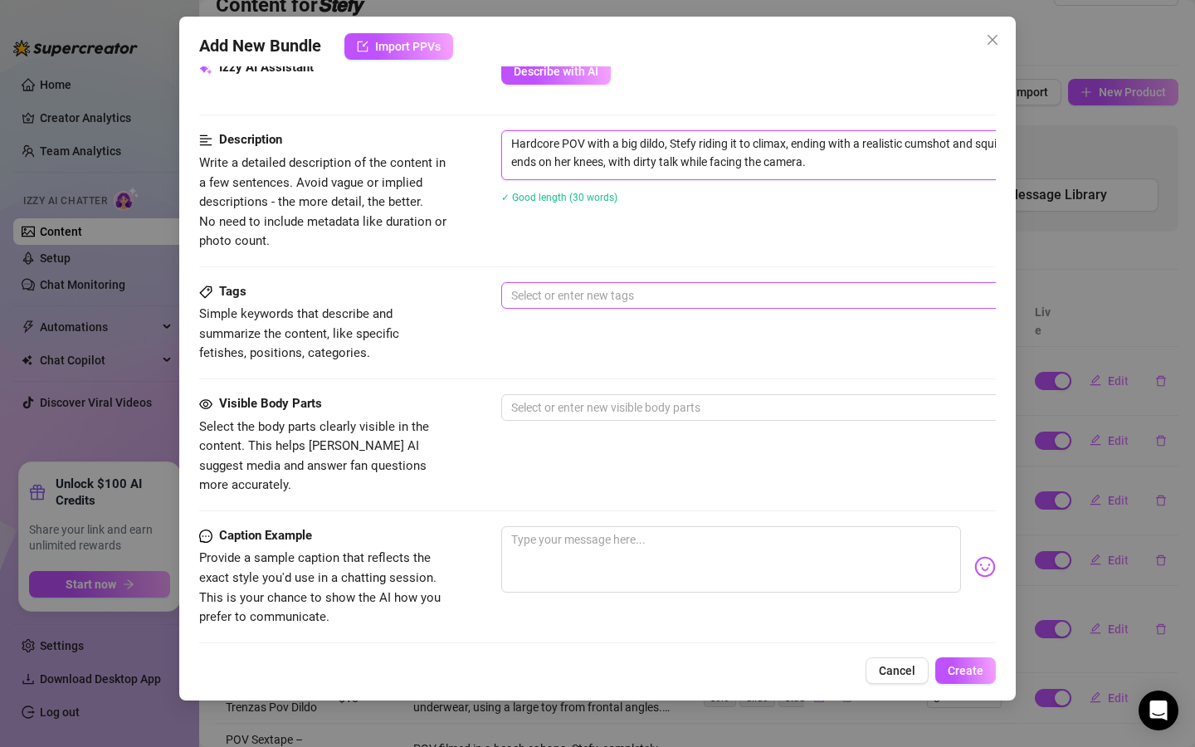
click at [557, 291] on div at bounding box center [783, 295] width 557 height 23
type textarea "Hardcore POV with a big dildo, Stefy riding it to climax, ending with a realist…"
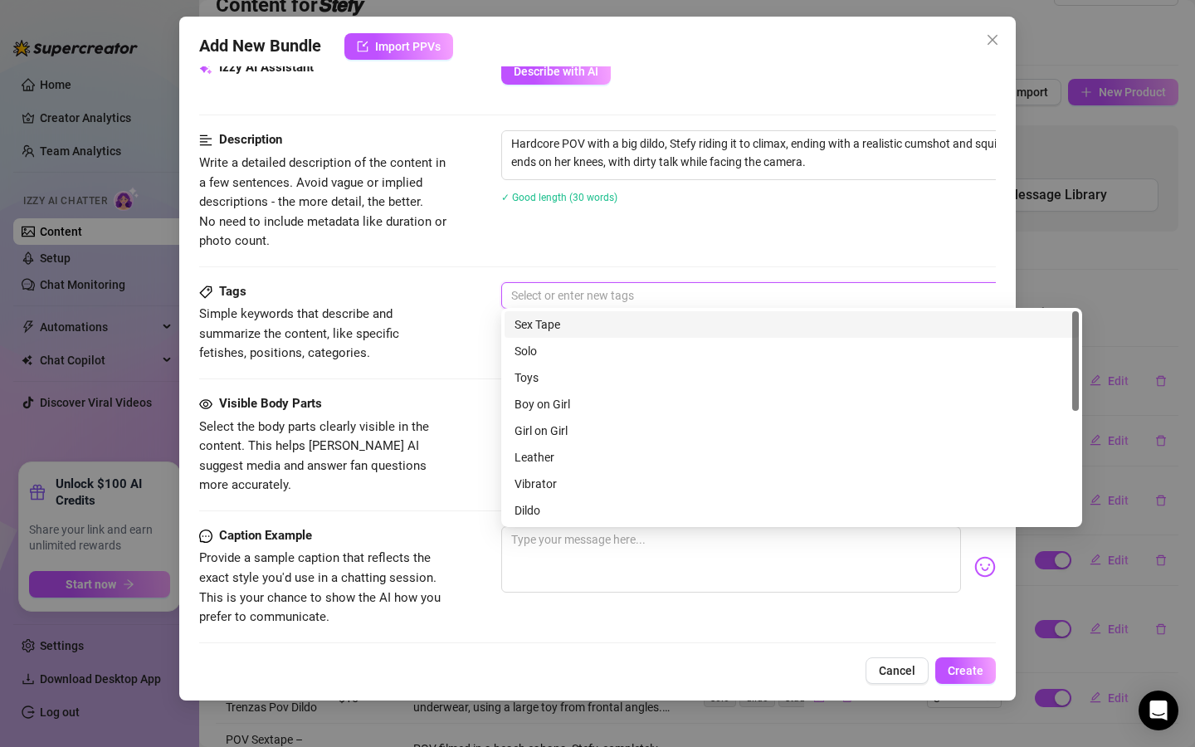
scroll to position [614, 0]
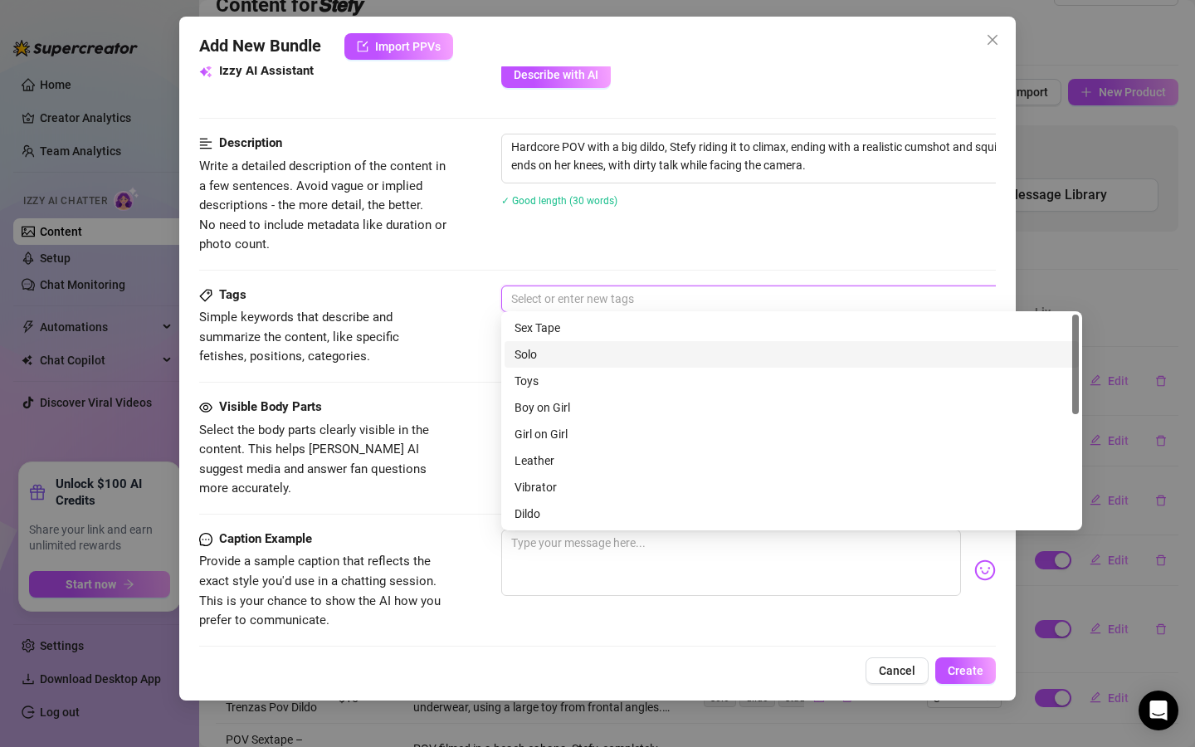
drag, startPoint x: 532, startPoint y: 352, endPoint x: 531, endPoint y: 366, distance: 14.1
click at [532, 353] on div "Solo" at bounding box center [792, 354] width 555 height 18
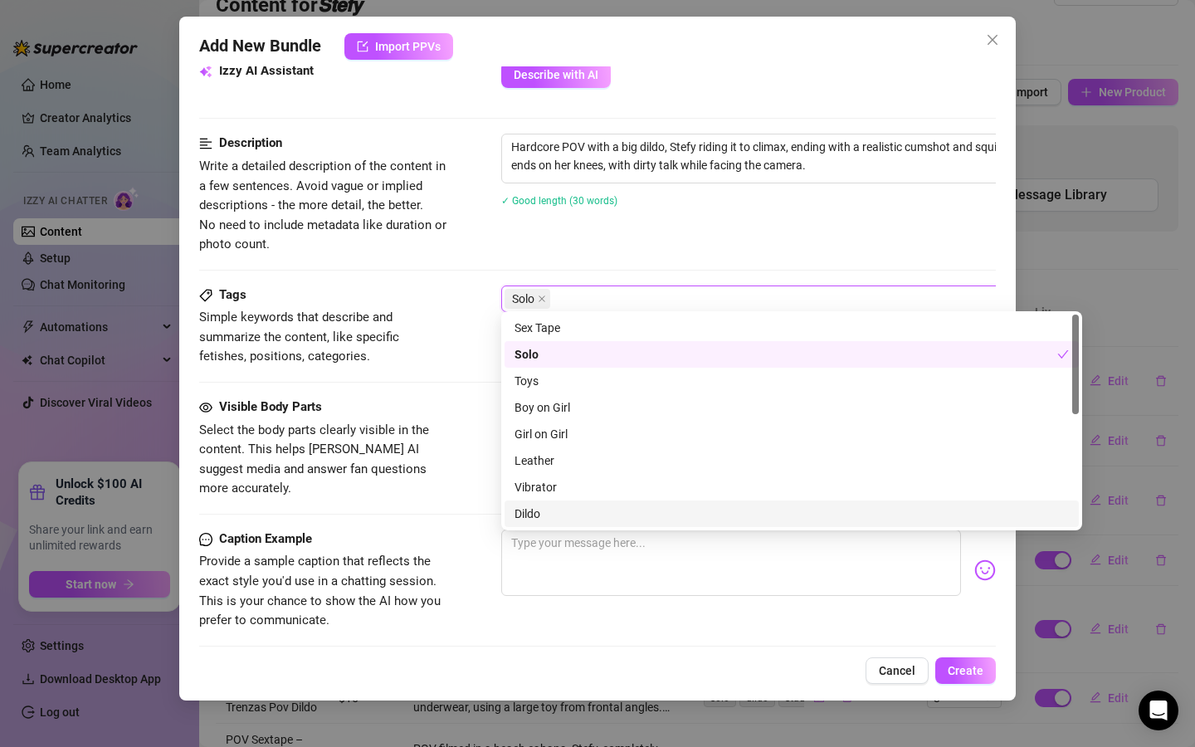
click at [514, 513] on div "Dildo" at bounding box center [792, 514] width 574 height 27
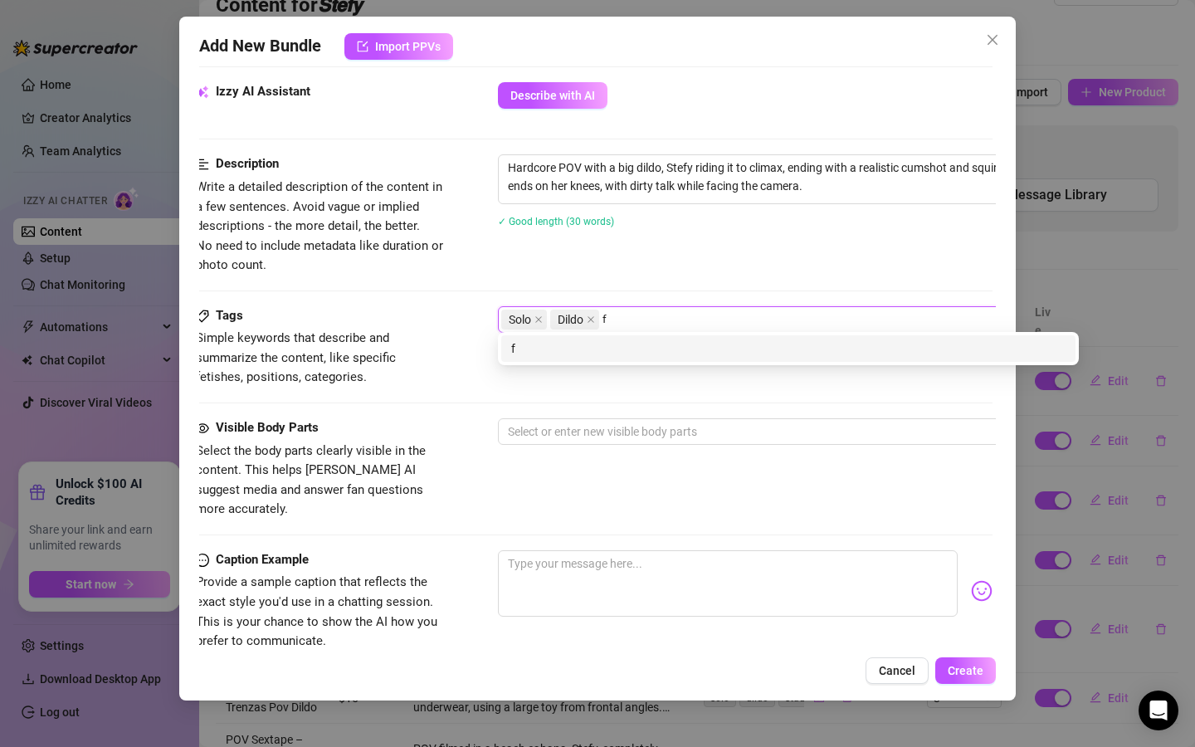
scroll to position [0, 0]
type input "fake cum"
type input "pov"
type input "hardcore"
type input "dirty talk"
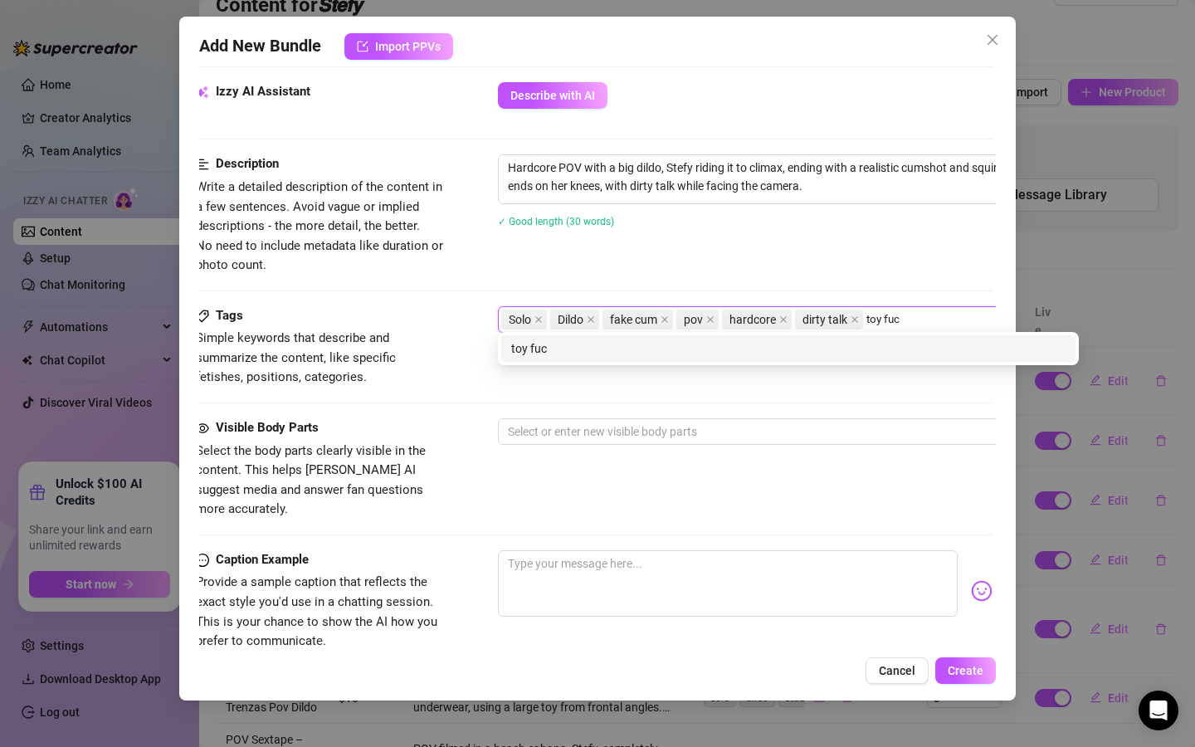
type input "toy fuck"
type input "new realse"
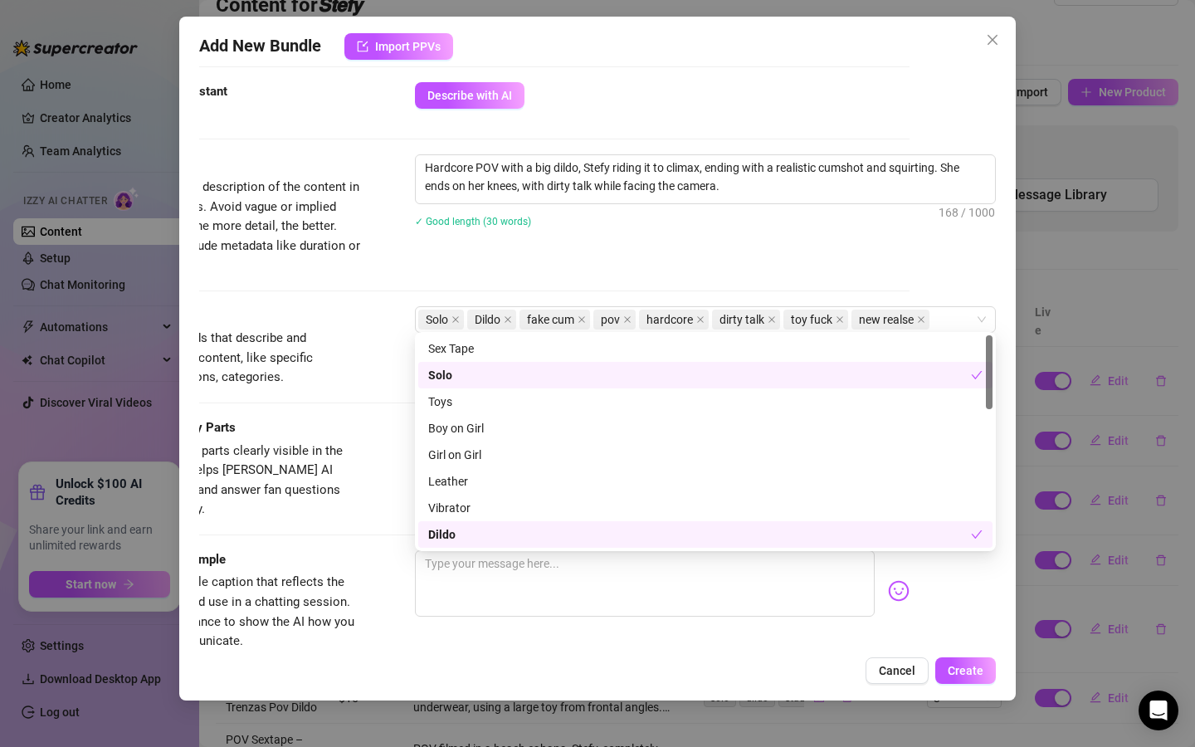
click at [333, 374] on span "Simple keywords that describe and summarize the content, like specific fetishes…" at bounding box center [237, 358] width 249 height 59
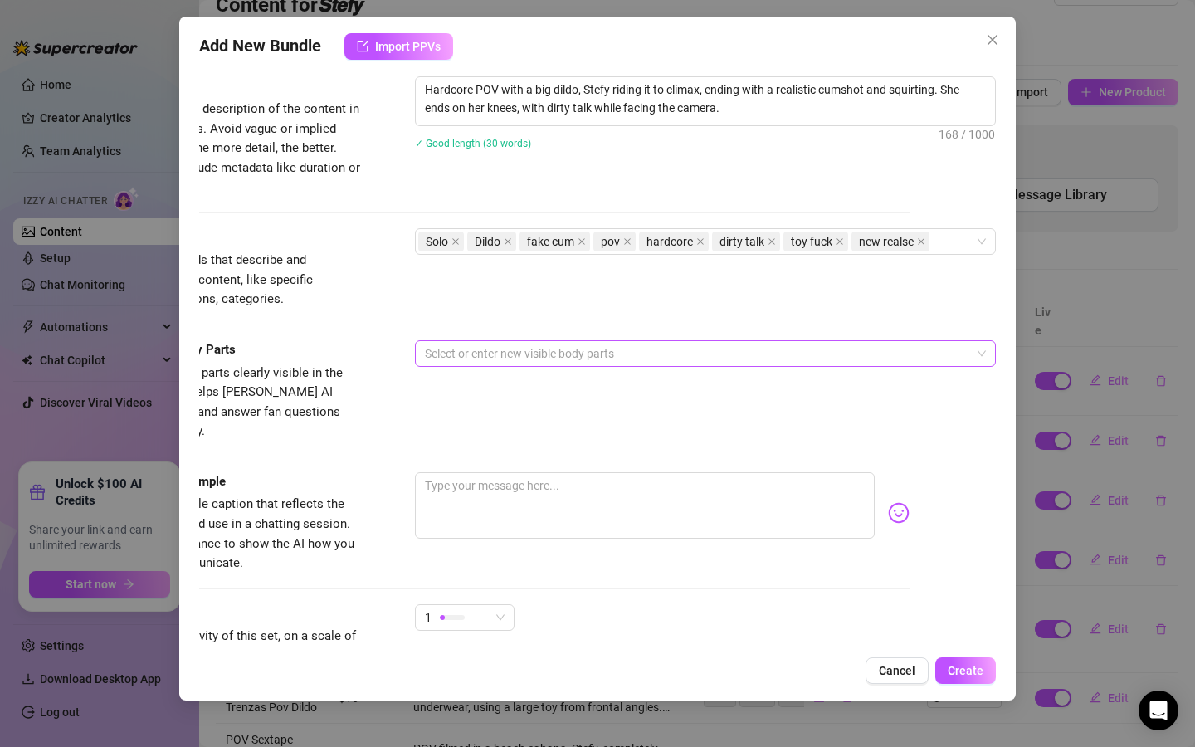
scroll to position [677, 86]
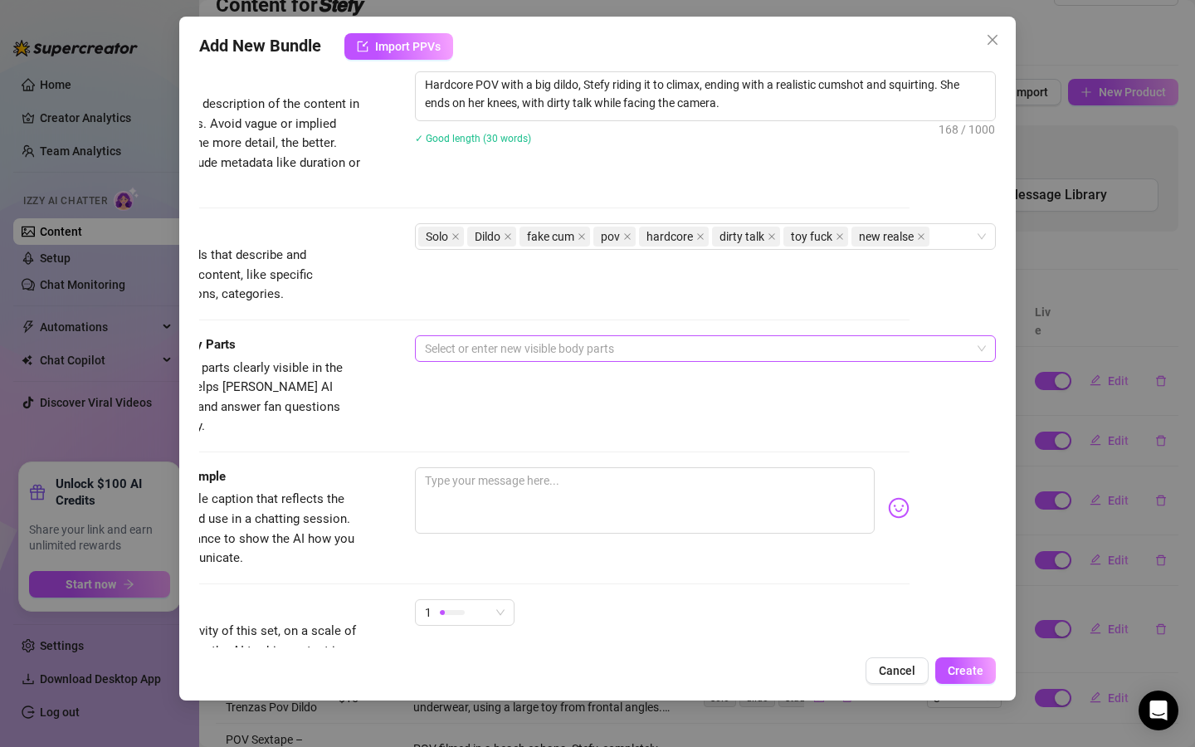
click at [507, 350] on div at bounding box center [696, 348] width 557 height 23
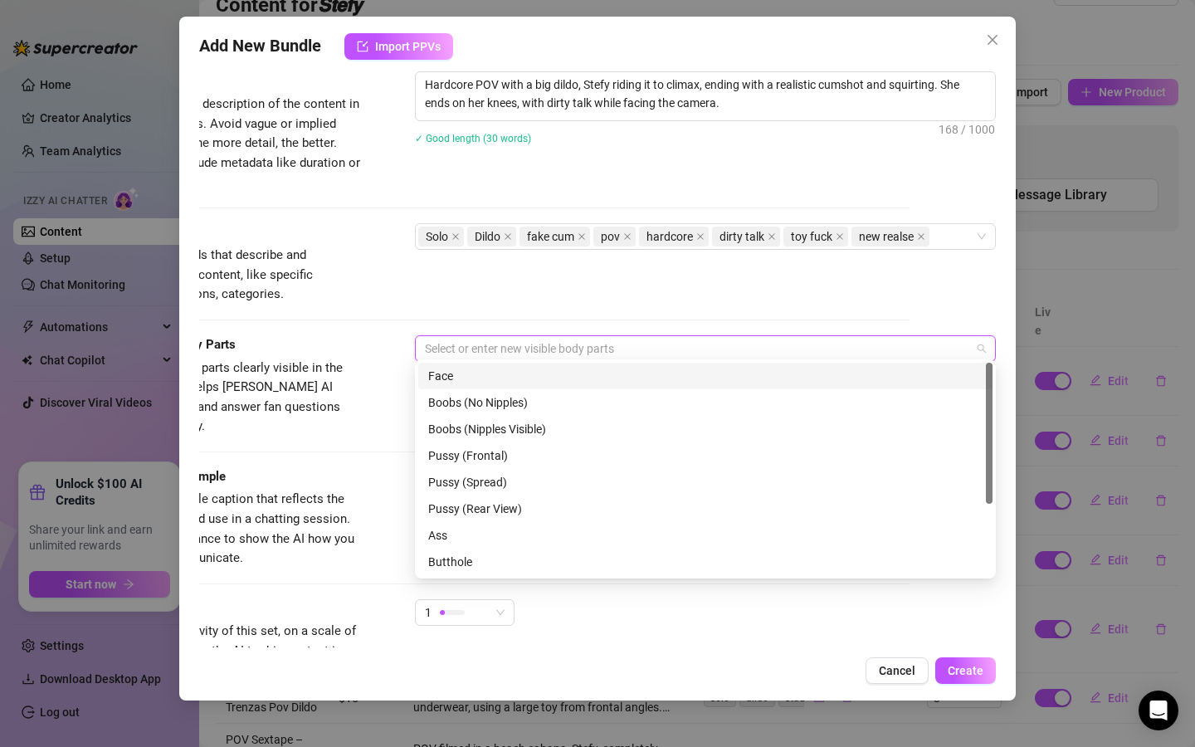
click at [498, 384] on div "Face" at bounding box center [705, 376] width 555 height 18
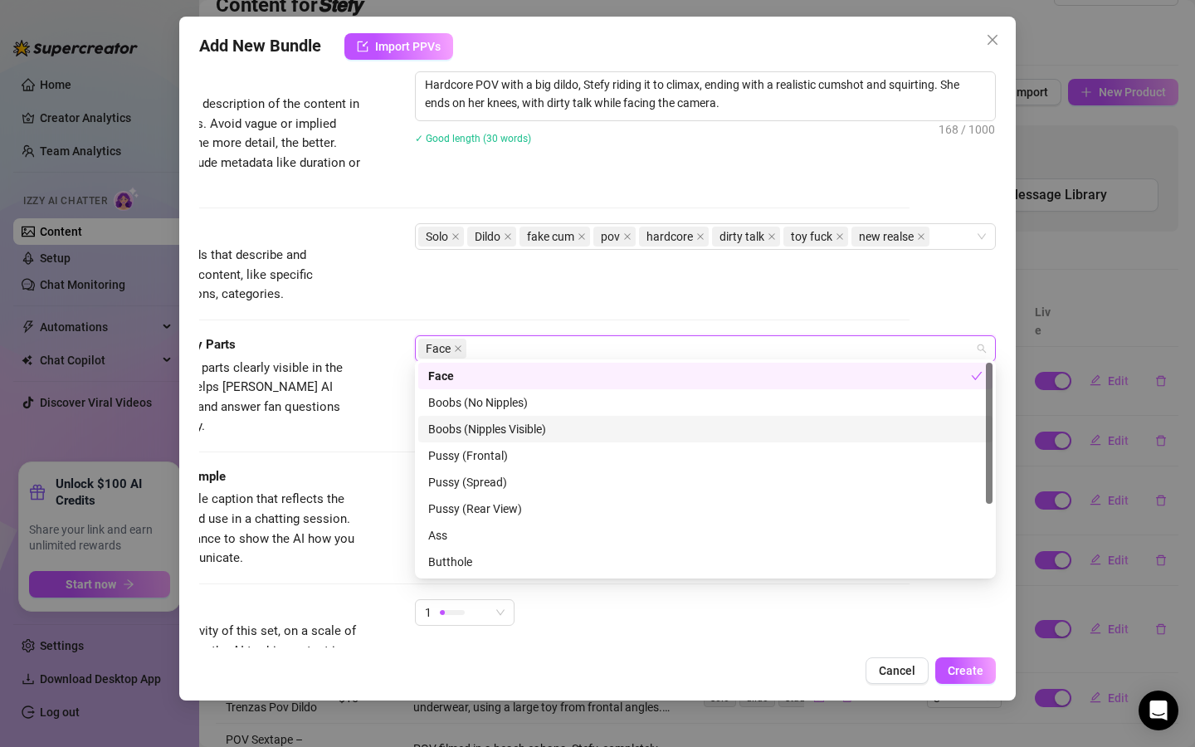
click at [501, 432] on div "Boobs (Nipples Visible)" at bounding box center [705, 429] width 555 height 18
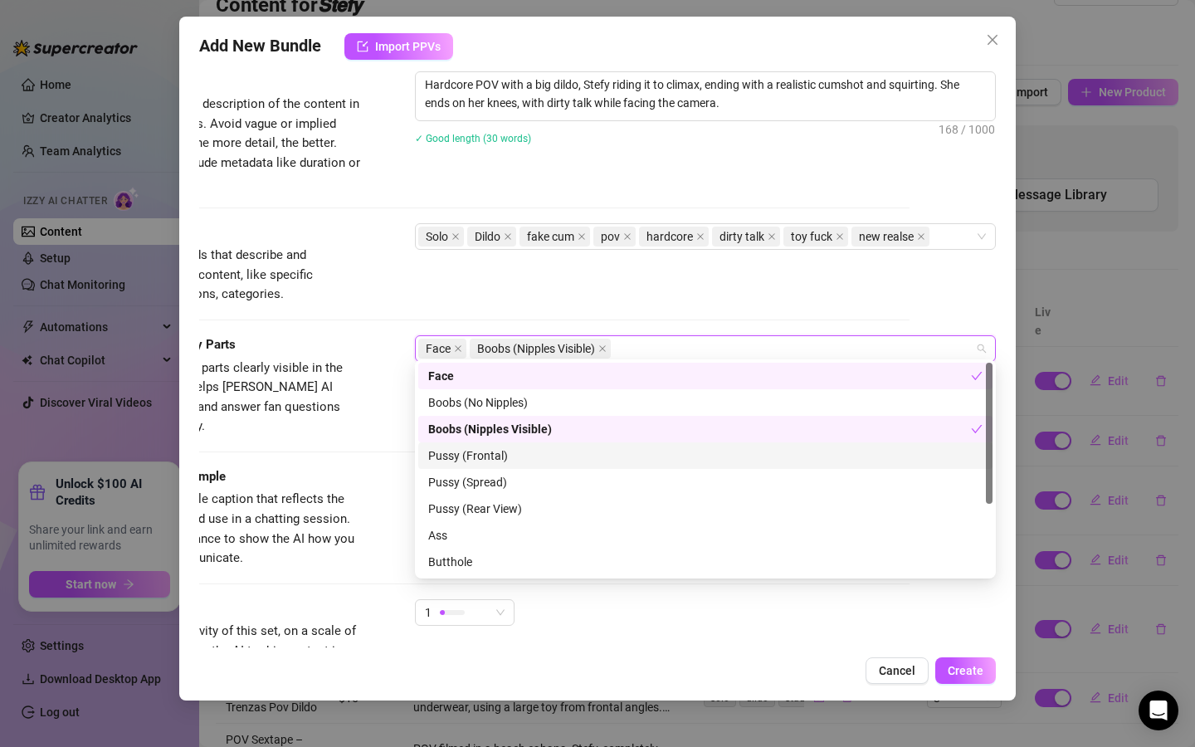
drag, startPoint x: 491, startPoint y: 456, endPoint x: 485, endPoint y: 475, distance: 20.2
click at [491, 457] on div "Pussy (Frontal)" at bounding box center [705, 456] width 555 height 18
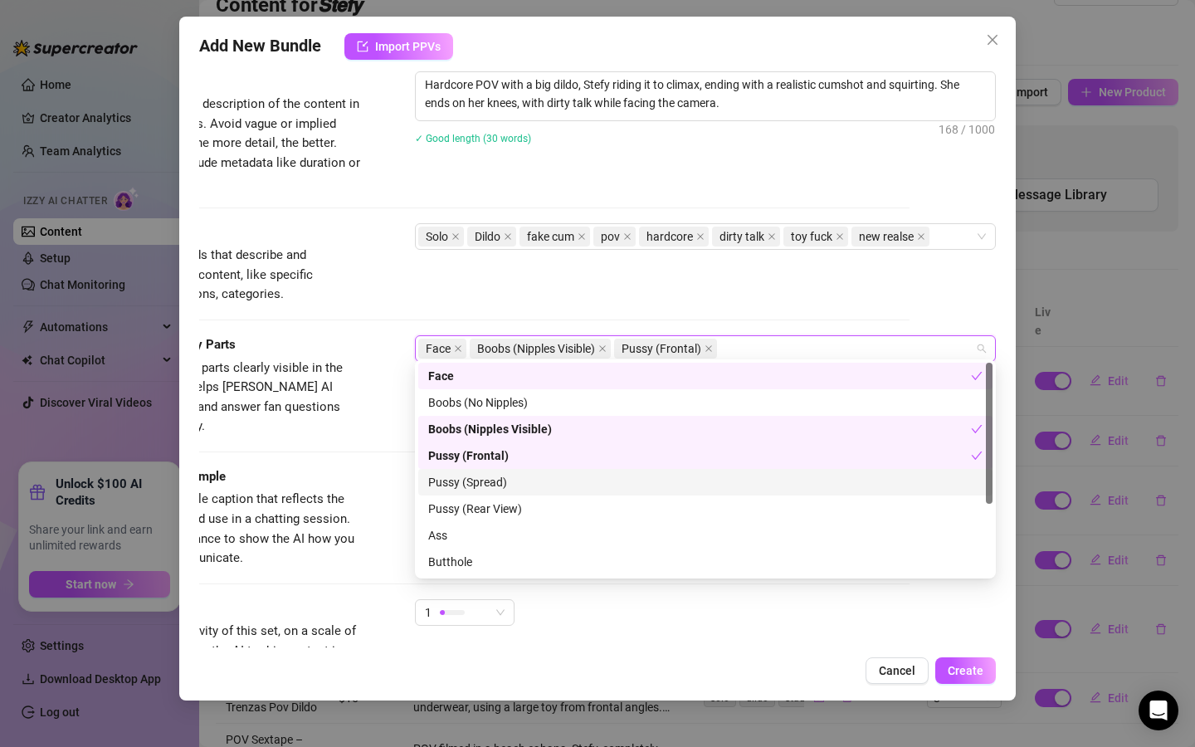
click at [479, 485] on div "Pussy (Spread)" at bounding box center [705, 482] width 555 height 18
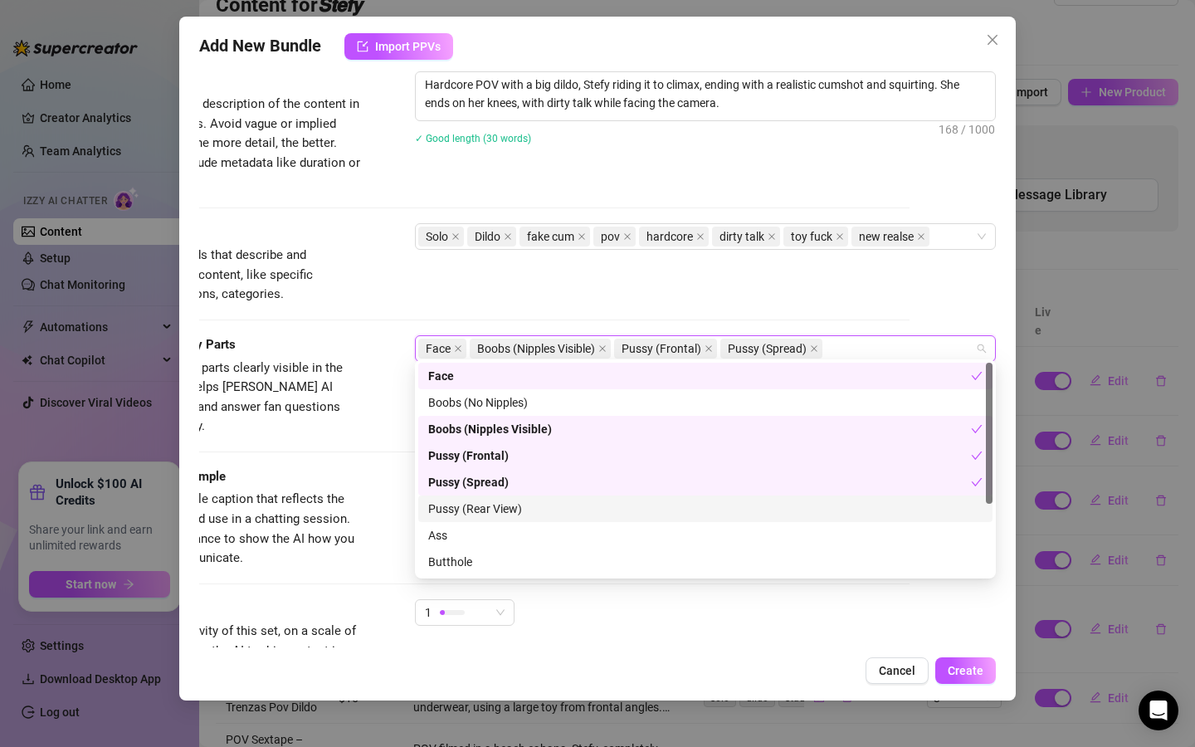
click at [477, 515] on div "Pussy (Rear View)" at bounding box center [705, 509] width 555 height 18
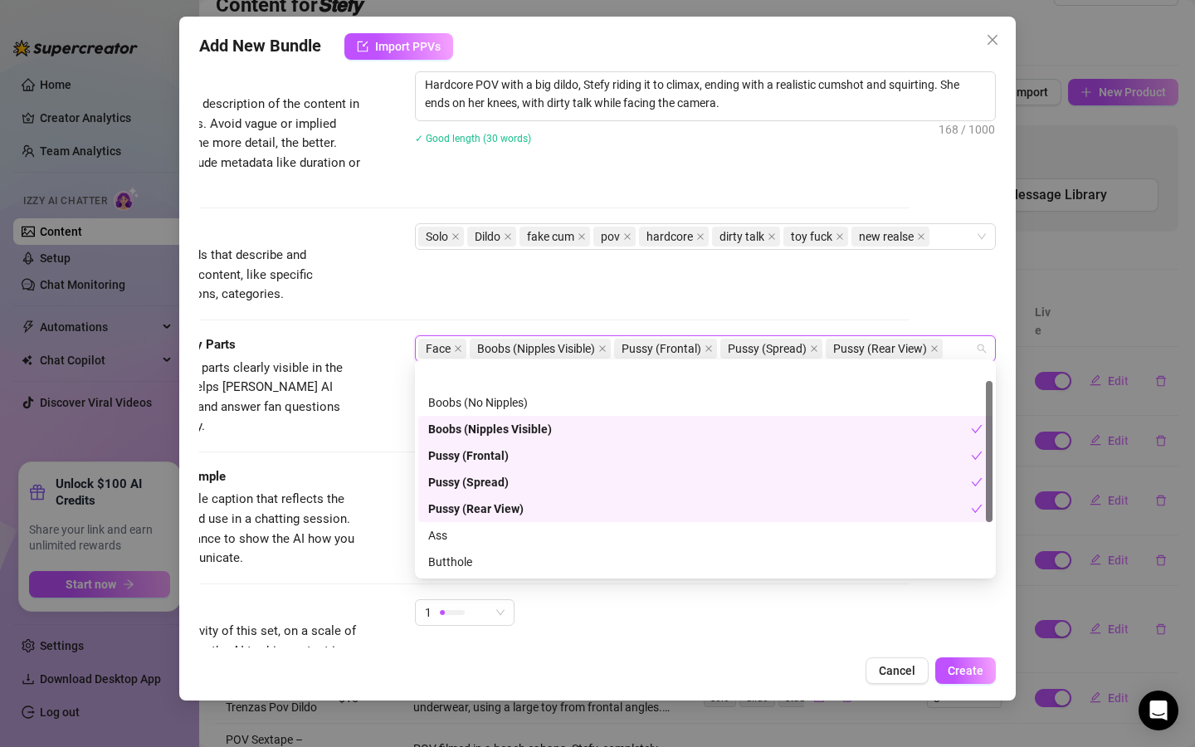
scroll to position [71, 0]
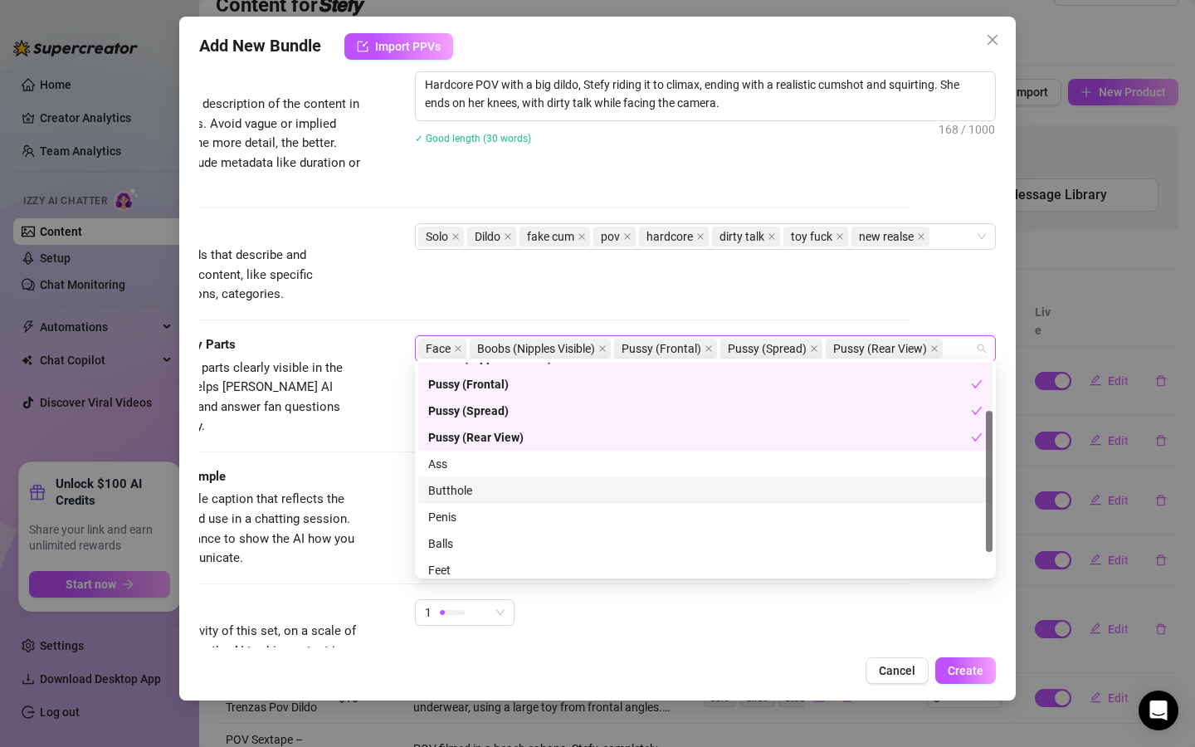
drag, startPoint x: 474, startPoint y: 495, endPoint x: 476, endPoint y: 474, distance: 20.8
click at [474, 495] on div "Butthole" at bounding box center [705, 490] width 555 height 18
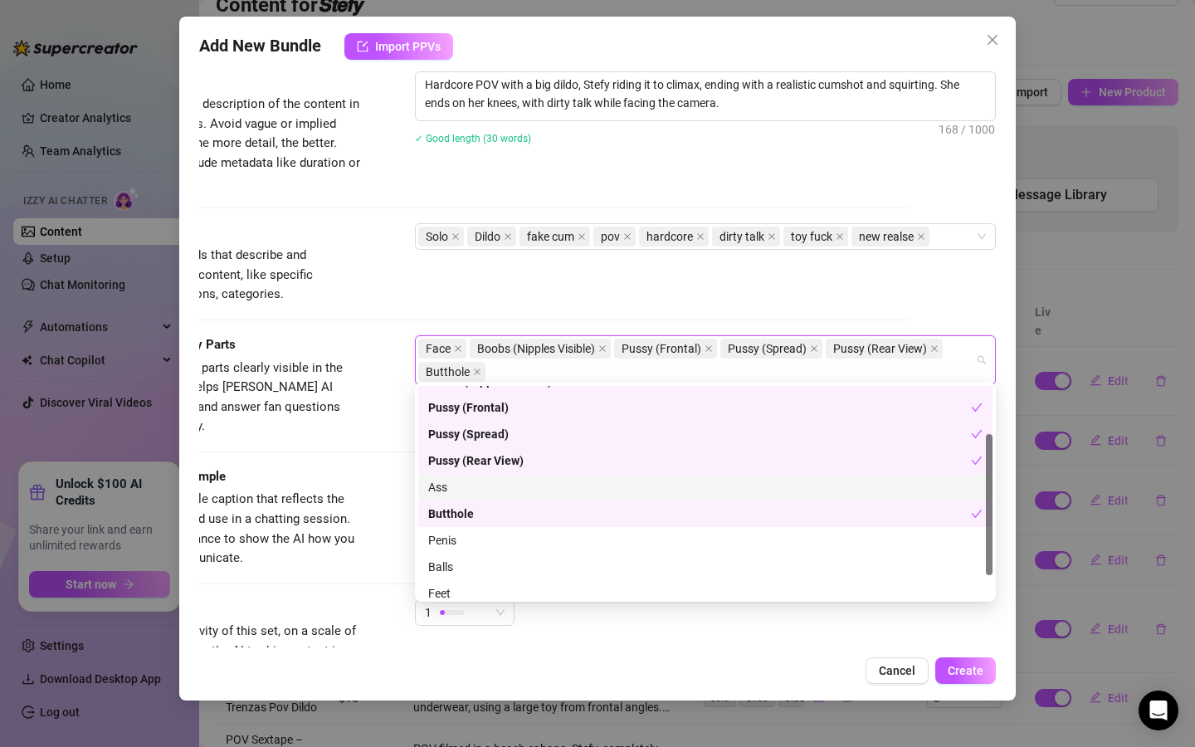
click at [476, 474] on div "Ass" at bounding box center [705, 487] width 574 height 27
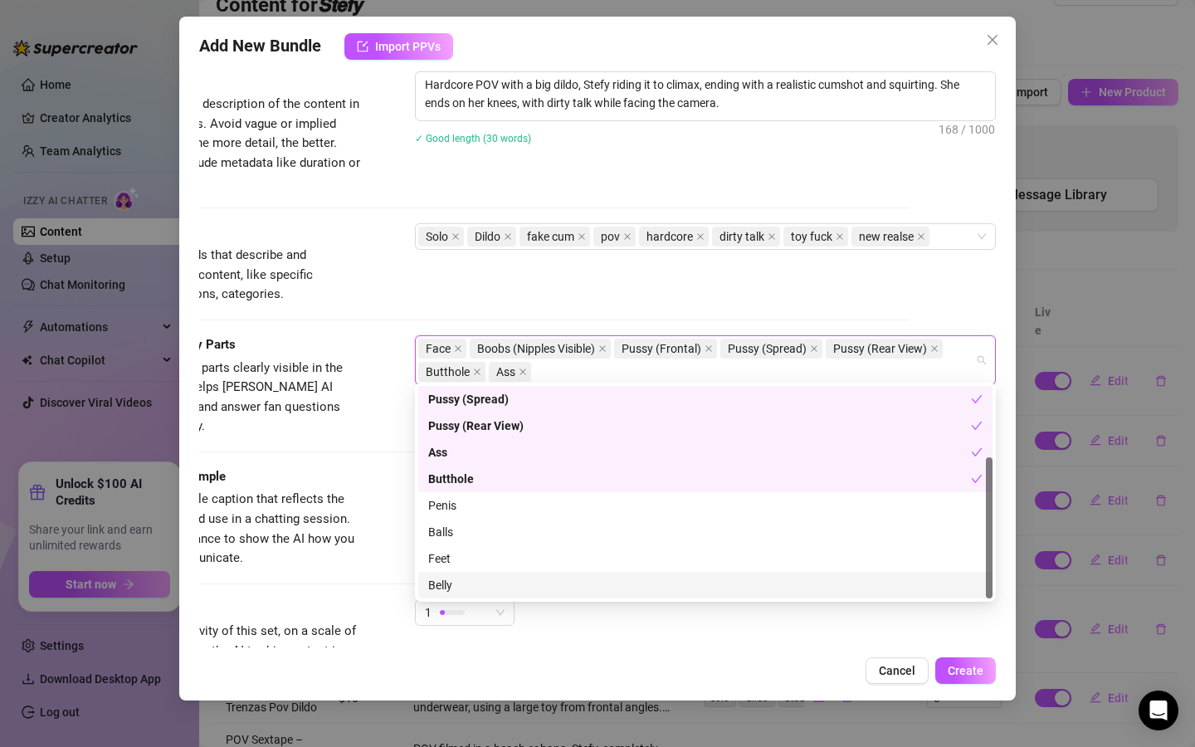
click at [472, 584] on div "Belly" at bounding box center [705, 585] width 555 height 18
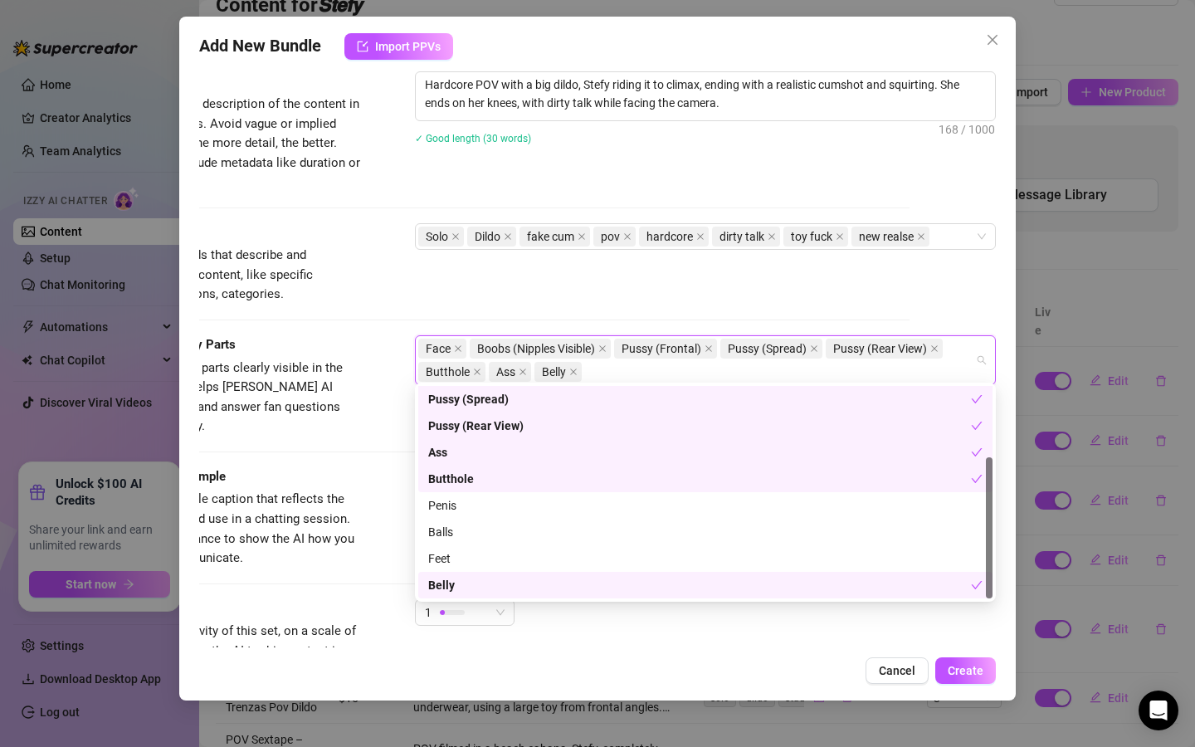
click at [345, 541] on div "Caption Example Provide a sample caption that reflects the exact style you'd us…" at bounding box center [511, 533] width 797 height 132
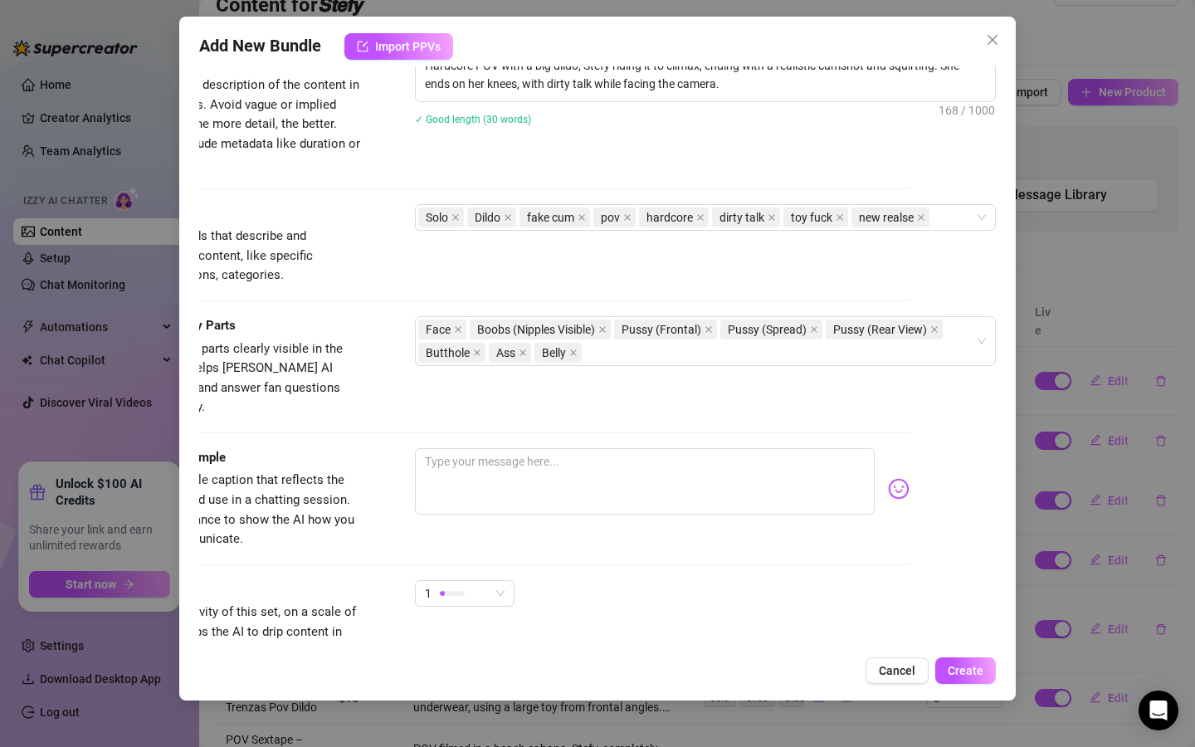
scroll to position [702, 86]
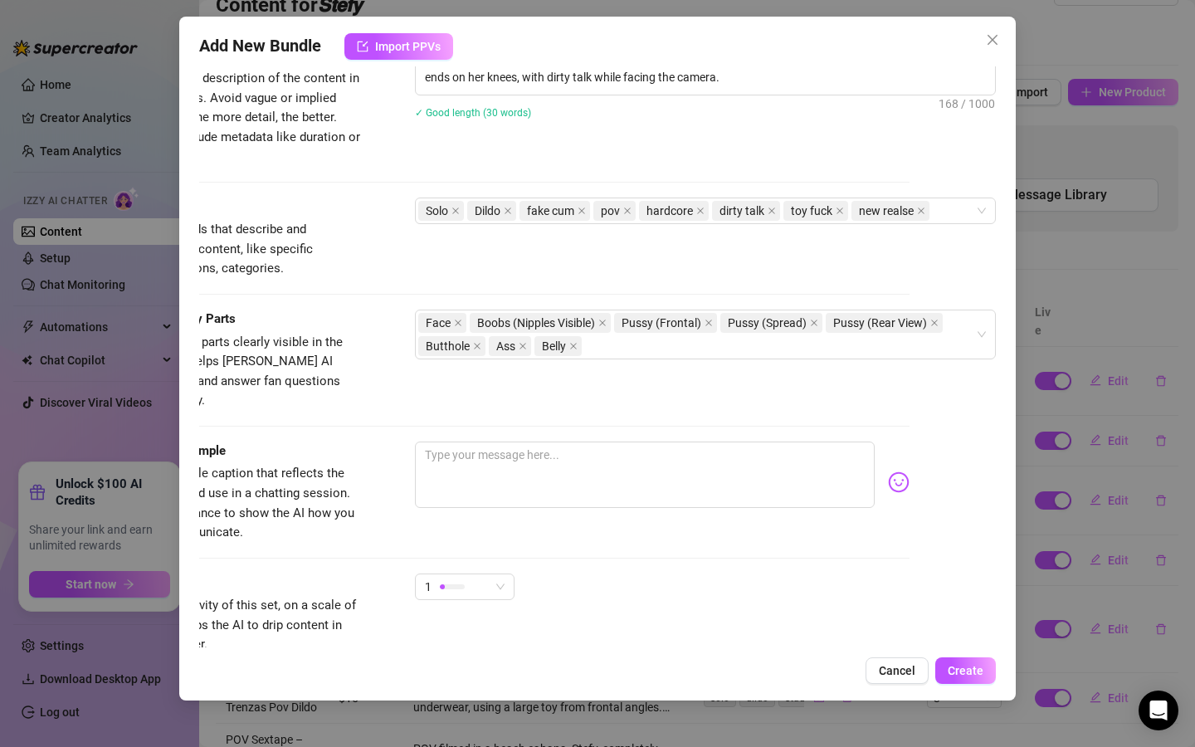
click at [462, 582] on div "1" at bounding box center [465, 595] width 100 height 42
click at [467, 574] on div "1" at bounding box center [457, 586] width 65 height 25
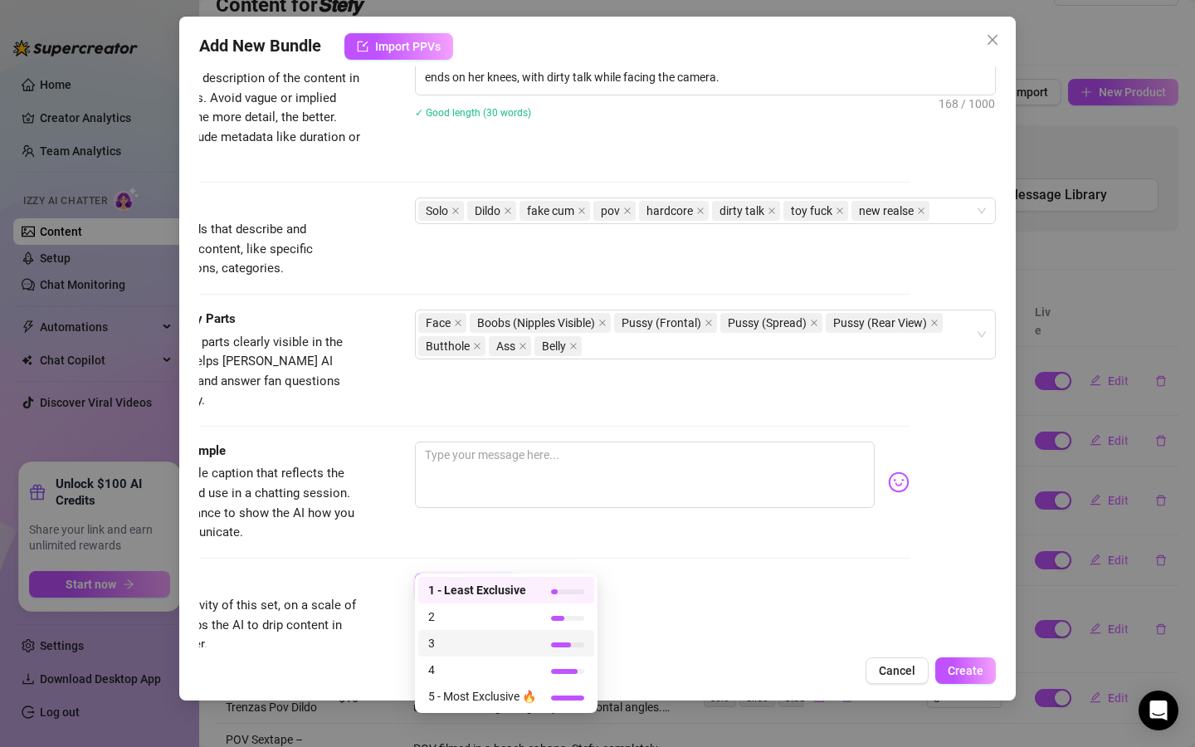
click at [450, 636] on span "3" at bounding box center [482, 643] width 108 height 18
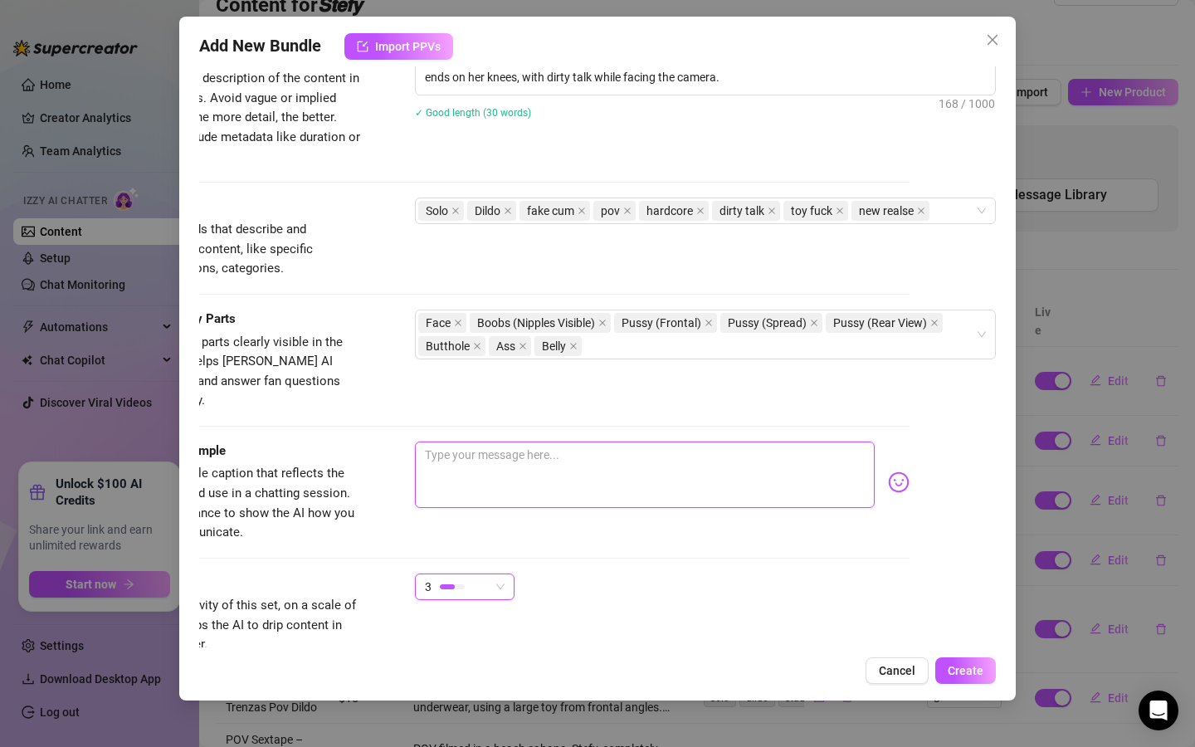
click at [512, 466] on textarea at bounding box center [645, 475] width 460 height 66
paste textarea "Riding till my pussy explodes all over your screen 💦🔥… dripping, moaning, beggi…"
type textarea "Riding till my pussy explodes all over your screen 💦🔥… dripping, moaning, beggi…"
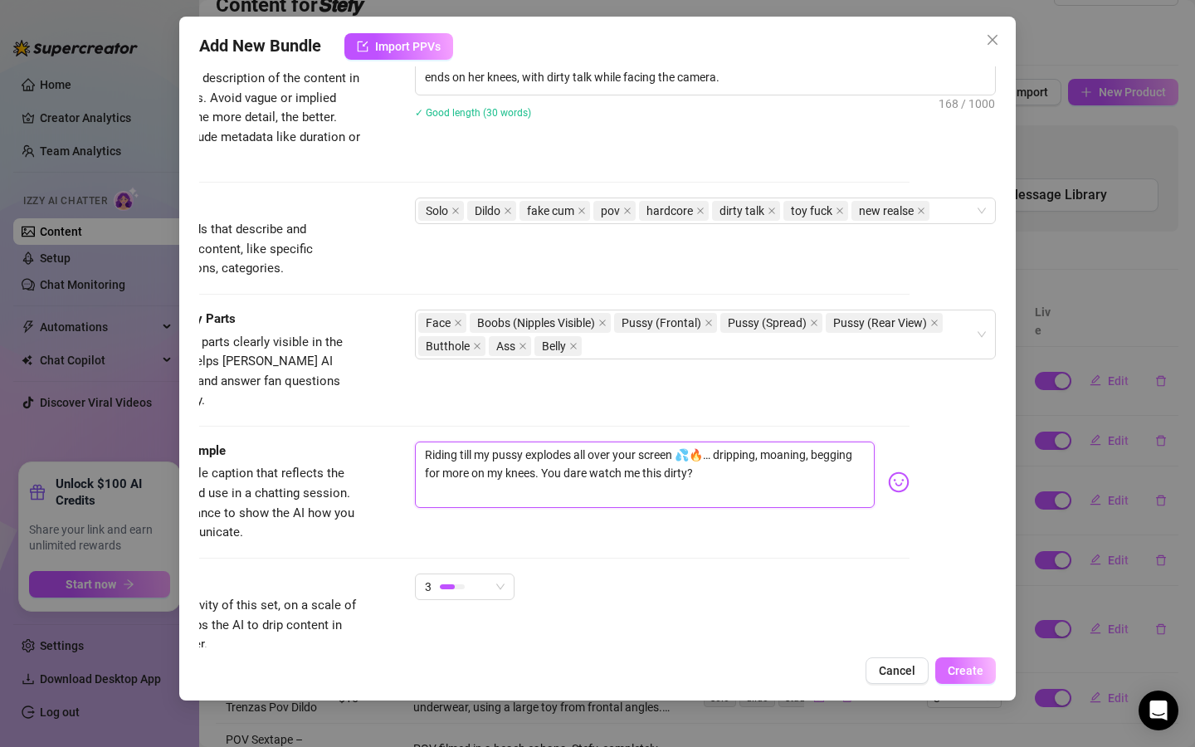
type textarea "Riding till my pussy explodes all over your screen 💦🔥… dripping, moaning, beggi…"
click at [834, 663] on button "Create" at bounding box center [966, 670] width 61 height 27
